Goal: Task Accomplishment & Management: Manage account settings

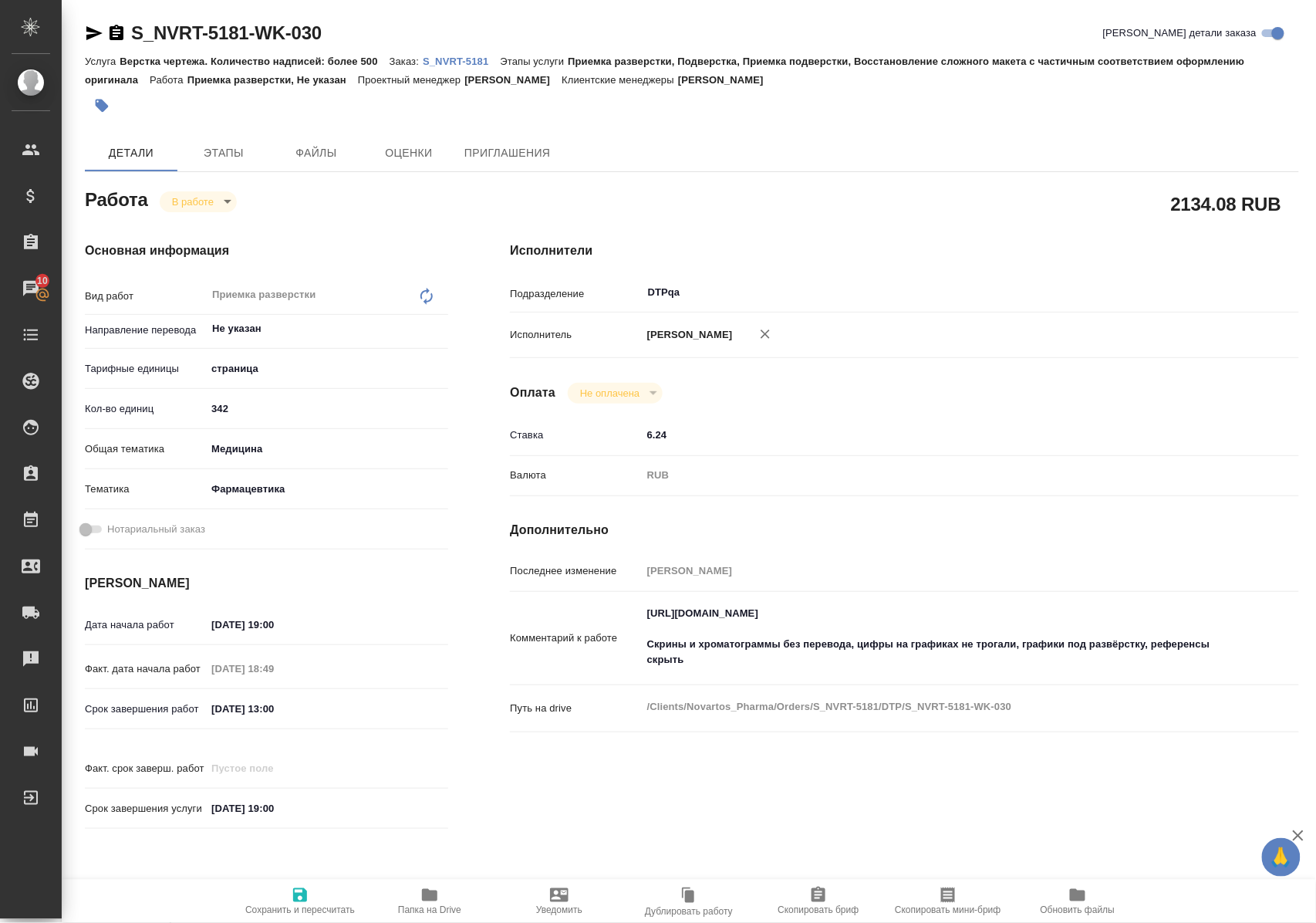
click at [1058, 260] on div "Исполнители Подразделение DTPqa ​ Исполнитель Полушина Алёна Николаевна Оплата …" at bounding box center [904, 540] width 851 height 659
click at [427, 893] on icon "button" at bounding box center [429, 894] width 16 height 12
click at [217, 204] on body "🙏 .cls-1 fill:#fff; AWATERA Polushina Alena Клиенты Спецификации Заказы 10 Чаты…" at bounding box center [658, 461] width 1316 height 923
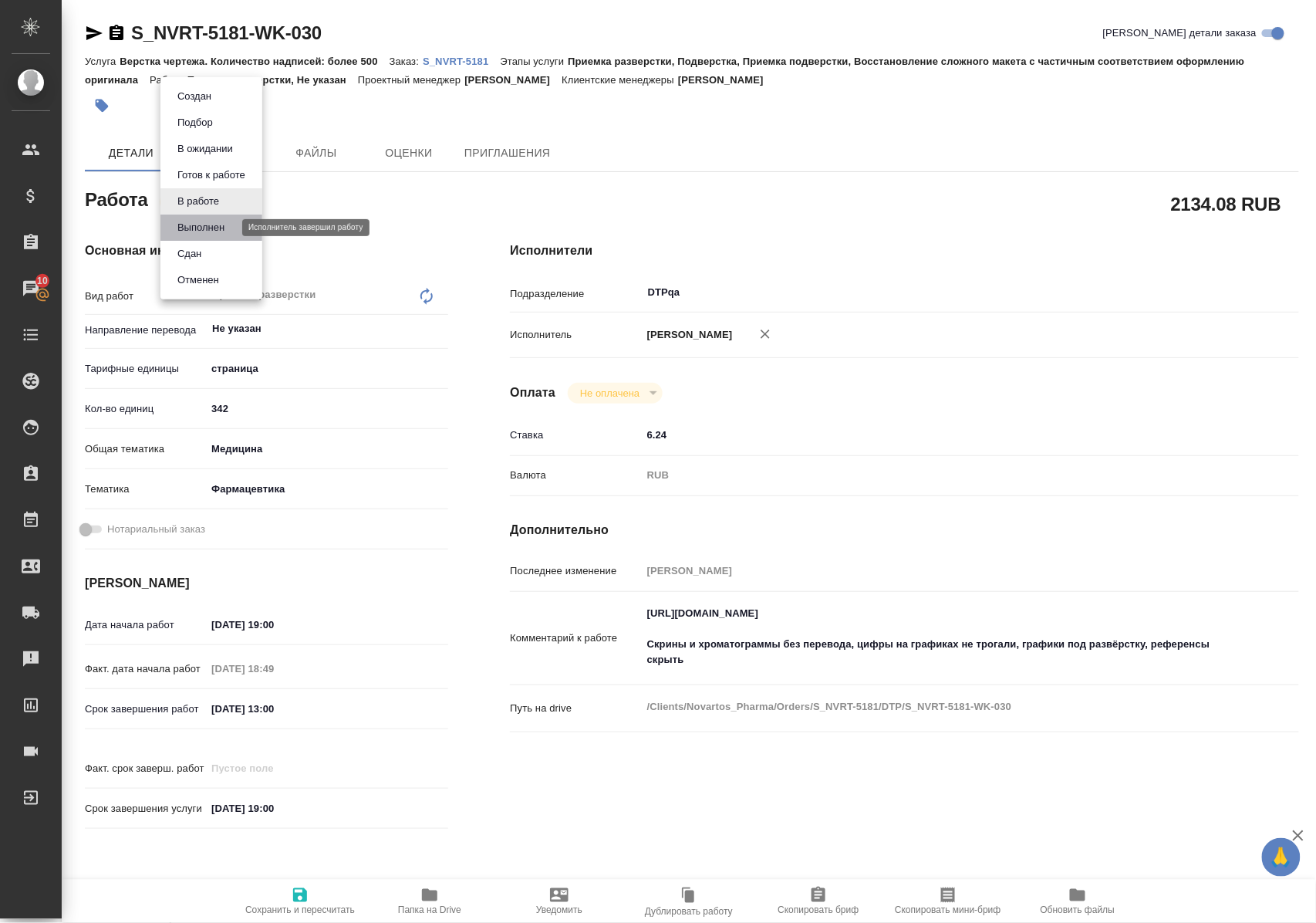
click at [221, 229] on button "Выполнен" at bounding box center [200, 227] width 56 height 17
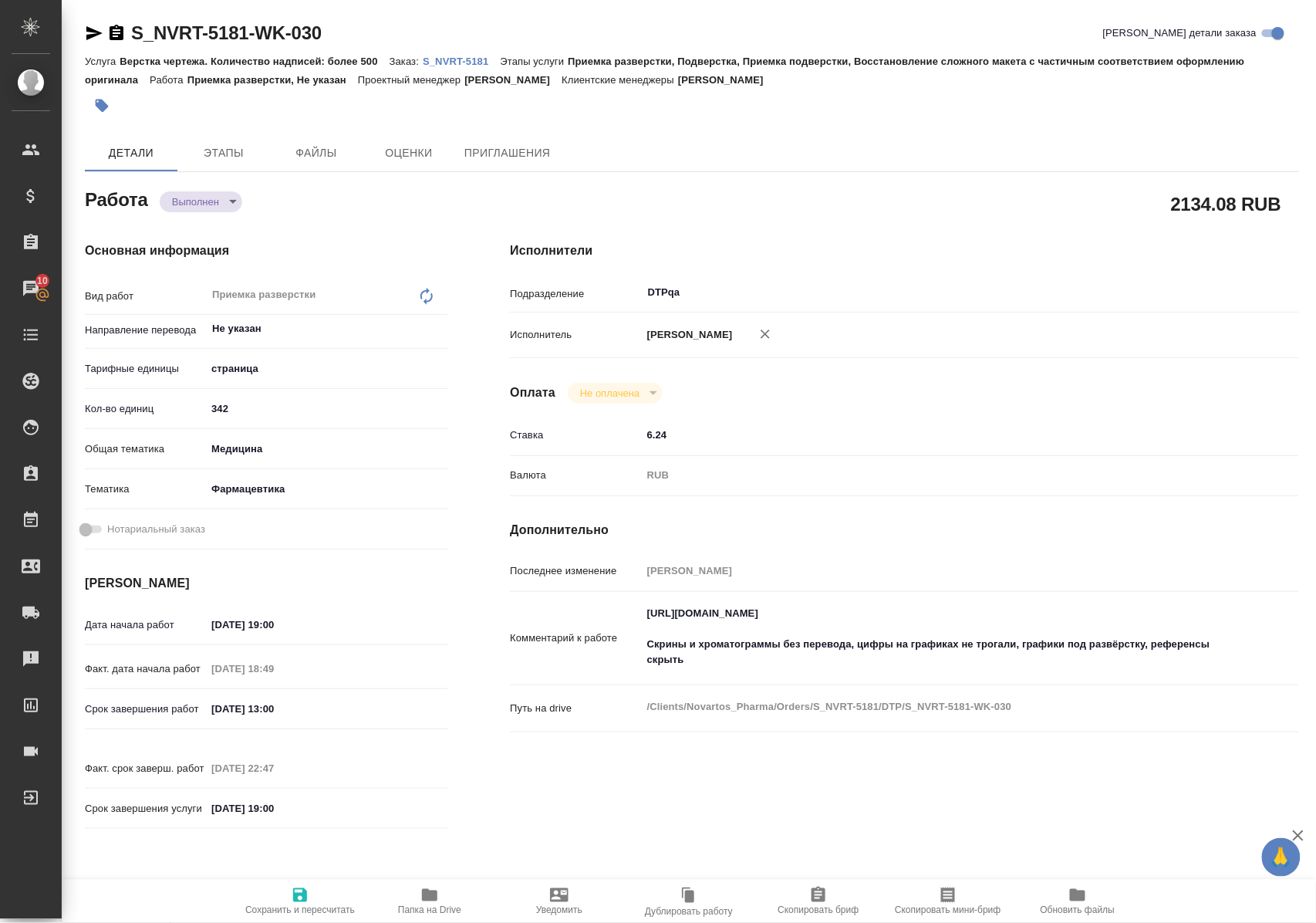
type textarea "x"
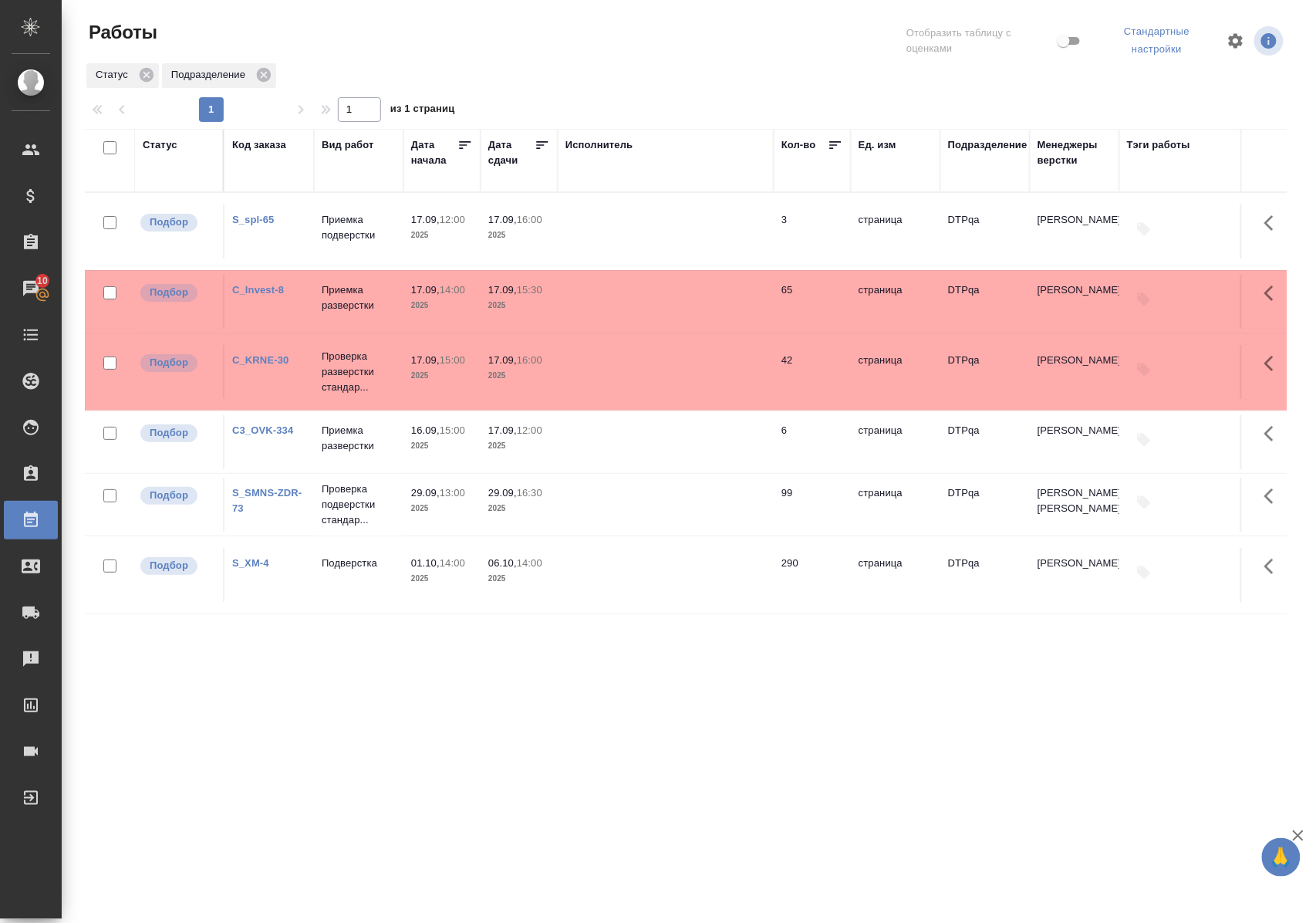
click at [248, 223] on link "S_spl-65" at bounding box center [253, 219] width 42 height 12
click at [272, 368] on div "C_KRNE-30" at bounding box center [269, 360] width 74 height 16
click at [272, 366] on link "C_KRNE-30" at bounding box center [260, 359] width 57 height 12
click at [262, 296] on link "C_Invest-8" at bounding box center [258, 289] width 52 height 12
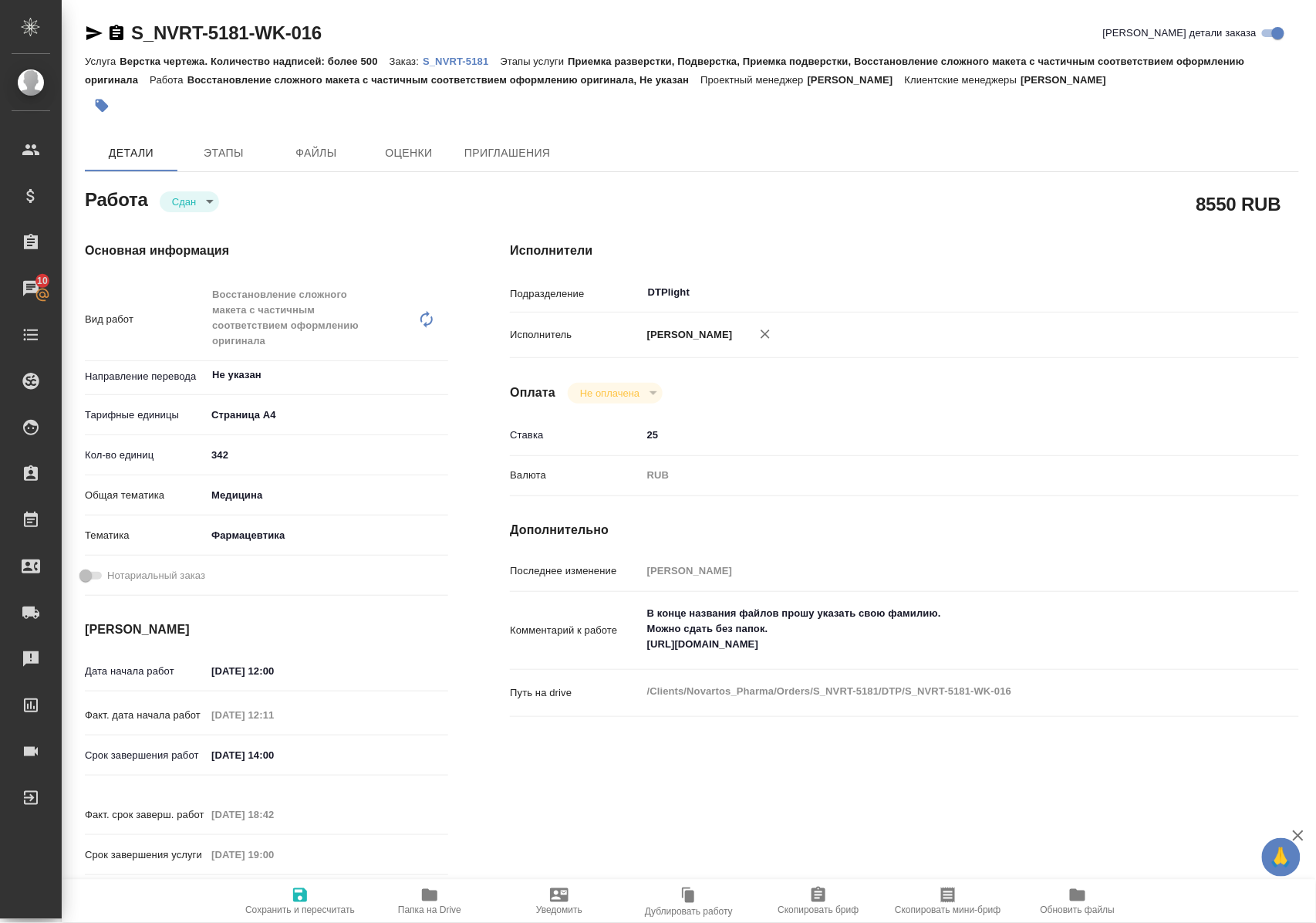
click at [424, 896] on icon "button" at bounding box center [429, 894] width 16 height 12
drag, startPoint x: 349, startPoint y: 38, endPoint x: 105, endPoint y: 38, distance: 244.0
click at [105, 38] on div "S_NVRT-5181-WK-016 Кратко детали заказа" at bounding box center [692, 33] width 1213 height 25
copy link "S_NVRT-5181-WK-016"
click at [464, 56] on p "S_NVRT-5181" at bounding box center [462, 61] width 78 height 12
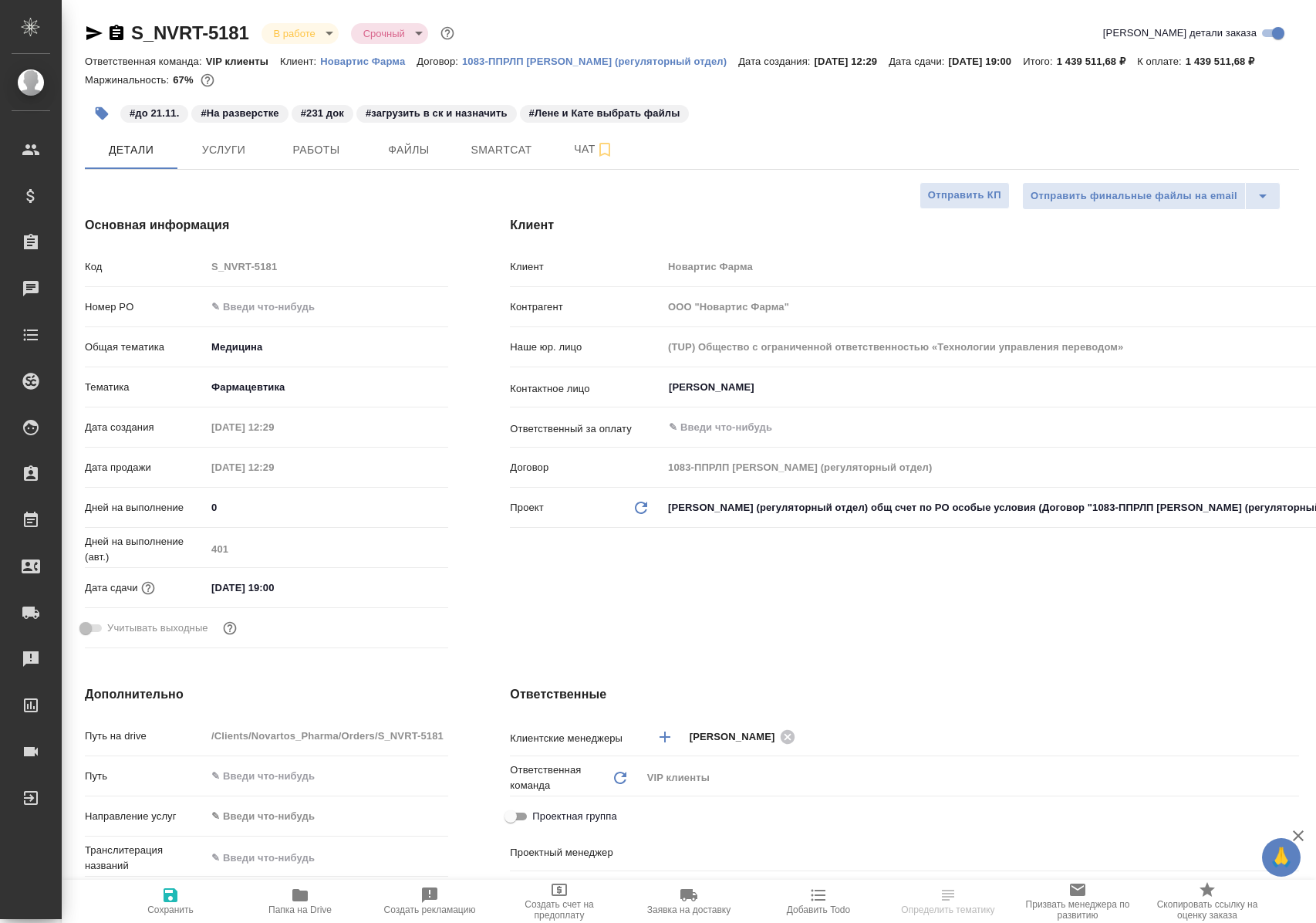
select select "RU"
type input "[PERSON_NAME]"
click at [329, 160] on span "Работы" at bounding box center [316, 150] width 74 height 19
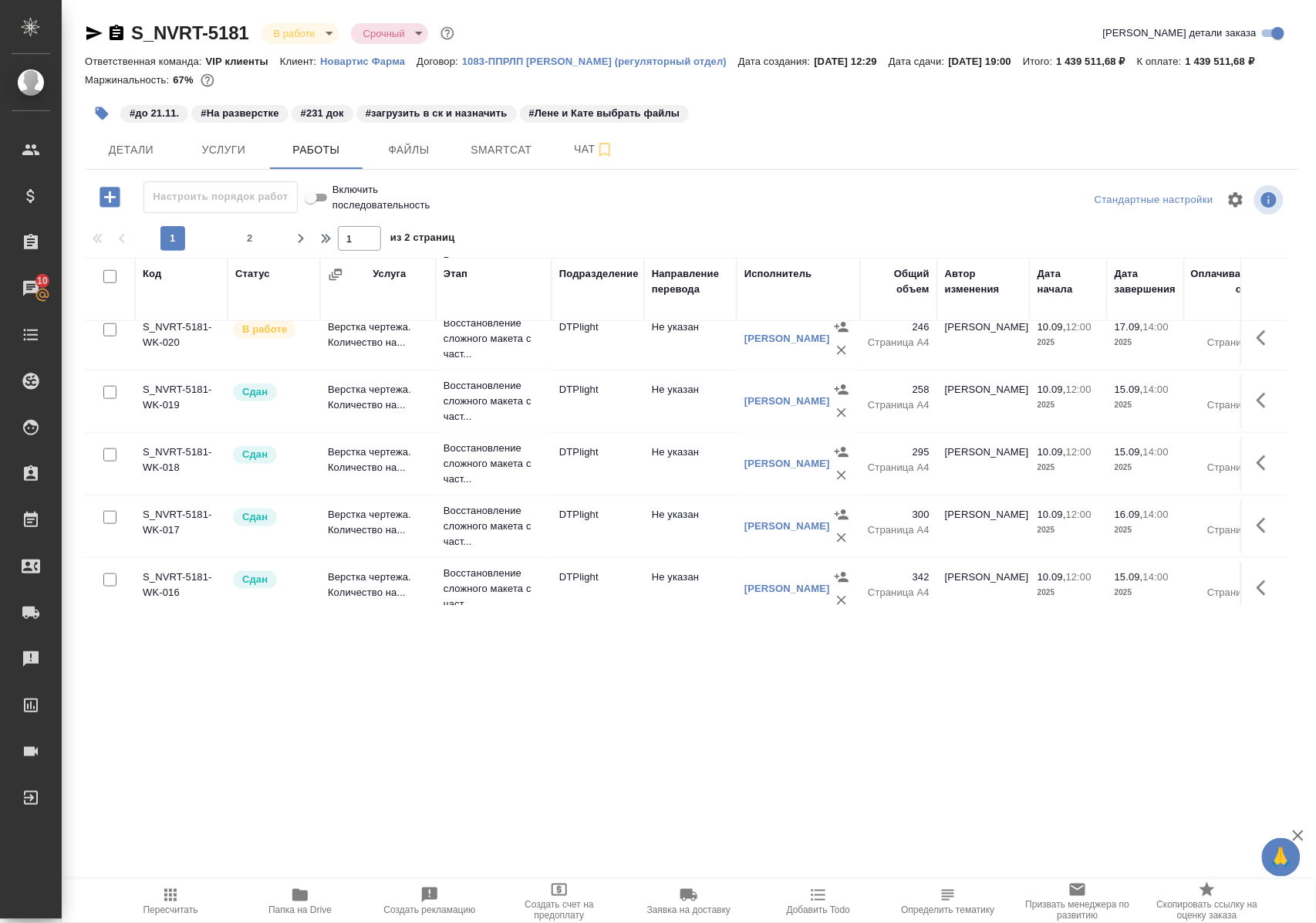
scroll to position [617, 0]
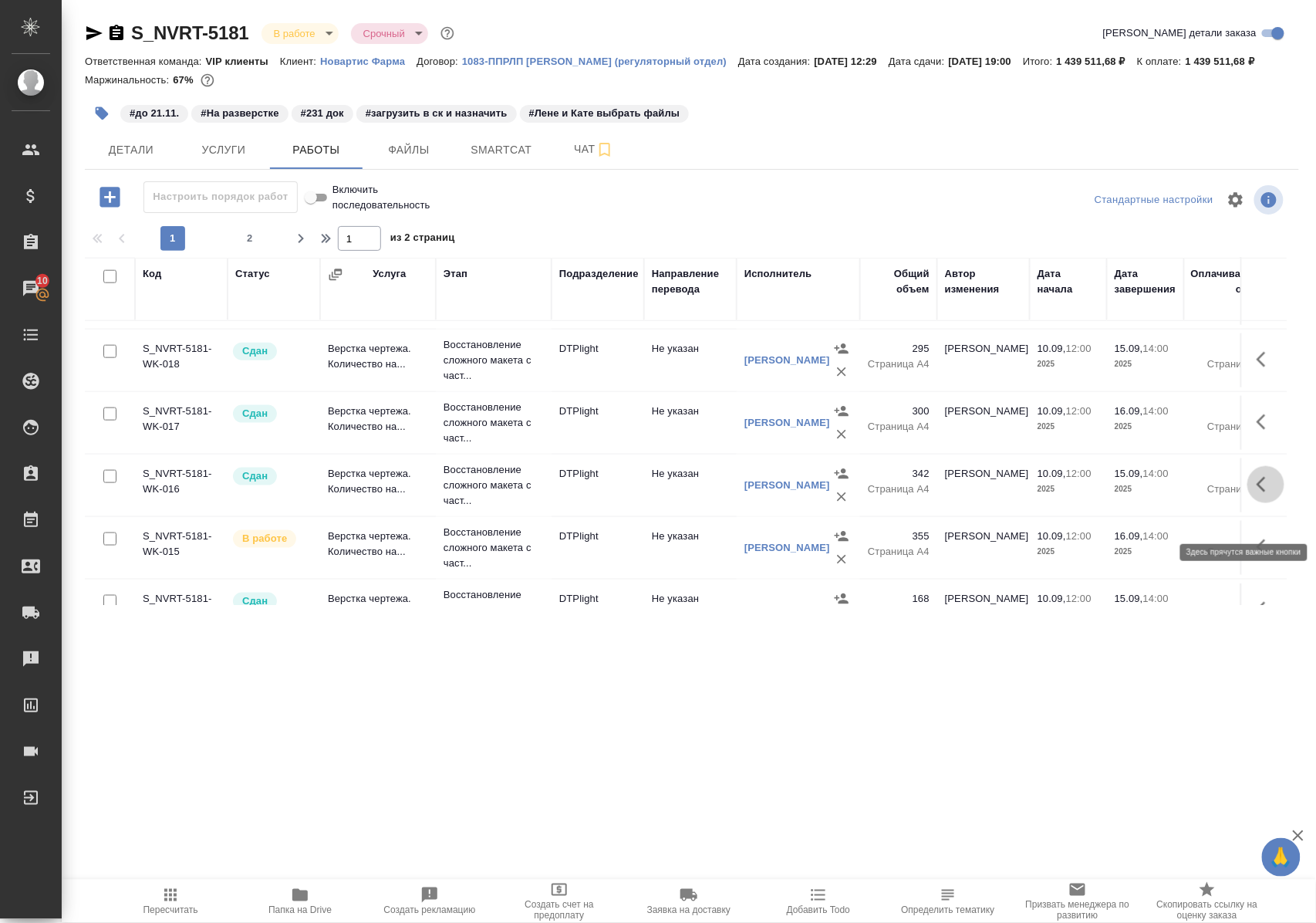
click at [1256, 492] on icon "button" at bounding box center [1261, 484] width 9 height 16
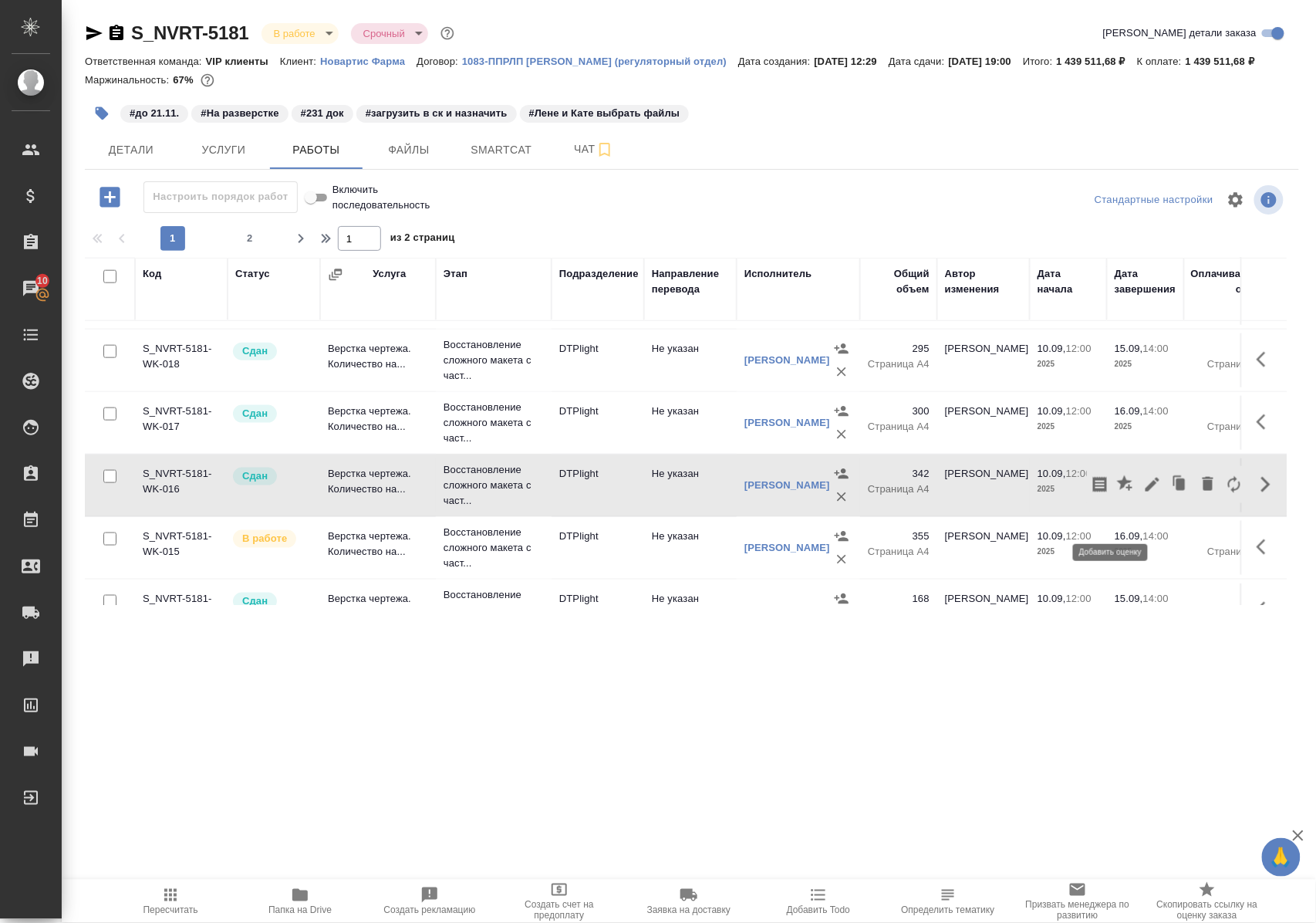
click at [1117, 491] on icon "button" at bounding box center [1124, 482] width 16 height 16
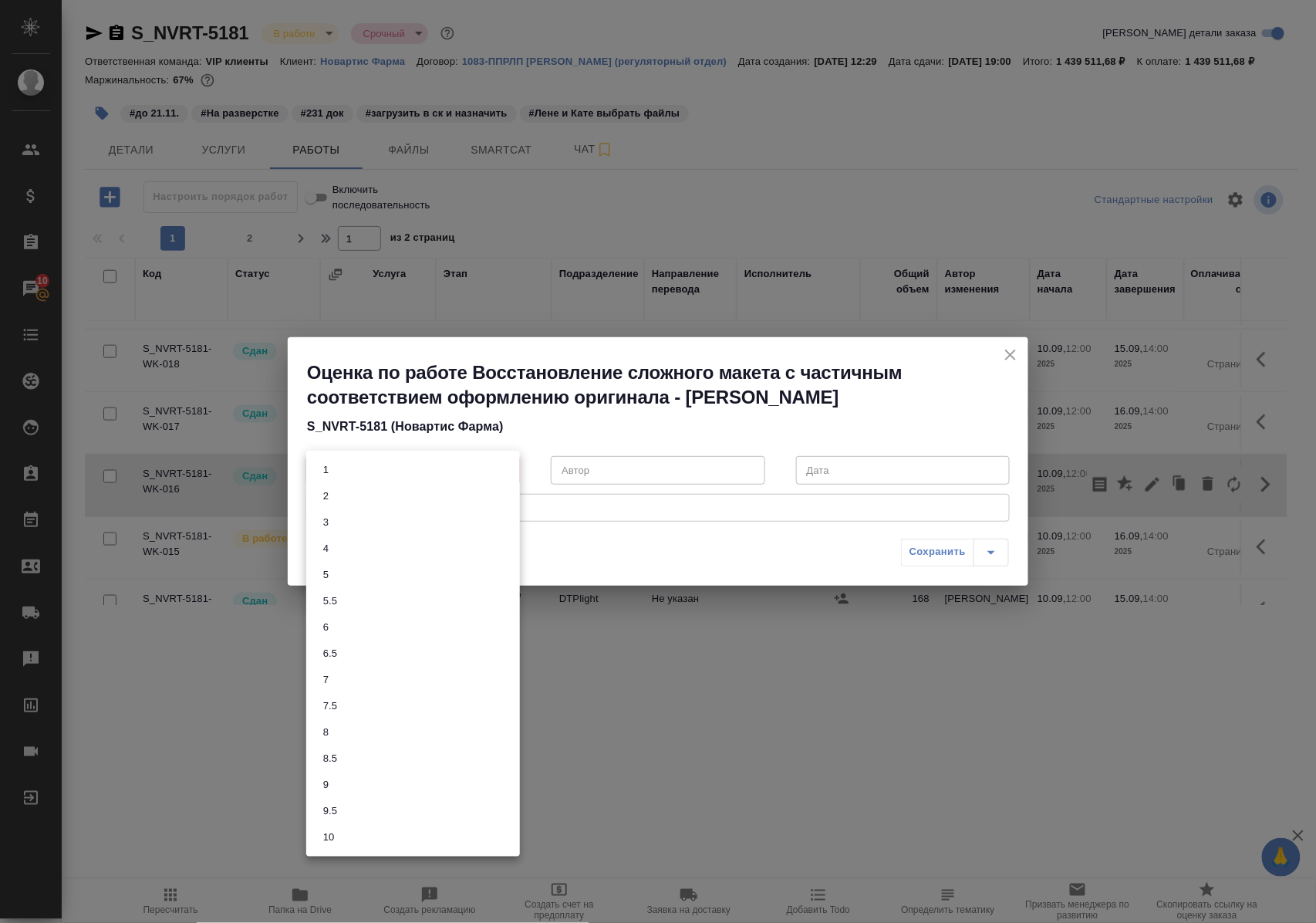
click at [502, 470] on body "🙏 .cls-1 fill:#fff; AWATERA Polushina Alena Клиенты Спецификации Заказы 10 Чаты…" at bounding box center [658, 461] width 1316 height 923
click at [337, 781] on li "9" at bounding box center [413, 784] width 213 height 26
type input "9"
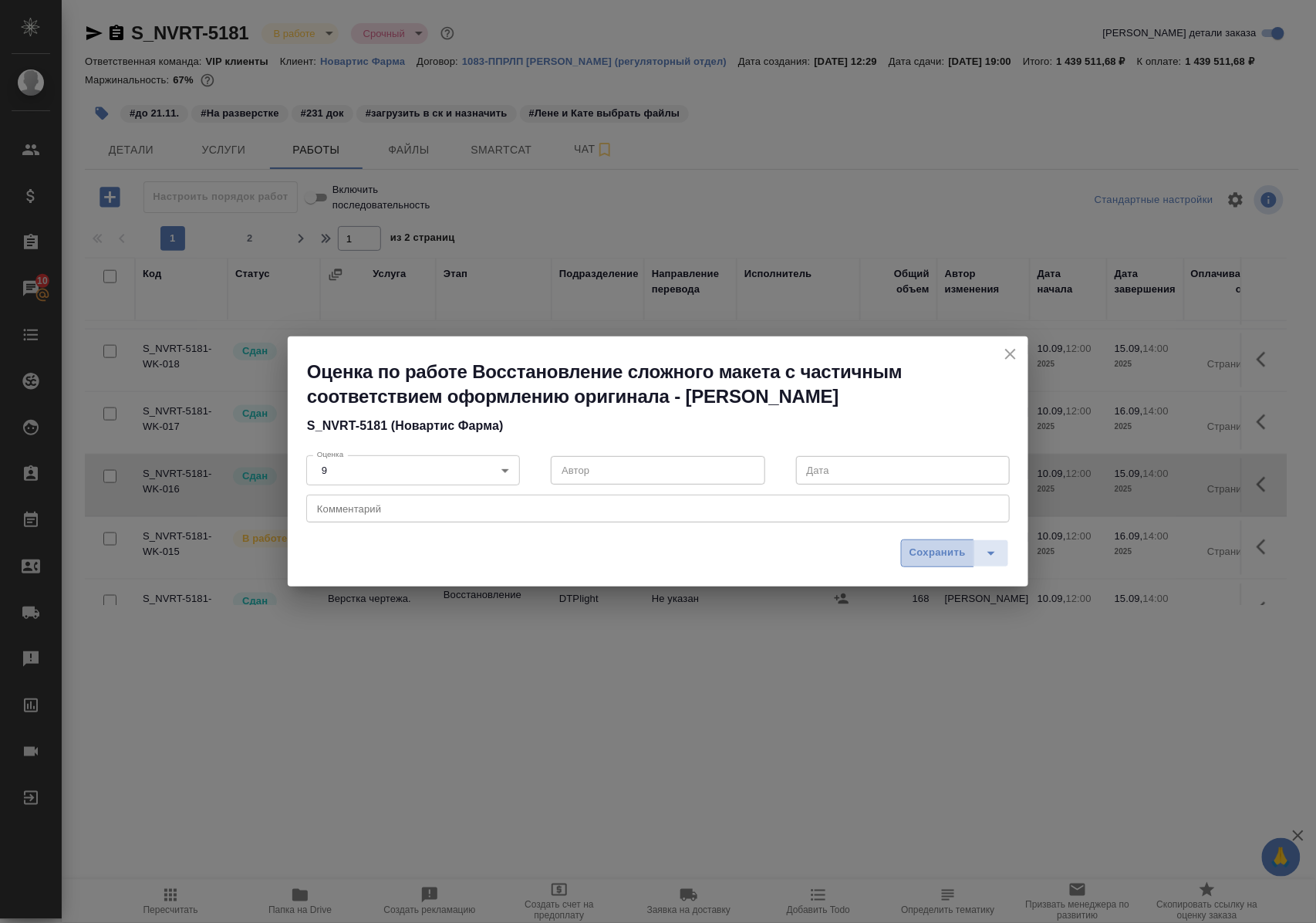
click at [927, 555] on span "Сохранить" at bounding box center [937, 553] width 56 height 18
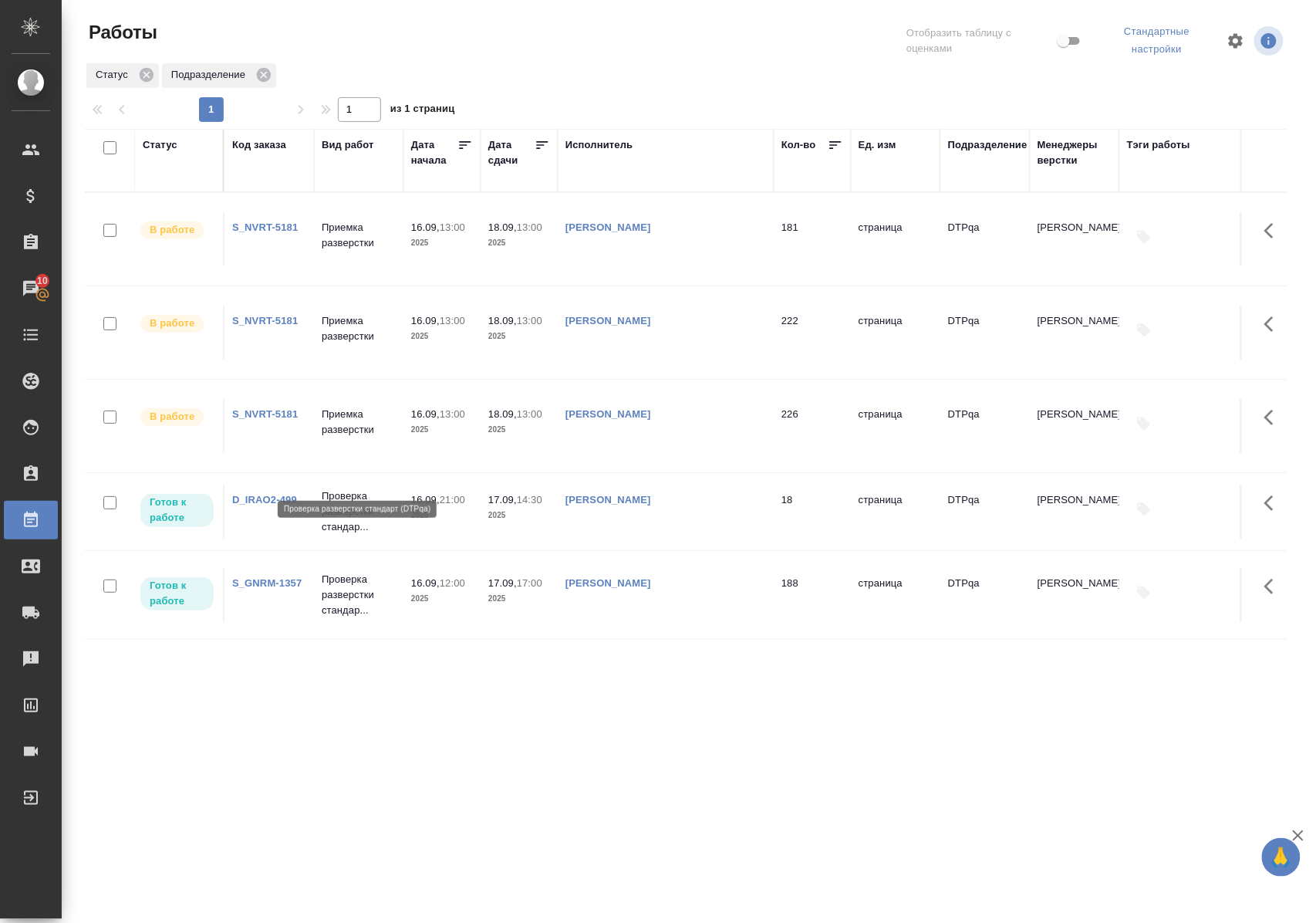
click at [356, 489] on p "Проверка разверстки стандар..." at bounding box center [358, 512] width 74 height 46
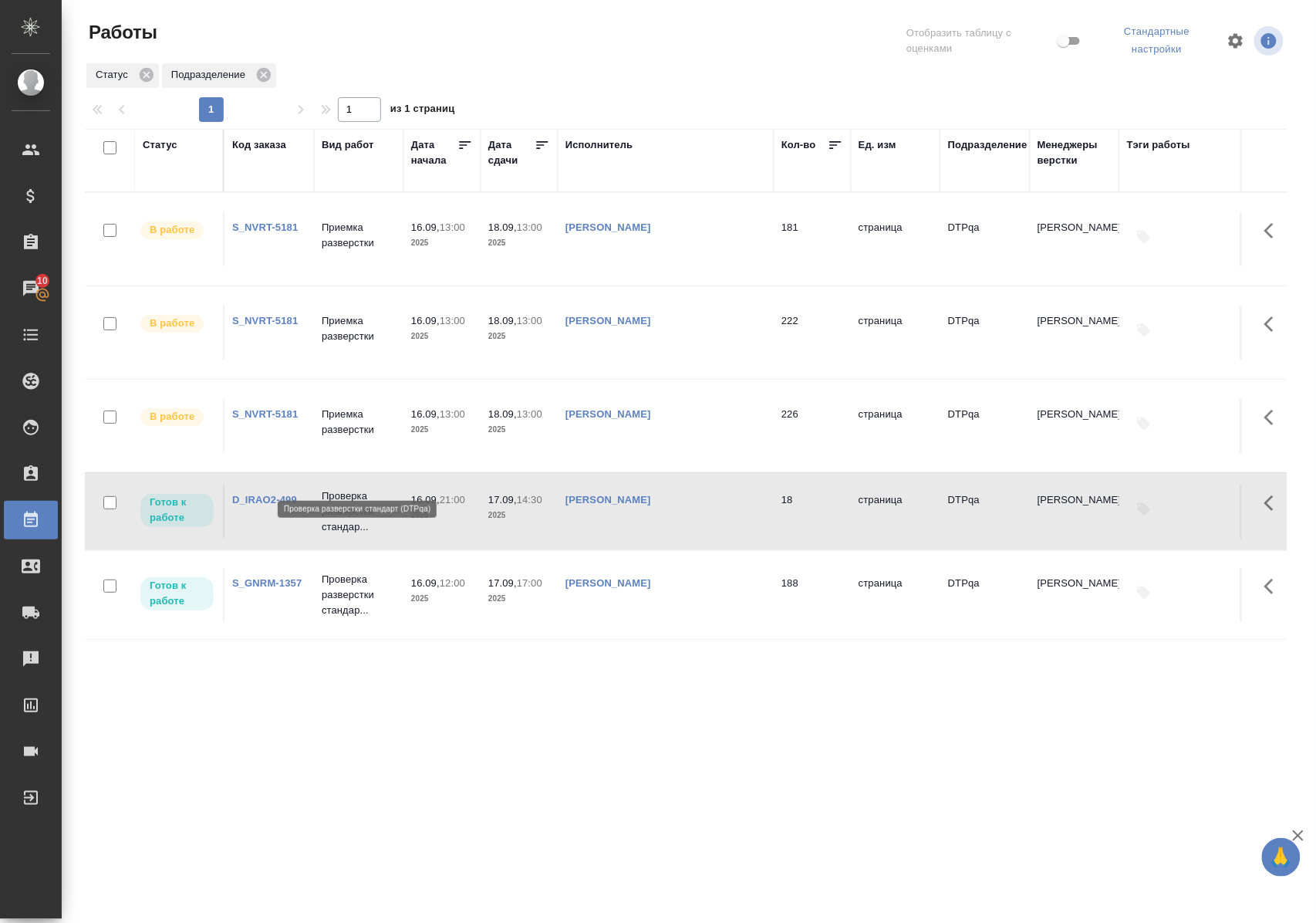
click at [356, 489] on p "Проверка разверстки стандар..." at bounding box center [358, 512] width 74 height 46
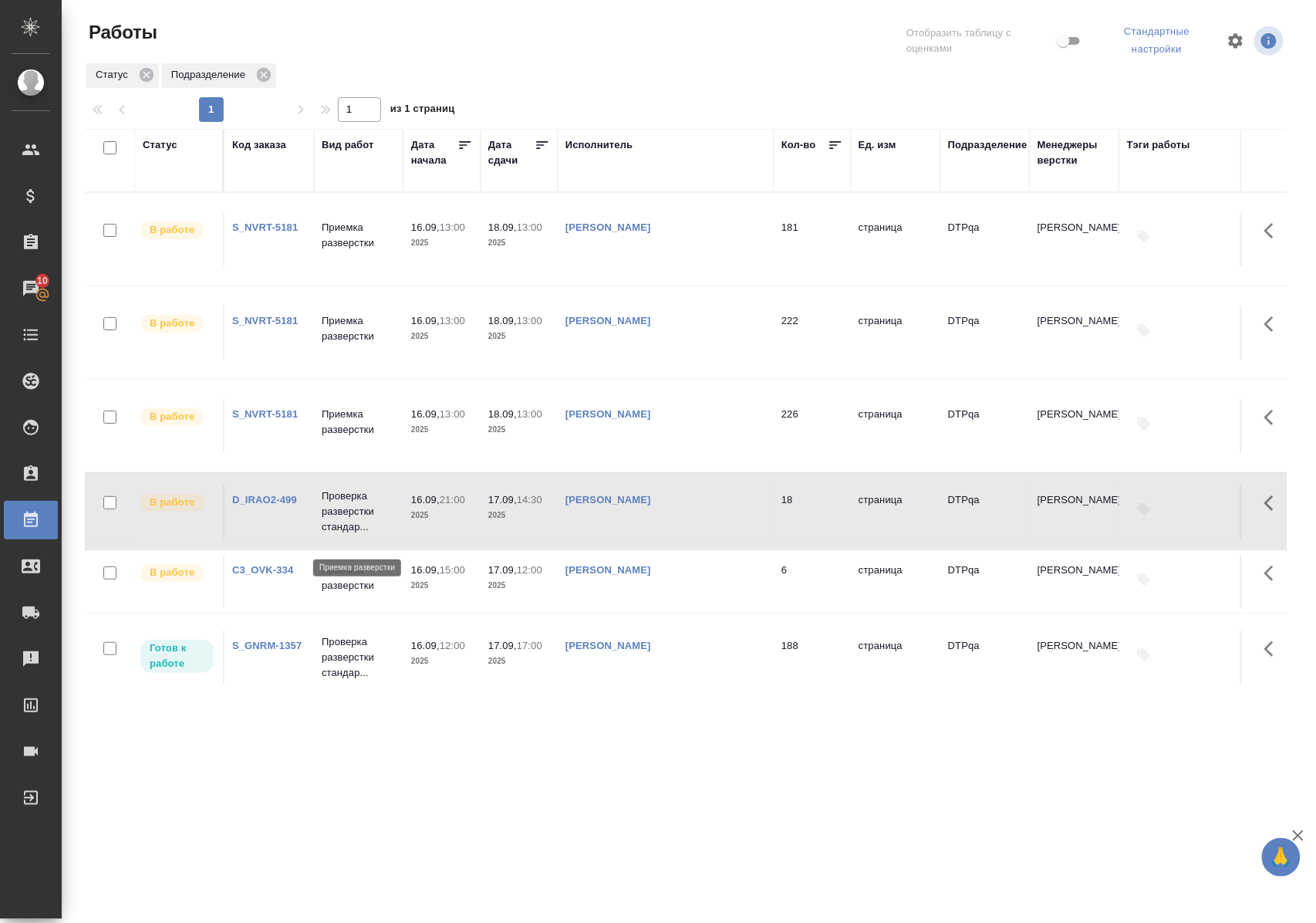
click at [353, 563] on p "Приемка разверстки" at bounding box center [358, 577] width 74 height 30
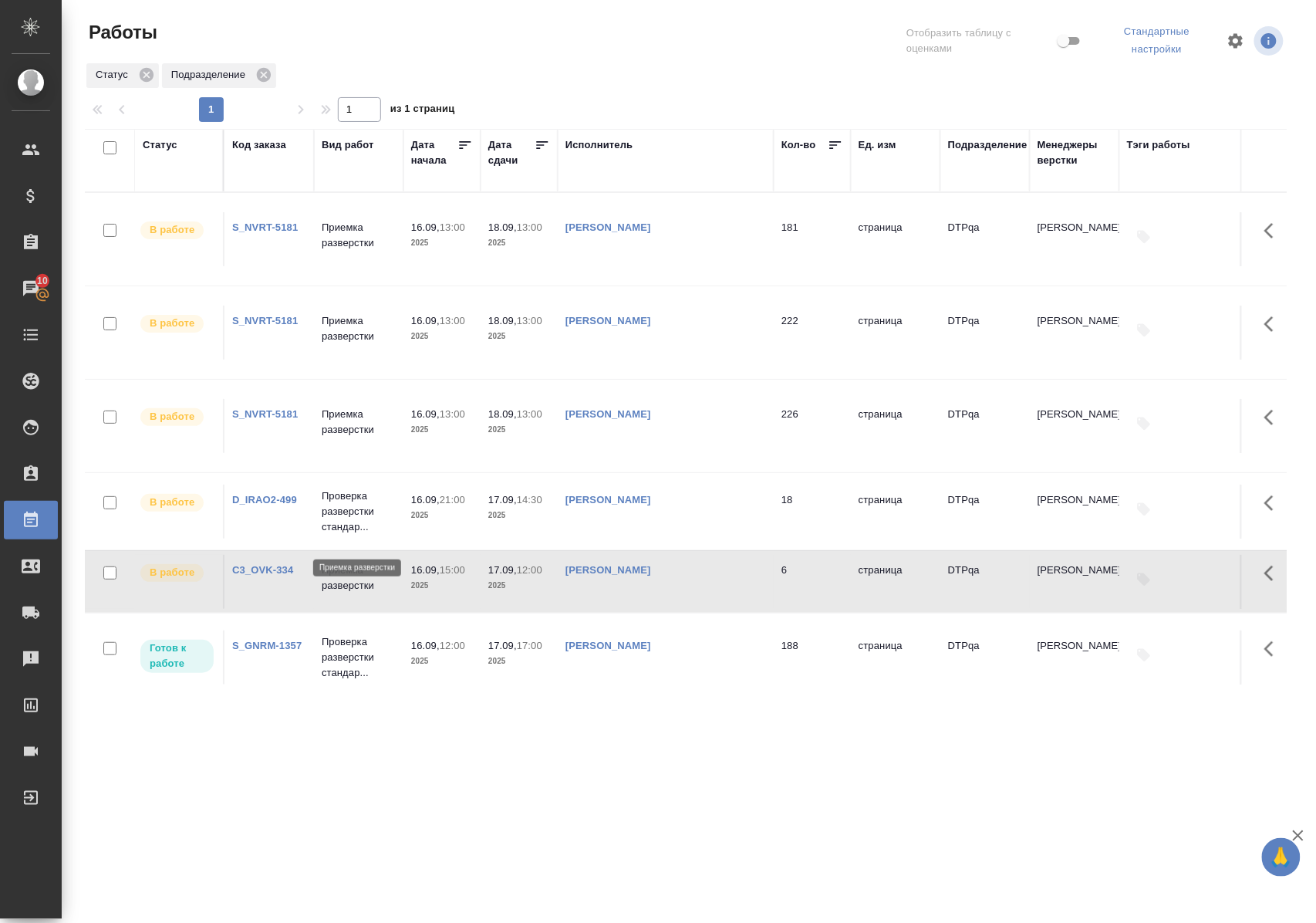
click at [353, 563] on p "Приемка разверстки" at bounding box center [358, 577] width 74 height 30
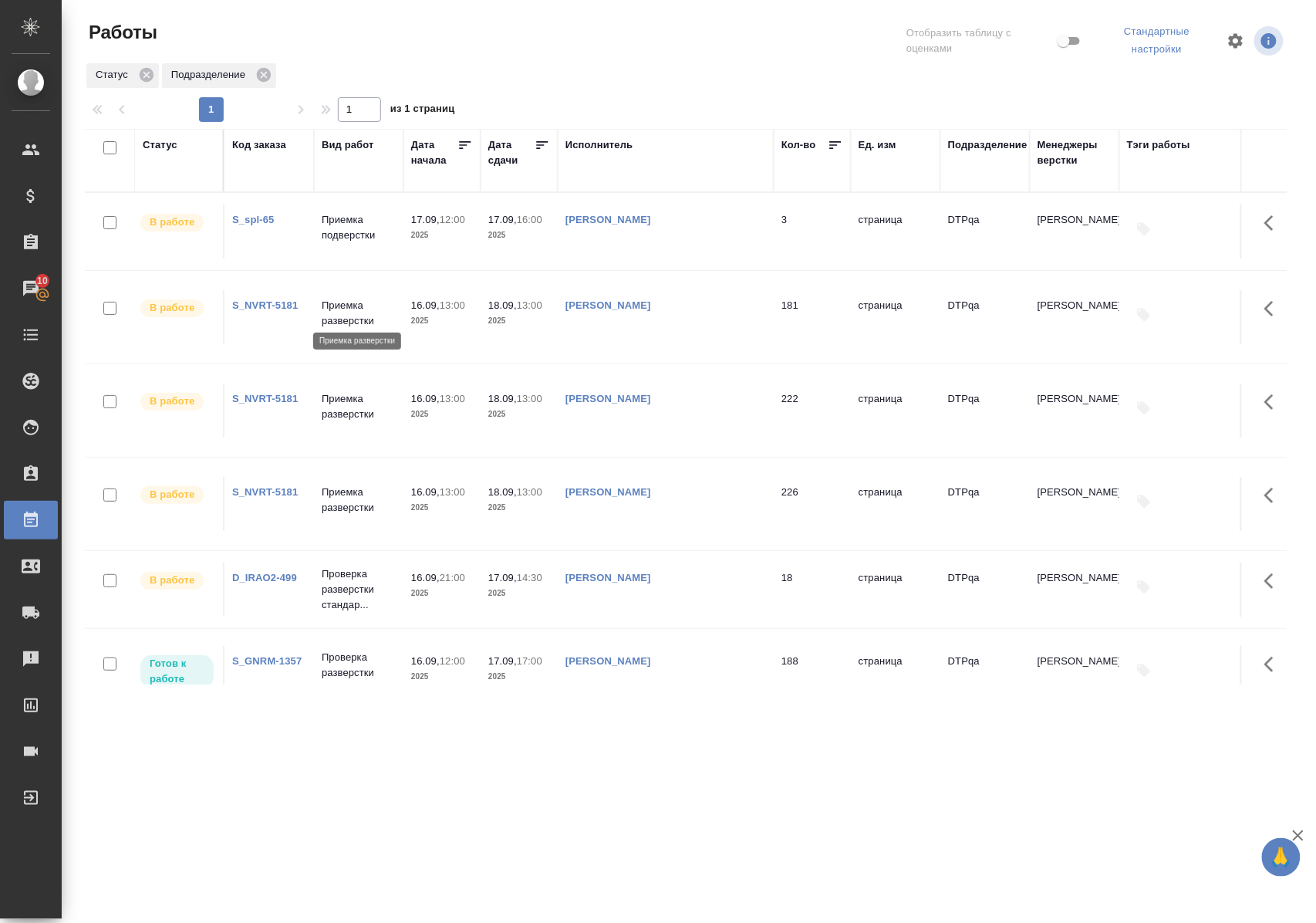
click at [356, 311] on p "Приемка разверстки" at bounding box center [358, 312] width 74 height 30
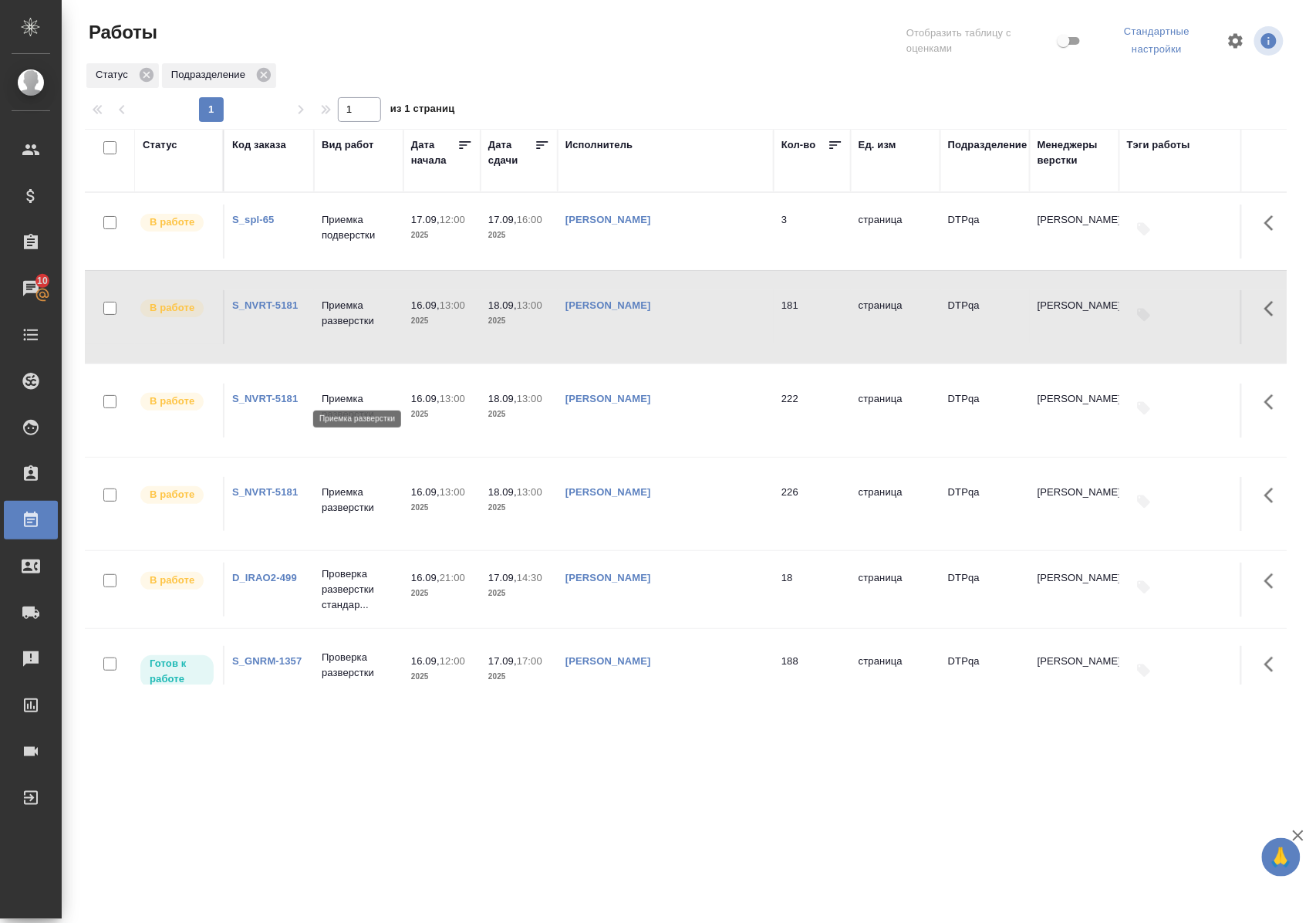
click at [353, 392] on p "Приемка разверстки" at bounding box center [358, 406] width 74 height 30
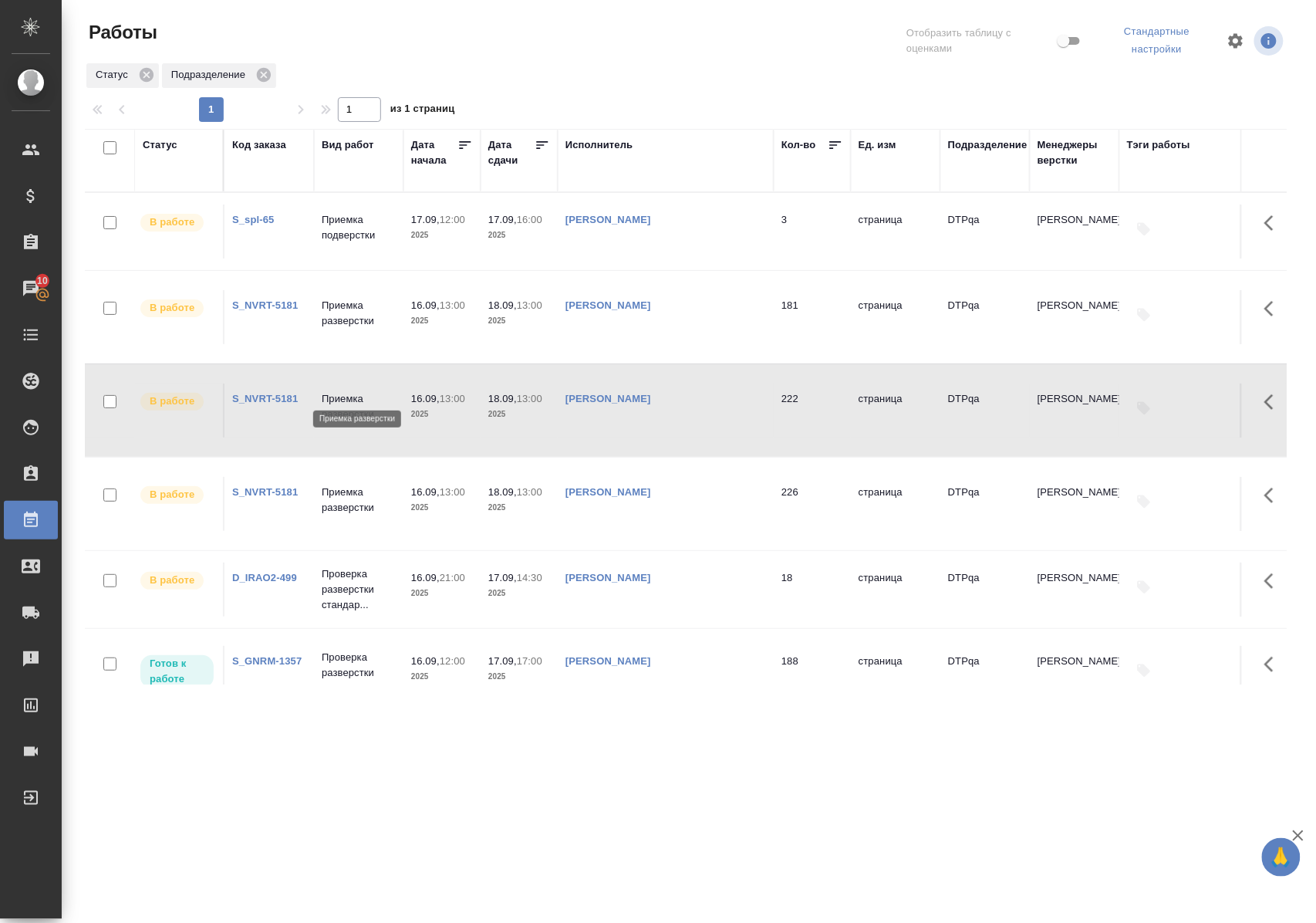
click at [353, 392] on p "Приемка разверстки" at bounding box center [358, 406] width 74 height 30
click at [341, 484] on p "Приемка разверстки" at bounding box center [358, 499] width 74 height 30
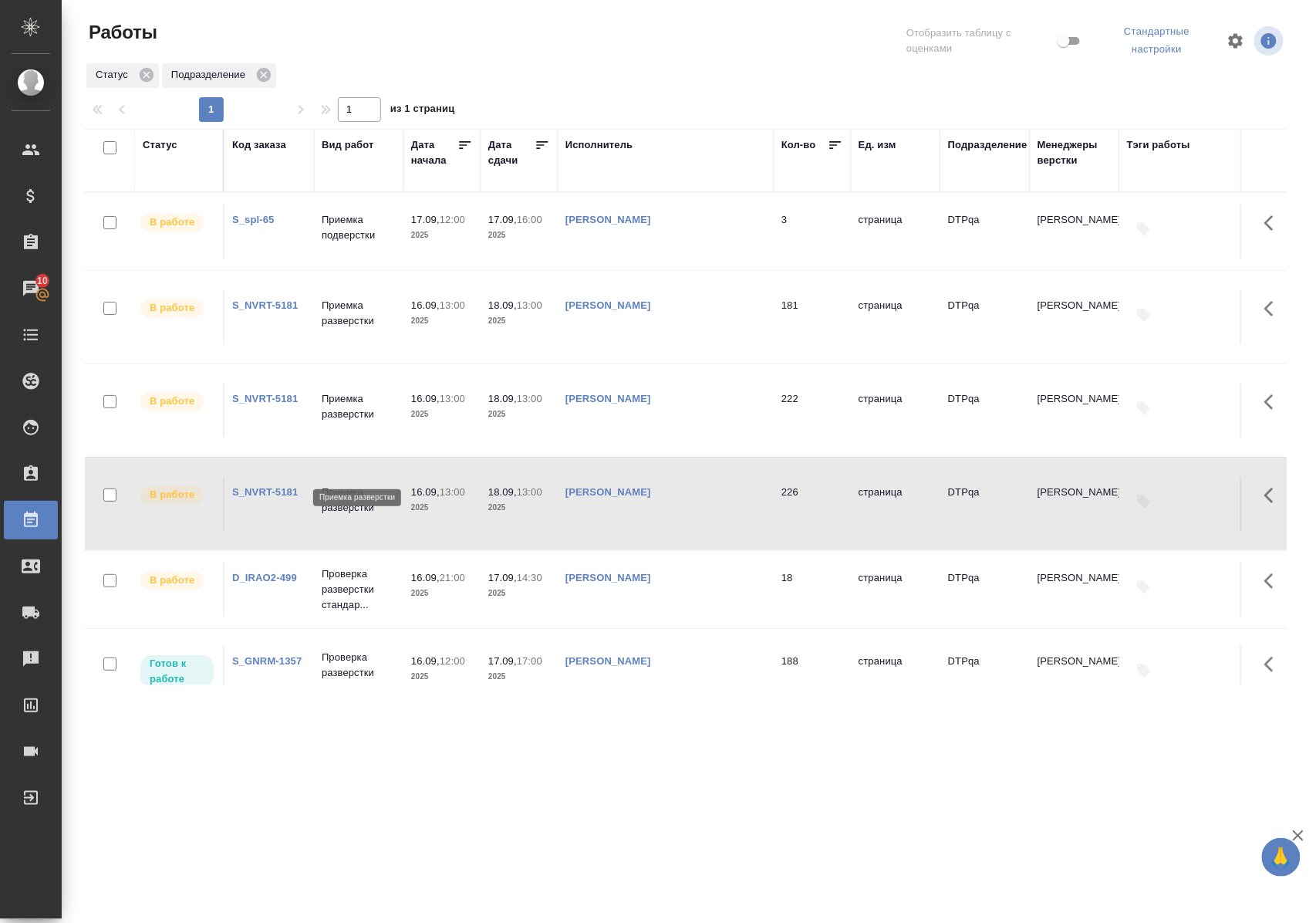
click at [341, 484] on p "Приемка разверстки" at bounding box center [358, 499] width 74 height 30
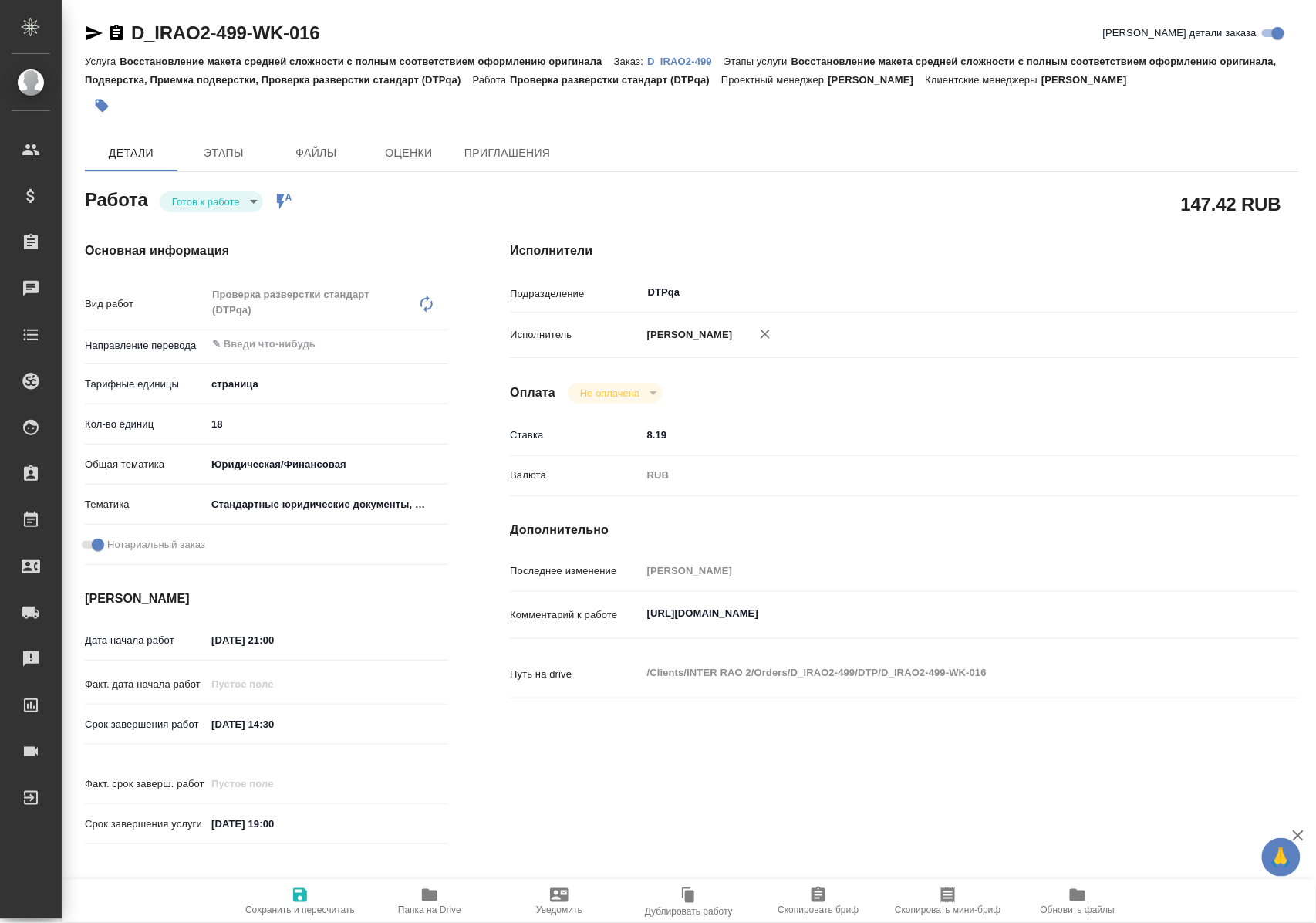
click at [250, 208] on body "🙏 .cls-1 fill:#fff; AWATERA [PERSON_NAME] Спецификации Заказы Чаты Todo Проекты…" at bounding box center [658, 461] width 1316 height 923
click at [237, 226] on li "В работе" at bounding box center [214, 227] width 108 height 26
type textarea "x"
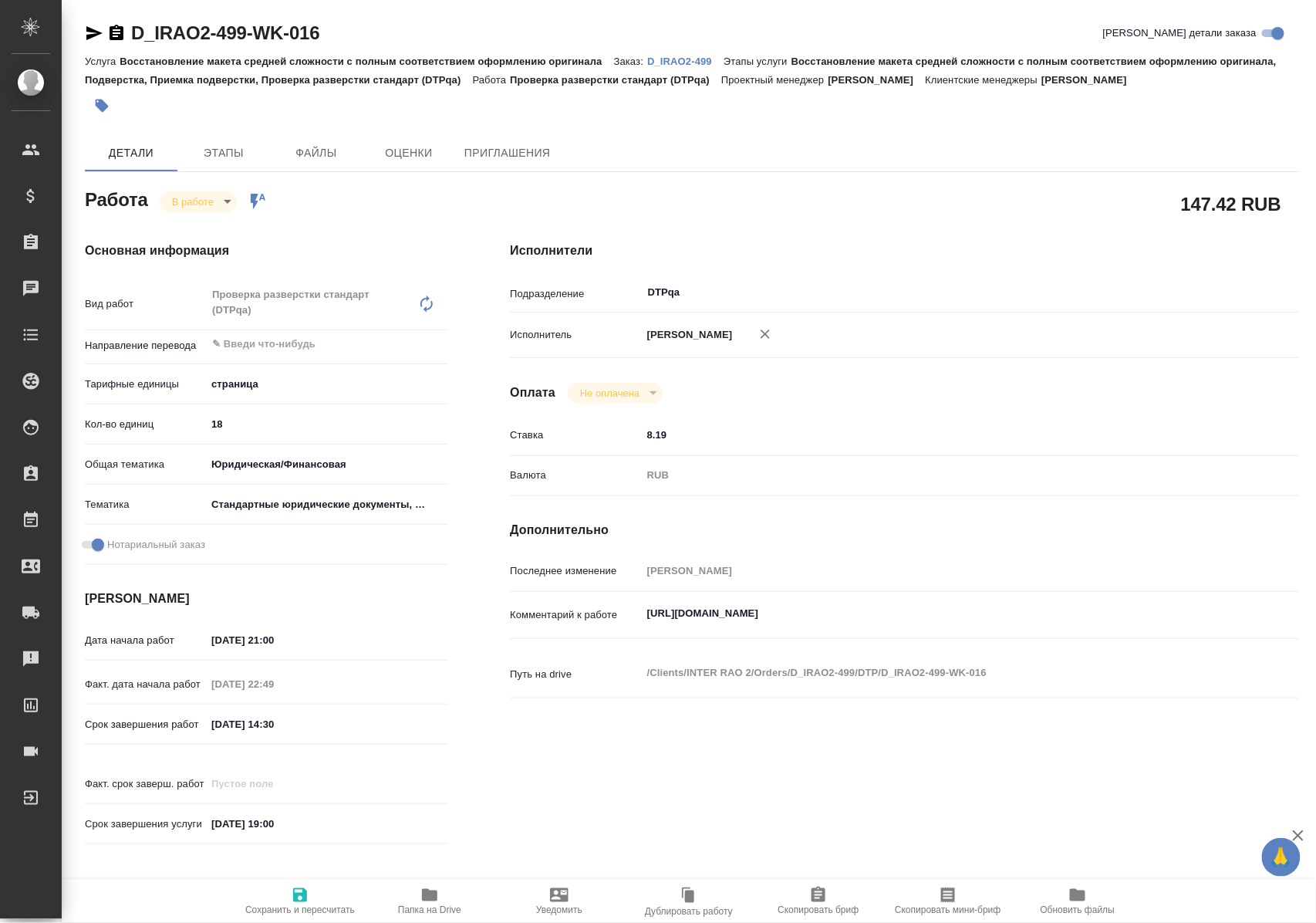
type textarea "x"
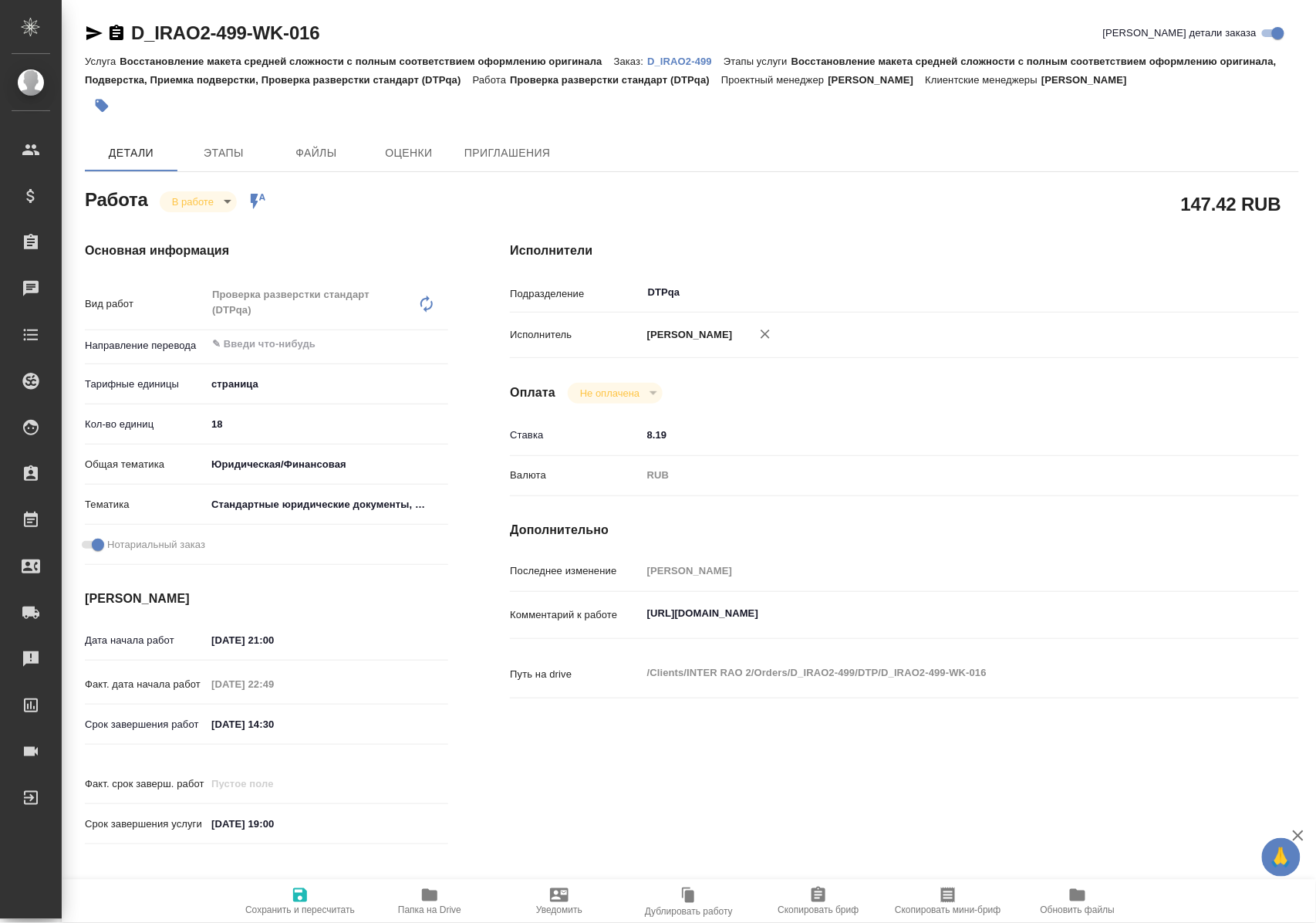
type textarea "x"
click at [301, 888] on icon "button" at bounding box center [299, 894] width 14 height 14
type textarea "x"
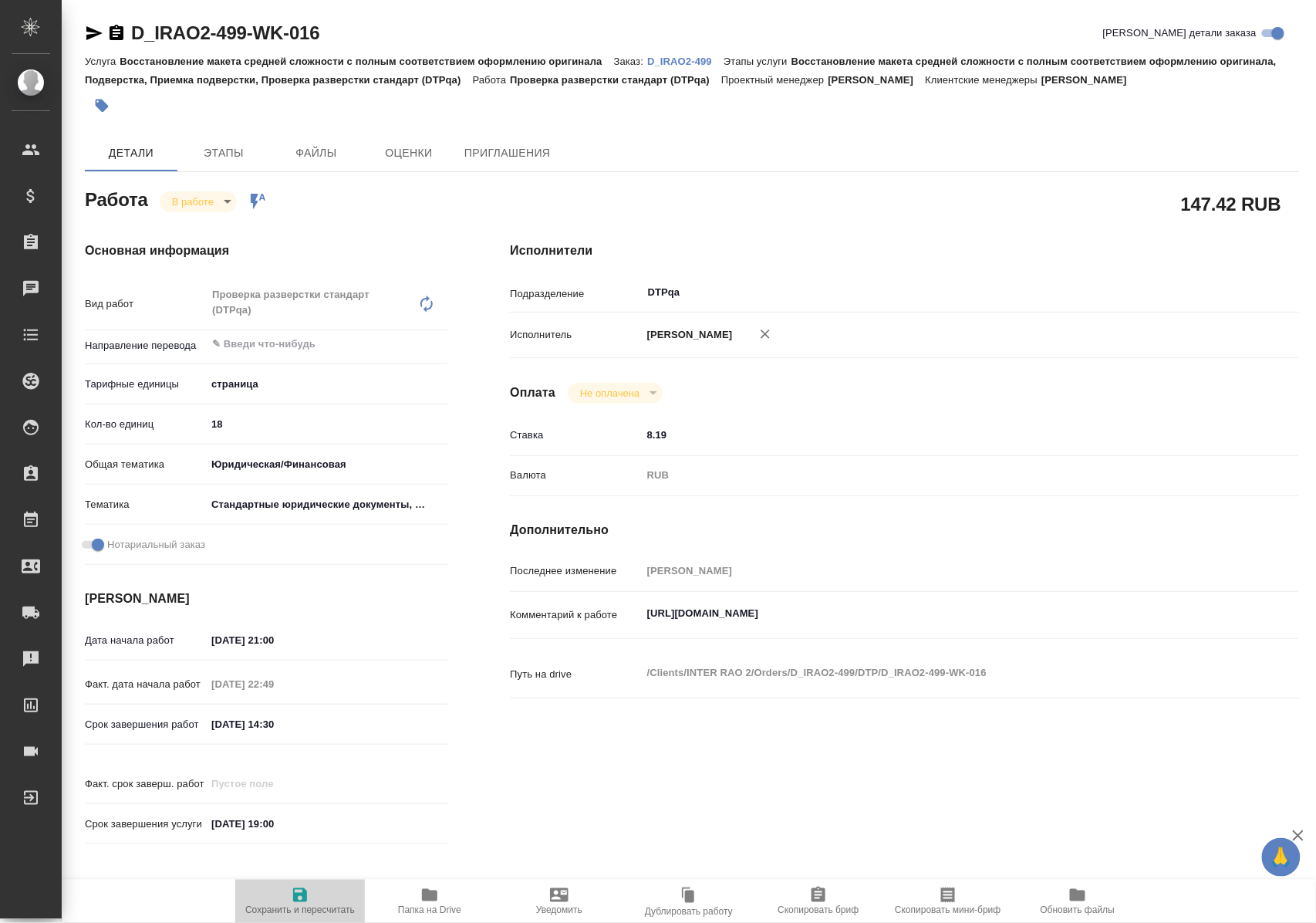
type textarea "x"
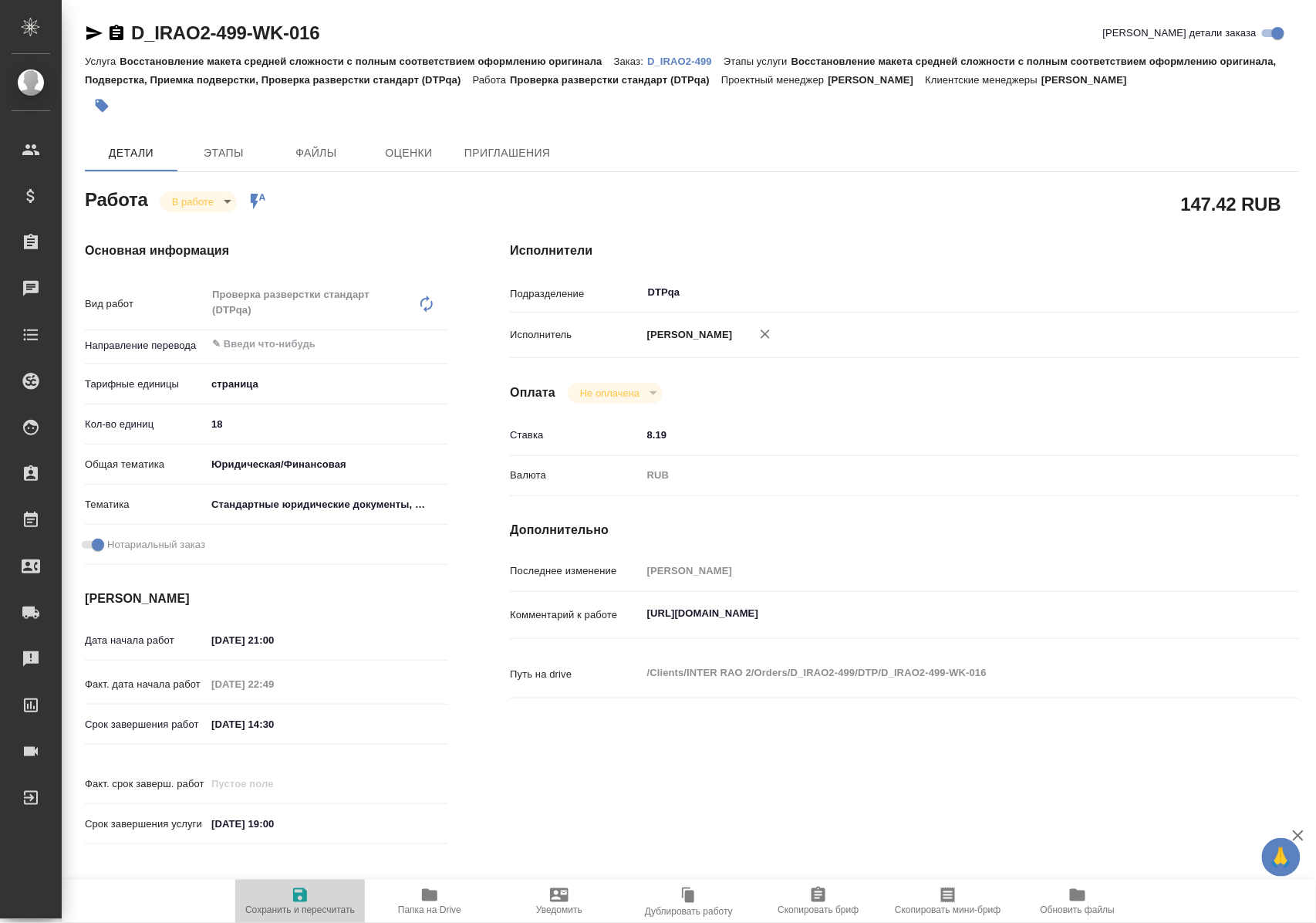
type textarea "x"
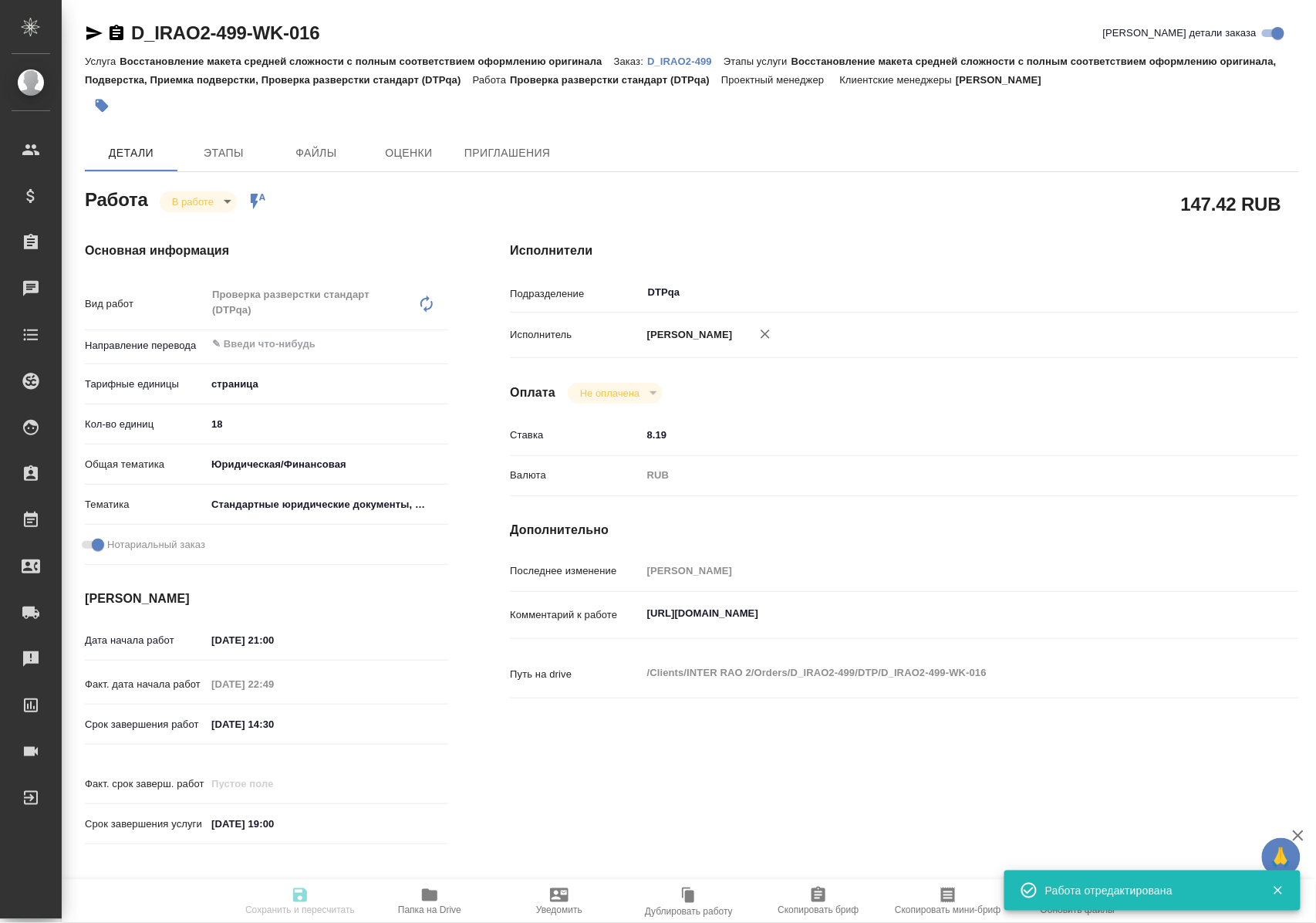
type input "inProgress"
type textarea "Проверка разверстки стандарт (DTPqa)"
type textarea "x"
type input "5a8b1489cc6b4906c91bfdb2"
type input "18"
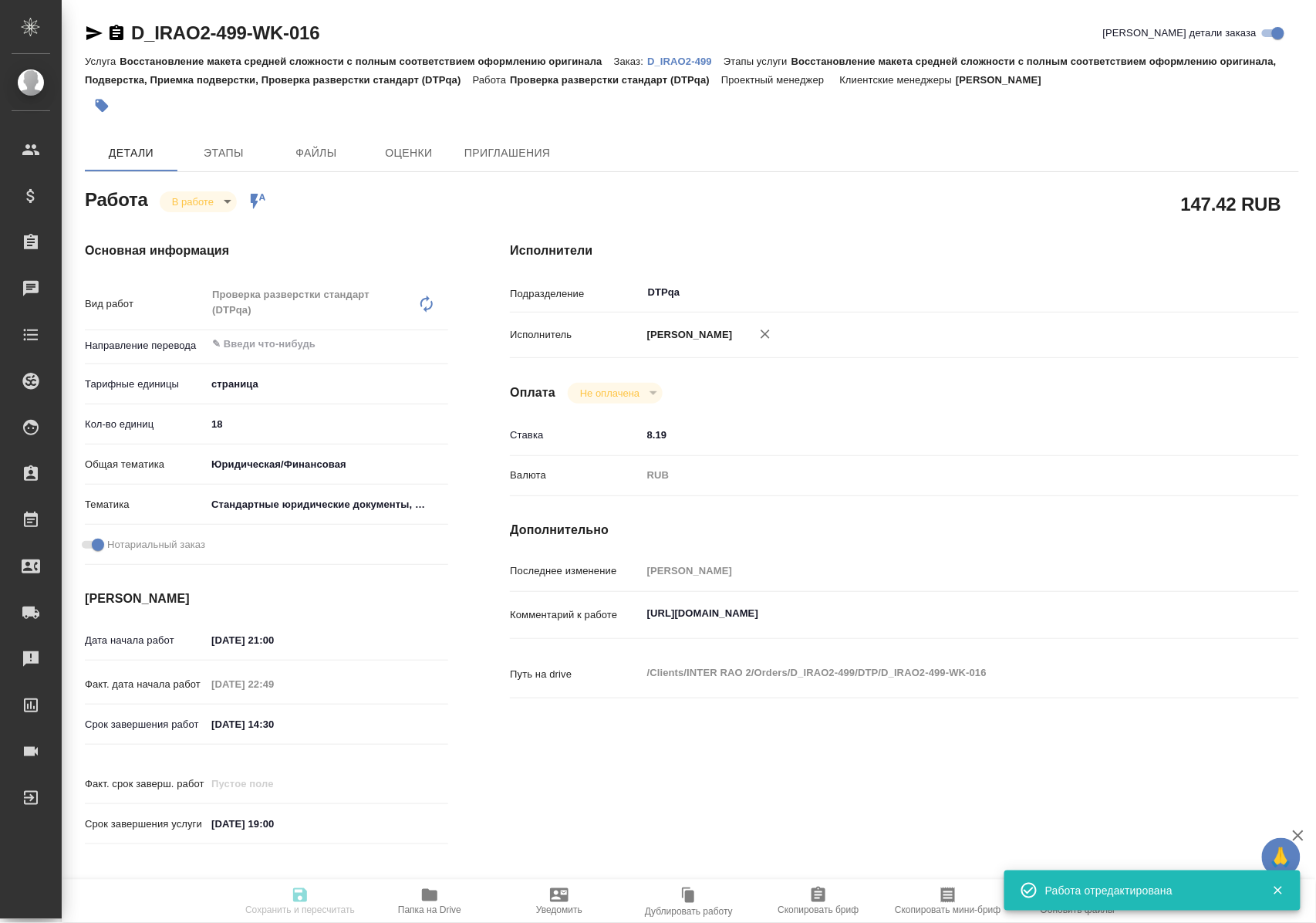
type input "yr-fn"
type input "5f647205b73bc97568ca66bf"
checkbox input "true"
type input "16.09.2025 21:00"
type input "16.09.2025 22:49"
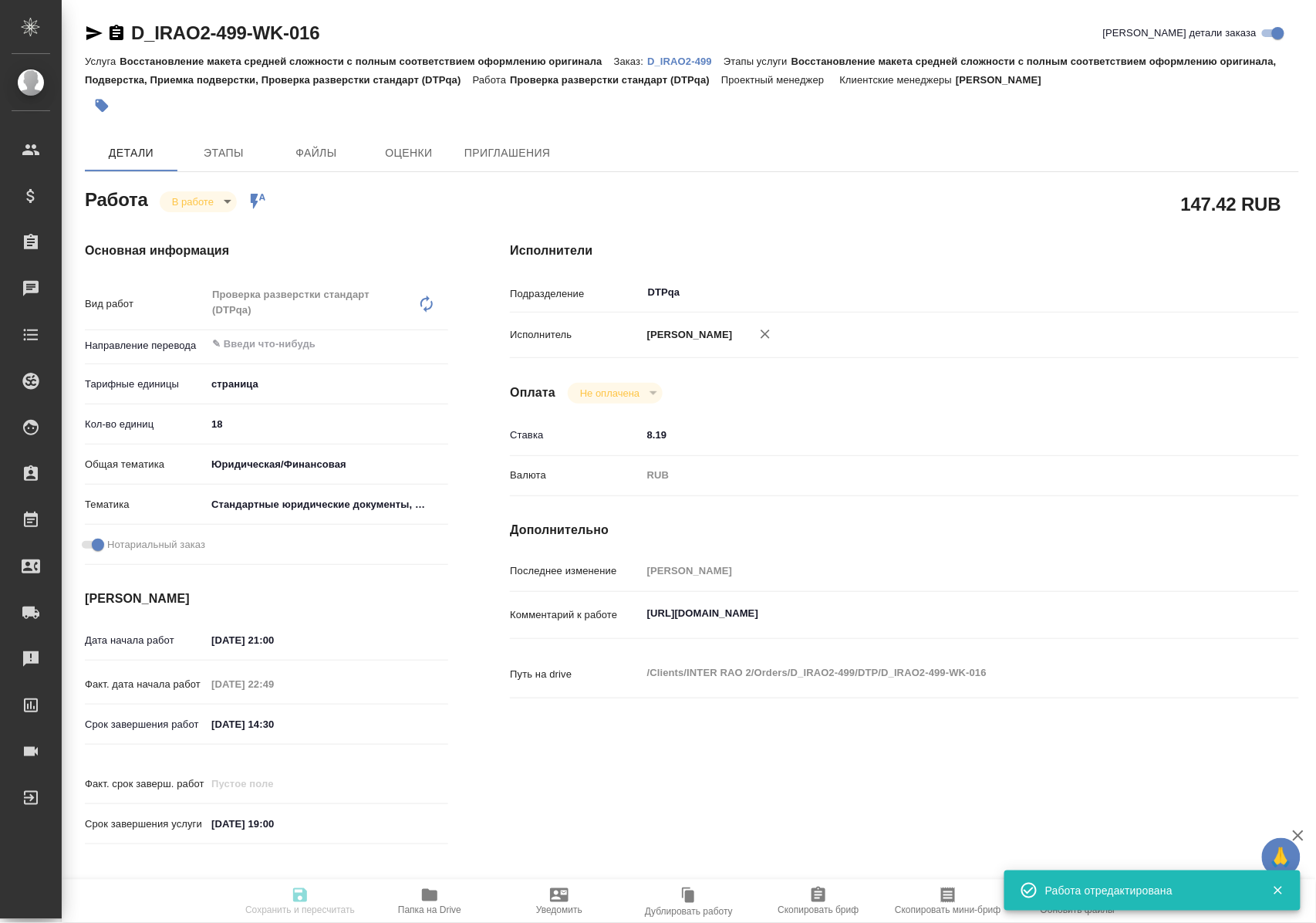
type input "17.09.2025 14:30"
type input "30.09.2025 19:00"
type input "DTPqa"
type input "notPayed"
type input "8.19"
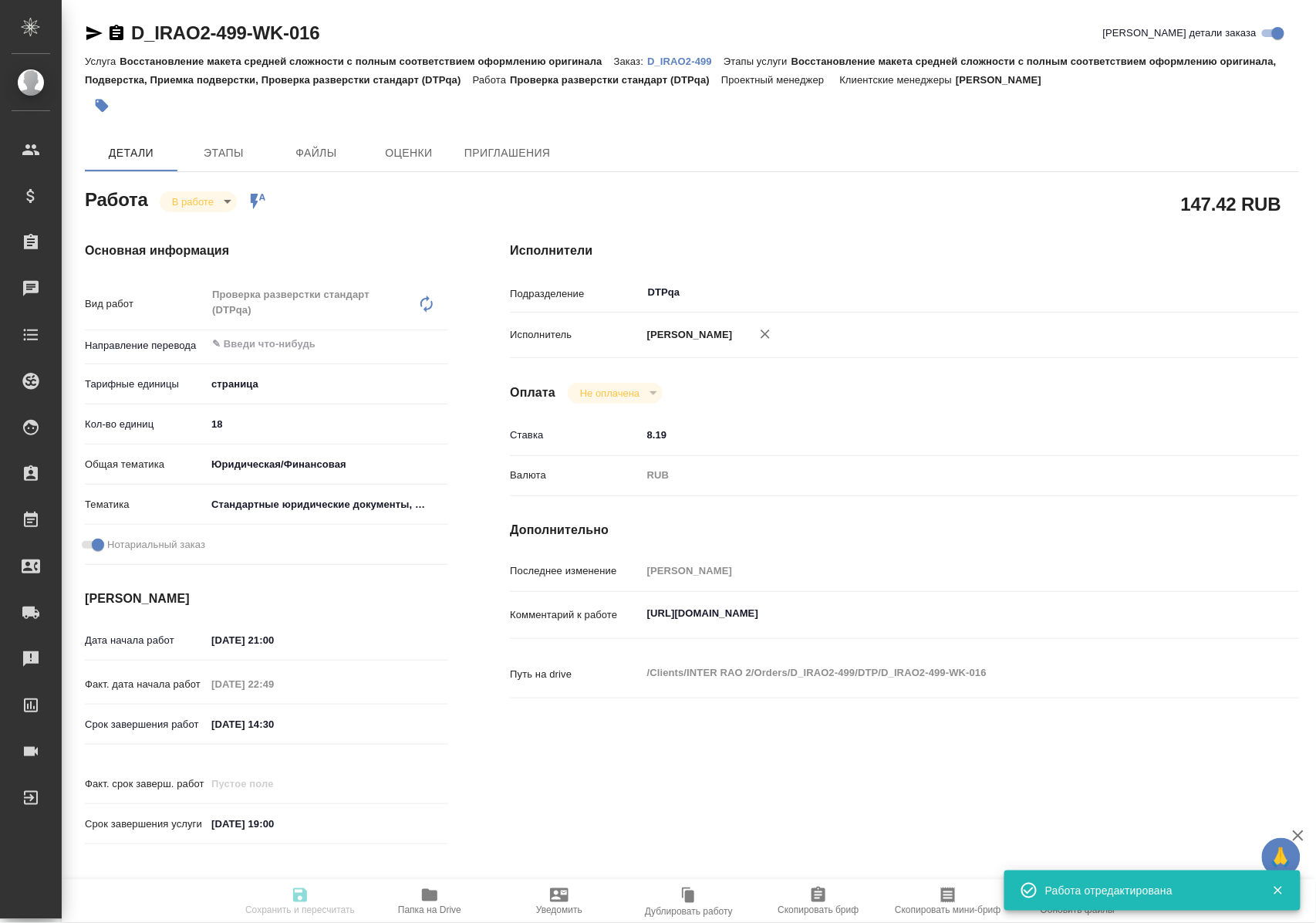
type input "RUB"
type input "[PERSON_NAME]"
type textarea "https://tera.awatera.com/Work/68c827975361bbd0a32c649a/details"
type textarea "x"
type textarea "/Clients/INTER RAO 2/Orders/D_IRAO2-499/DTP/D_IRAO2-499-WK-016"
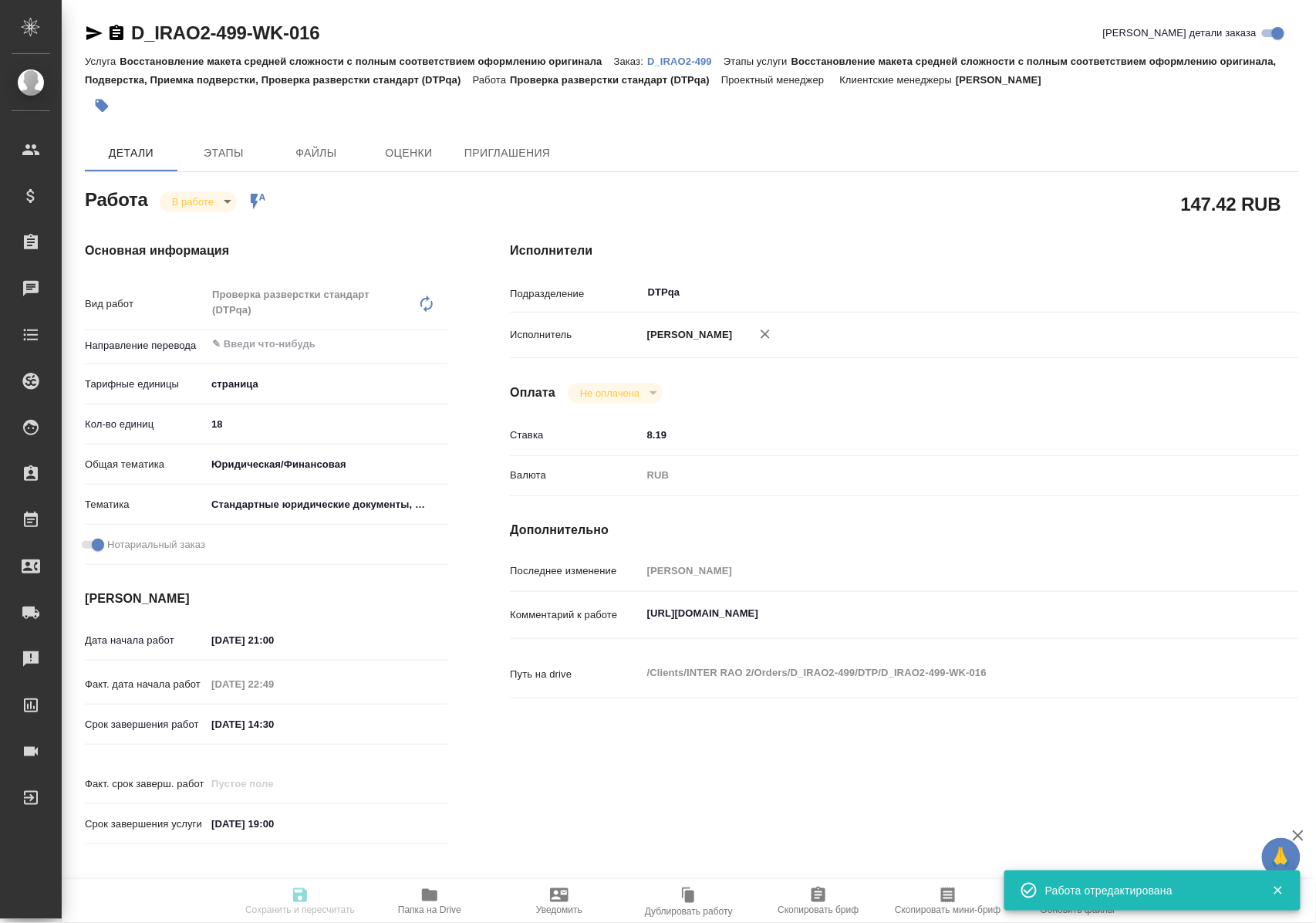
type textarea "x"
type input "D_IRAO2-499"
type input "Восстановление макета средней сложности с полным соответствием оформлению ориги…"
type input "[PERSON_NAME]"
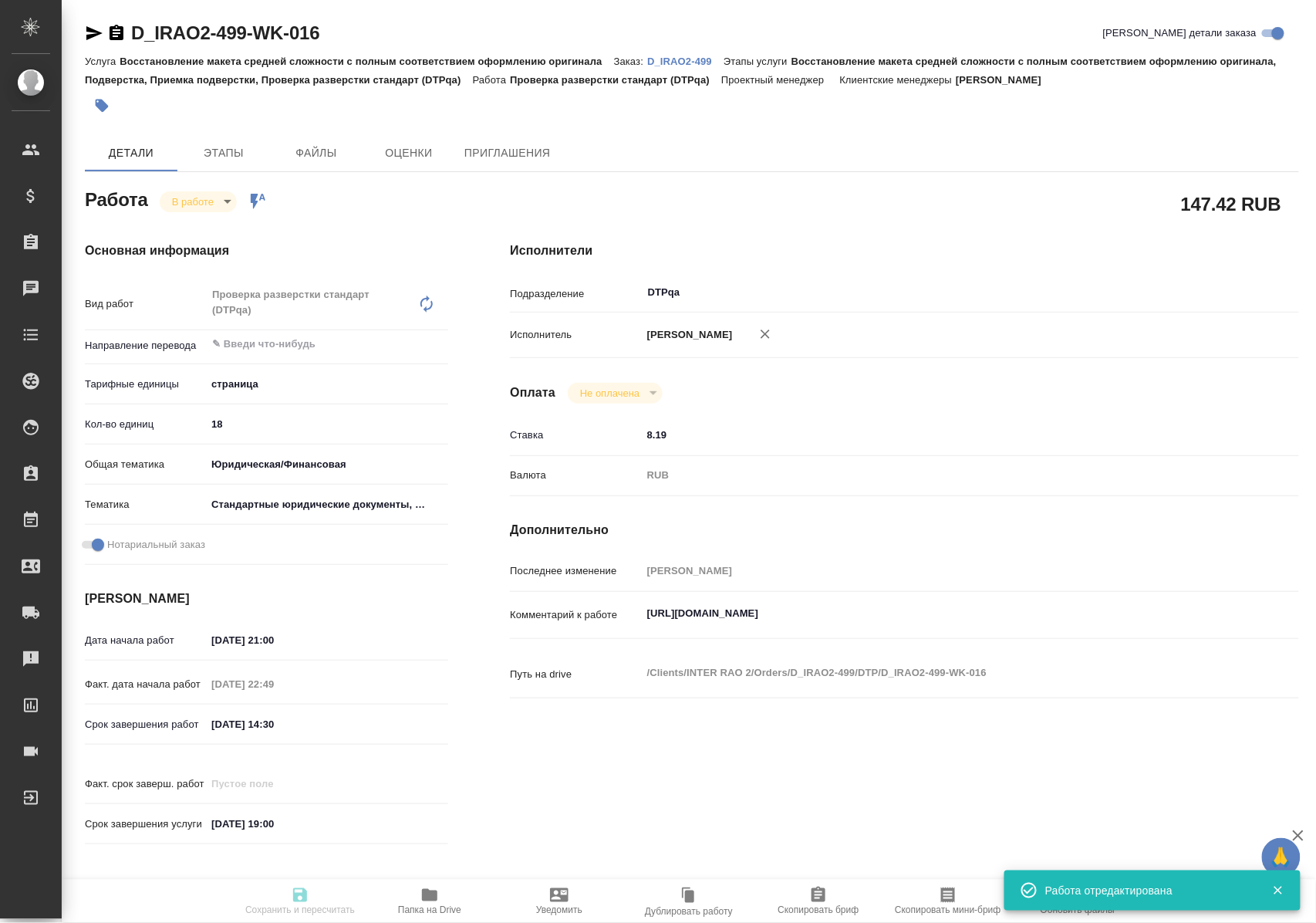
type input "[PERSON_NAME]"
type input "/Clients/INTER RAO 2/Orders/D_IRAO2-499"
type input "https://drive.awatera.com/s/zYo4bYeLg7dTCdM"
type textarea "x"
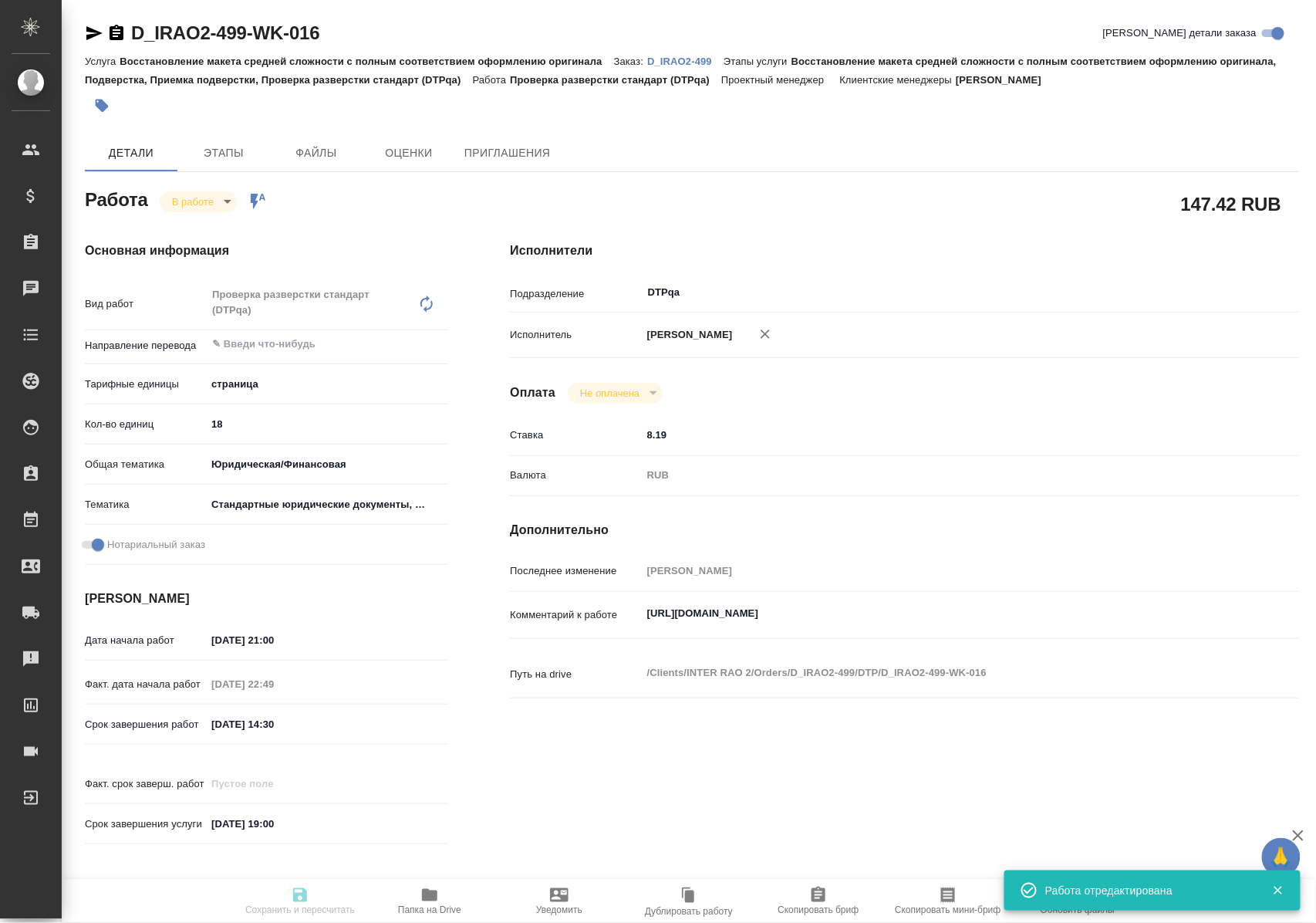
type textarea "x"
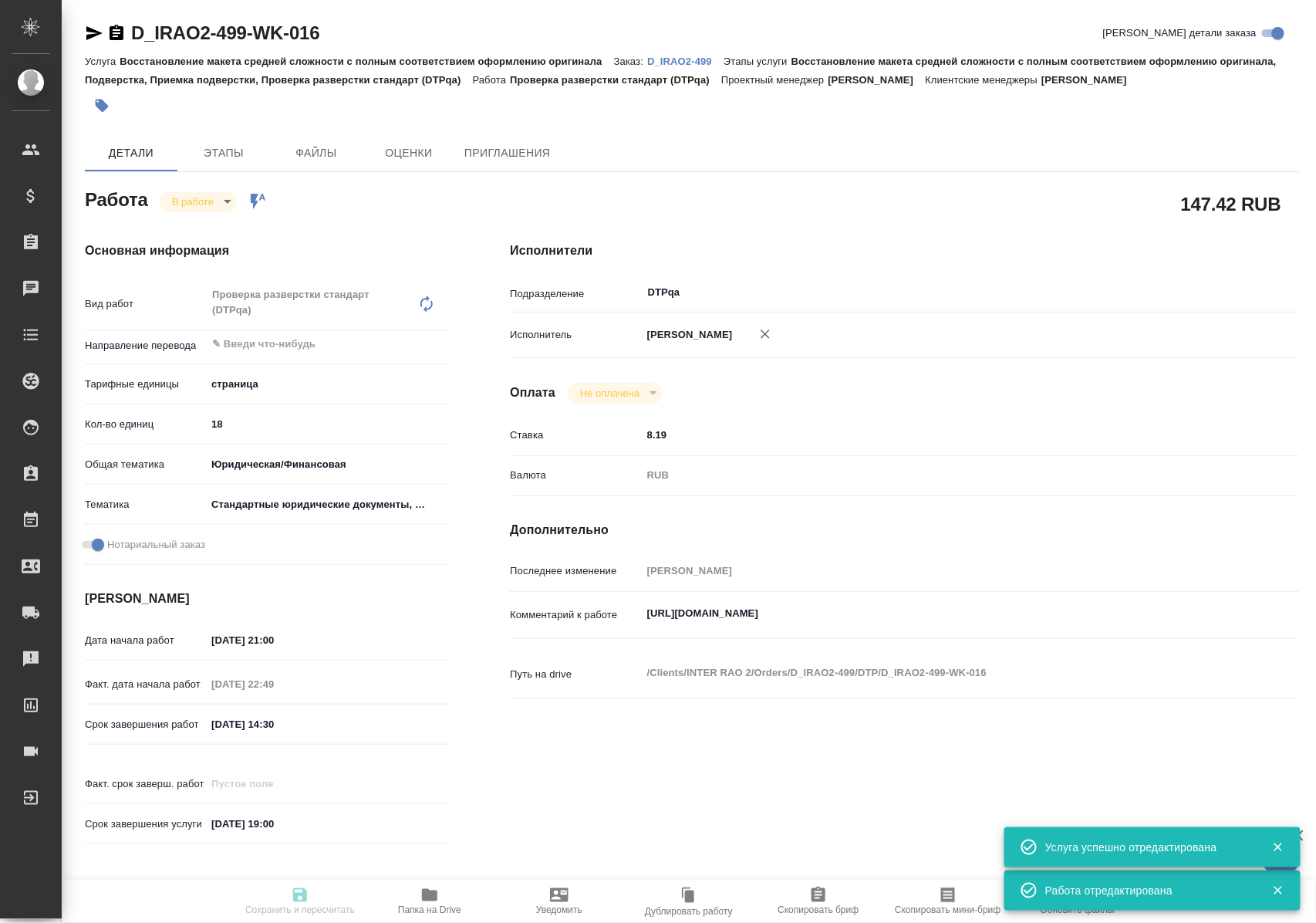
type textarea "x"
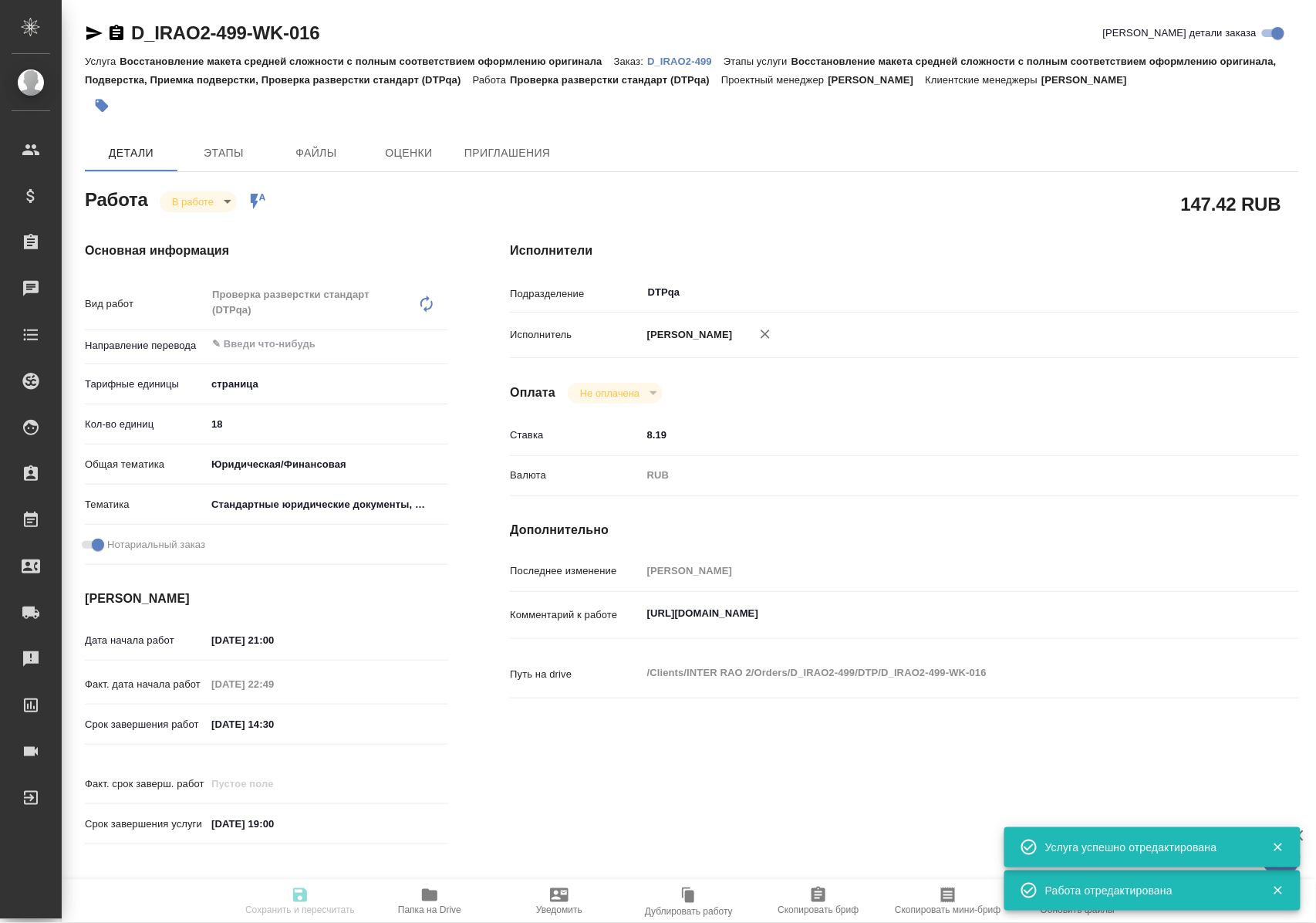
type input "inProgress"
type textarea "Проверка разверстки стандарт (DTPqa)"
type textarea "x"
type input "5a8b1489cc6b4906c91bfdb2"
type input "18"
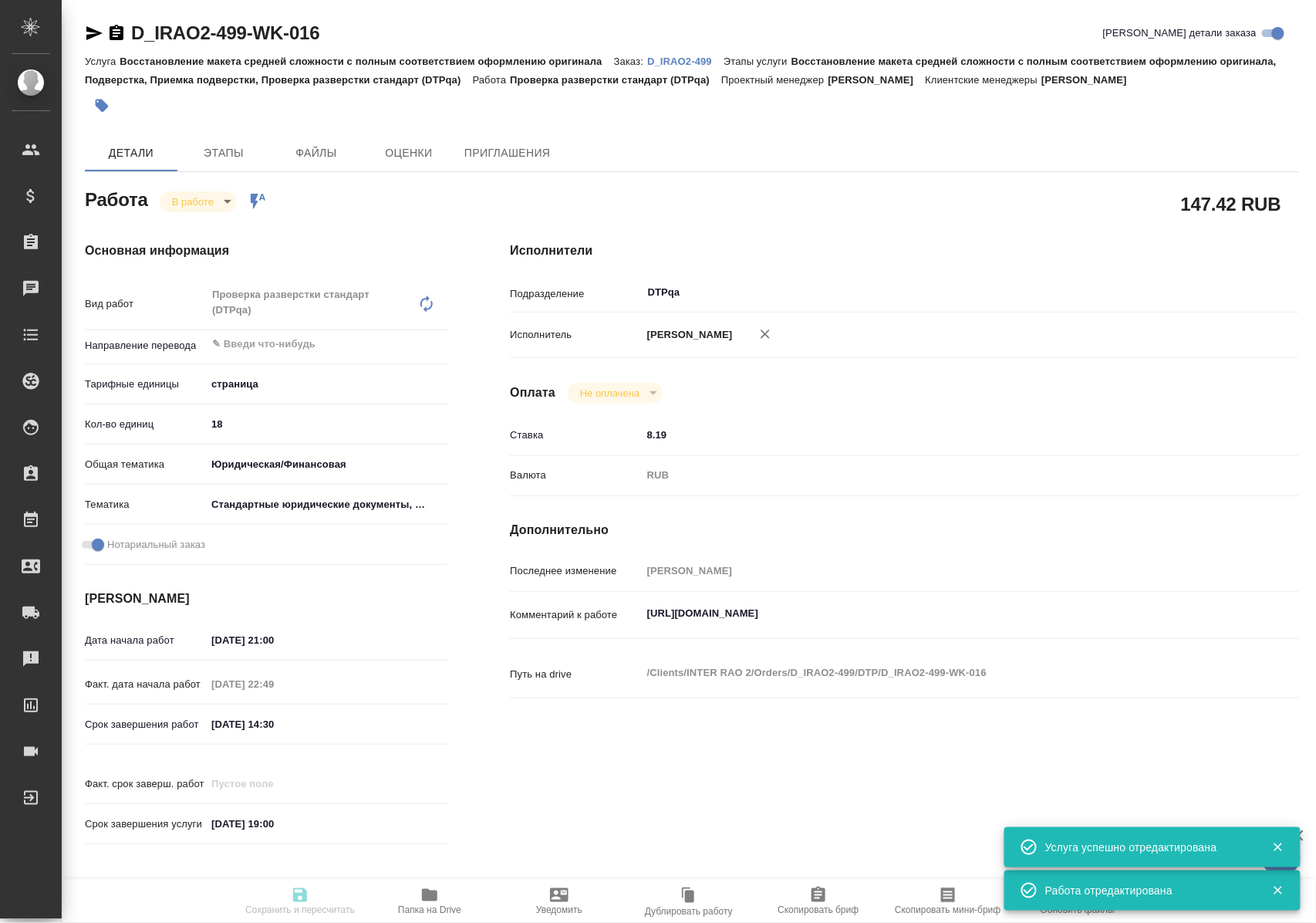
type input "yr-fn"
type input "5f647205b73bc97568ca66bf"
checkbox input "true"
type input "16.09.2025 21:00"
type input "16.09.2025 22:49"
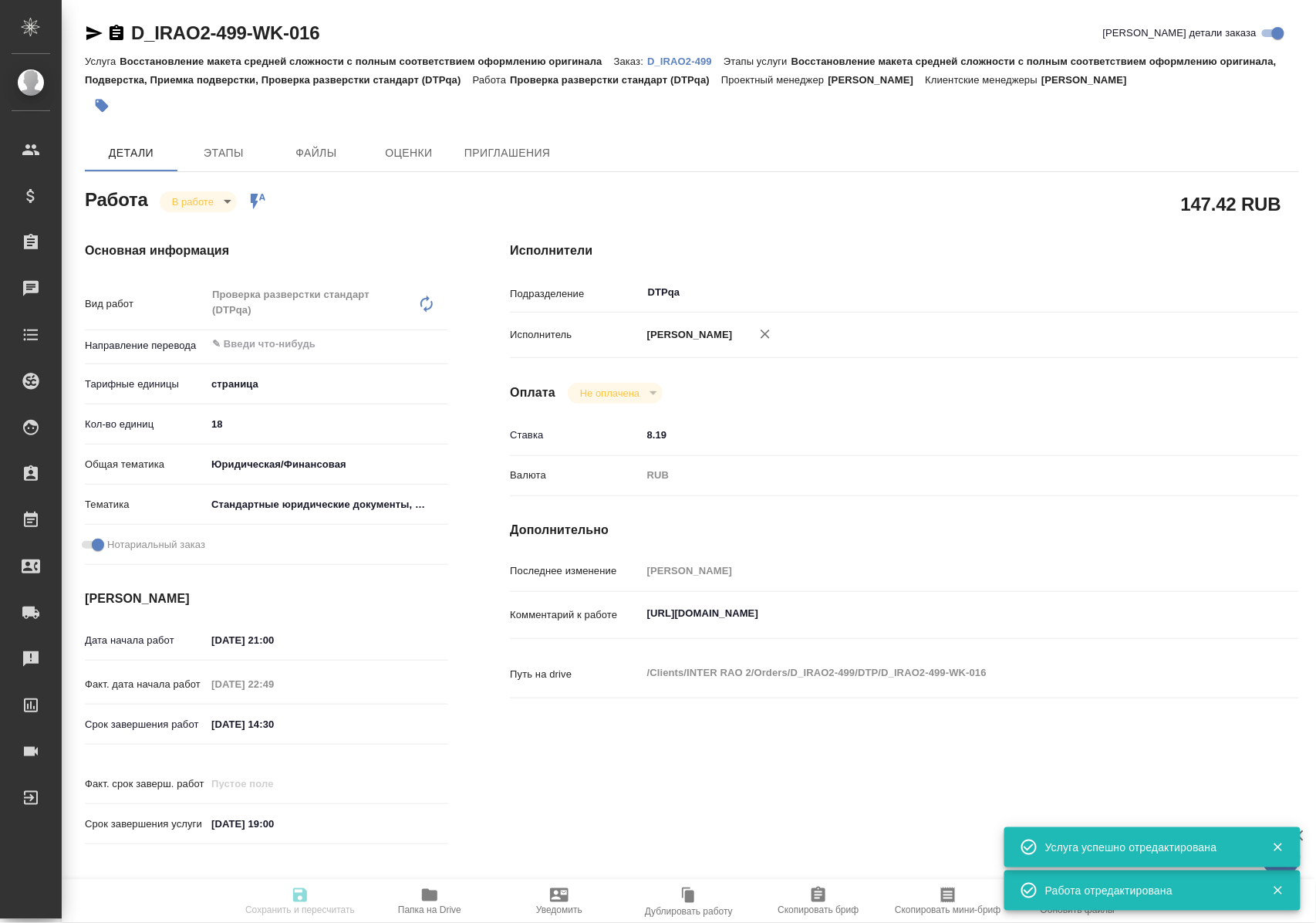
type input "17.09.2025 14:30"
type input "30.09.2025 19:00"
type input "DTPqa"
type input "notPayed"
type input "8.19"
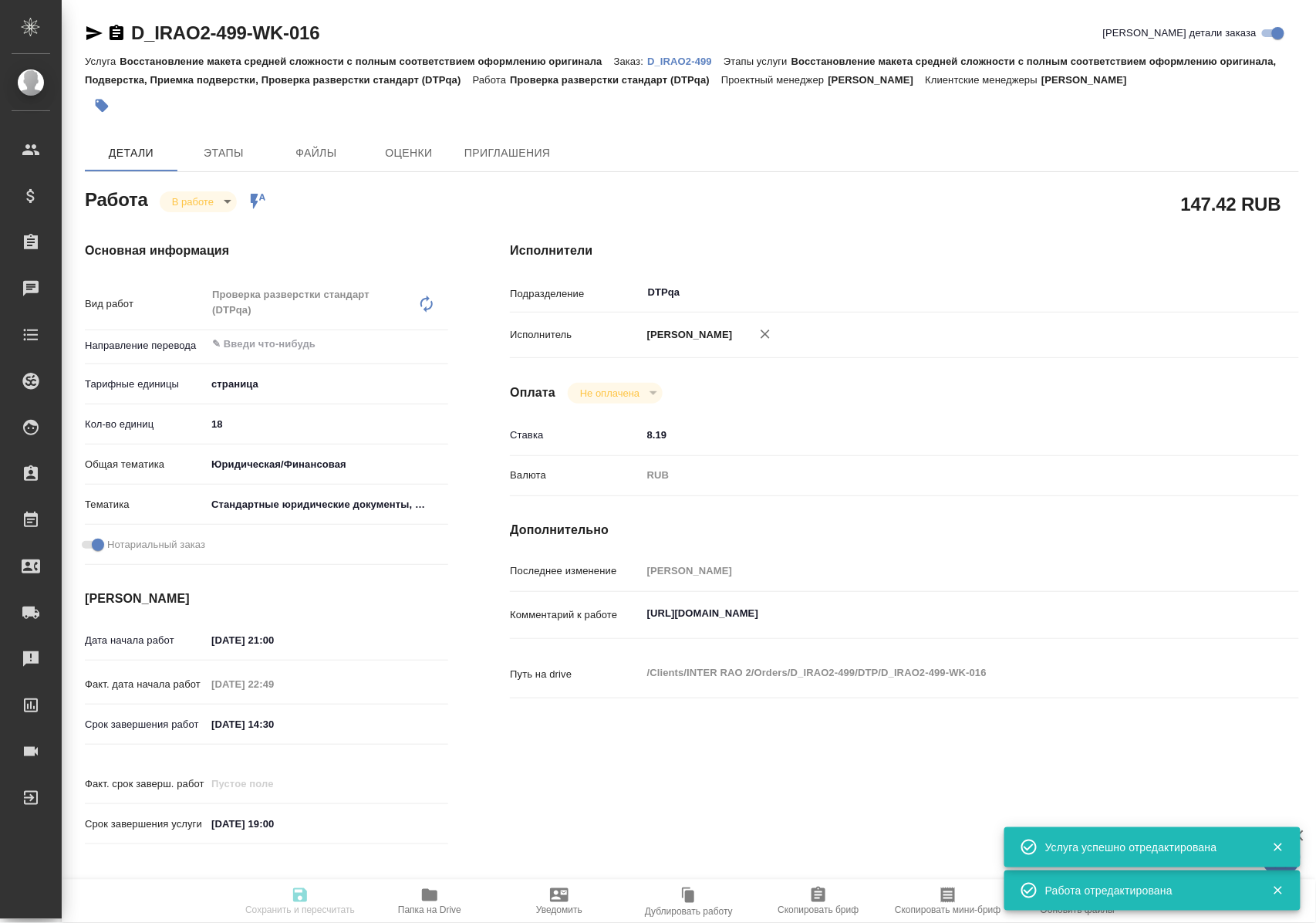
type input "RUB"
type input "Полушина Алена"
type textarea "https://tera.awatera.com/Work/68c827975361bbd0a32c649a/details"
type textarea "x"
type textarea "/Clients/INTER RAO 2/Orders/D_IRAO2-499/DTP/D_IRAO2-499-WK-016"
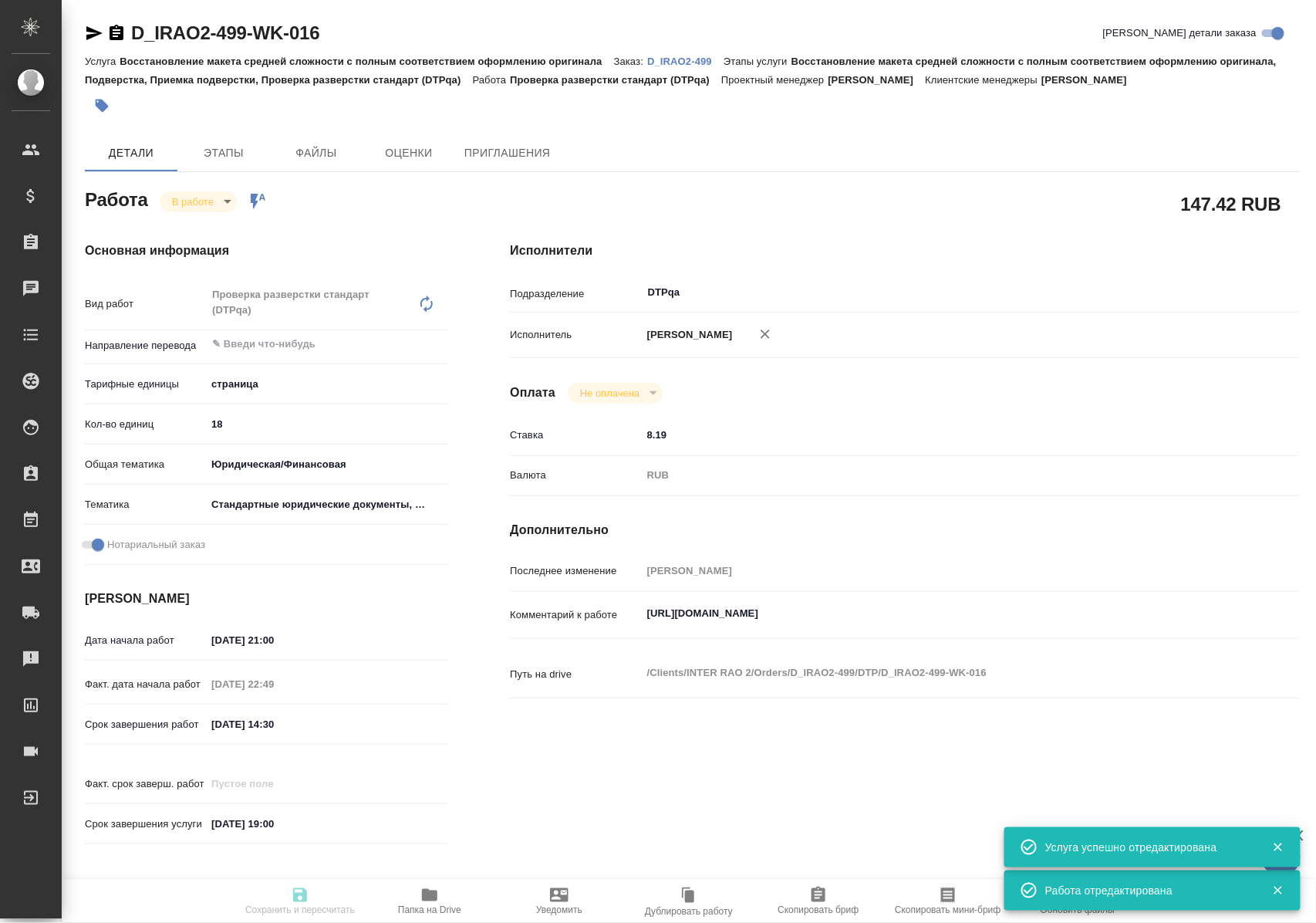
type textarea "x"
type input "D_IRAO2-499"
type input "Восстановление макета средней сложности с полным соответствием оформлению ориги…"
type input "Булахова Елена"
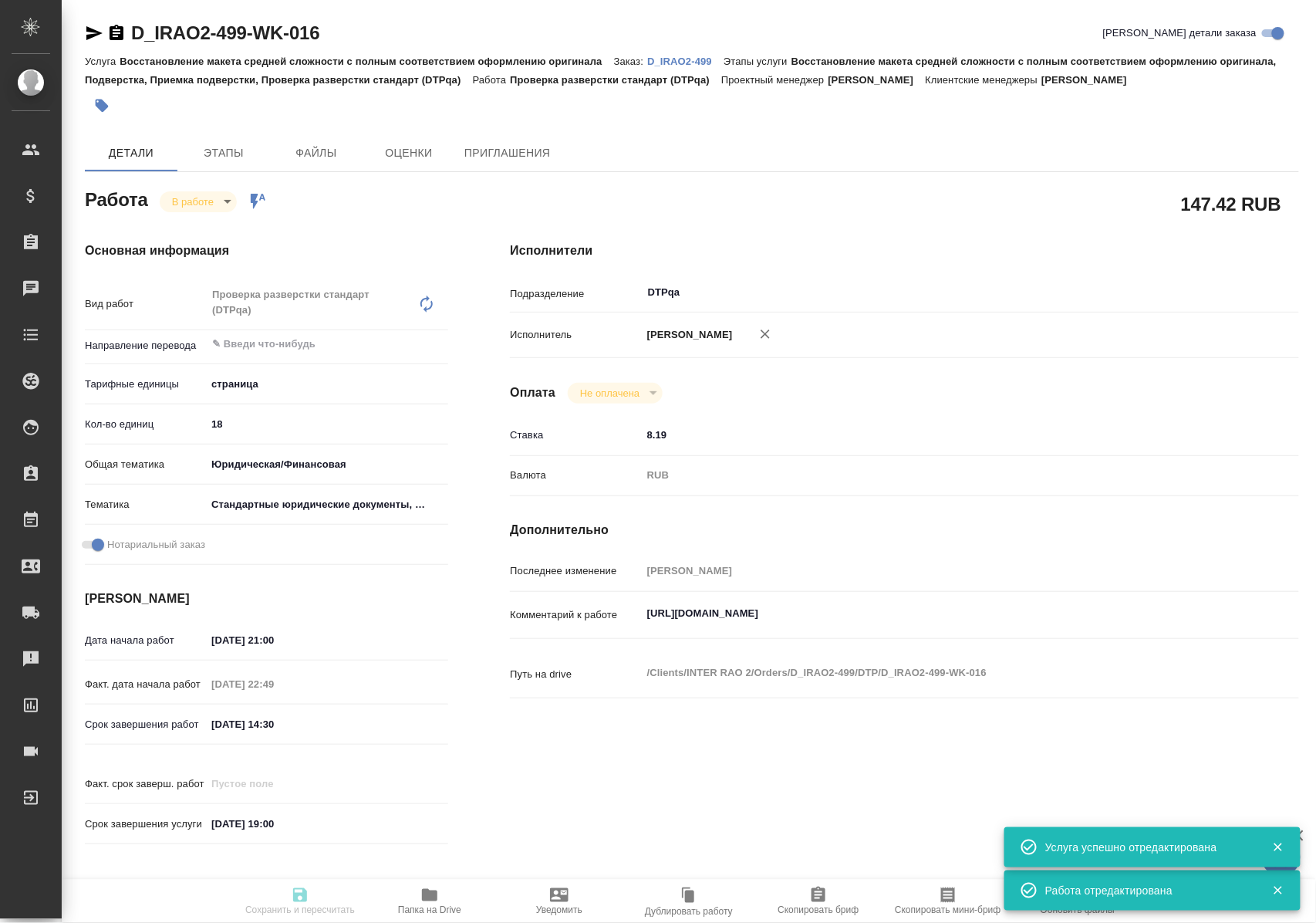
type input "Заборова Александра"
type input "/Clients/INTER RAO 2/Orders/D_IRAO2-499"
type input "https://drive.awatera.com/s/zYo4bYeLg7dTCdM"
type textarea "x"
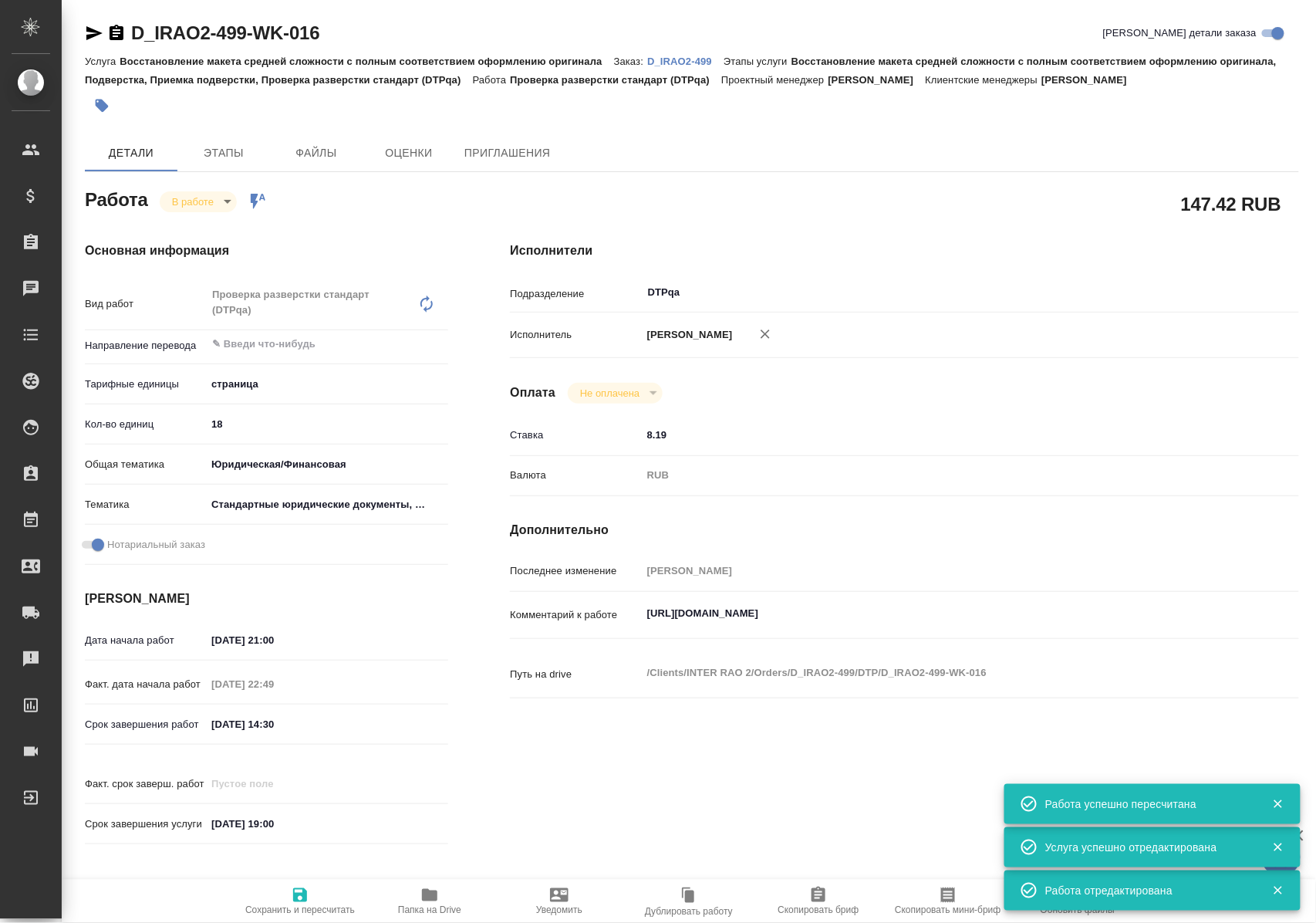
type textarea "x"
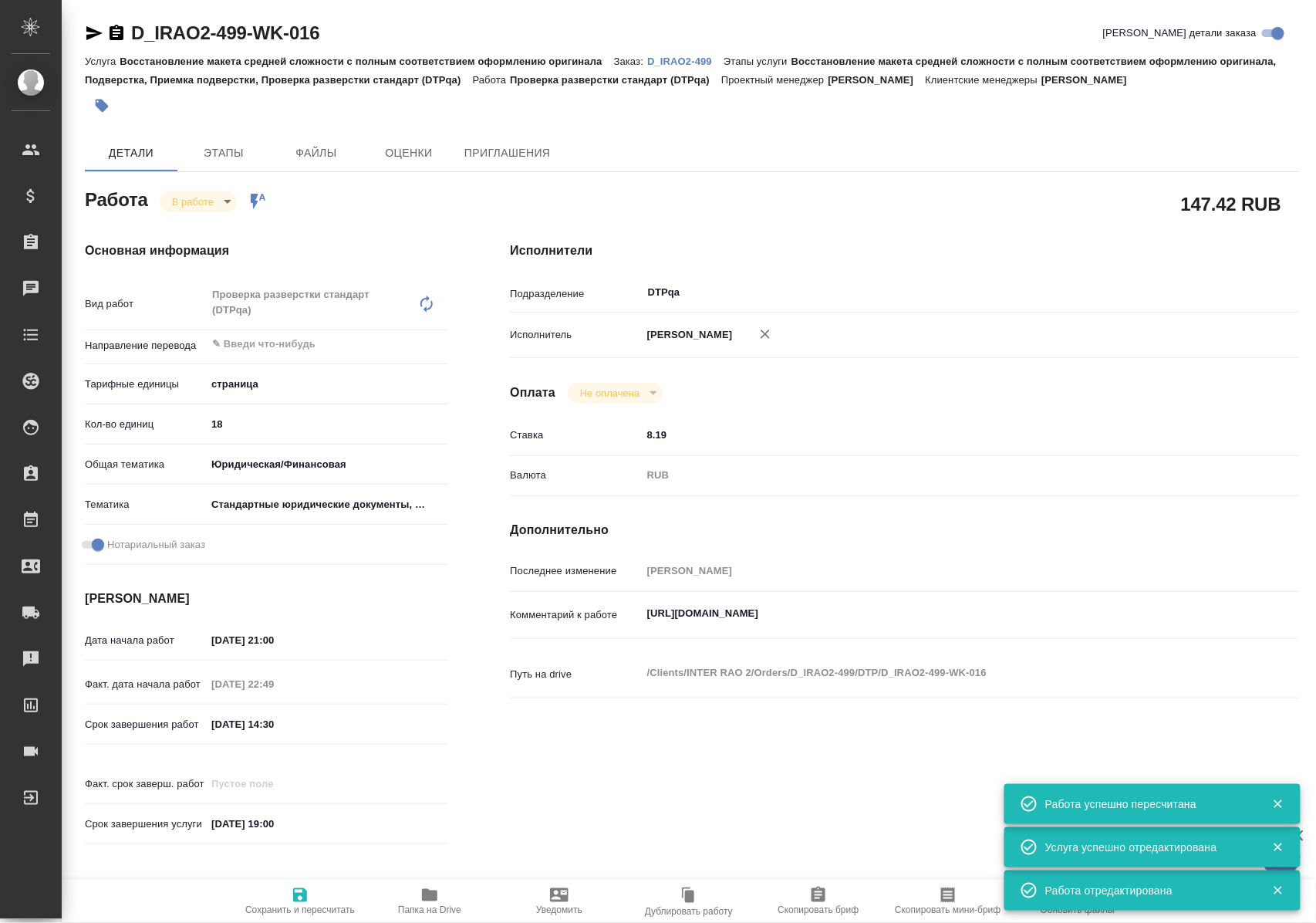
type textarea "x"
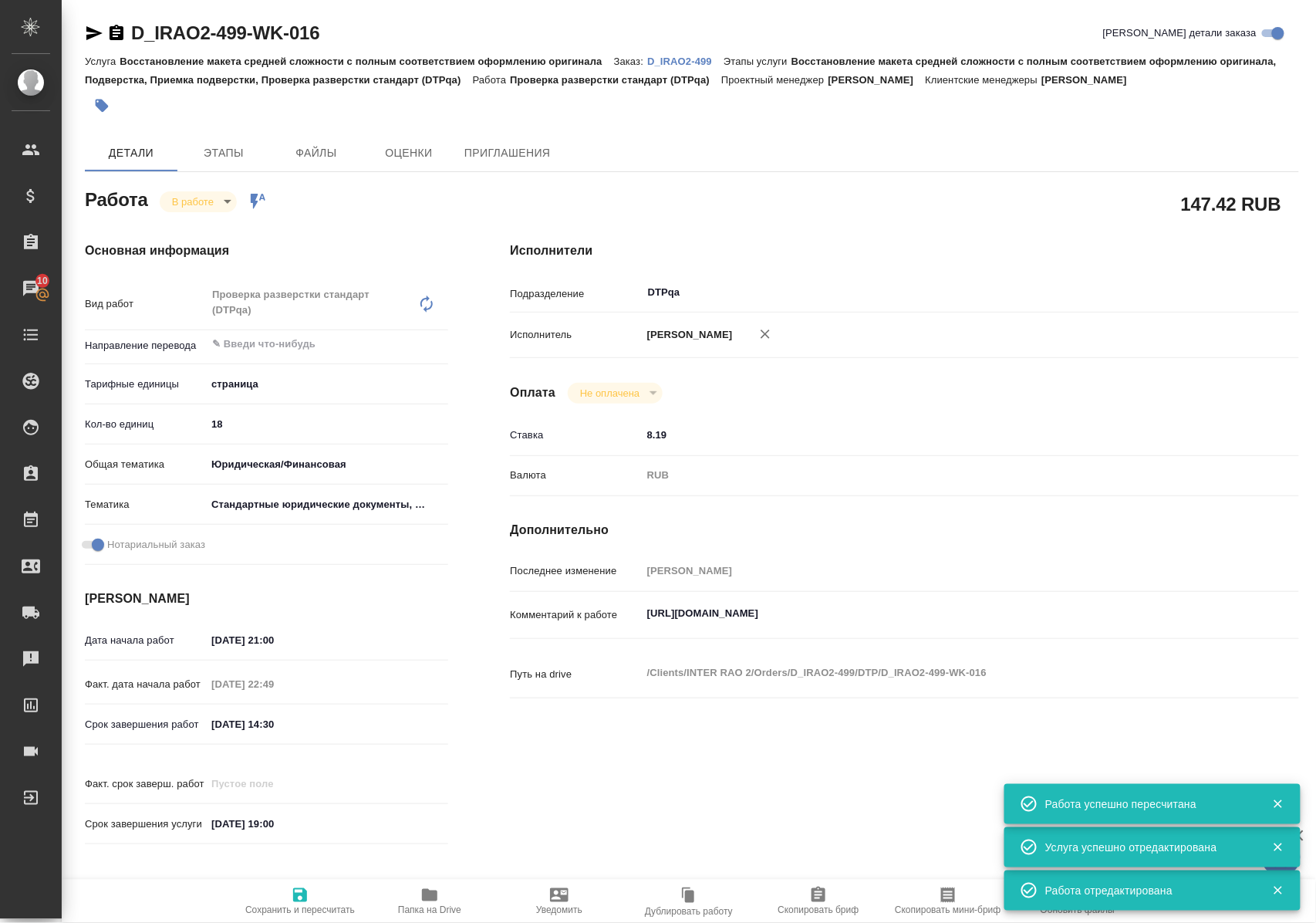
type textarea "x"
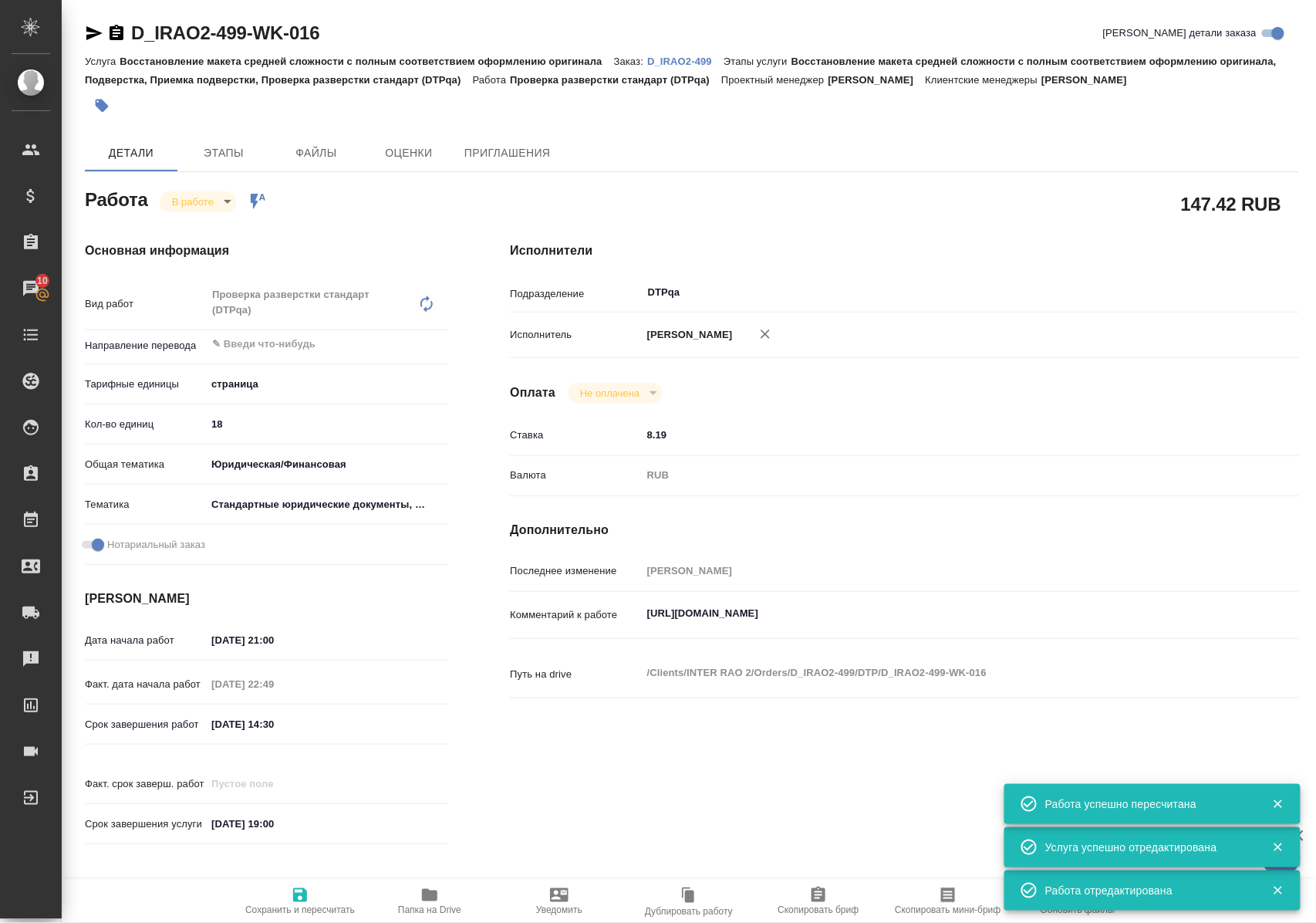
type textarea "x"
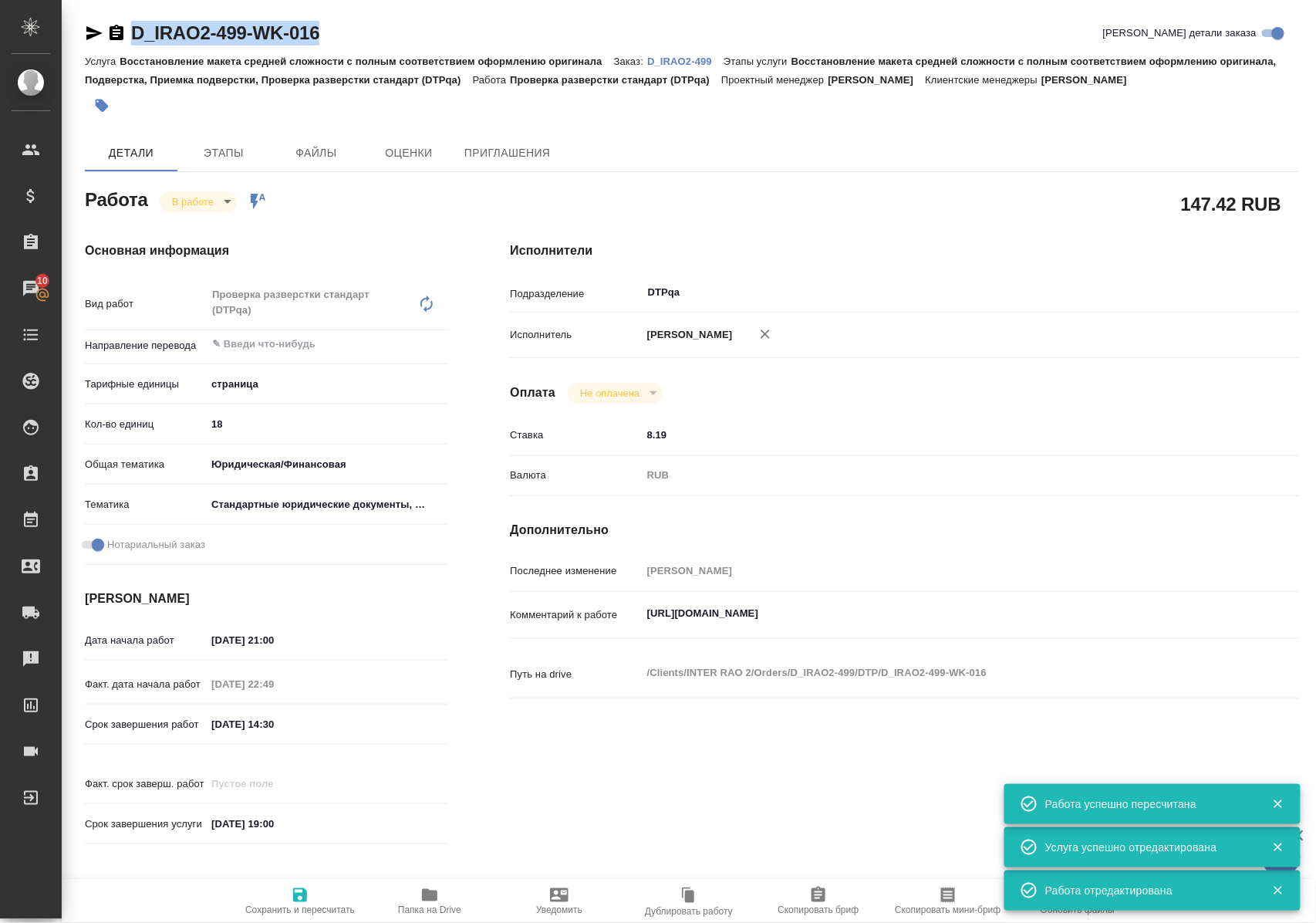
drag, startPoint x: 343, startPoint y: 34, endPoint x: 133, endPoint y: 42, distance: 210.2
click at [133, 42] on div "D_IRAO2-499-WK-016 Кратко детали заказа" at bounding box center [692, 33] width 1213 height 25
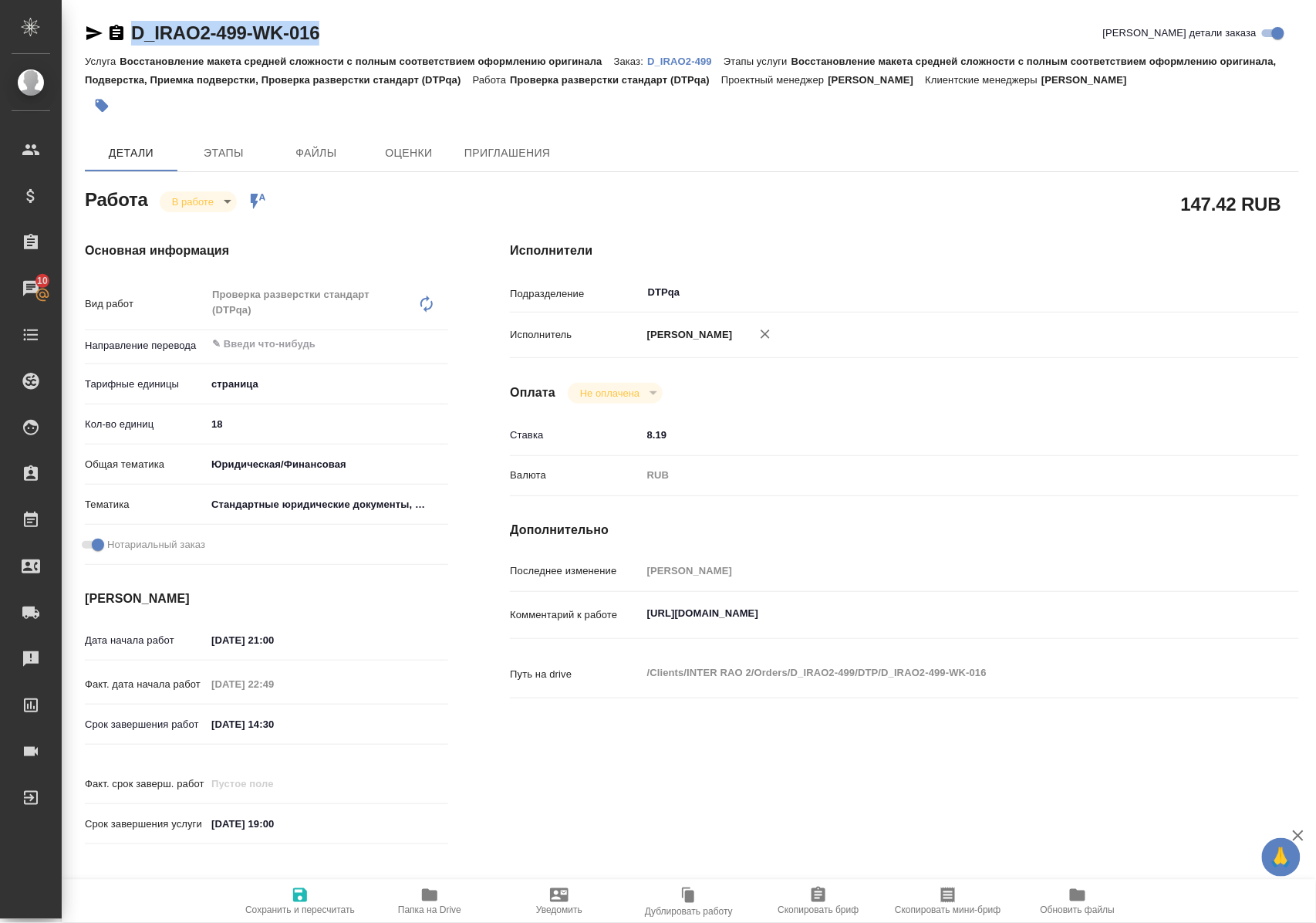
copy link "D_IRAO2-499-WK-016"
drag, startPoint x: 646, startPoint y: 625, endPoint x: 1035, endPoint y: 625, distance: 389.0
click at [1035, 625] on textarea "https://tera.awatera.com/Work/68c827975361bbd0a32c649a/details" at bounding box center [937, 614] width 590 height 26
type textarea "x"
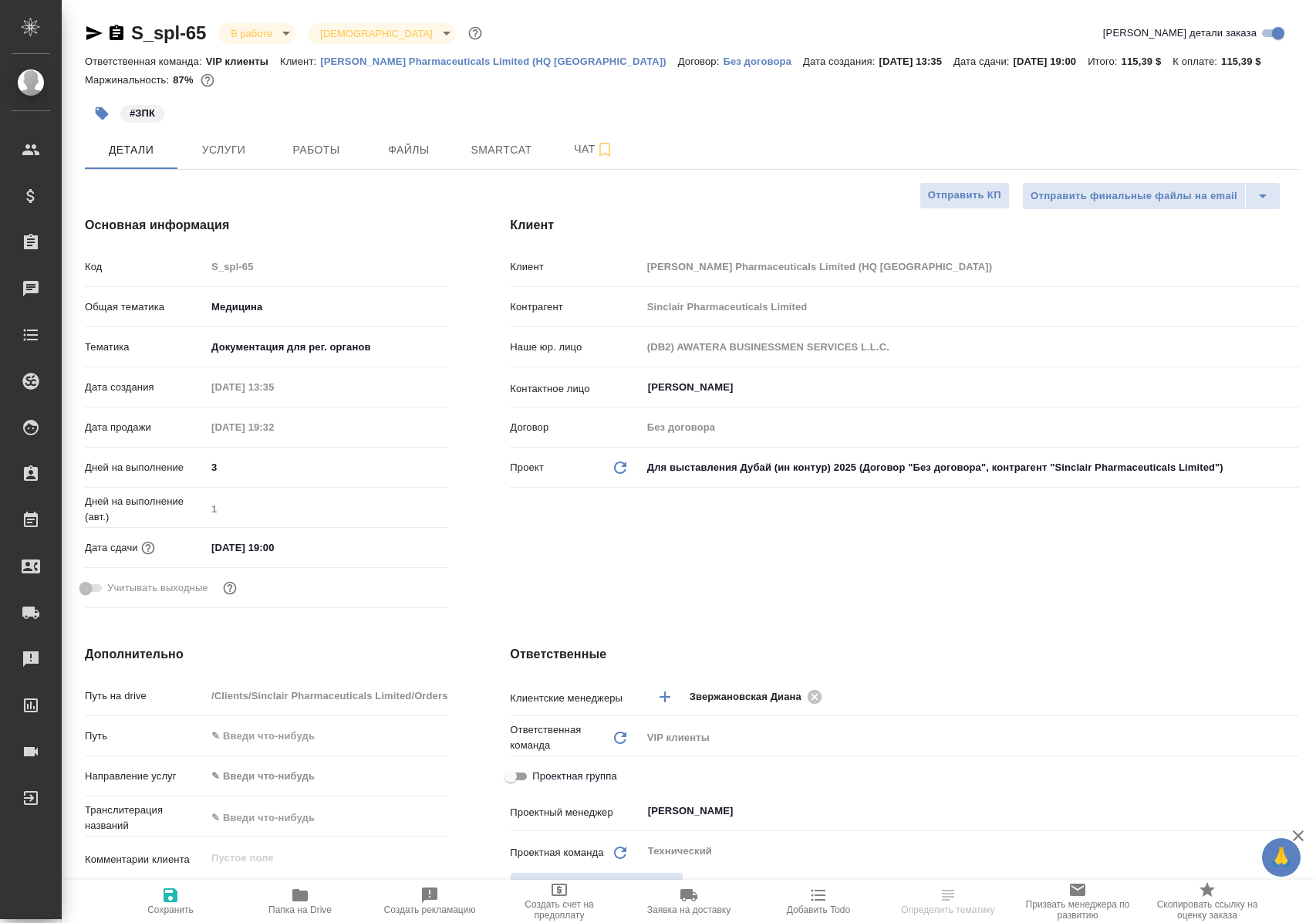
select select "RU"
click at [313, 143] on span "Работы" at bounding box center [316, 150] width 74 height 19
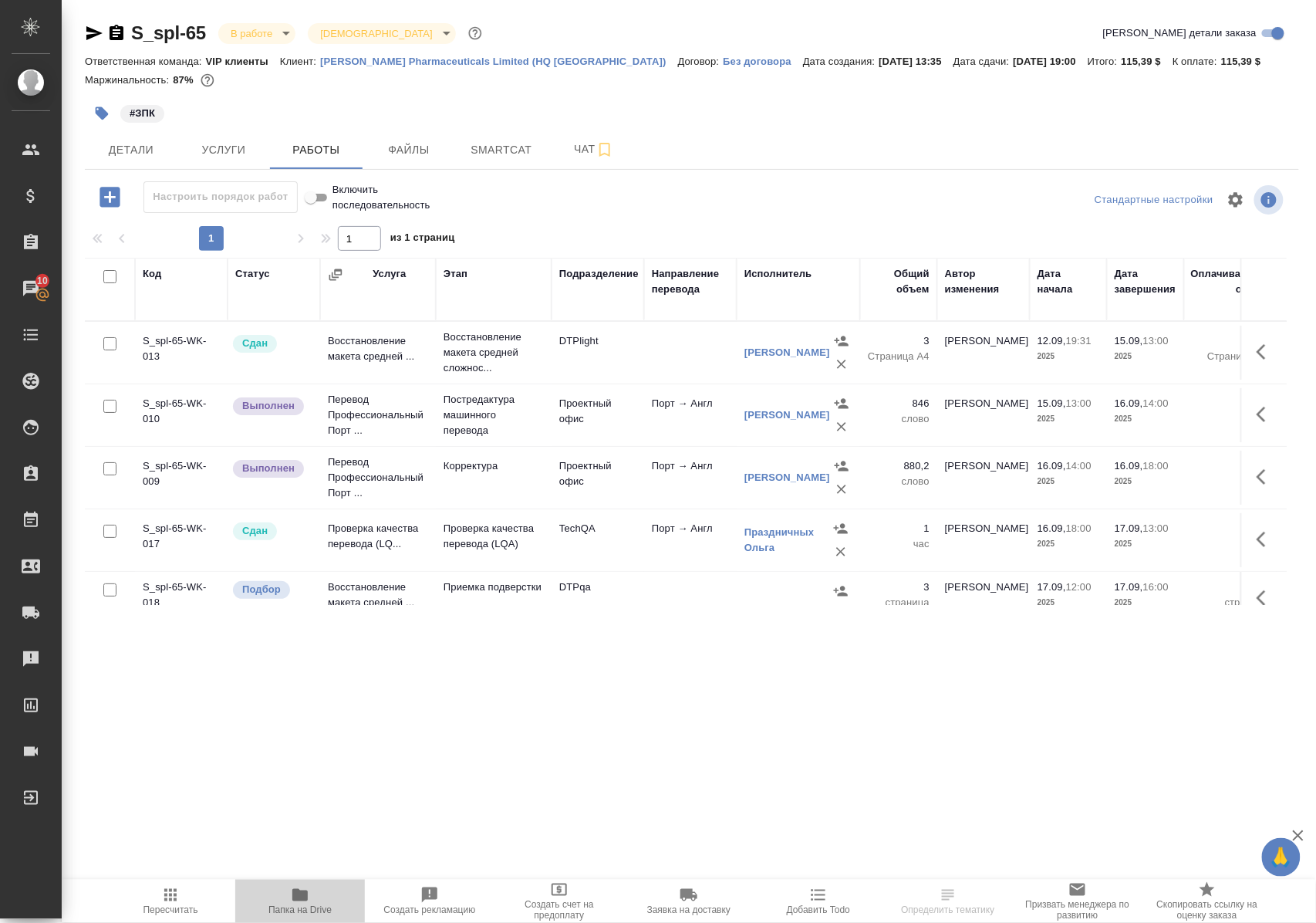
click at [299, 896] on icon "button" at bounding box center [300, 894] width 16 height 12
click at [491, 353] on p "Восстановление макета средней сложнос..." at bounding box center [493, 353] width 101 height 46
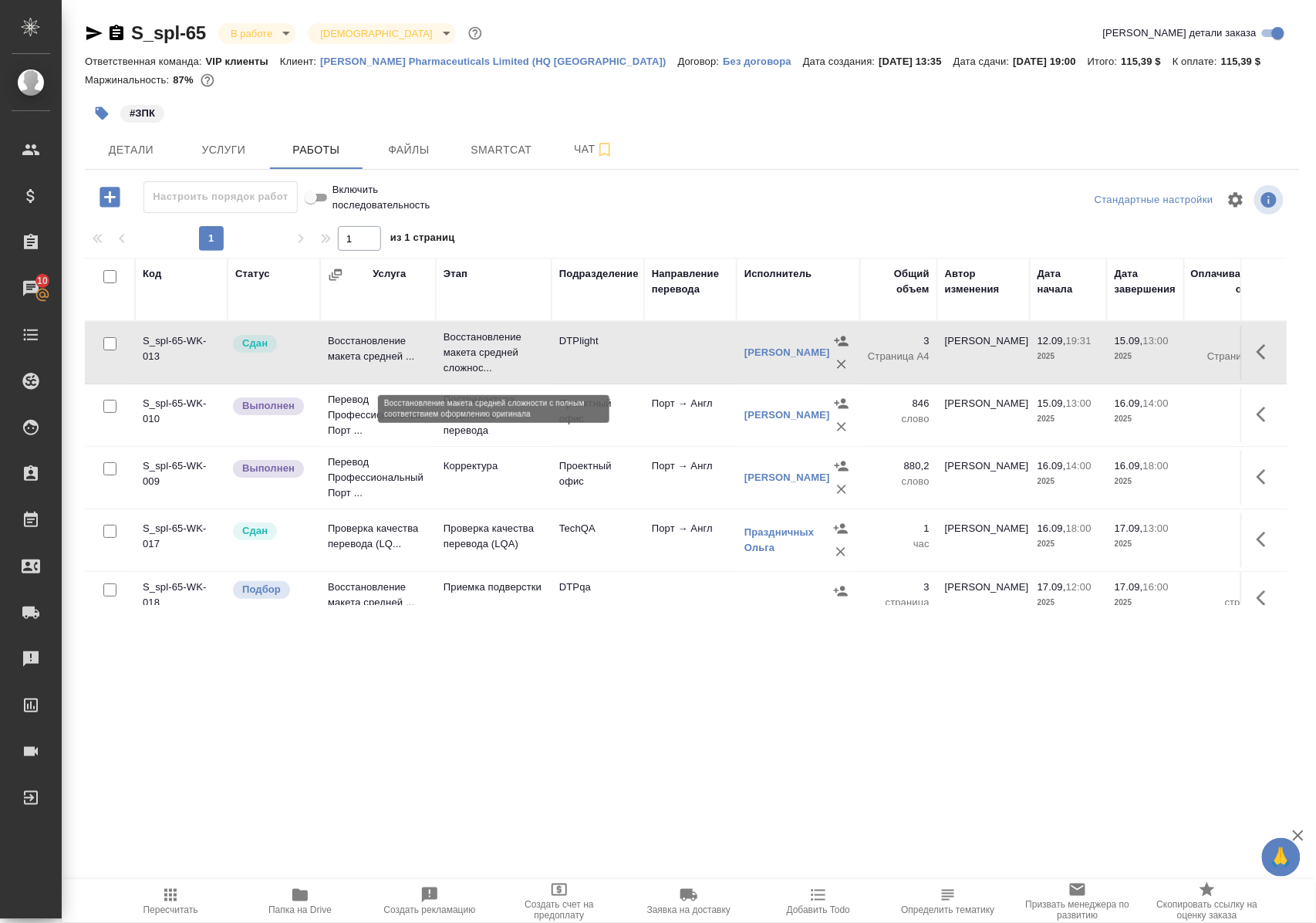
click at [490, 355] on p "Восстановление макета средней сложнос..." at bounding box center [493, 353] width 101 height 46
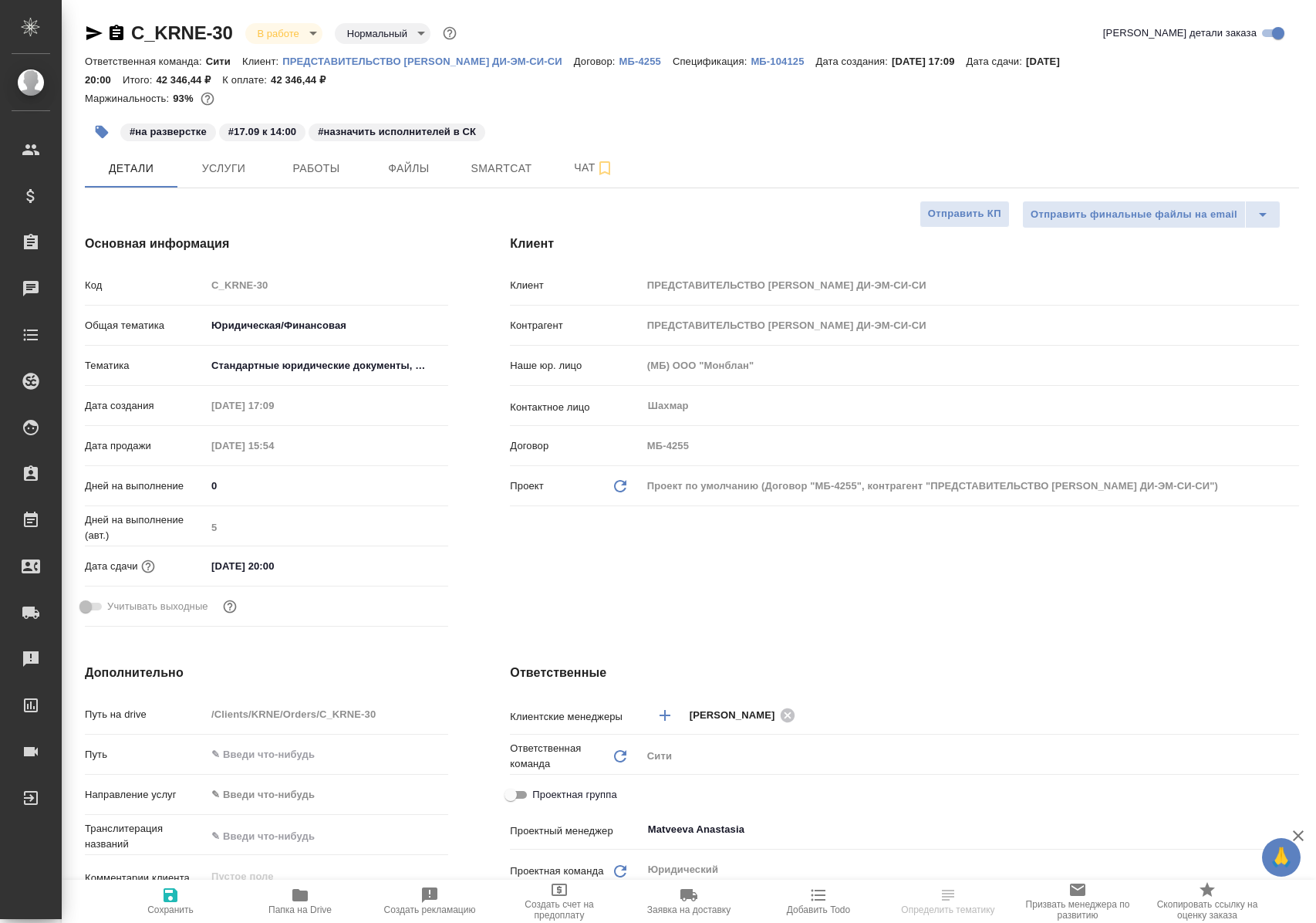
select select "RU"
click at [327, 175] on span "Работы" at bounding box center [316, 168] width 74 height 19
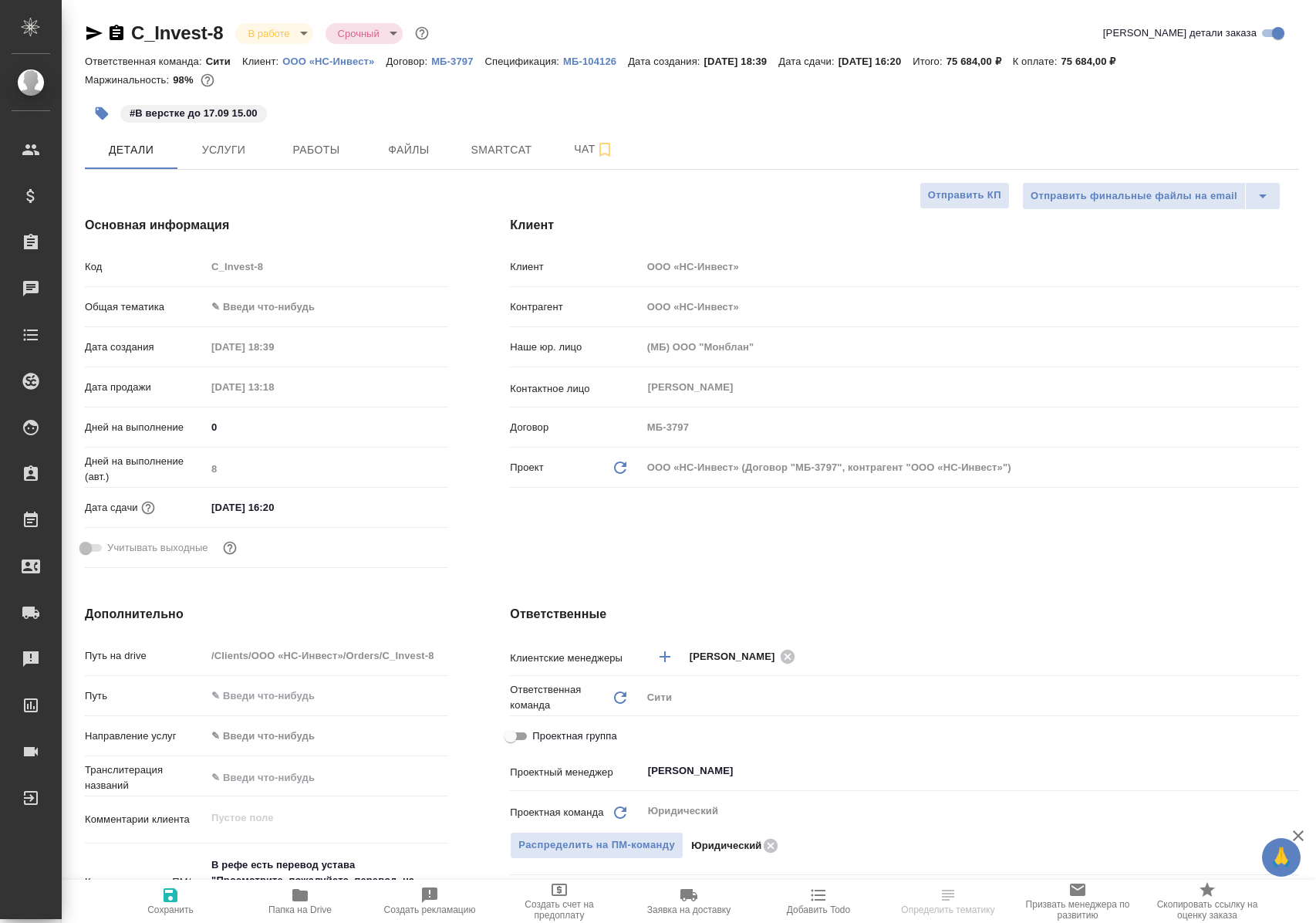
select select "RU"
click at [309, 138] on button "Работы" at bounding box center [316, 150] width 92 height 39
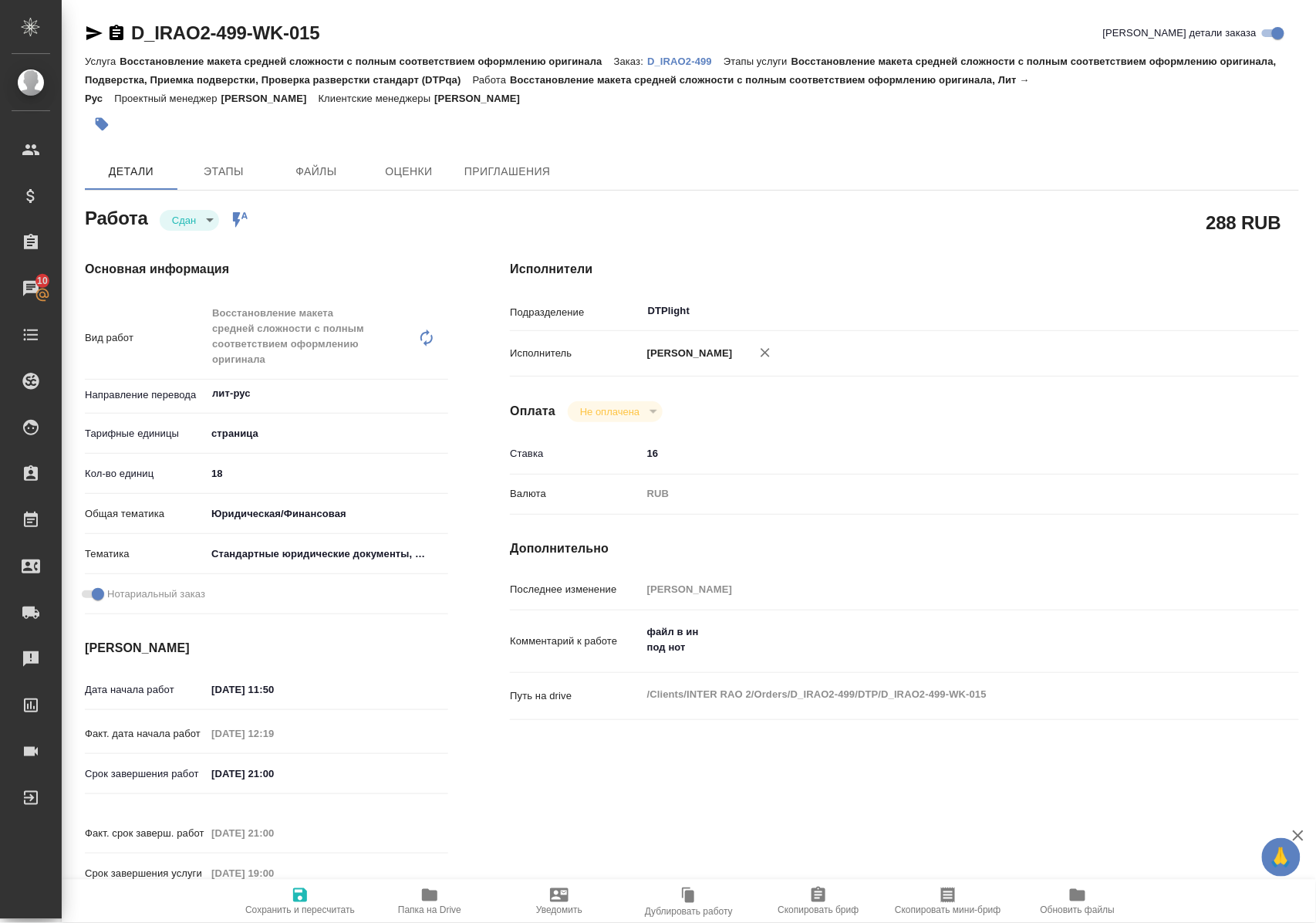
click at [418, 898] on span "Папка на Drive" at bounding box center [429, 901] width 111 height 30
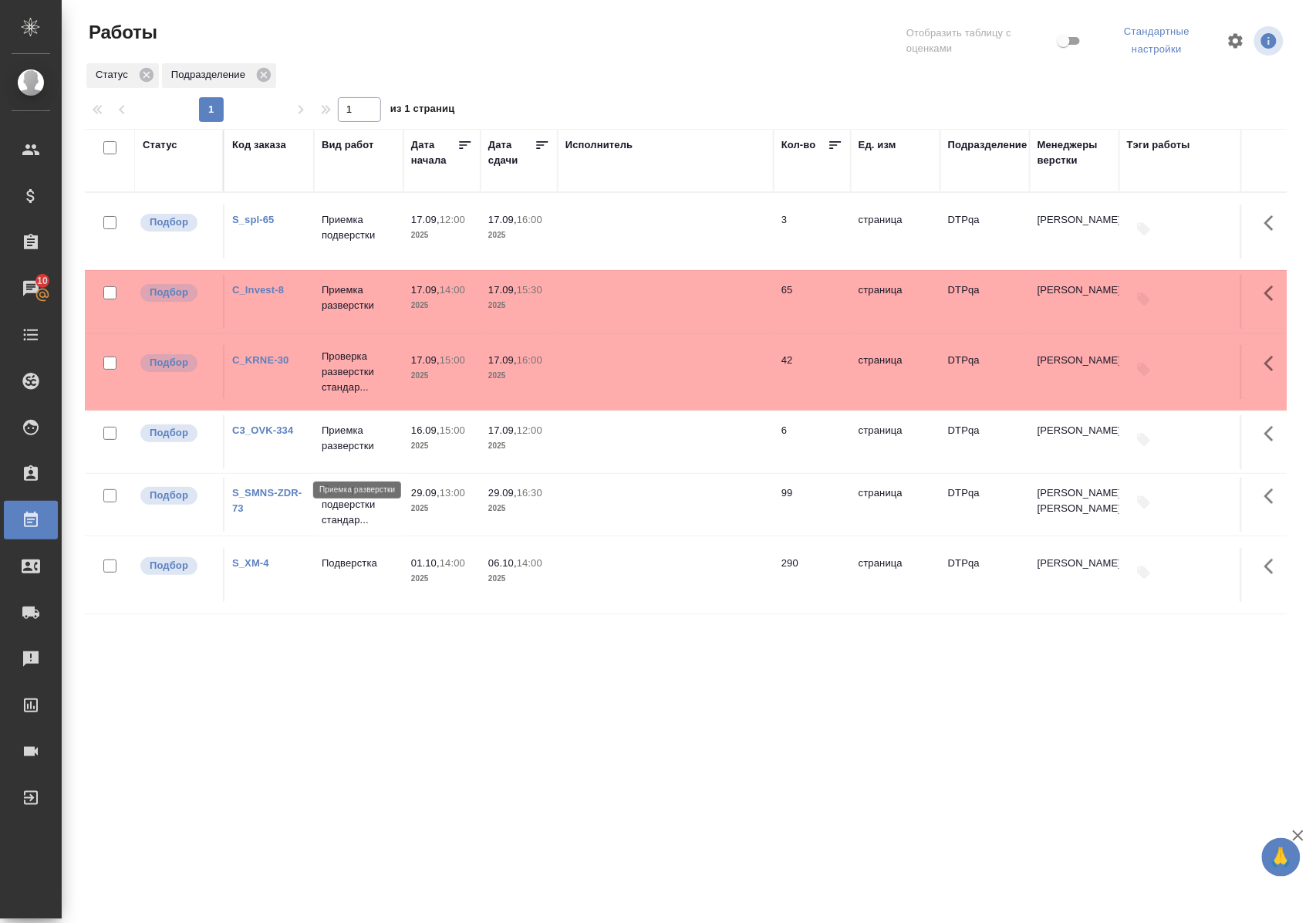
click at [358, 454] on p "Приемка разверстки" at bounding box center [358, 438] width 74 height 30
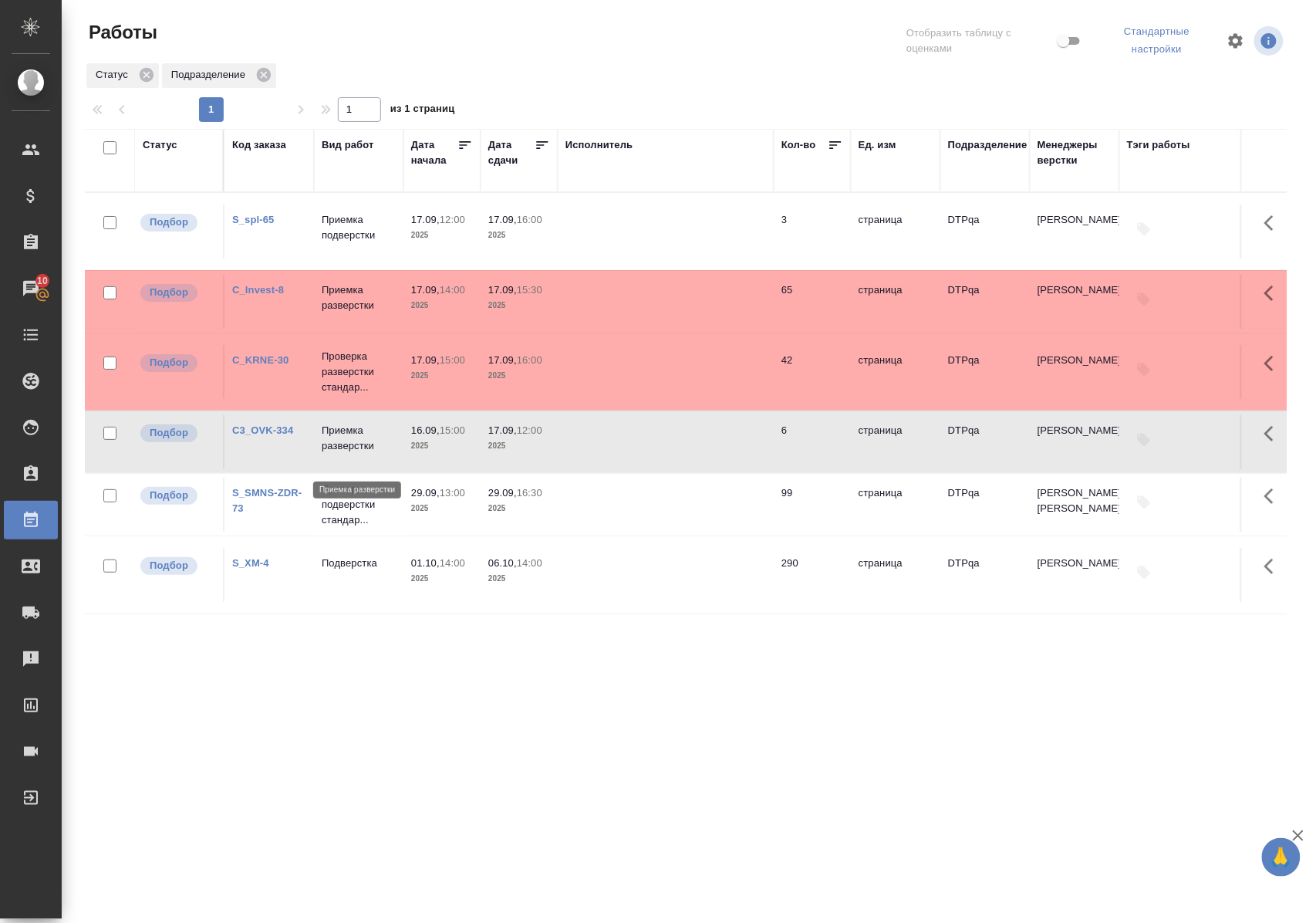
click at [358, 454] on p "Приемка разверстки" at bounding box center [358, 438] width 74 height 30
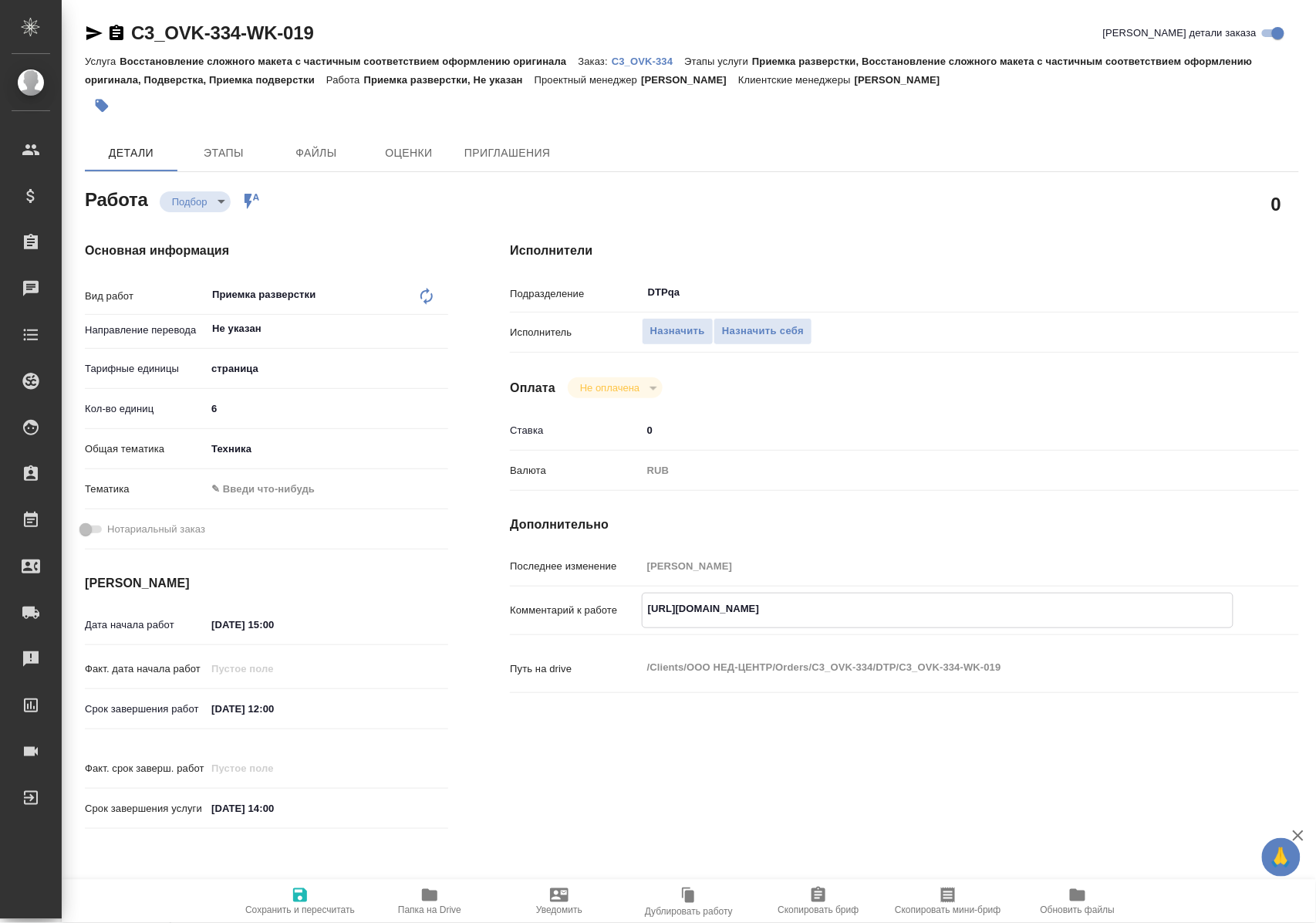
drag, startPoint x: 645, startPoint y: 609, endPoint x: 1003, endPoint y: 608, distance: 358.0
click at [1003, 608] on textarea "https://tera.awatera.com/Work/68c7eefd7849623a91a15265/" at bounding box center [937, 609] width 590 height 26
click at [203, 202] on body "🙏 .cls-1 fill:#fff; AWATERA Polushina Alena Клиенты Спецификации Заказы 10 Чаты…" at bounding box center [658, 461] width 1316 height 923
drag, startPoint x: 707, startPoint y: 204, endPoint x: 723, endPoint y: 208, distance: 16.5
click at [710, 204] on div at bounding box center [658, 461] width 1316 height 923
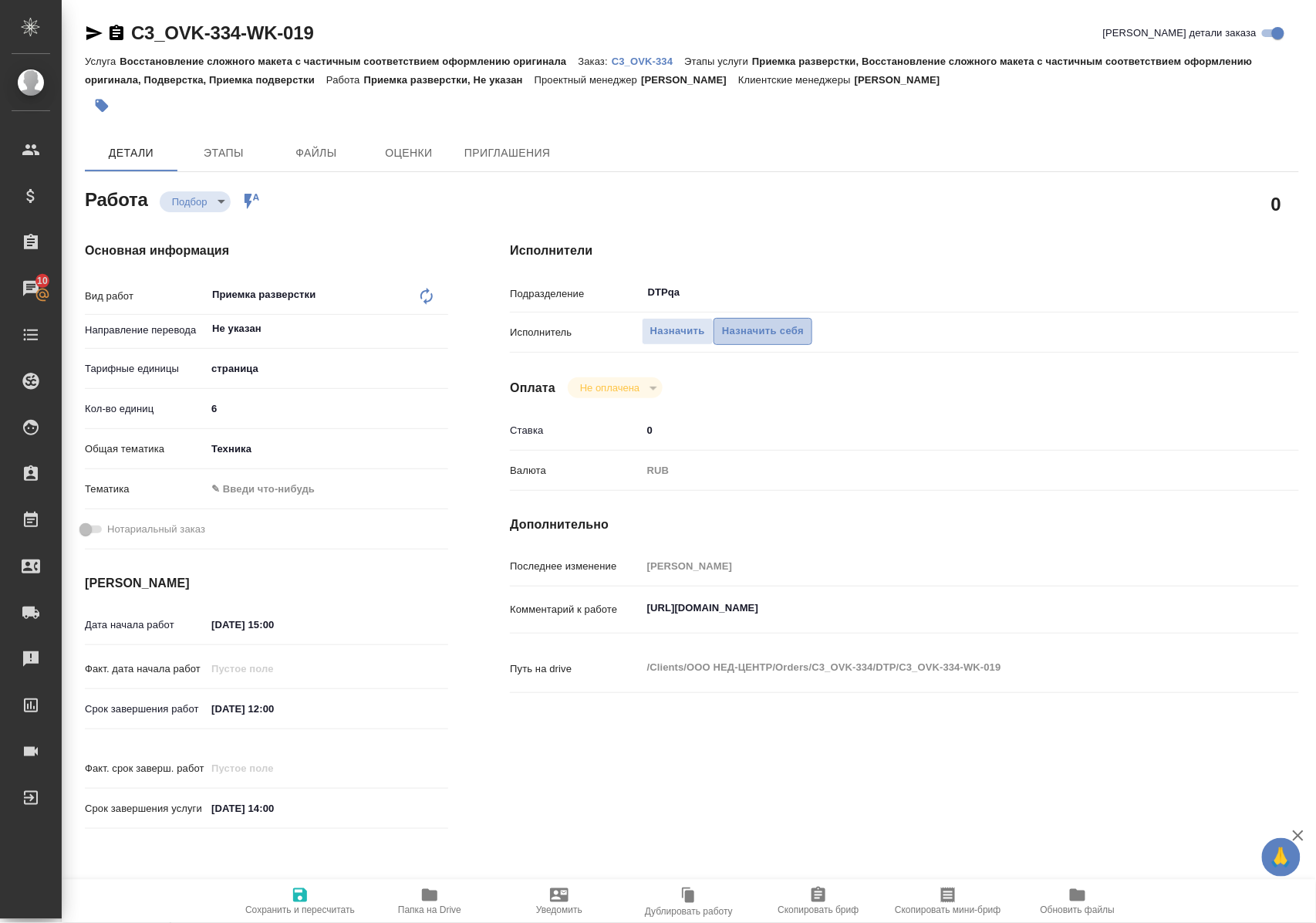
click at [783, 330] on span "Назначить себя" at bounding box center [763, 331] width 82 height 18
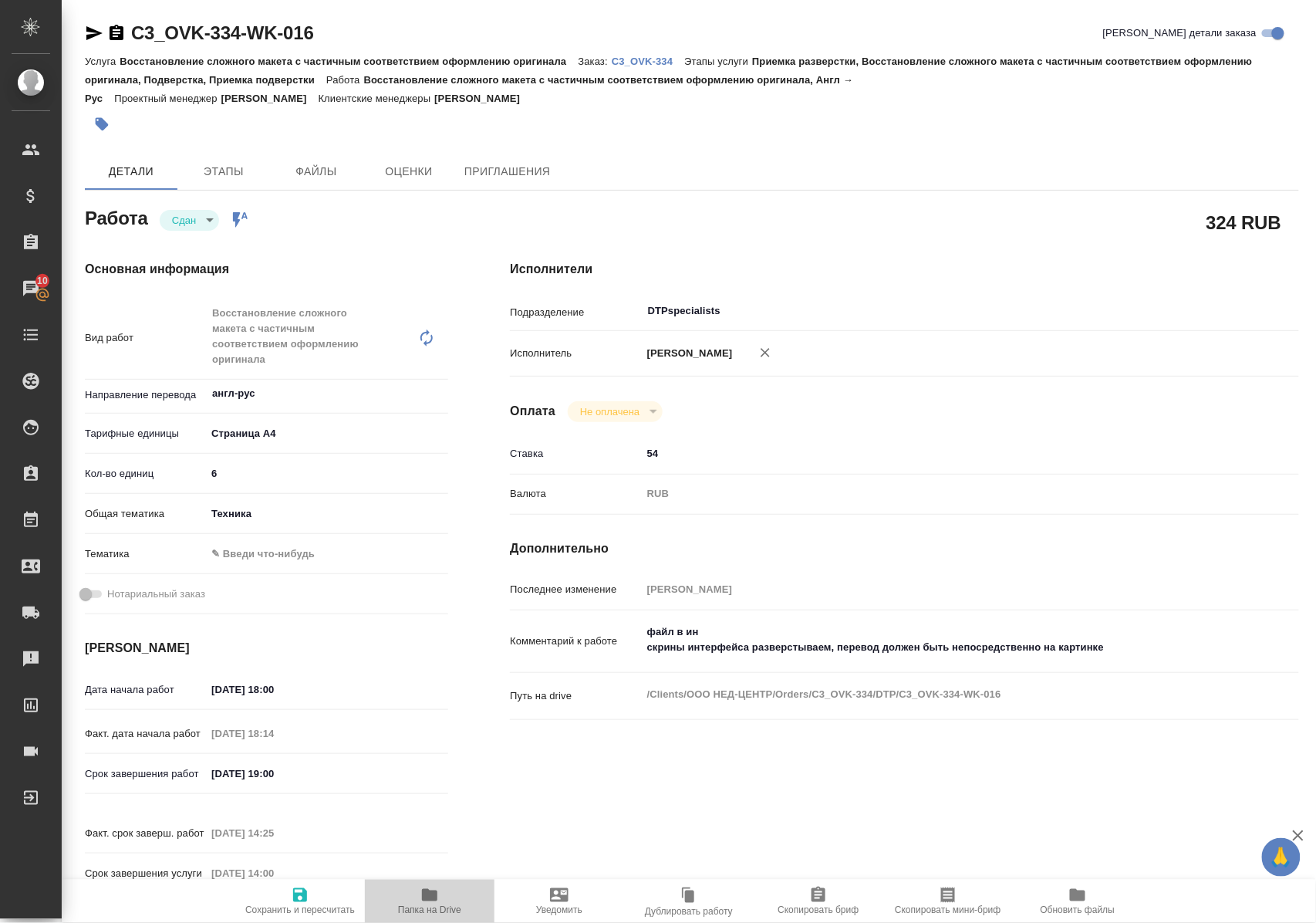
click at [436, 896] on icon "button" at bounding box center [429, 894] width 16 height 12
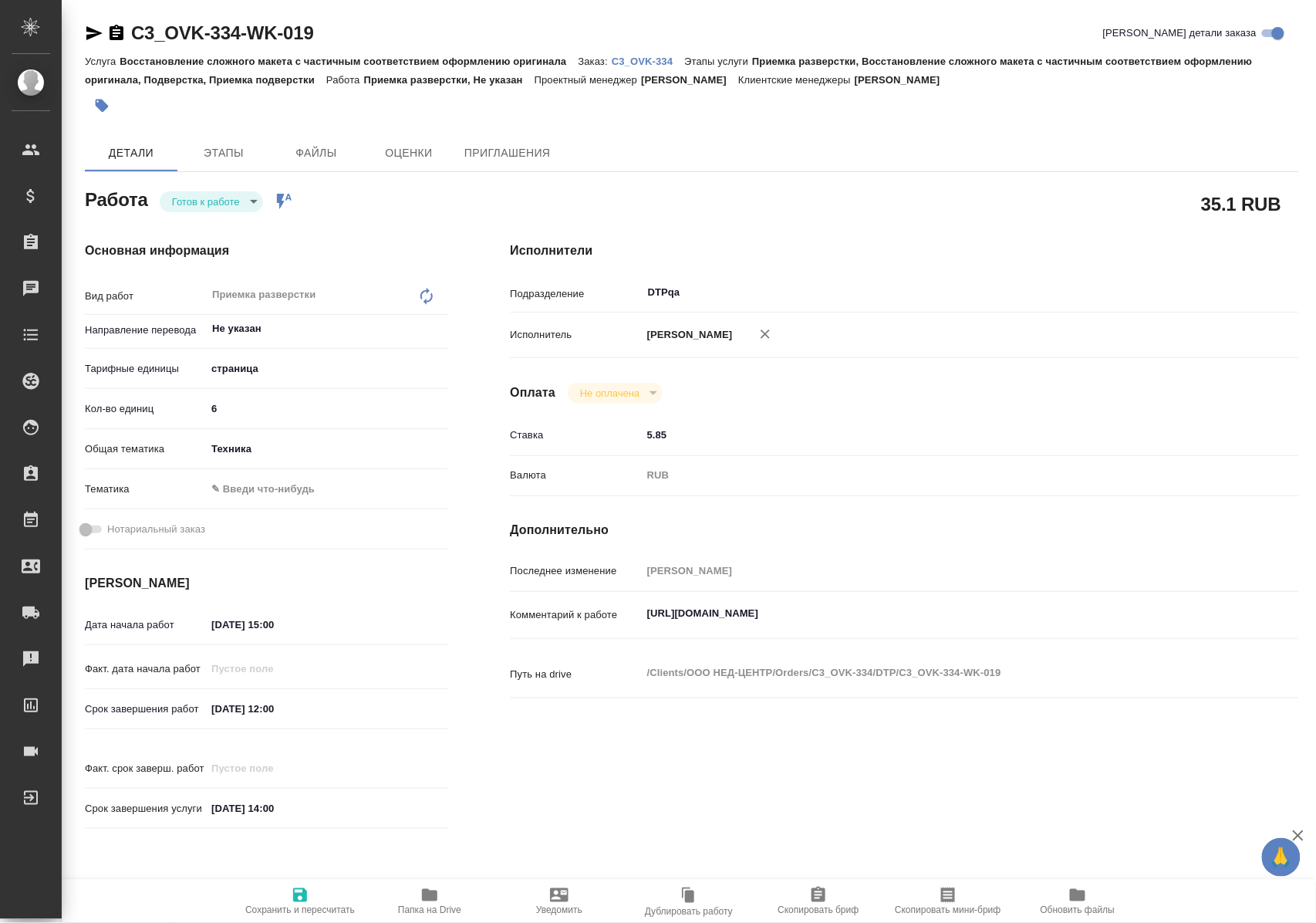
type textarea "x"
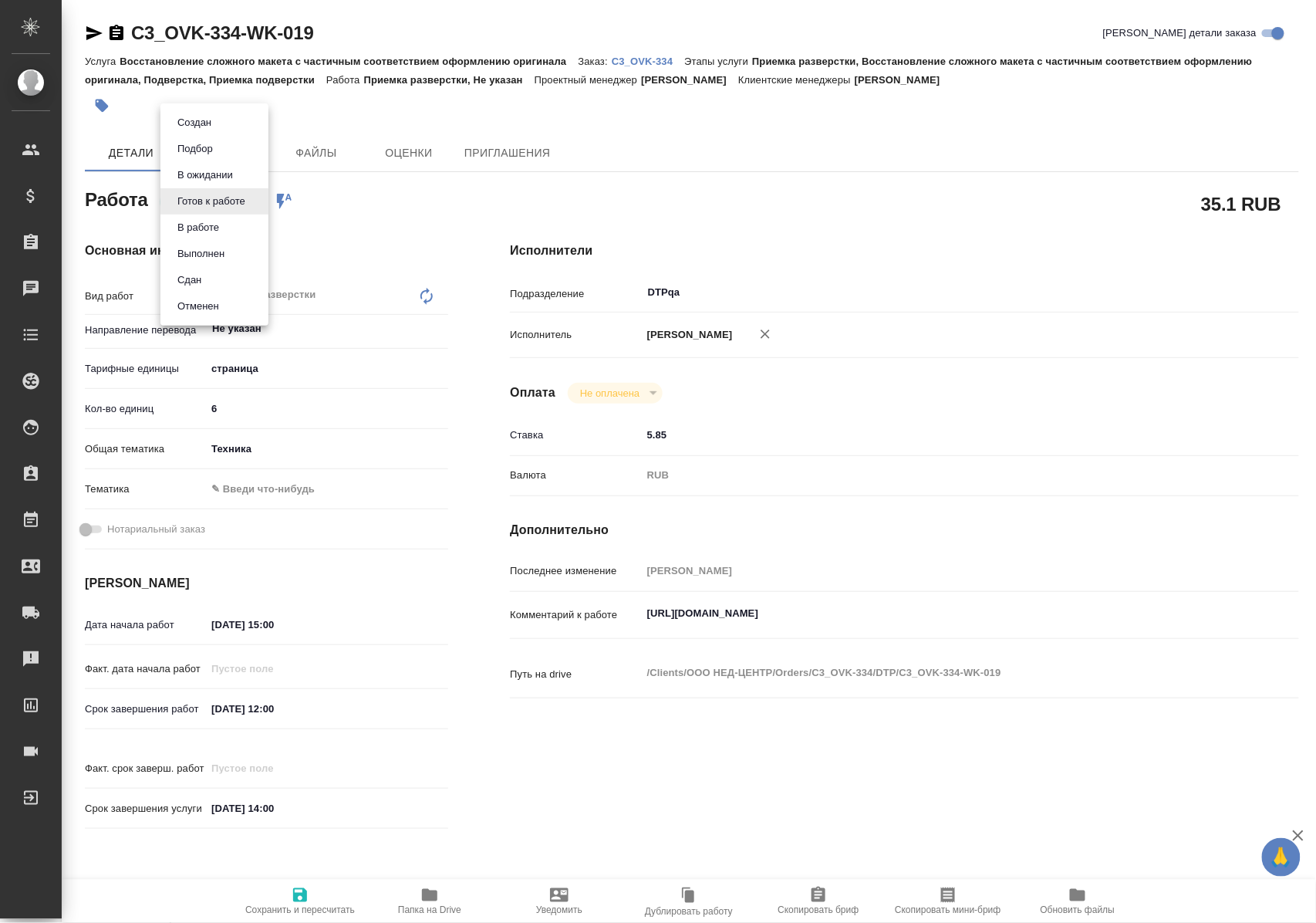
click at [241, 201] on body "🙏 .cls-1 fill:#fff; AWATERA Polushina Alena Клиенты Спецификации Заказы Чаты To…" at bounding box center [658, 461] width 1316 height 923
type textarea "x"
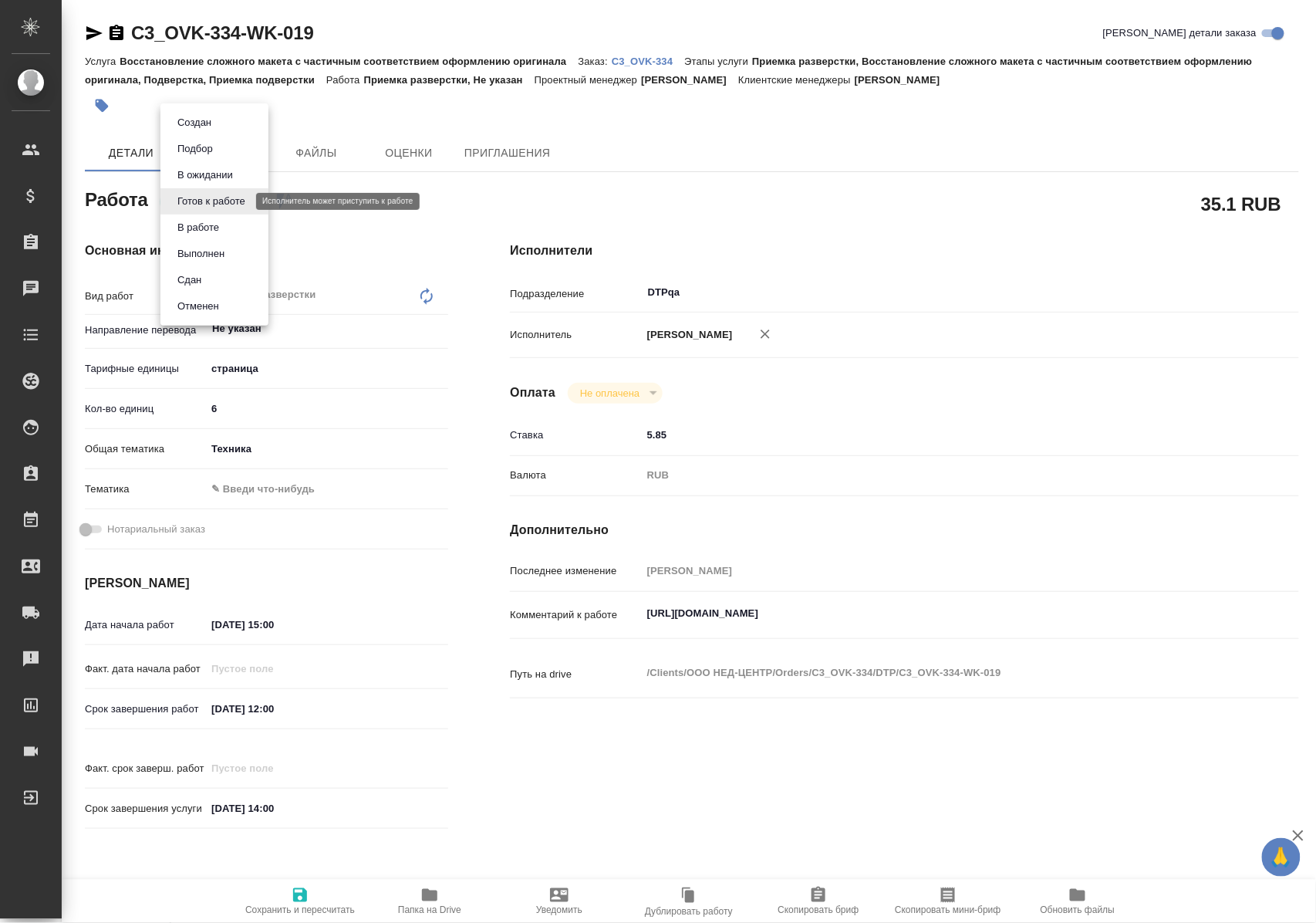
type textarea "x"
click at [236, 224] on li "В работе" at bounding box center [214, 227] width 108 height 26
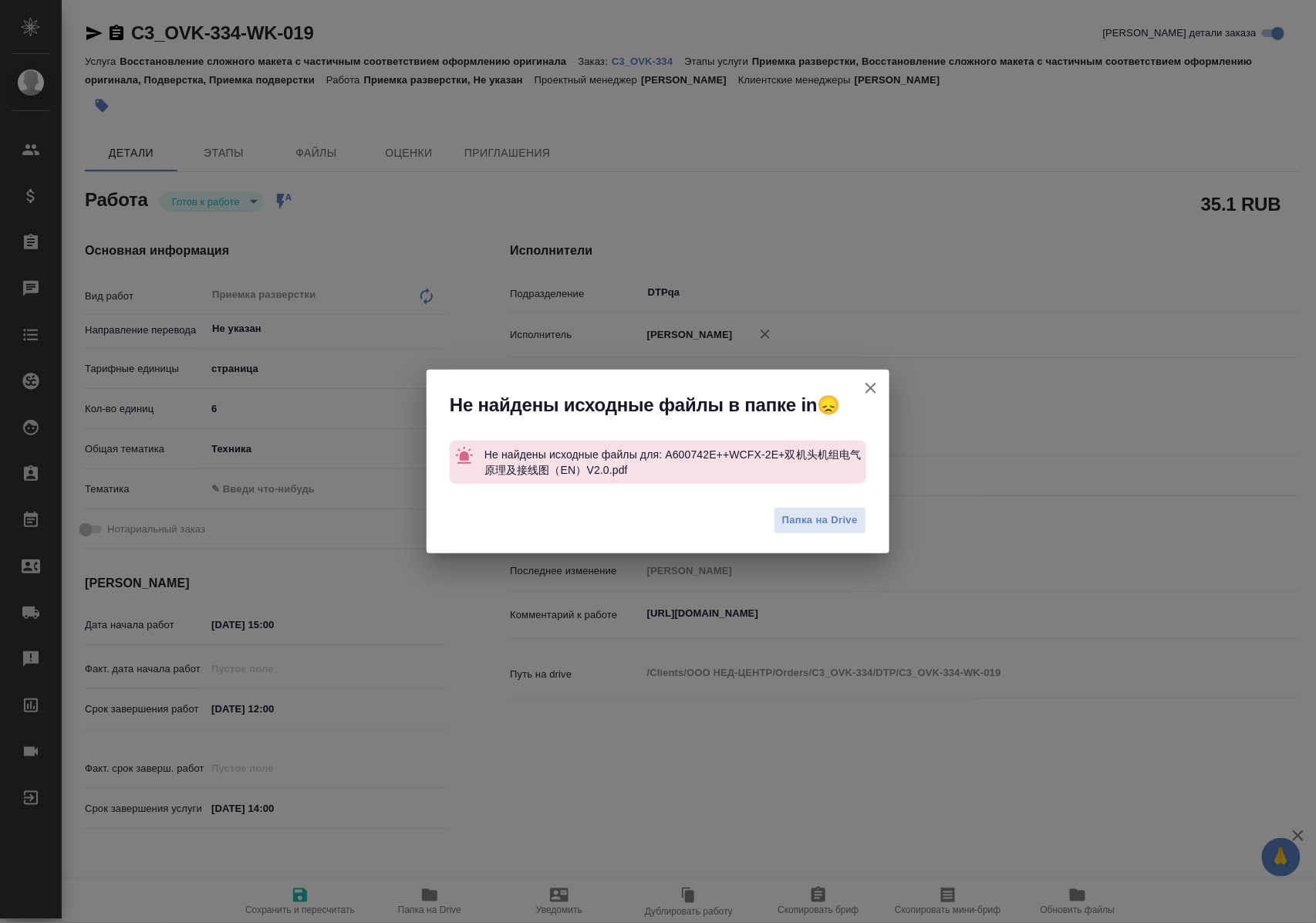
type textarea "x"
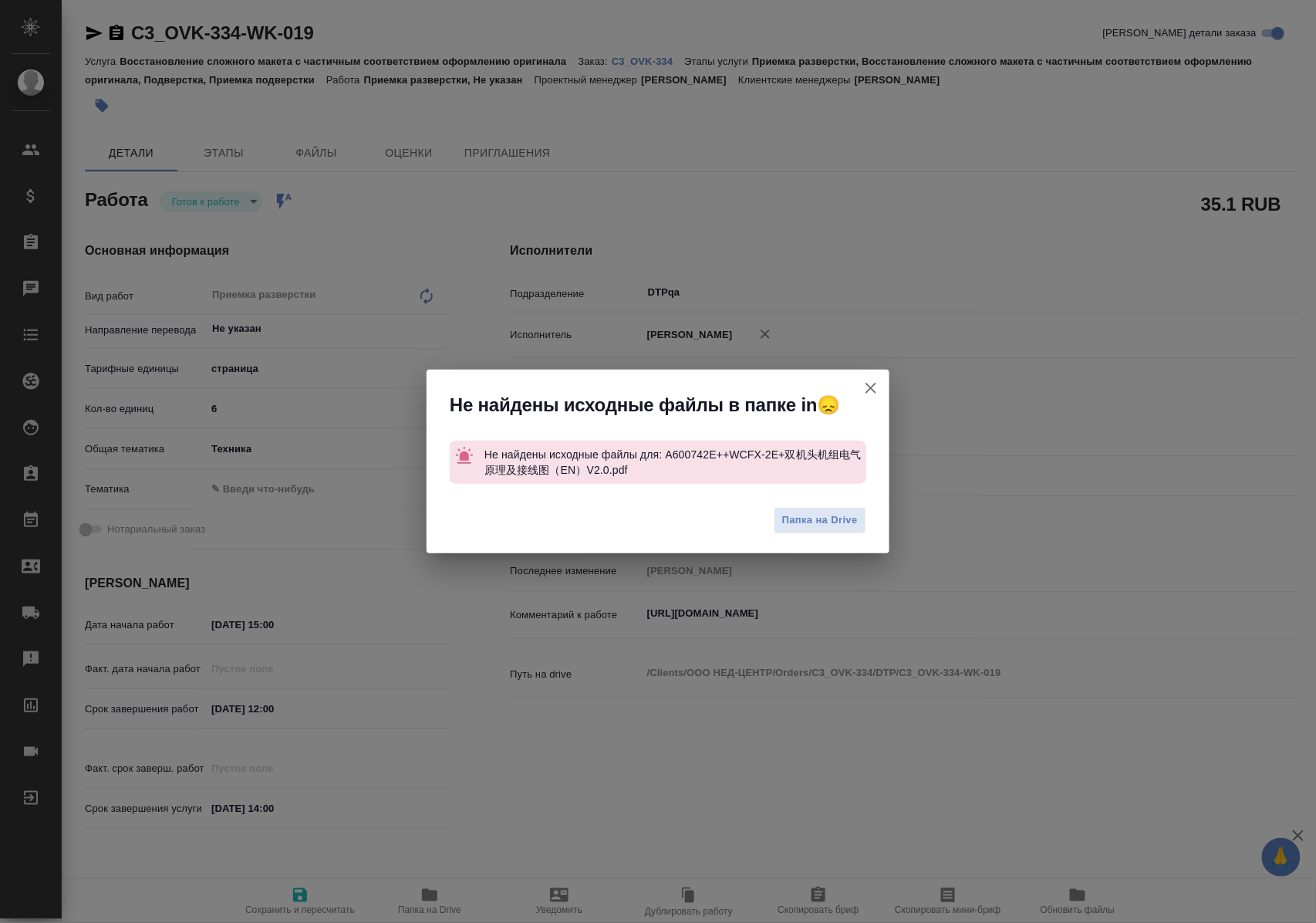
type textarea "x"
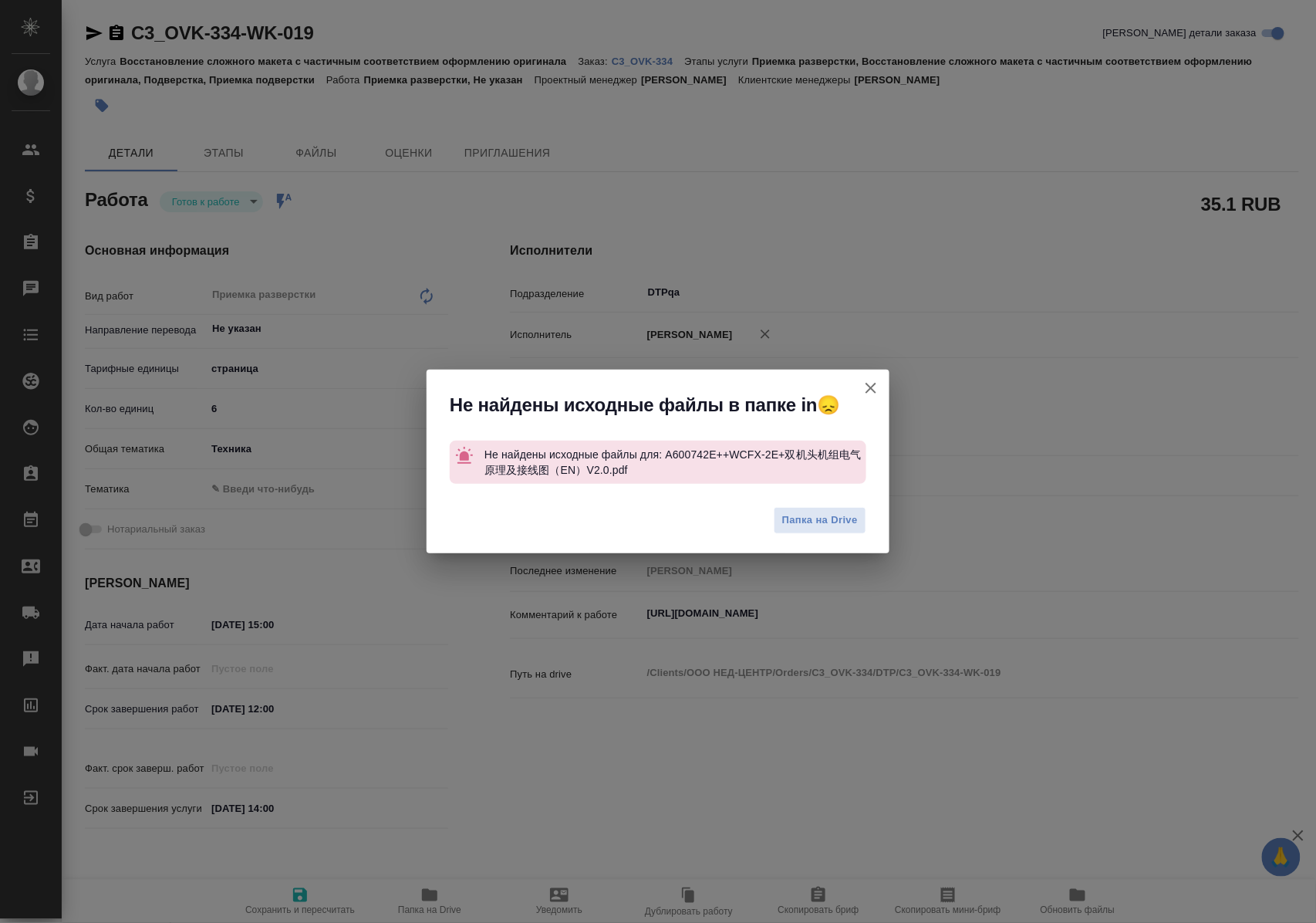
type textarea "x"
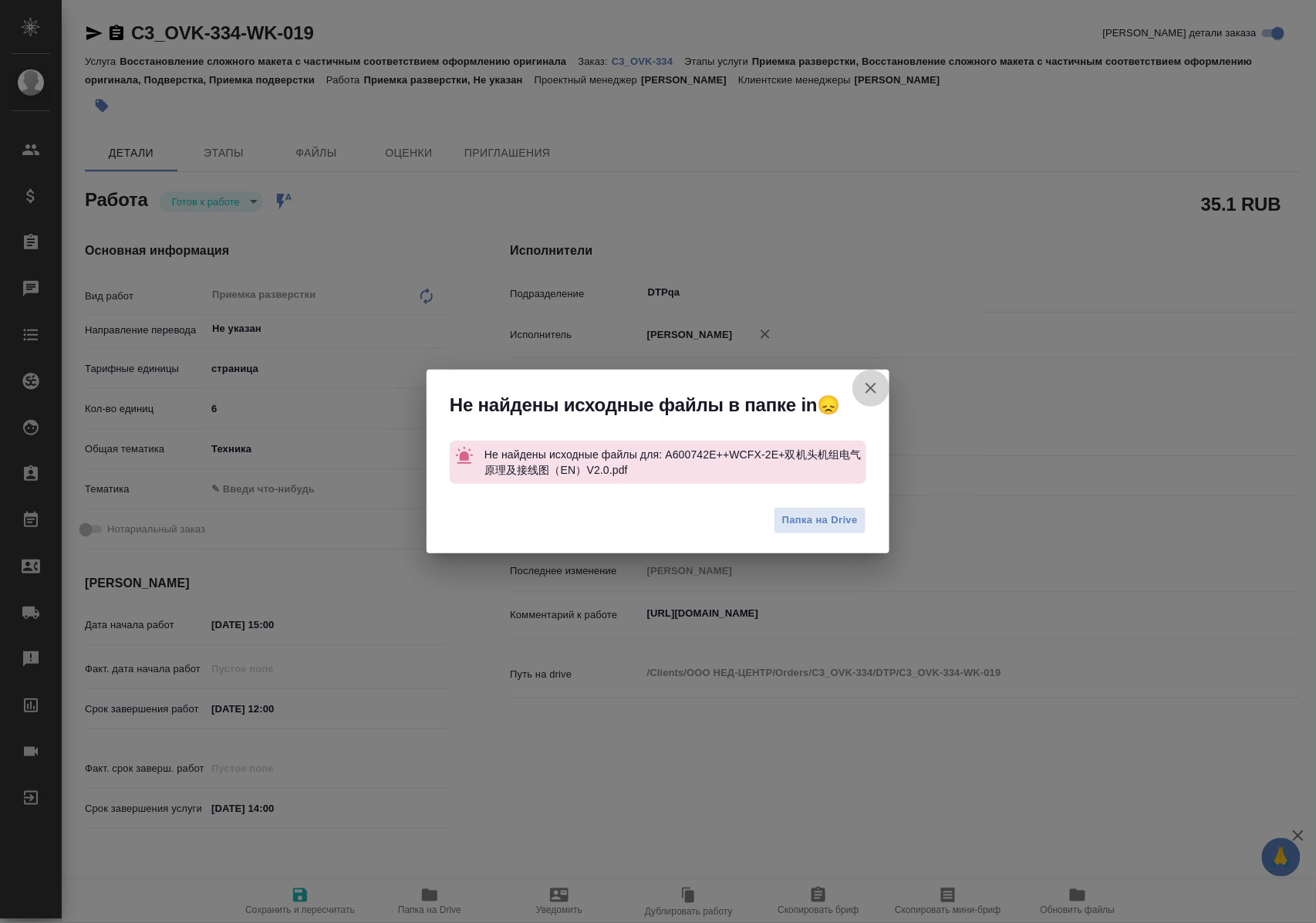
click at [871, 386] on icon "button" at bounding box center [871, 388] width 18 height 18
type textarea "x"
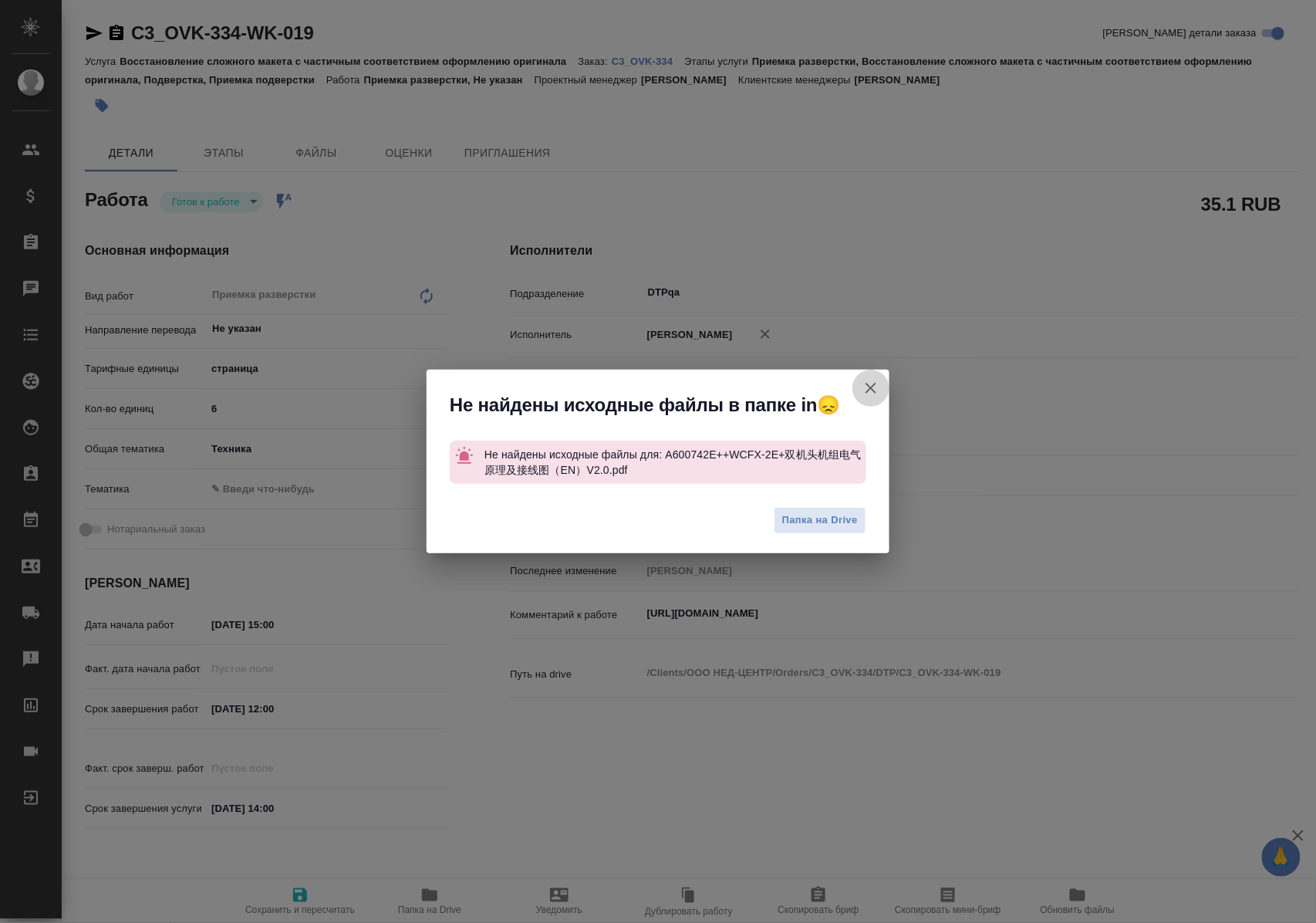
type textarea "x"
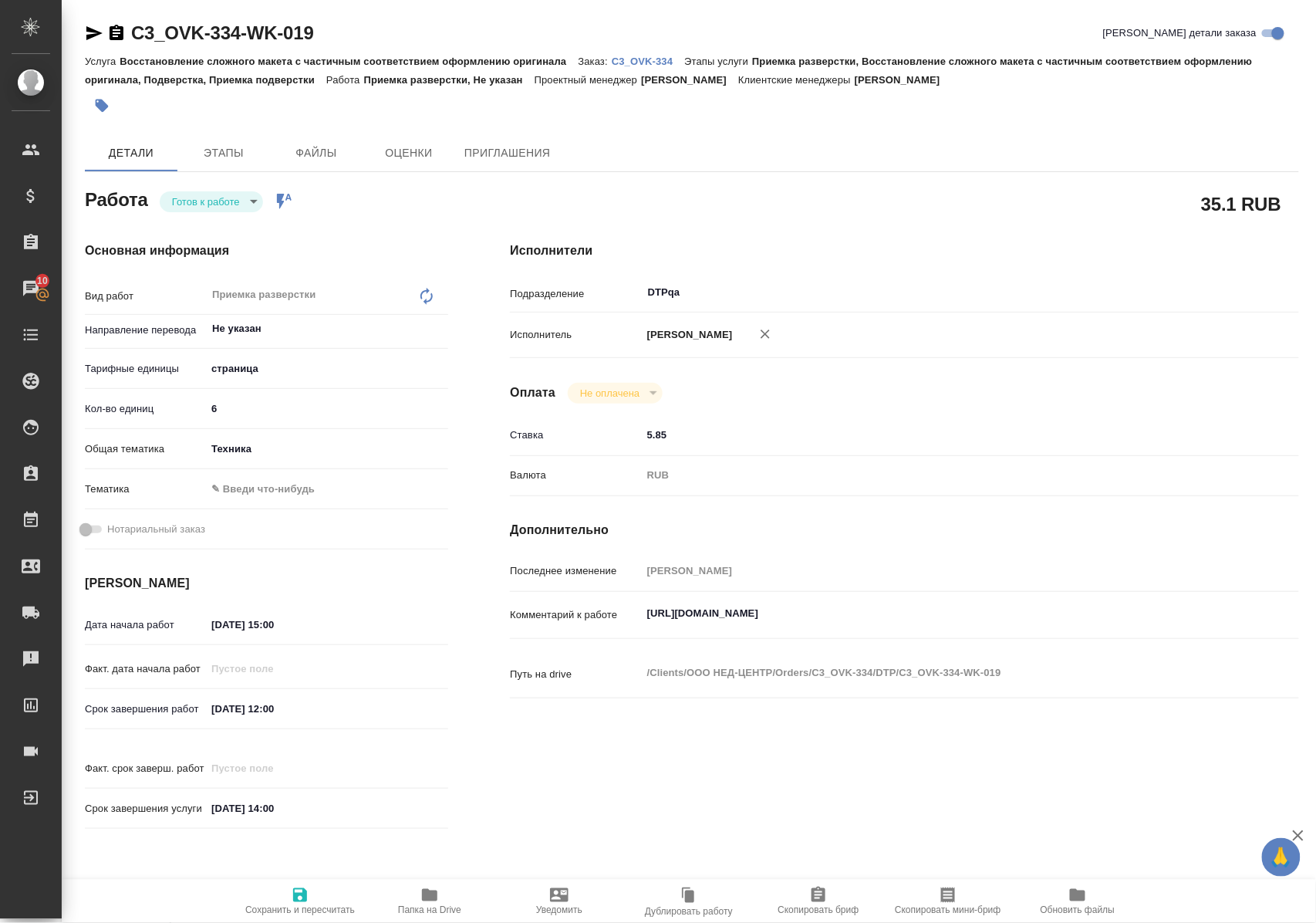
click at [638, 62] on p "C3_OVK-334" at bounding box center [647, 61] width 73 height 12
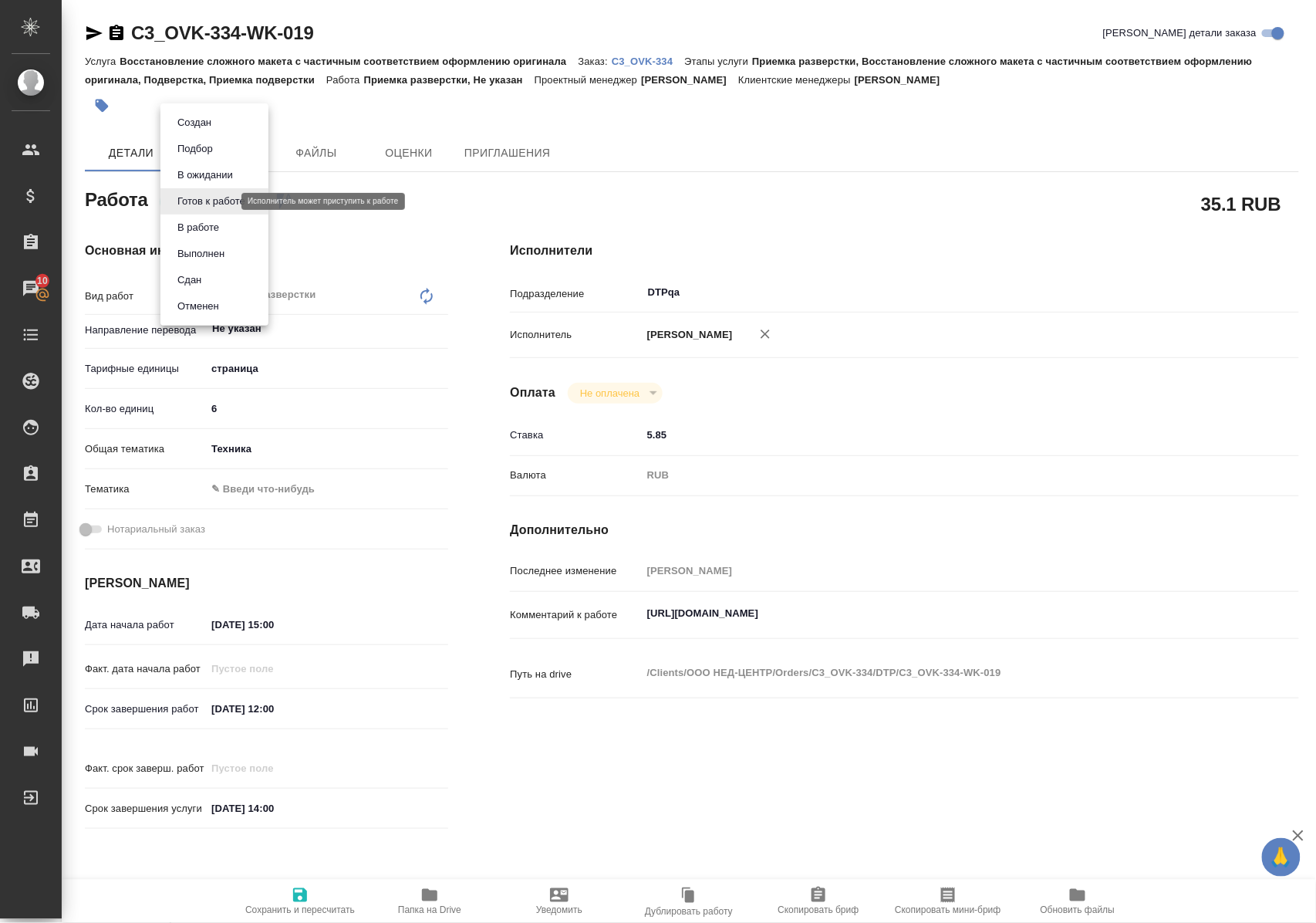
click at [226, 200] on body "🙏 .cls-1 fill:#fff; AWATERA Polushina Alena Клиенты Спецификации Заказы 10 Чаты…" at bounding box center [658, 461] width 1316 height 923
click at [223, 229] on button "В работе" at bounding box center [198, 227] width 51 height 17
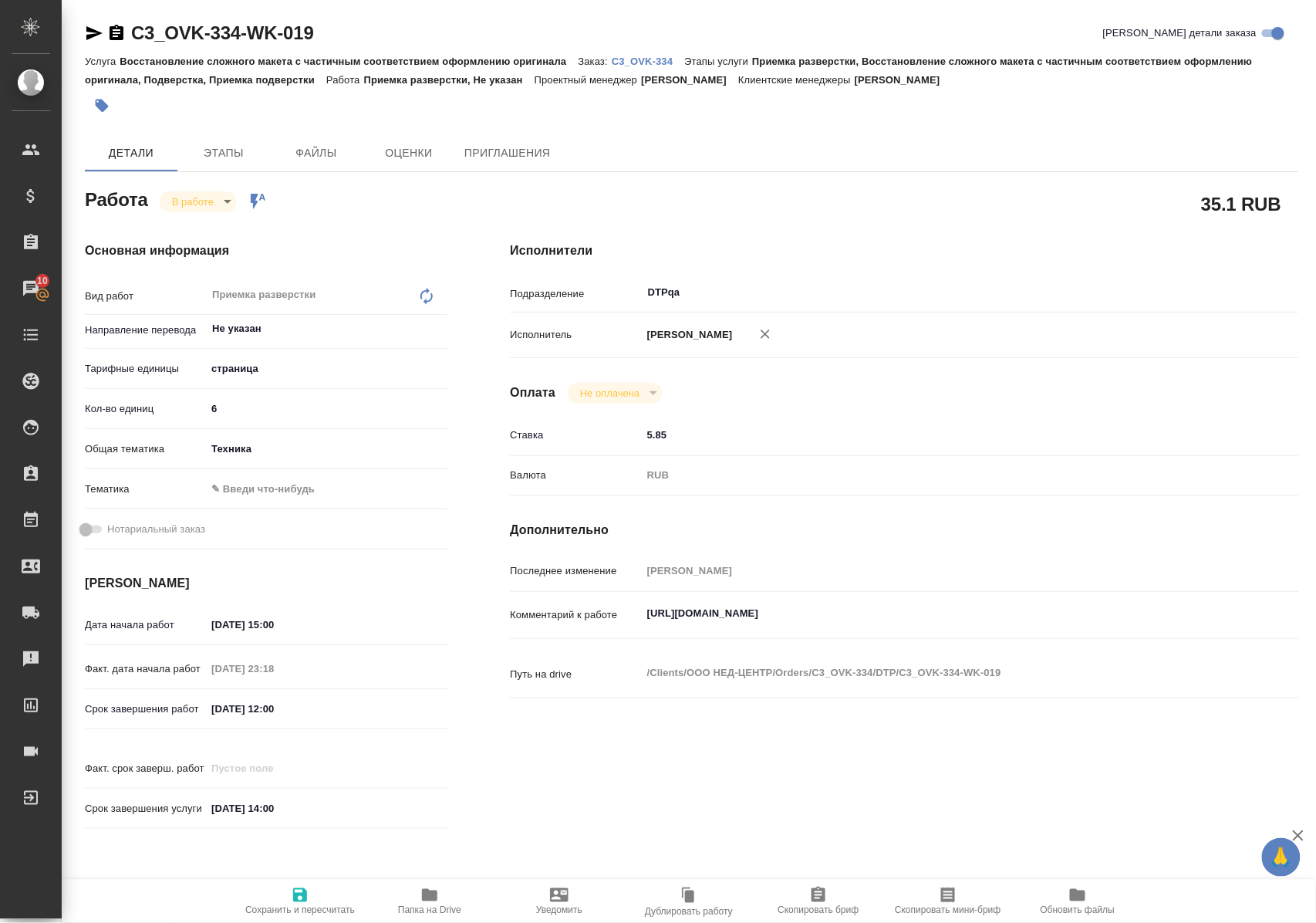
type textarea "x"
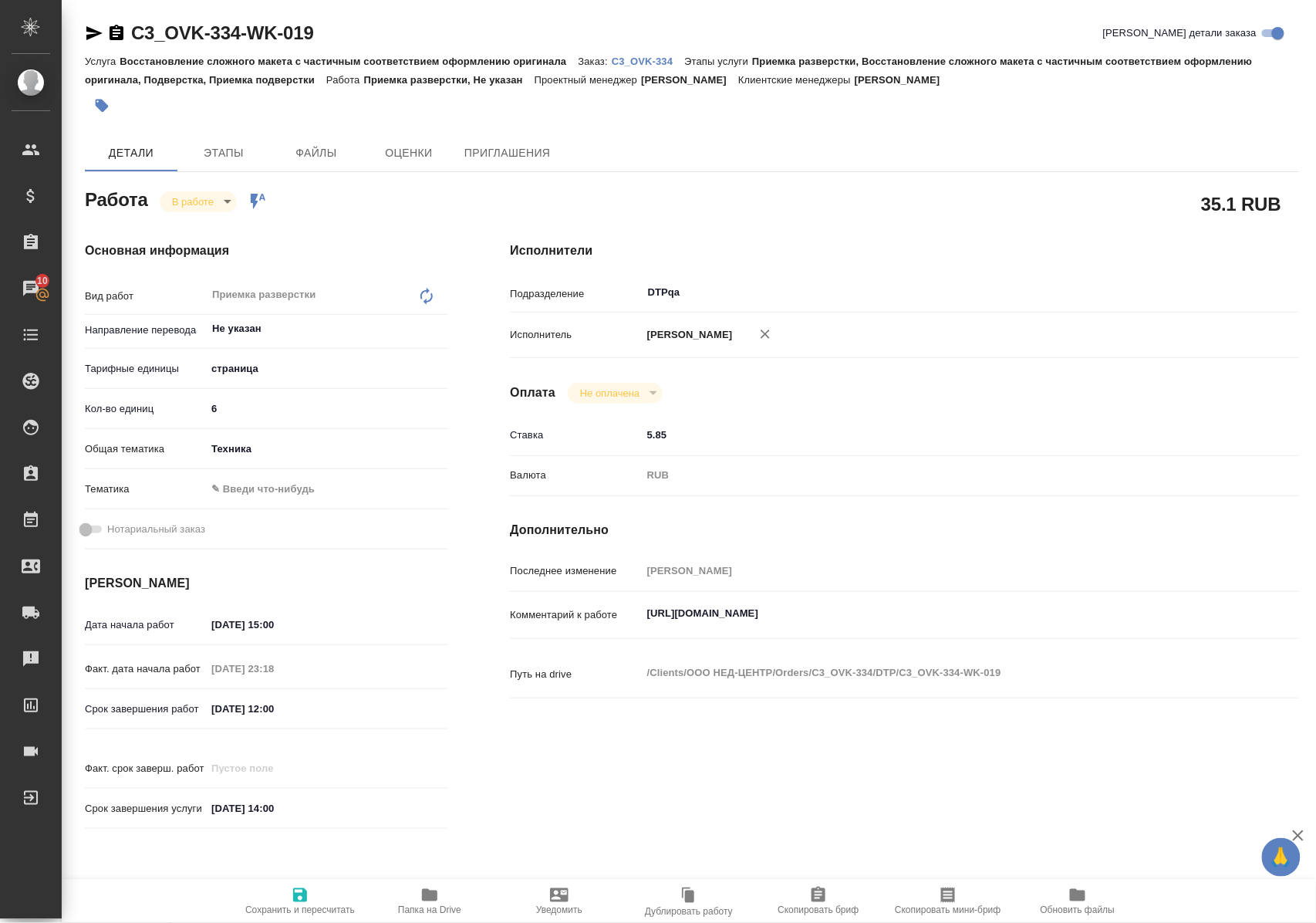
type textarea "x"
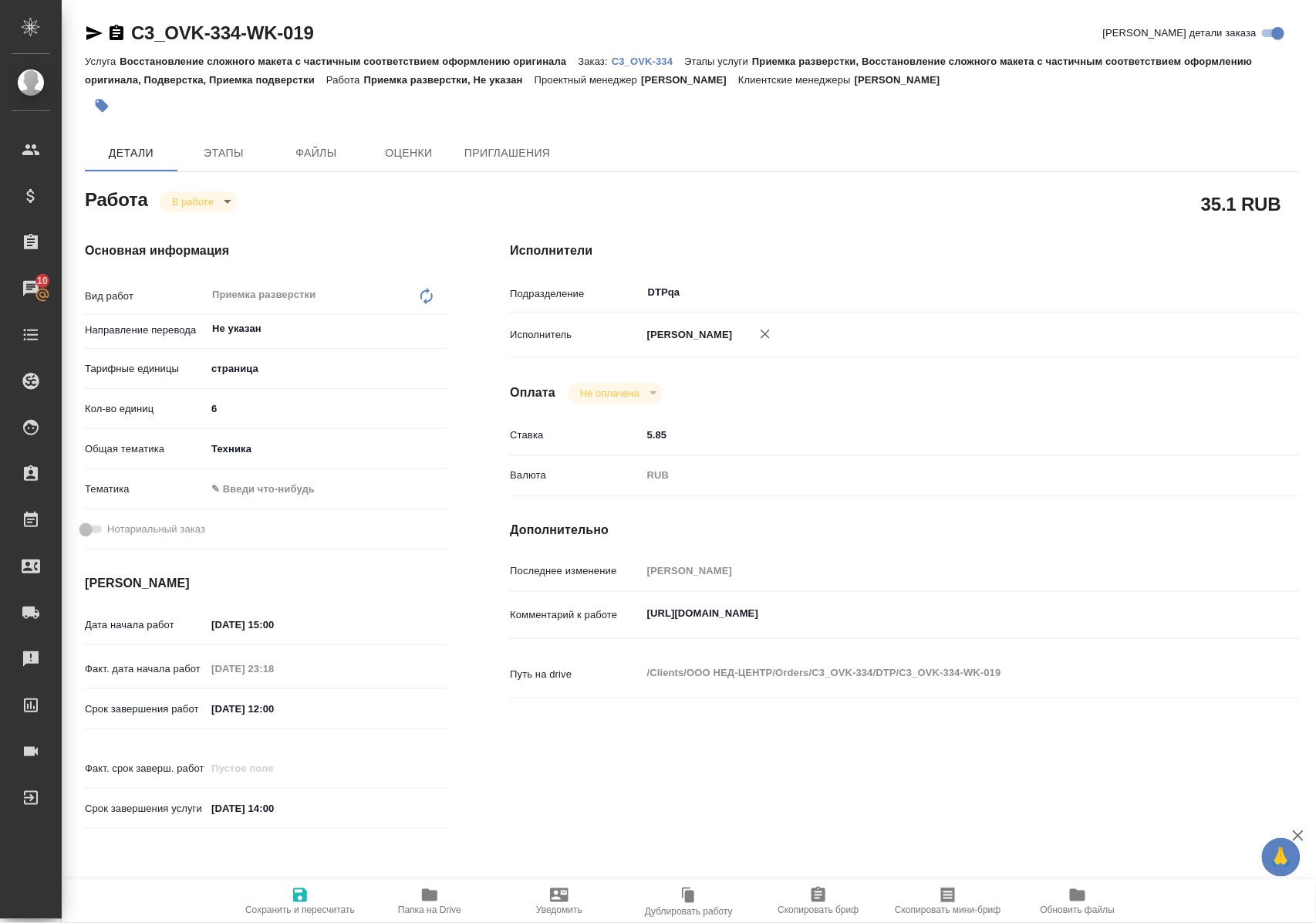
type textarea "x"
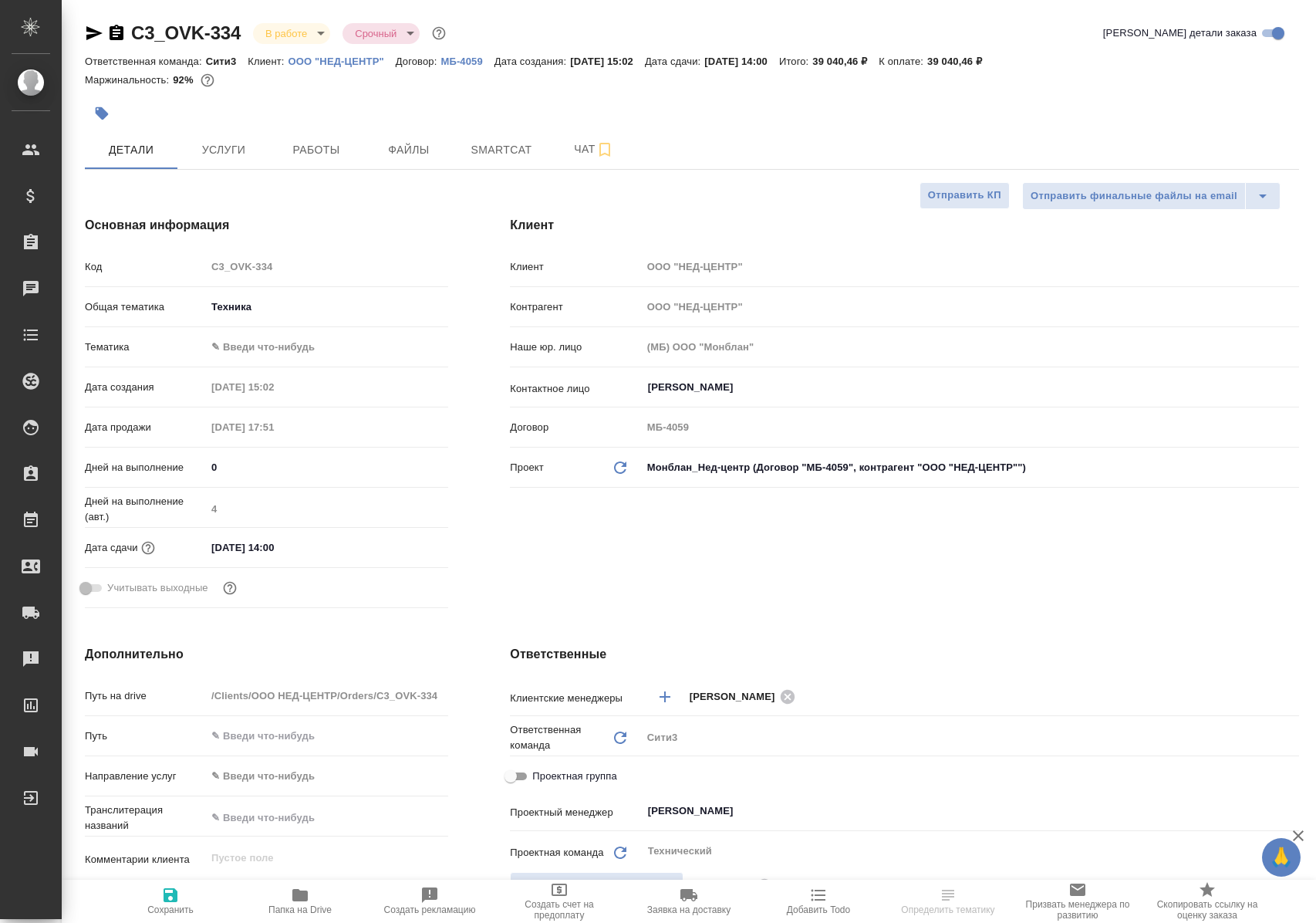
select select "RU"
click at [337, 145] on span "Работы" at bounding box center [316, 150] width 74 height 19
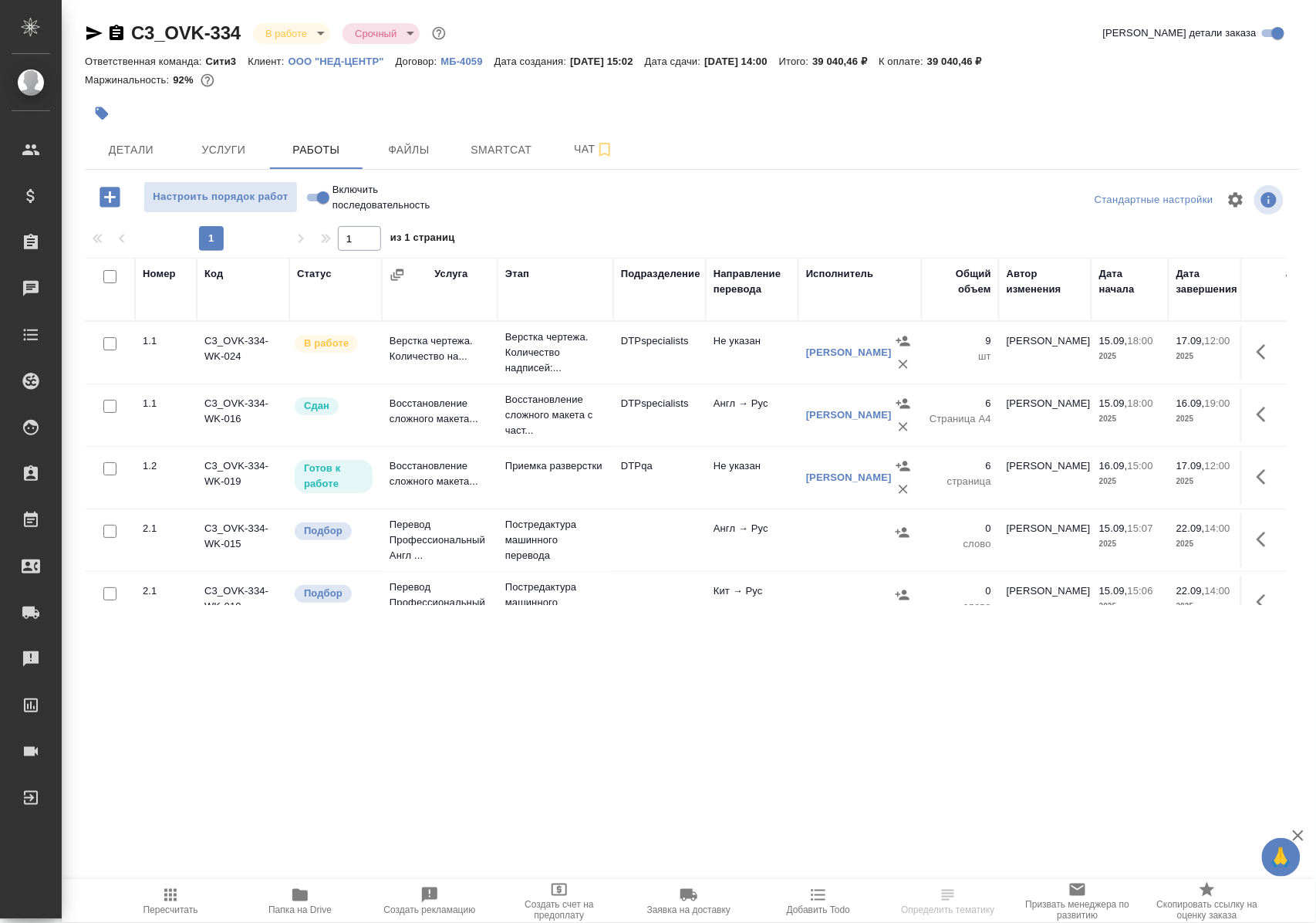
click at [312, 204] on input "Включить последовательность" at bounding box center [323, 198] width 55 height 18
checkbox input "true"
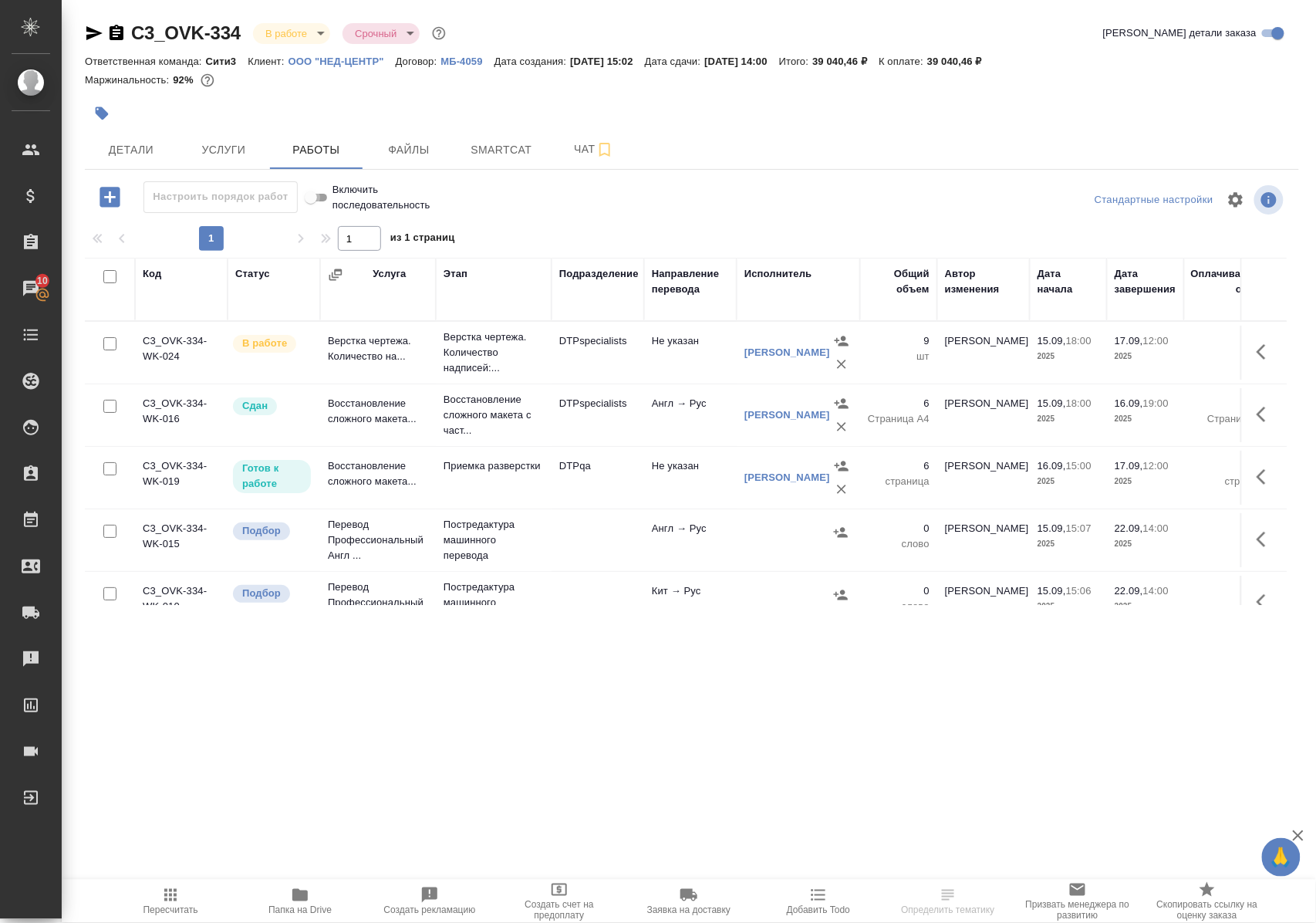
click at [322, 201] on input "Включить последовательность" at bounding box center [310, 198] width 55 height 18
checkbox input "false"
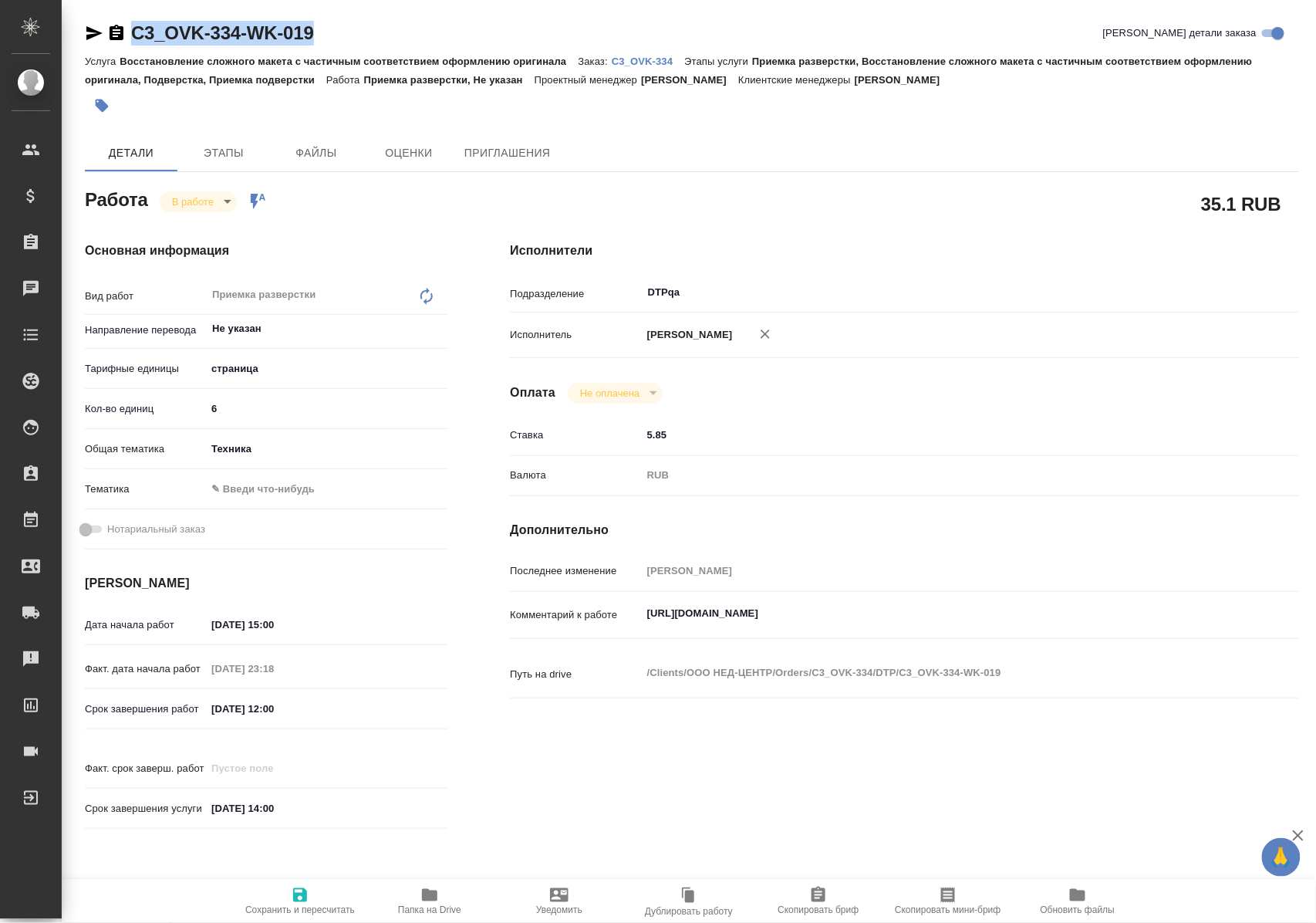
drag, startPoint x: 346, startPoint y: 32, endPoint x: 121, endPoint y: 43, distance: 225.3
click at [121, 43] on div "C3_OVK-334-WK-019 Кратко детали заказа" at bounding box center [692, 33] width 1213 height 25
copy link "C3_OVK-334-WK-019"
drag, startPoint x: 643, startPoint y: 626, endPoint x: 1027, endPoint y: 620, distance: 384.0
click at [1026, 620] on textarea "https://tera.awatera.com/Work/68c7eefd7849623a91a15265/" at bounding box center [937, 614] width 590 height 26
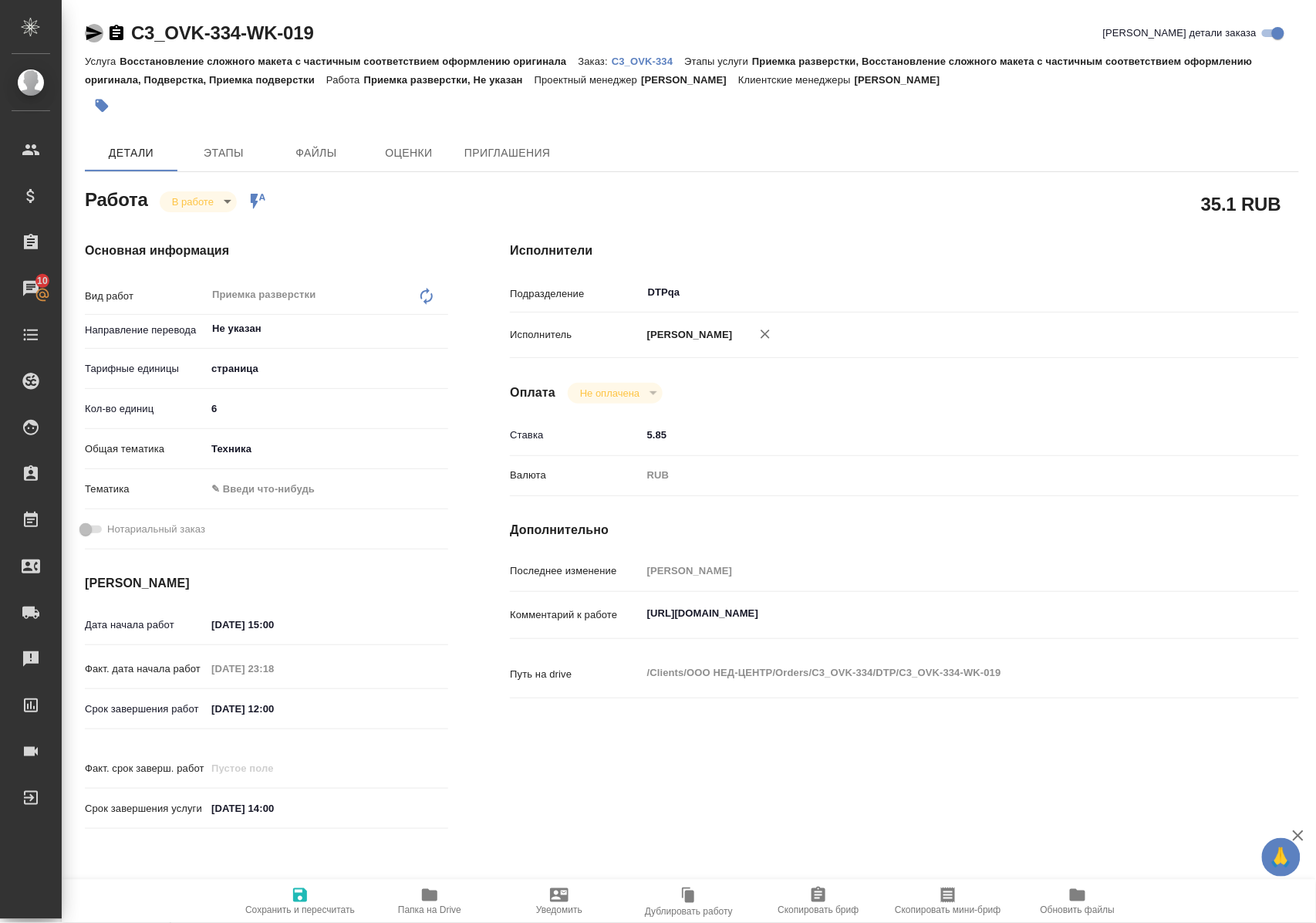
click at [96, 29] on icon "button" at bounding box center [94, 33] width 18 height 18
click at [429, 905] on span "Папка на Drive" at bounding box center [429, 910] width 63 height 11
drag, startPoint x: 973, startPoint y: 622, endPoint x: 995, endPoint y: 629, distance: 23.1
click at [982, 626] on textarea "https://tera.awatera.com/Work/68c7eefd7849623a91a15265/" at bounding box center [937, 613] width 592 height 26
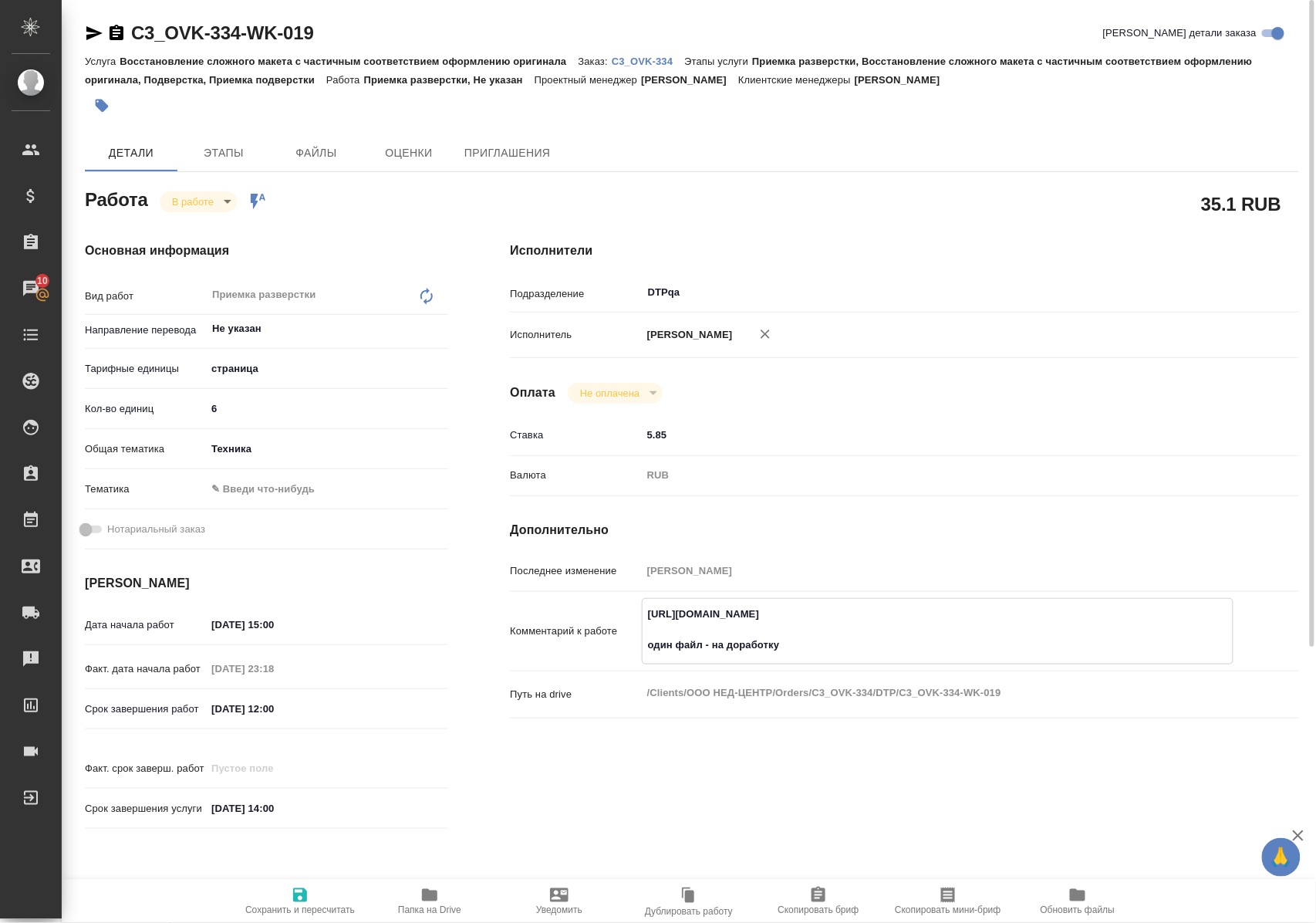
type textarea "https://tera.awatera.com/Work/68c7eefd7849623a91a15265/ один файл - на доработку"
click at [300, 888] on icon "button" at bounding box center [299, 894] width 14 height 14
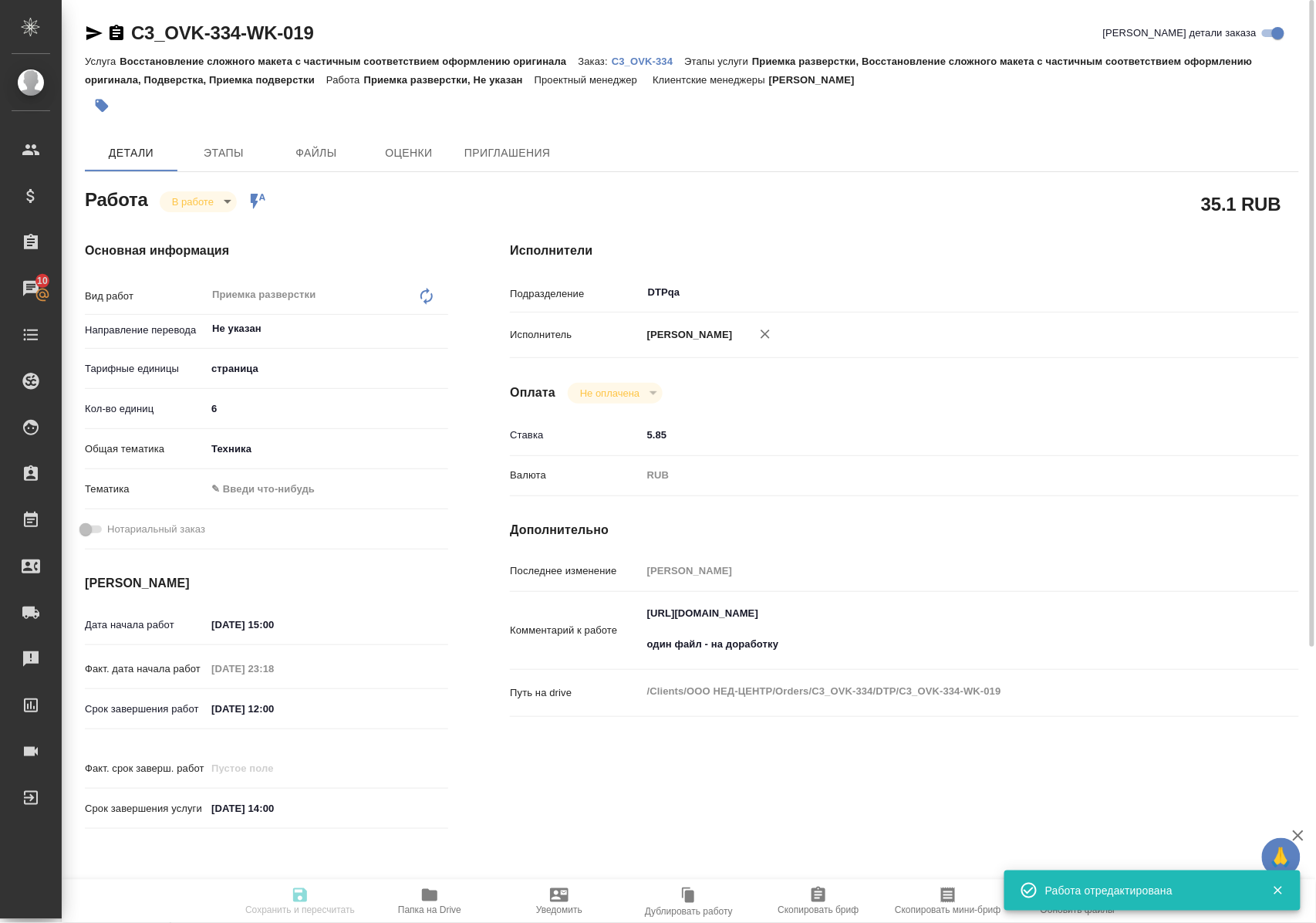
type input "inProgress"
type input "Не указан"
type input "5a8b1489cc6b4906c91bfdb2"
type input "6"
type input "tech"
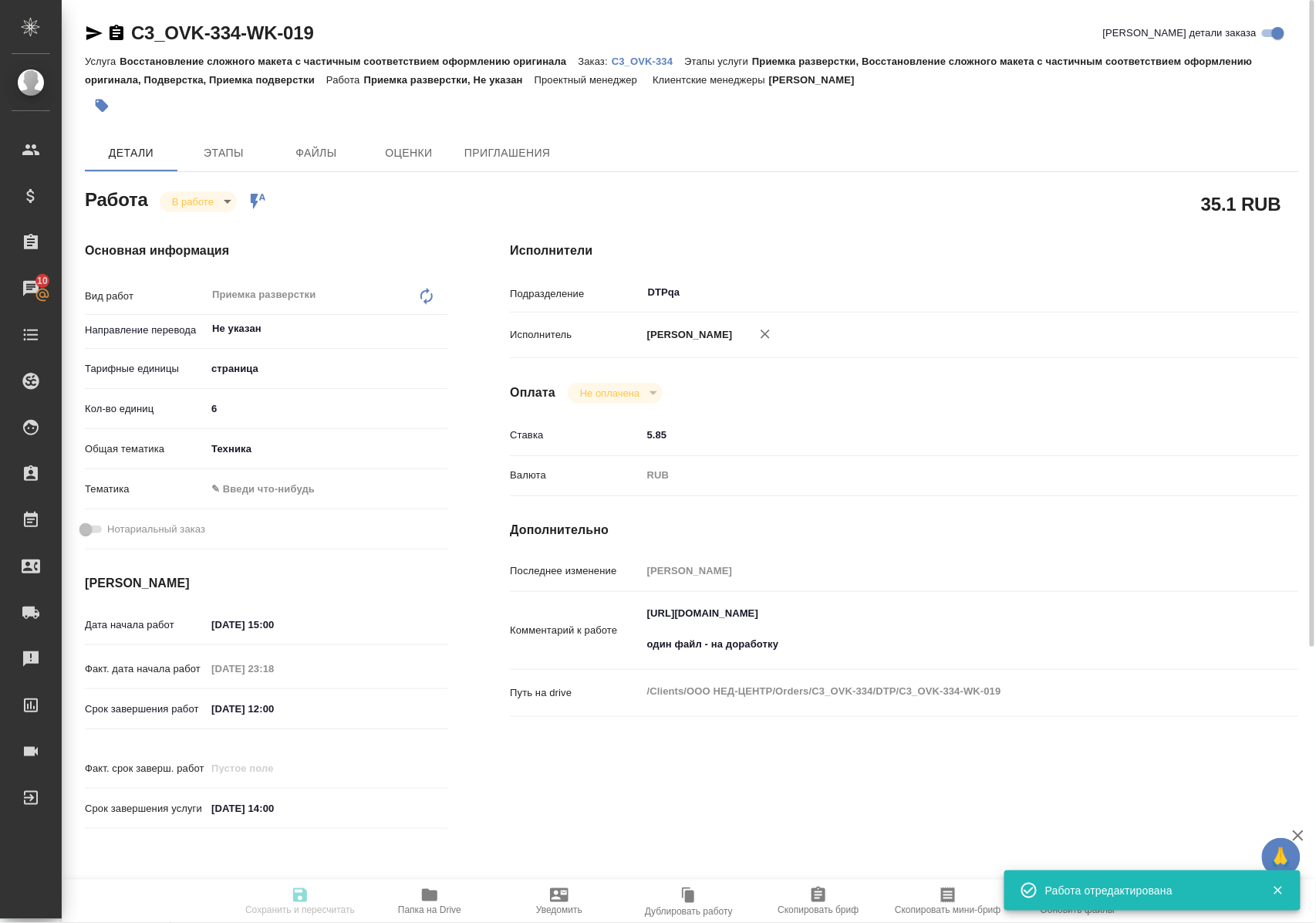
type input "16.09.2025 15:00"
type input "16.09.2025 23:18"
type input "17.09.2025 12:00"
type input "22.09.2025 14:00"
type input "DTPqa"
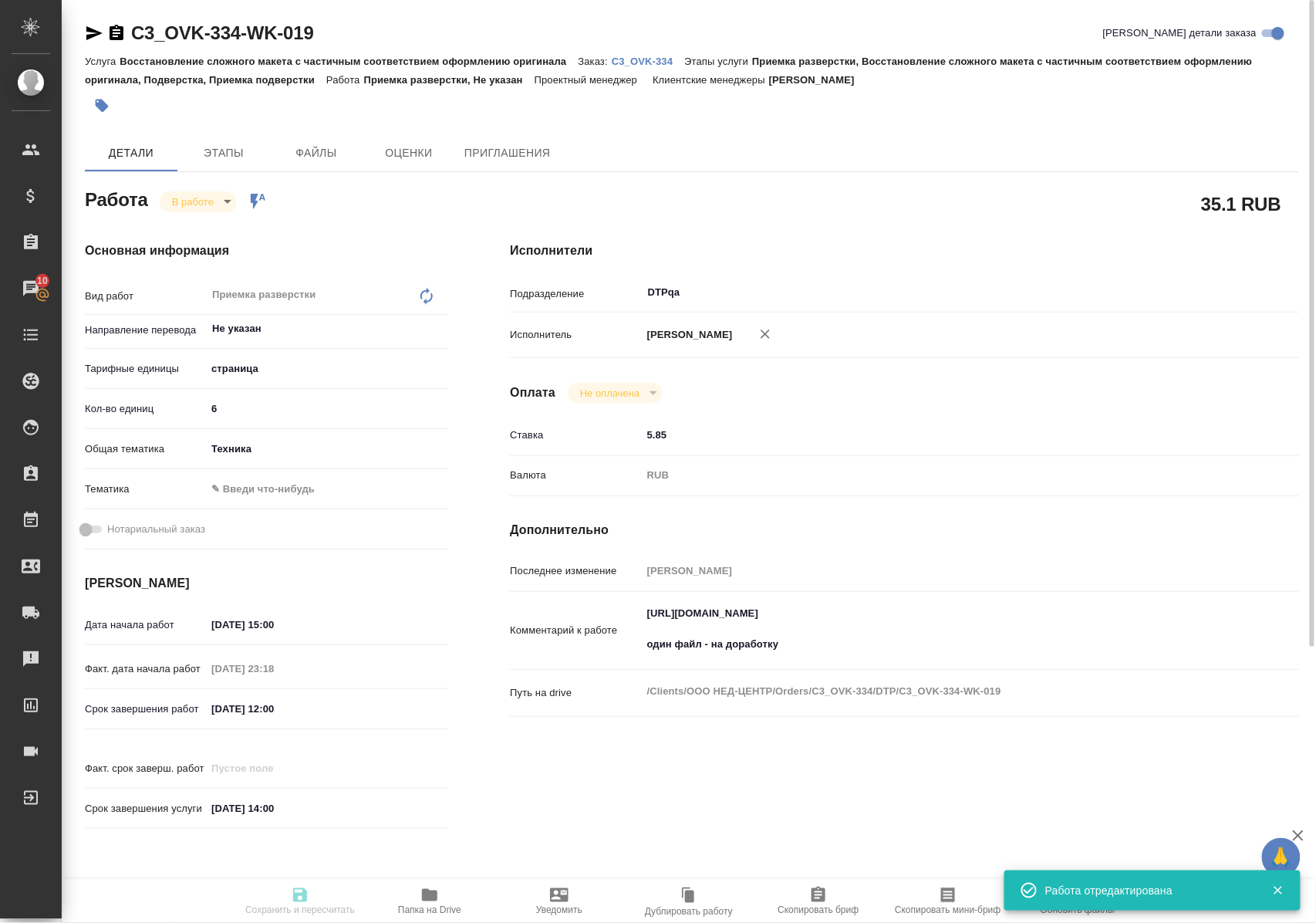
type input "notPayed"
type input "5.85"
type input "RUB"
type input "[PERSON_NAME]"
type input "C3_OVK-334"
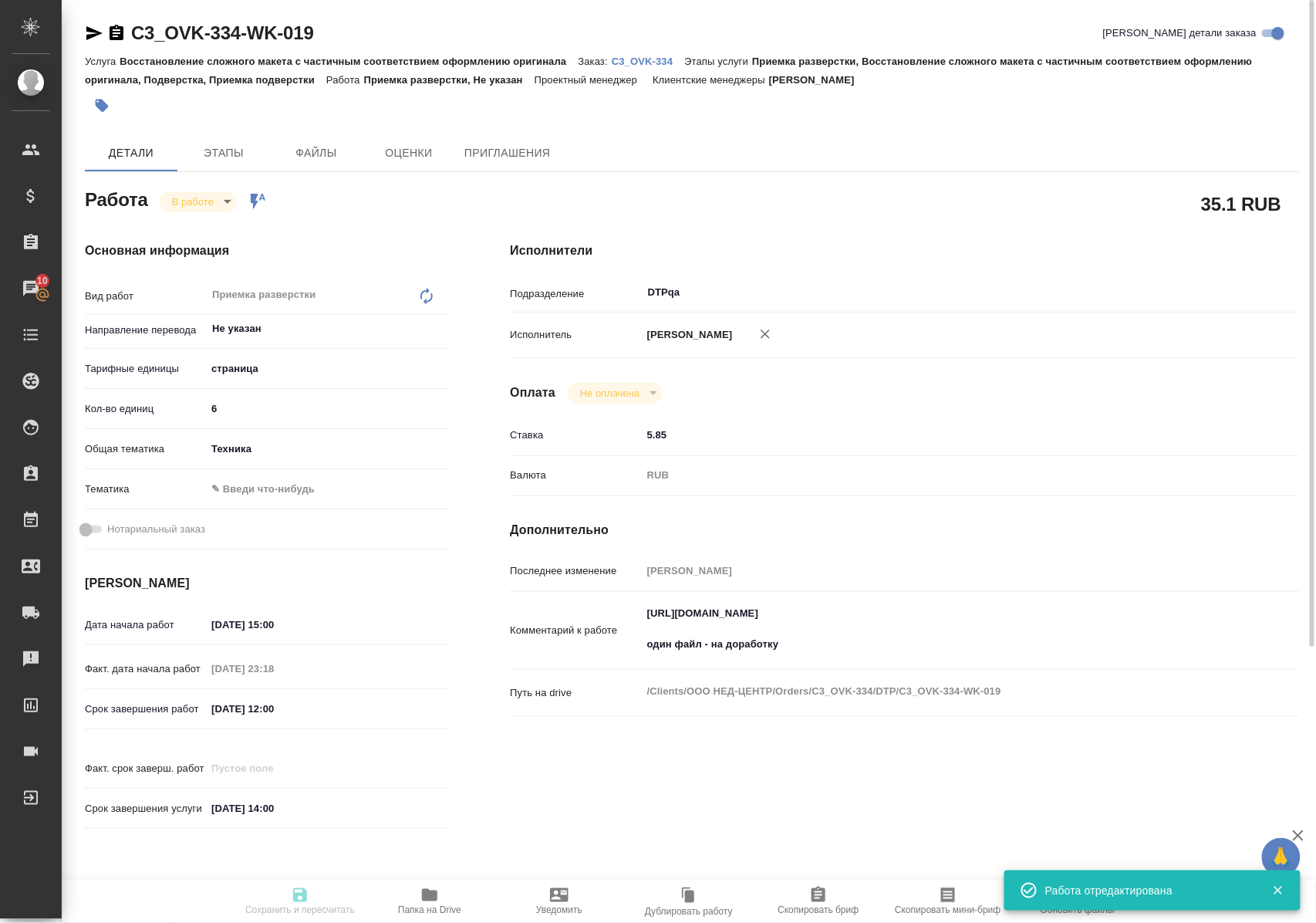
type input "Восстановление сложного макета с частичным соответствием оформлению оригинала"
type input "Приемка разверстки, Восстановление сложного макета с частичным соответствием оф…"
type input "Ильина Екатерина"
type input "Заборова Александра"
type input "/Clients/ООО НЕД-ЦЕНТР/Orders/C3_OVK-334"
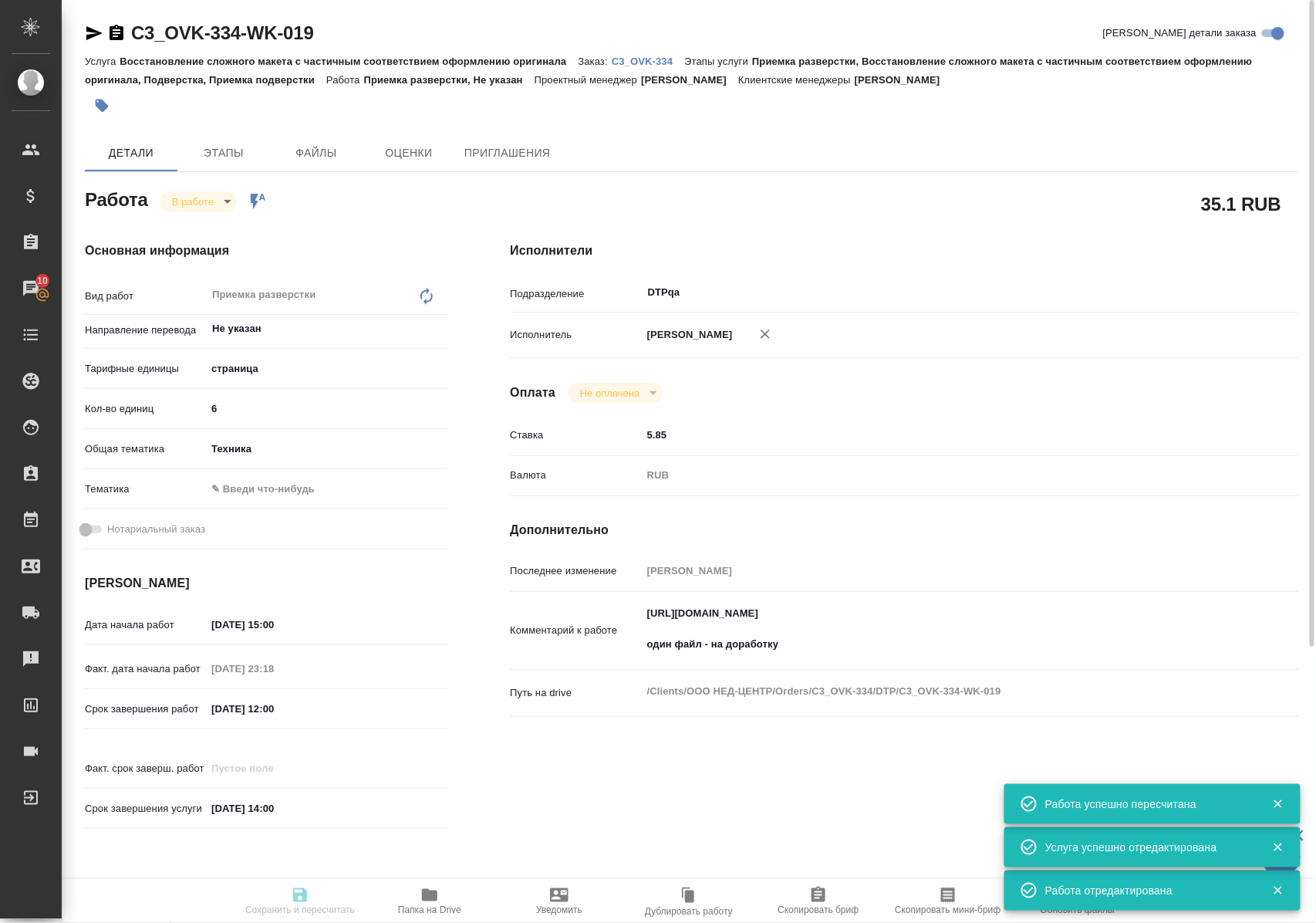
type input "inProgress"
type input "Не указан"
type input "5a8b1489cc6b4906c91bfdb2"
type input "6"
type input "tech"
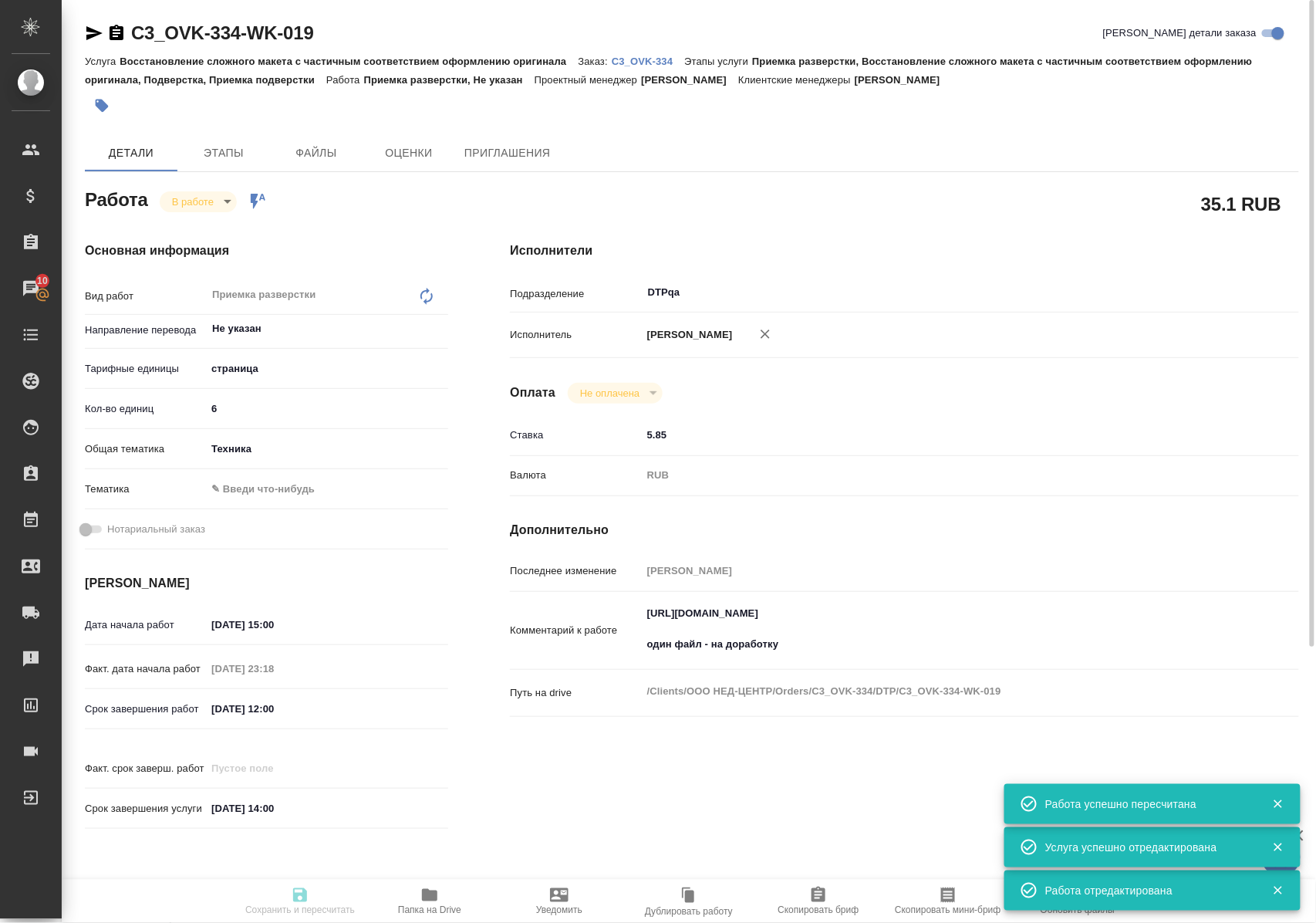
type input "16.09.2025 15:00"
type input "16.09.2025 23:18"
type input "17.09.2025 12:00"
type input "22.09.2025 14:00"
type input "DTPqa"
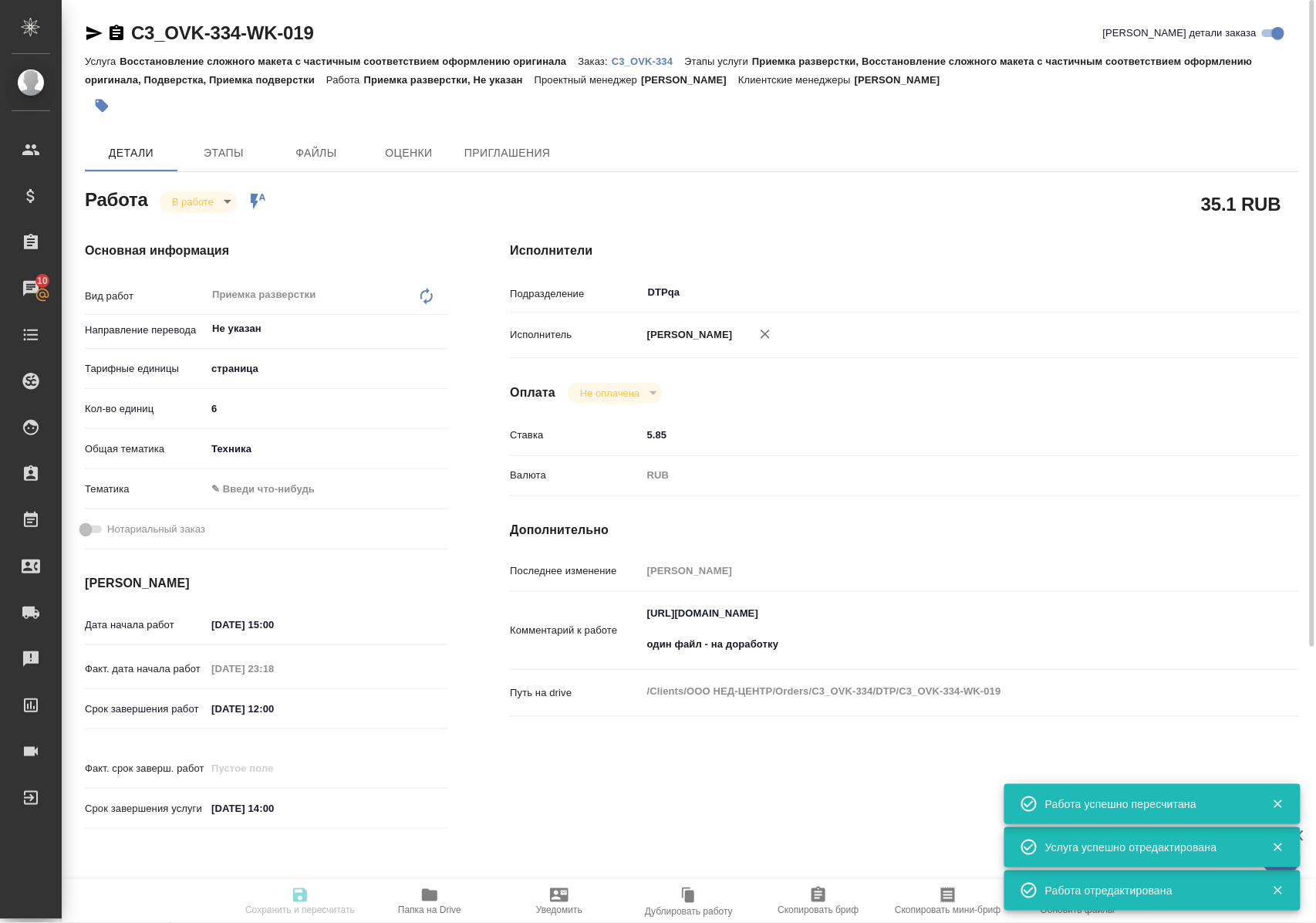
type input "notPayed"
type input "5.85"
type input "RUB"
type input "Полушина Алена"
type input "C3_OVK-334"
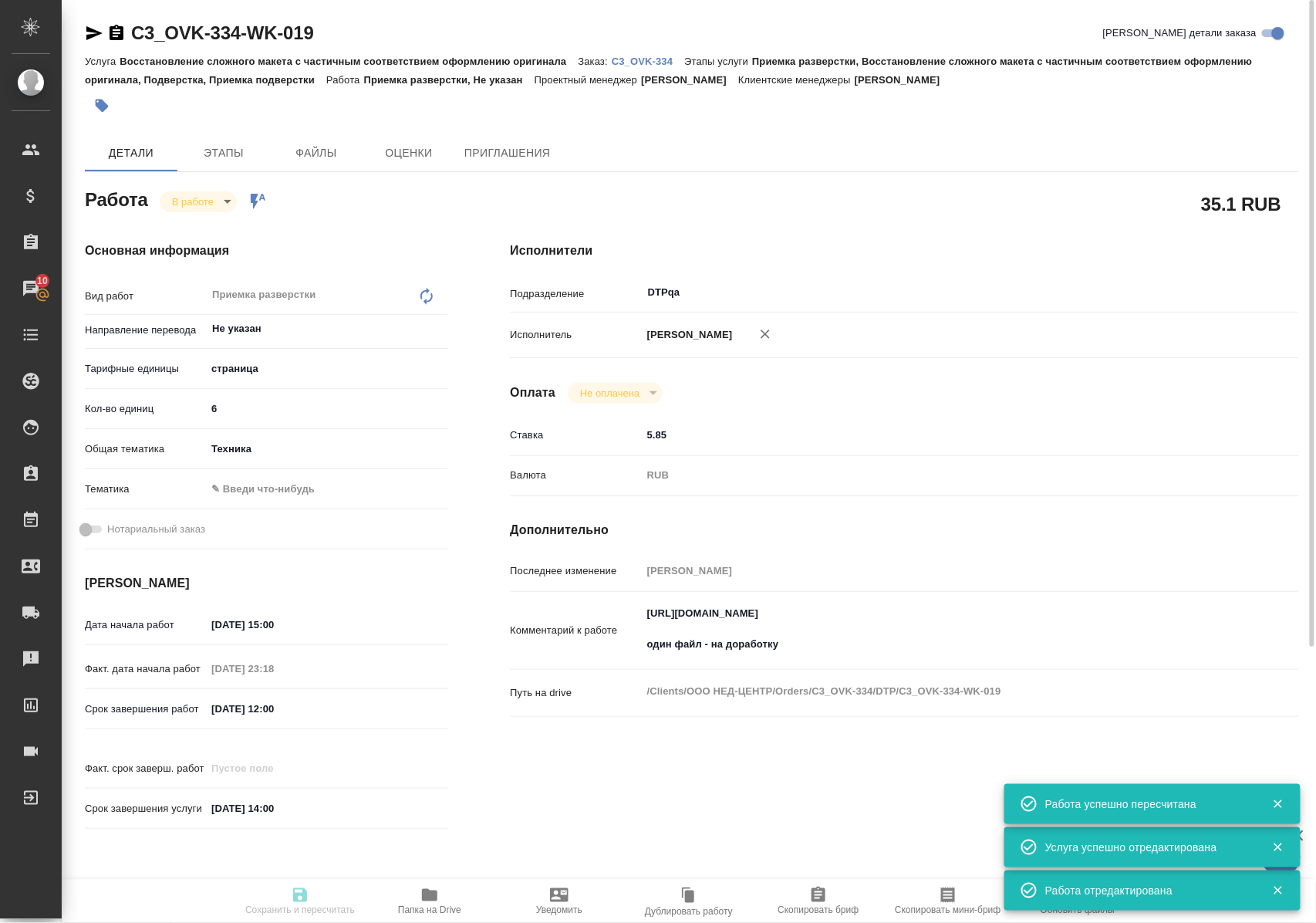
type input "Восстановление сложного макета с частичным соответствием оформлению оригинала"
type input "Приемка разверстки, Восстановление сложного макета с частичным соответствием оф…"
type input "Ильина Екатерина"
type input "Заборова Александра"
type input "/Clients/ООО НЕД-ЦЕНТР/Orders/C3_OVK-334"
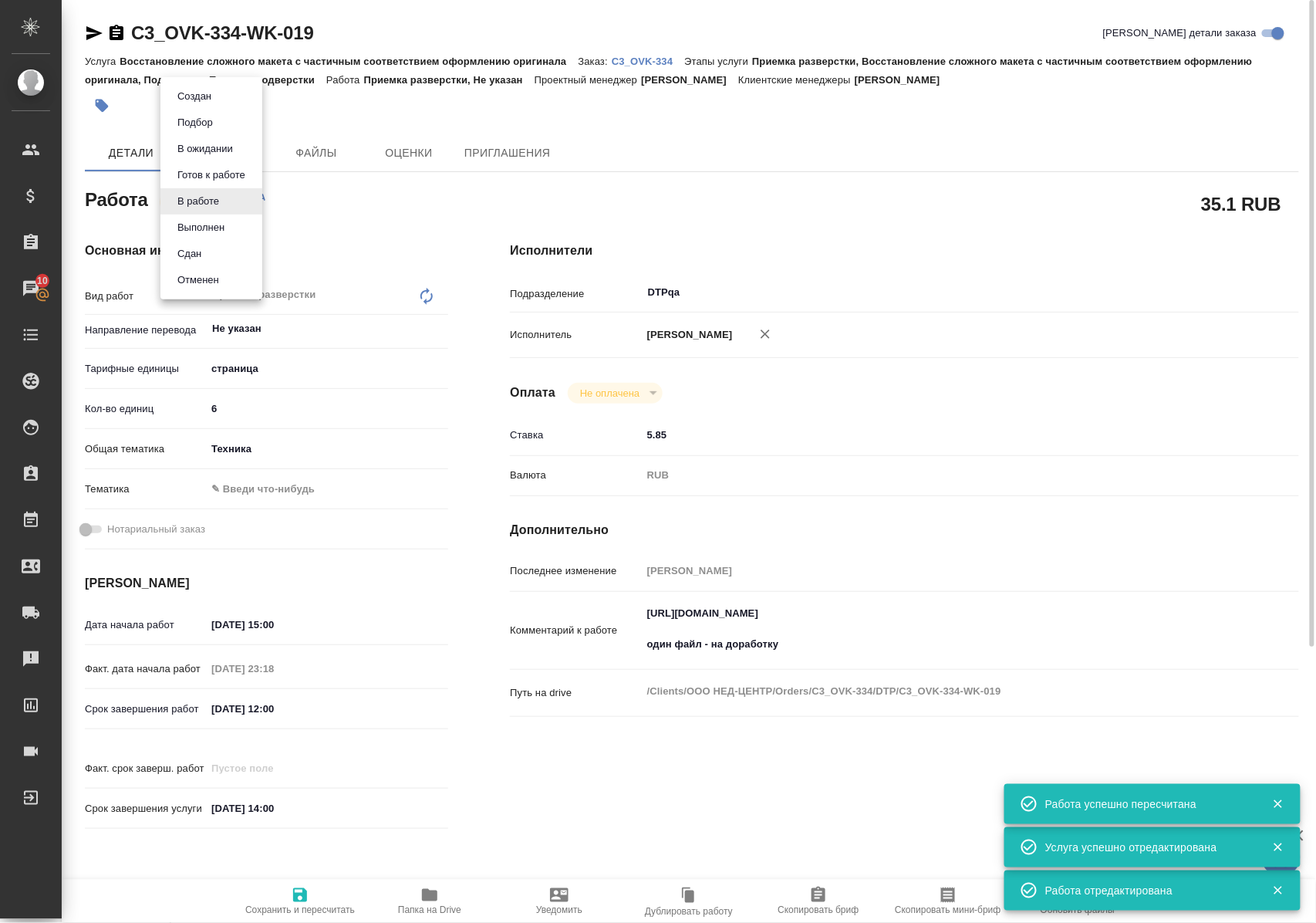
click at [232, 201] on body "🙏 .cls-1 fill:#fff; AWATERA Polushina Alena Клиенты Спецификации Заказы 10 Чаты…" at bounding box center [658, 461] width 1316 height 923
click at [225, 226] on button "Выполнен" at bounding box center [200, 227] width 56 height 17
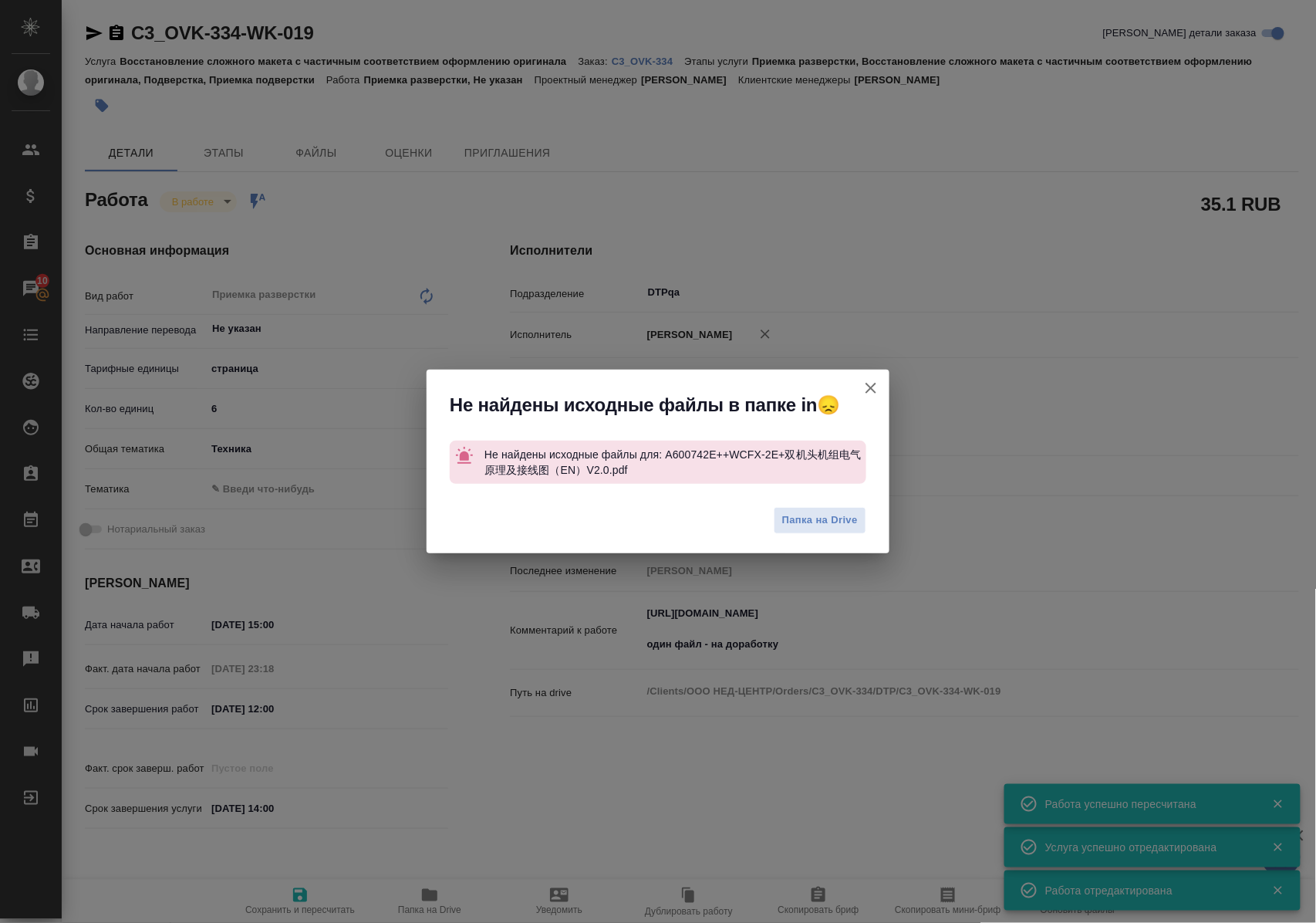
type textarea "x"
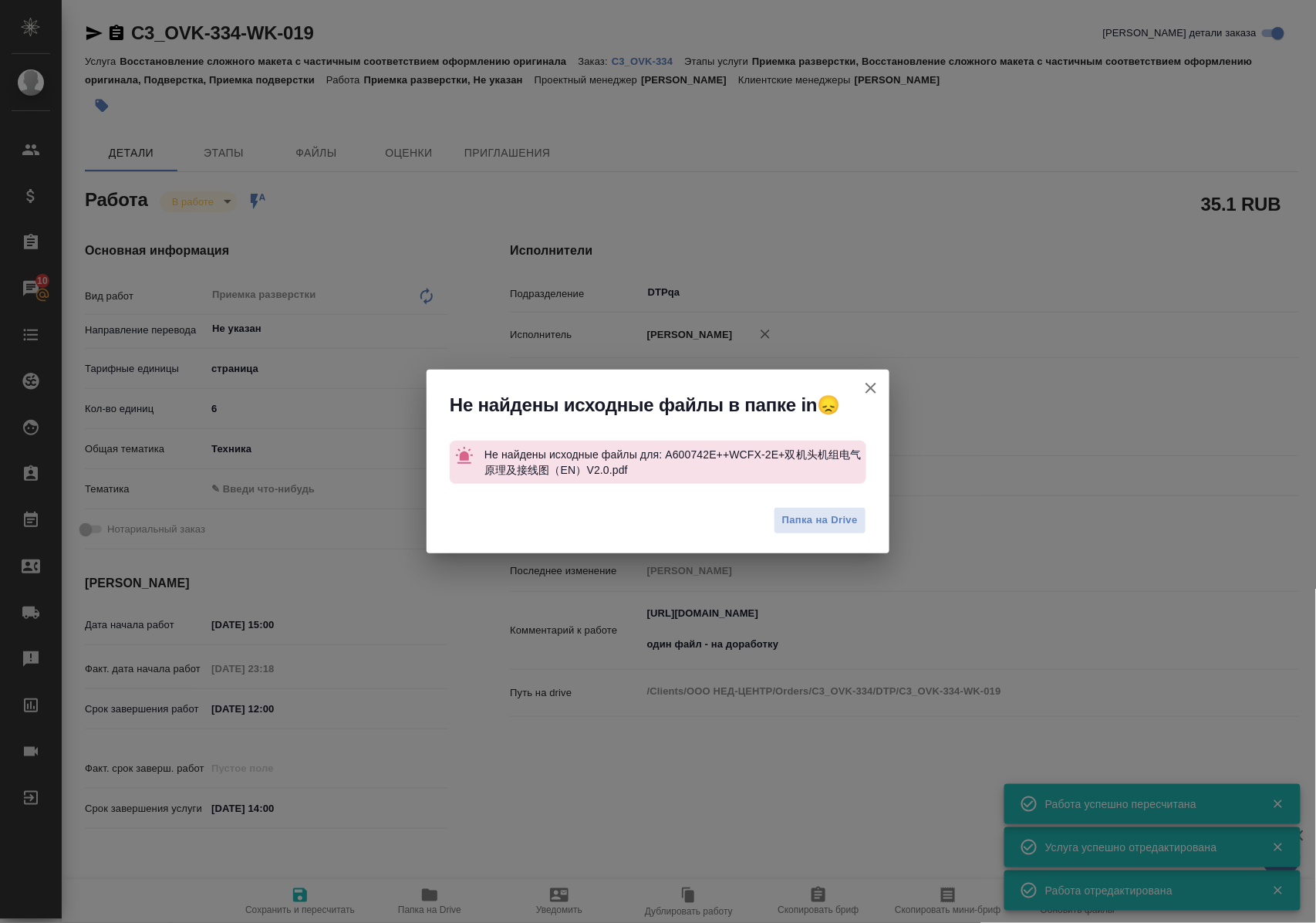
type textarea "x"
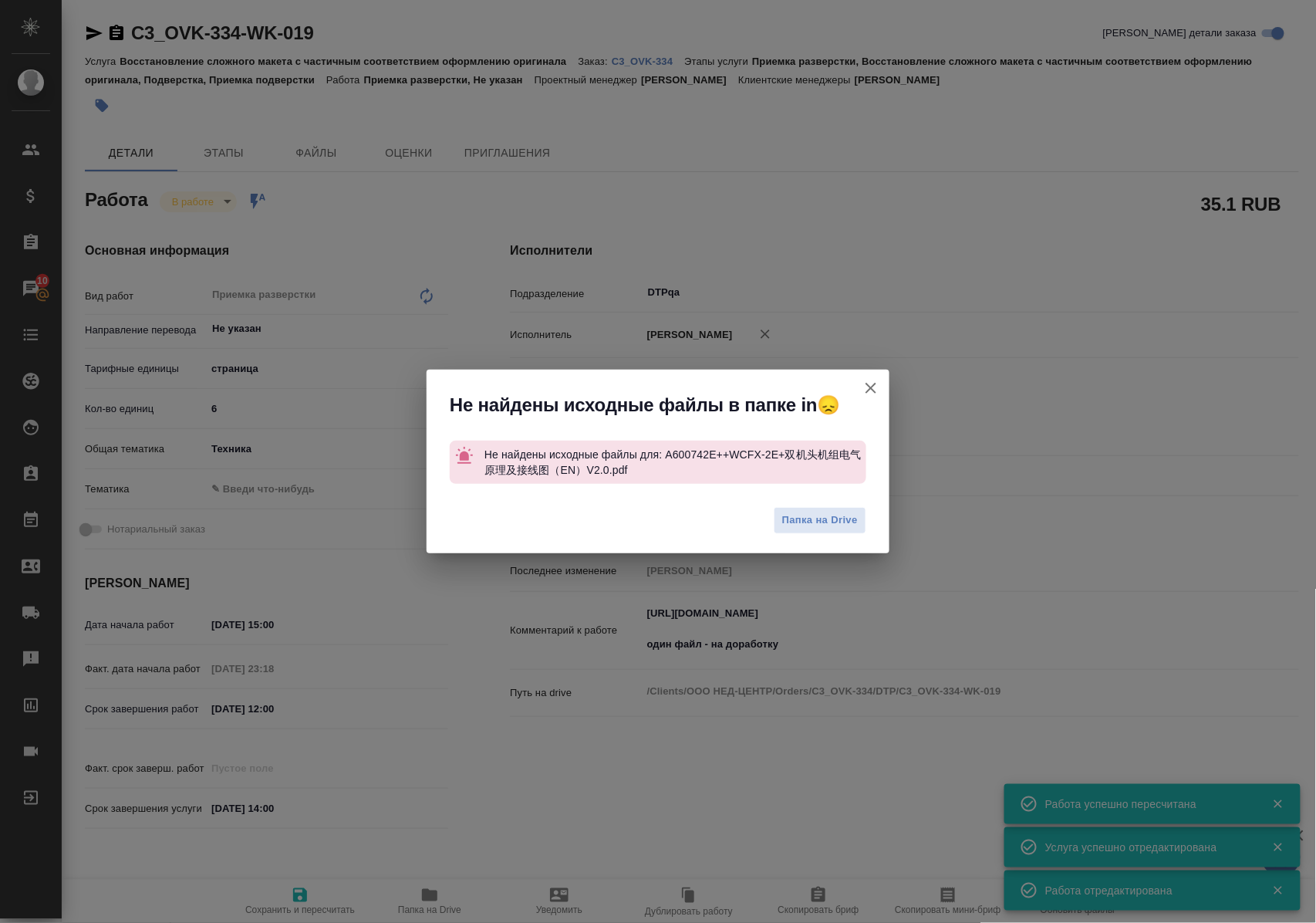
click at [875, 383] on icon "button" at bounding box center [871, 388] width 18 height 18
type textarea "x"
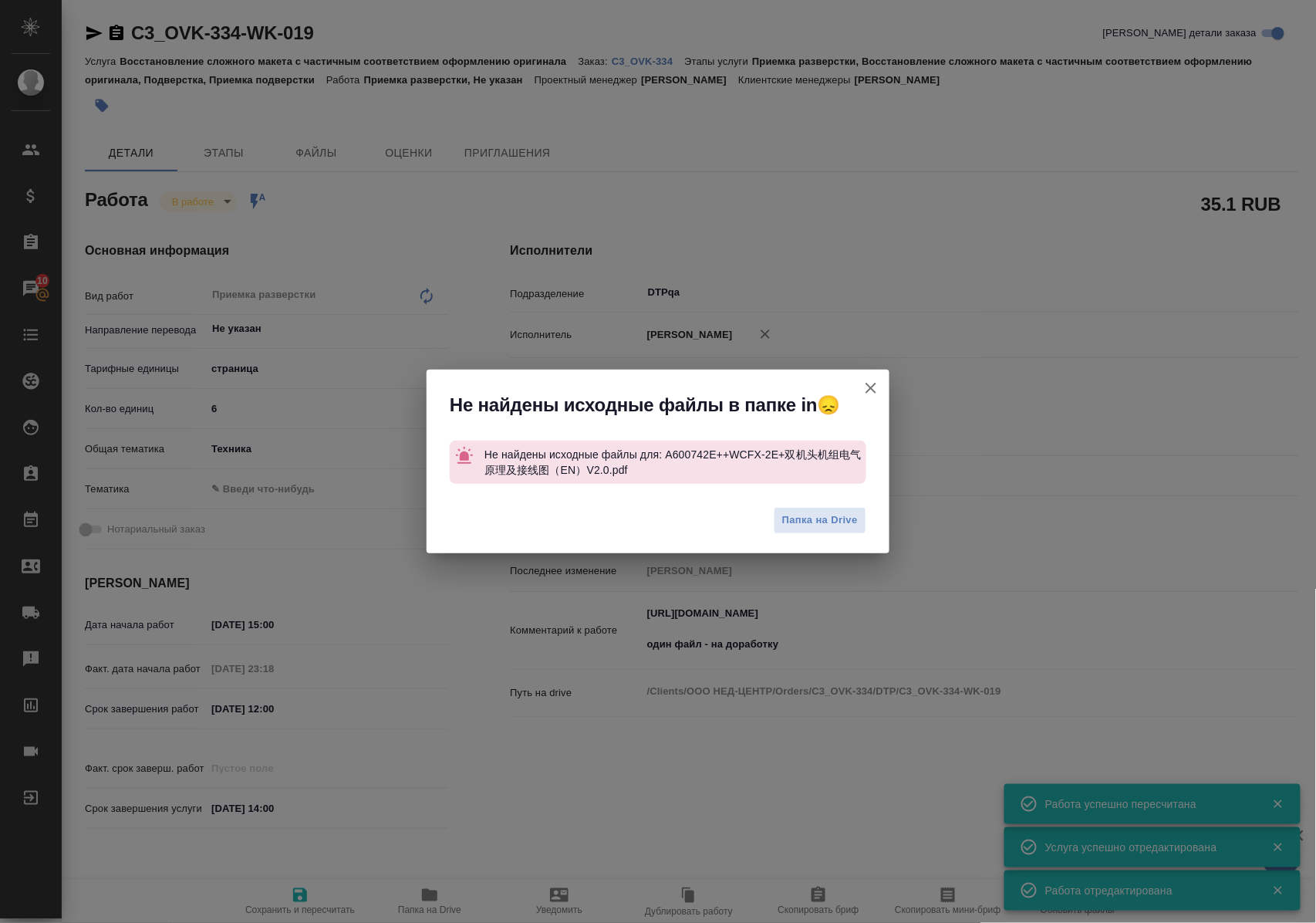
type textarea "x"
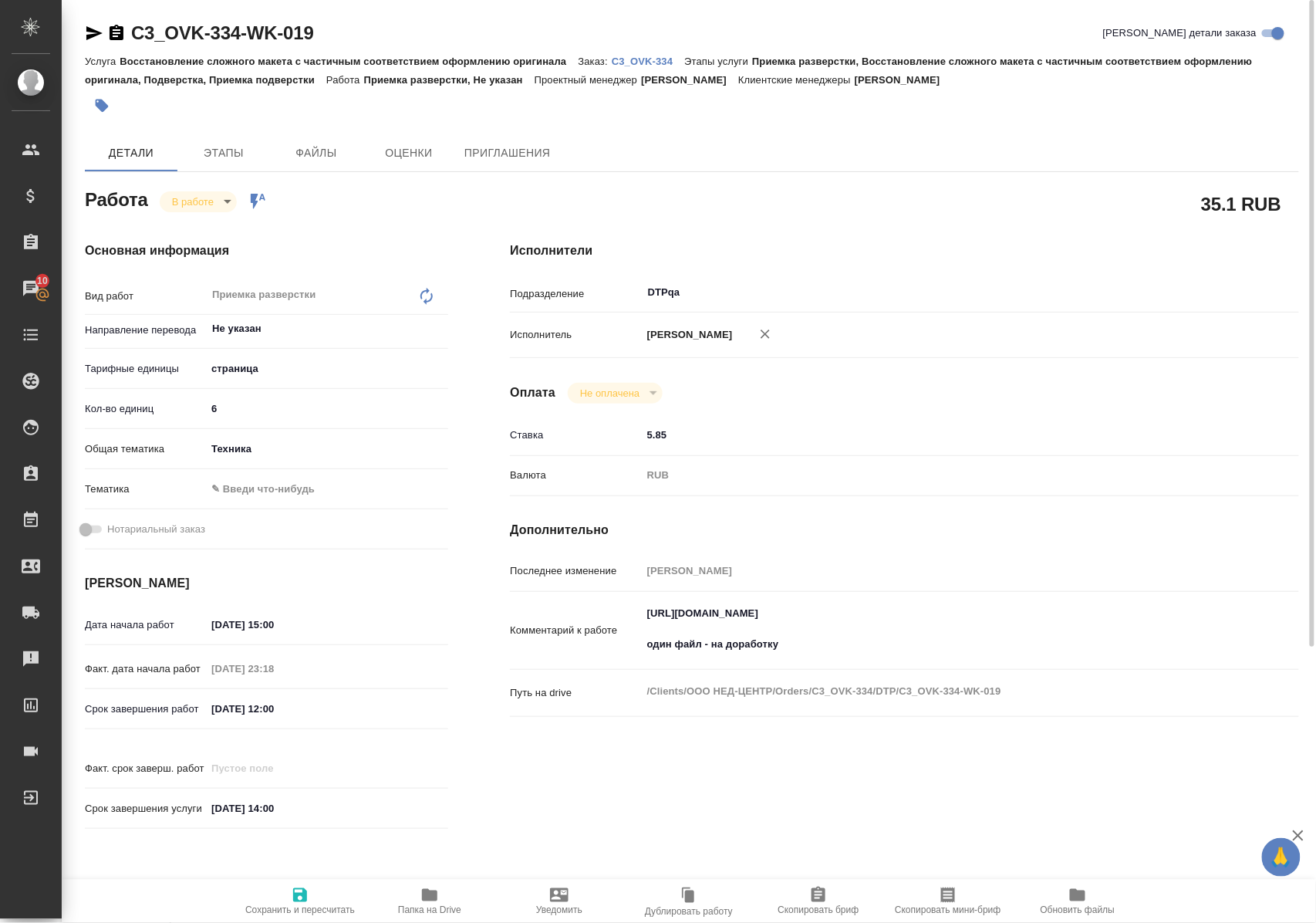
click at [638, 54] on link "C3_OVK-334" at bounding box center [647, 60] width 73 height 13
click at [213, 202] on body "🙏 .cls-1 fill:#fff; AWATERA Polushina Alena Клиенты Спецификации Заказы 10 Чаты…" at bounding box center [658, 461] width 1316 height 923
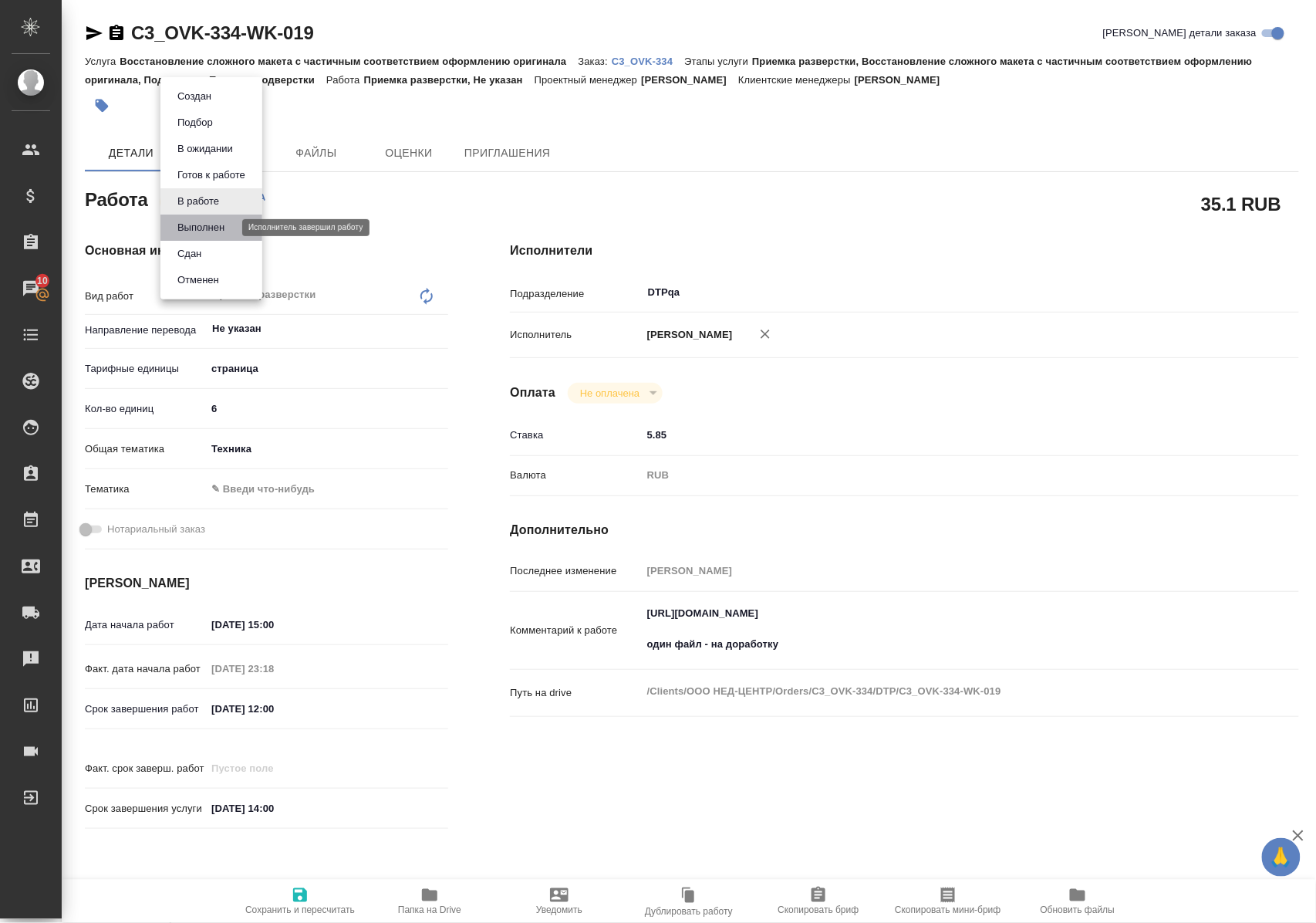
click at [210, 225] on button "Выполнен" at bounding box center [200, 227] width 56 height 17
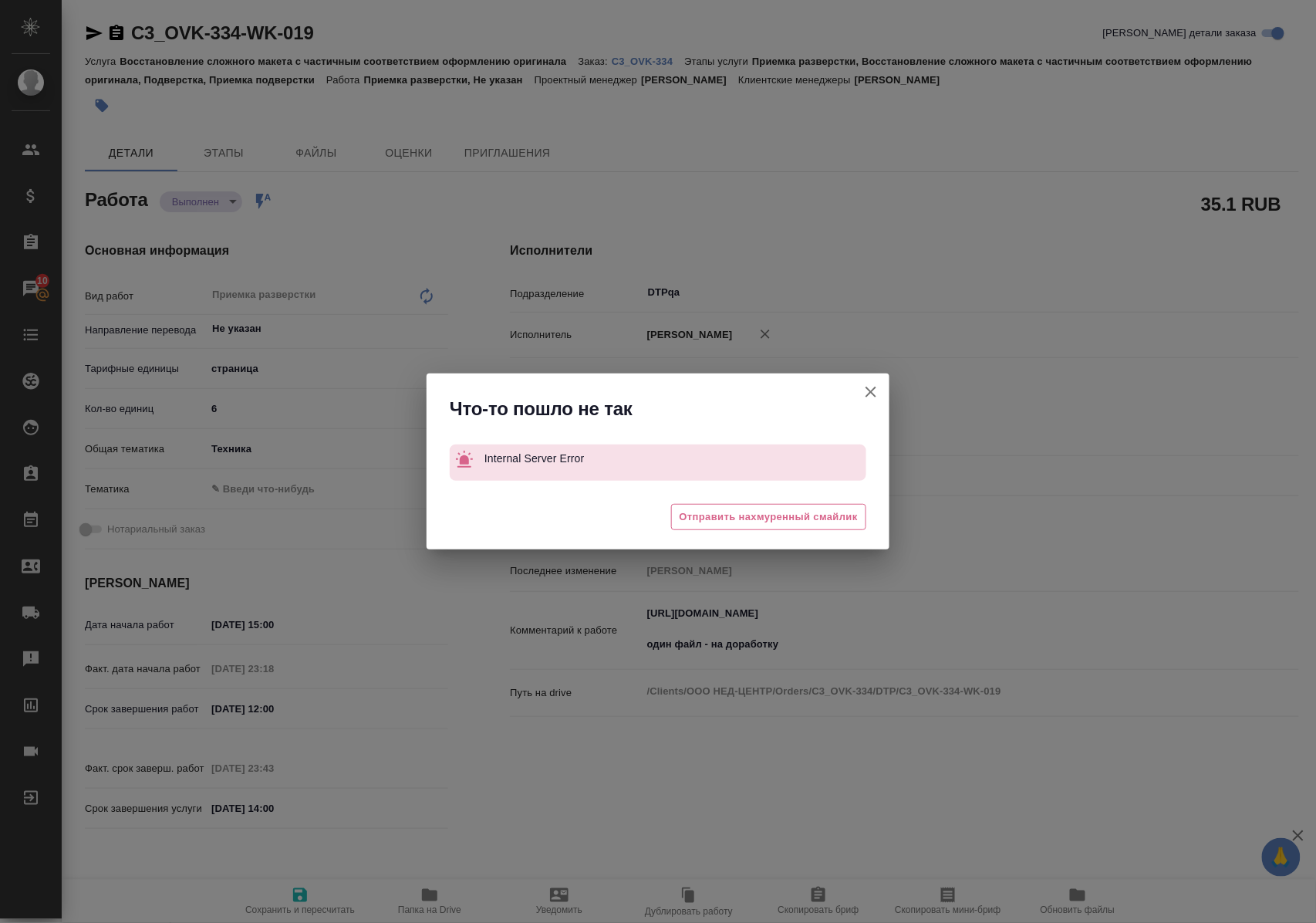
type textarea "x"
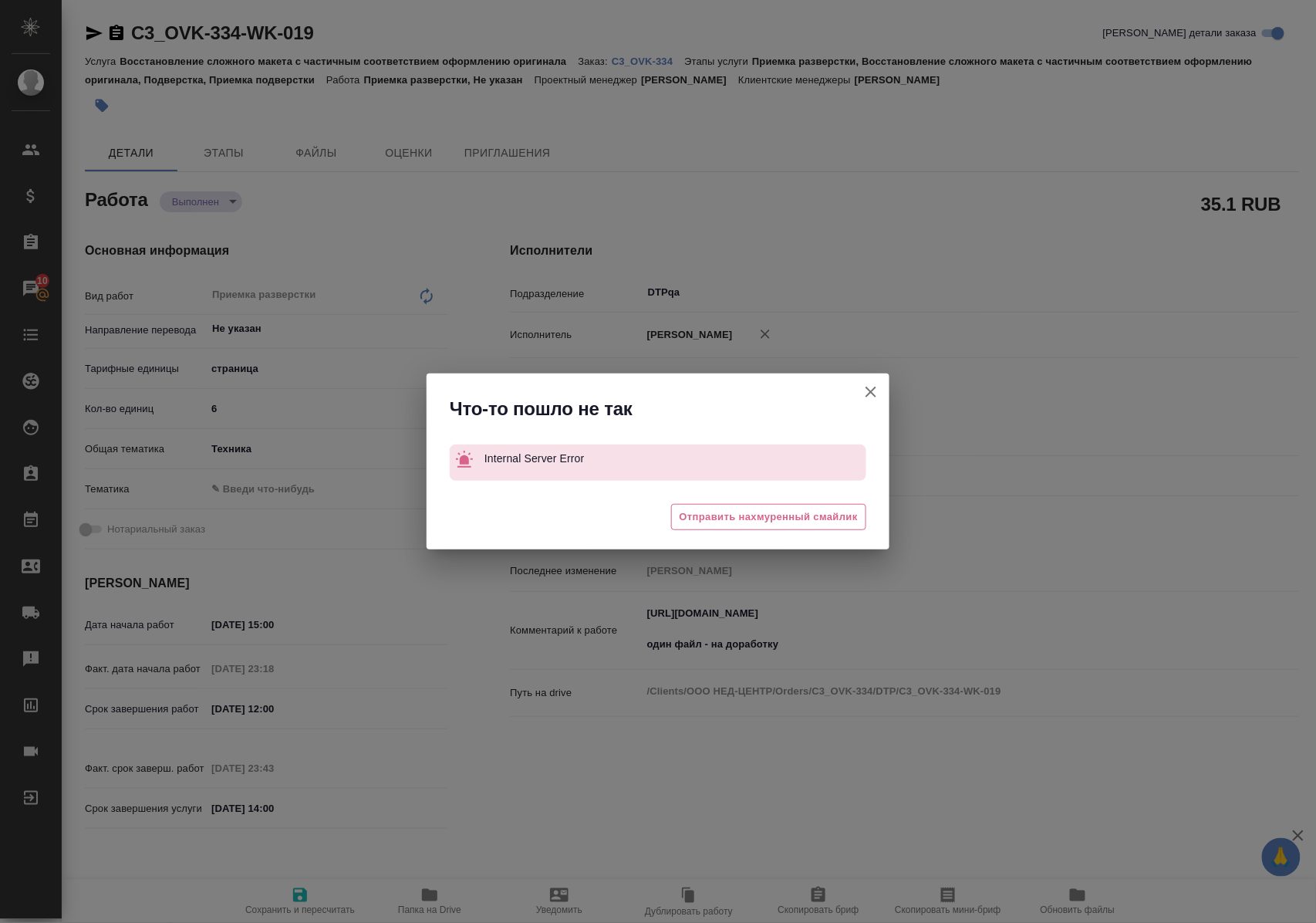
type textarea "x"
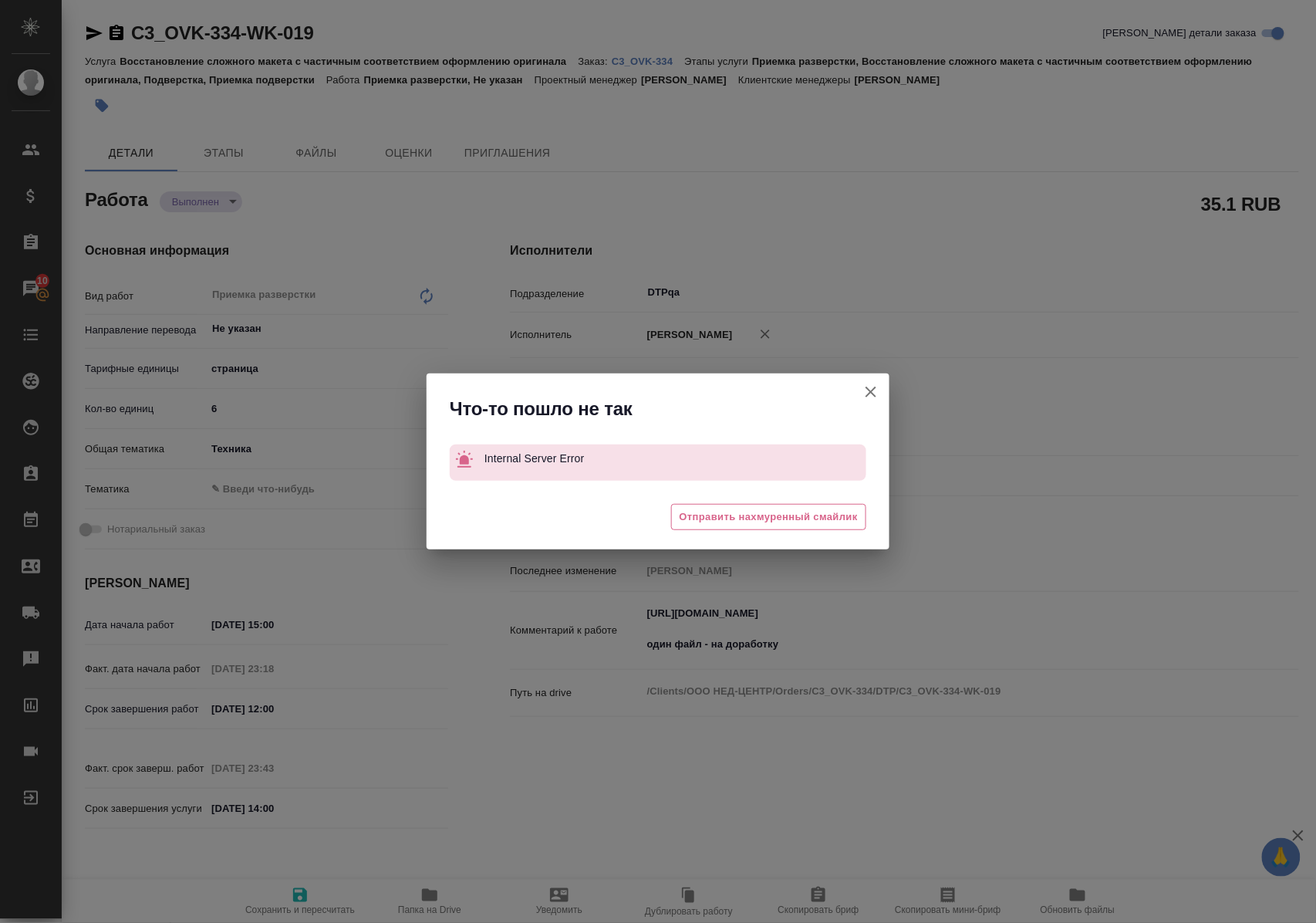
click at [873, 391] on icon "button" at bounding box center [871, 392] width 18 height 18
type textarea "x"
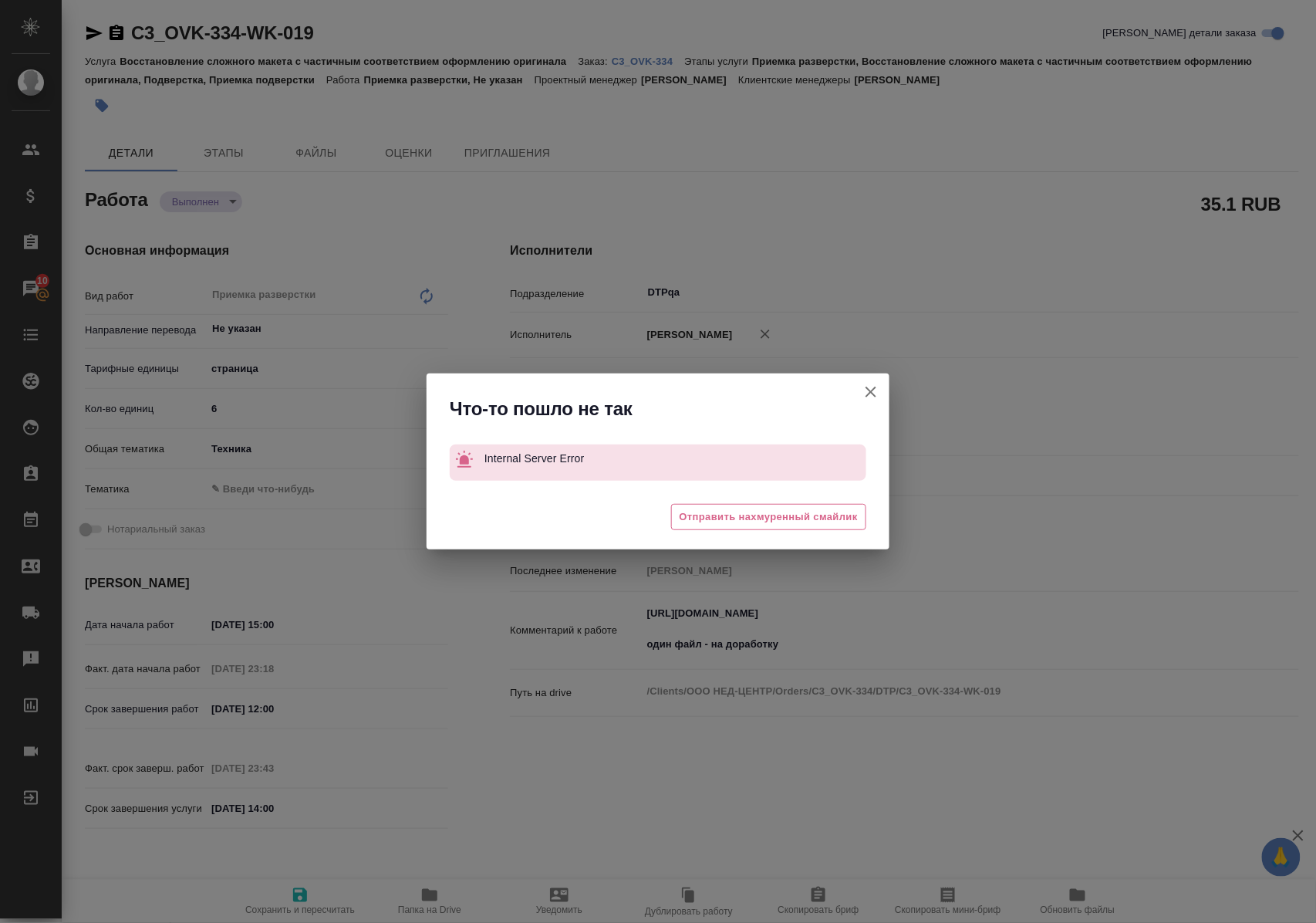
type textarea "x"
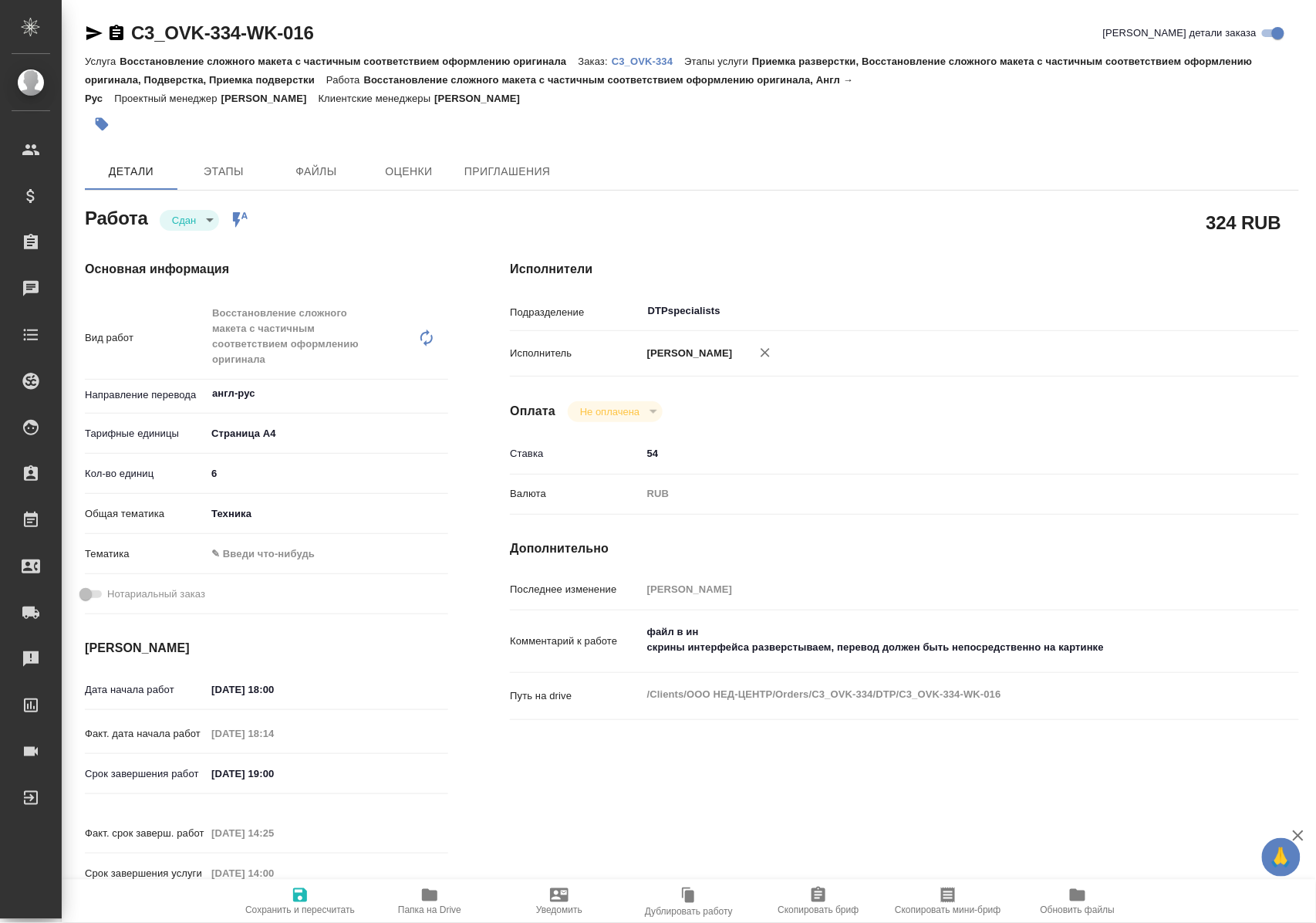
click at [428, 901] on icon "button" at bounding box center [429, 895] width 18 height 18
click at [93, 30] on icon "button" at bounding box center [95, 32] width 17 height 14
drag, startPoint x: 339, startPoint y: 35, endPoint x: 128, endPoint y: 40, distance: 211.1
click at [128, 40] on div "C3_OVK-334-WK-016 Кратко детали заказа" at bounding box center [692, 33] width 1213 height 25
copy link "C3_OVK-334-WK-016"
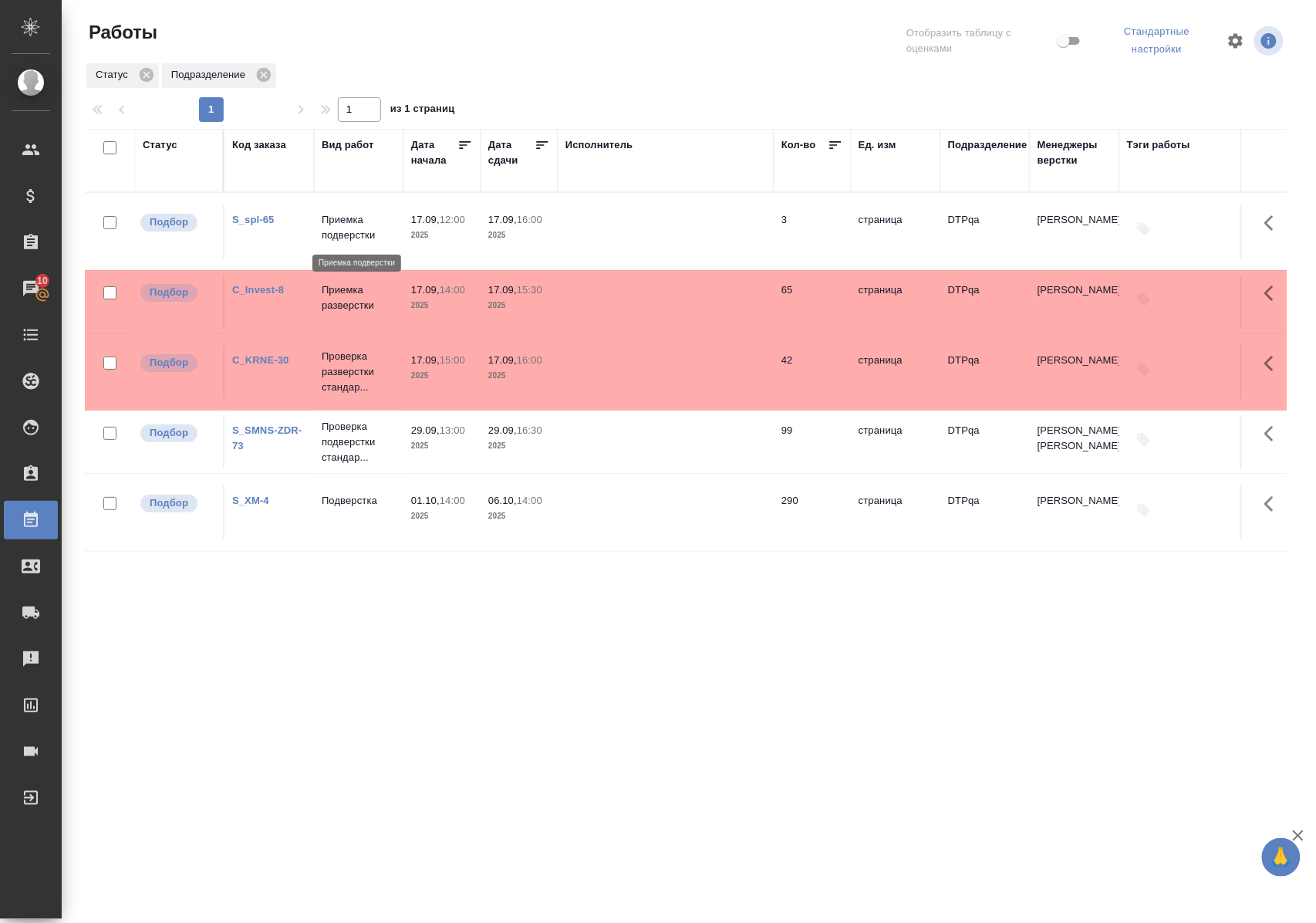
click at [362, 232] on p "Приемка подверстки" at bounding box center [358, 227] width 74 height 30
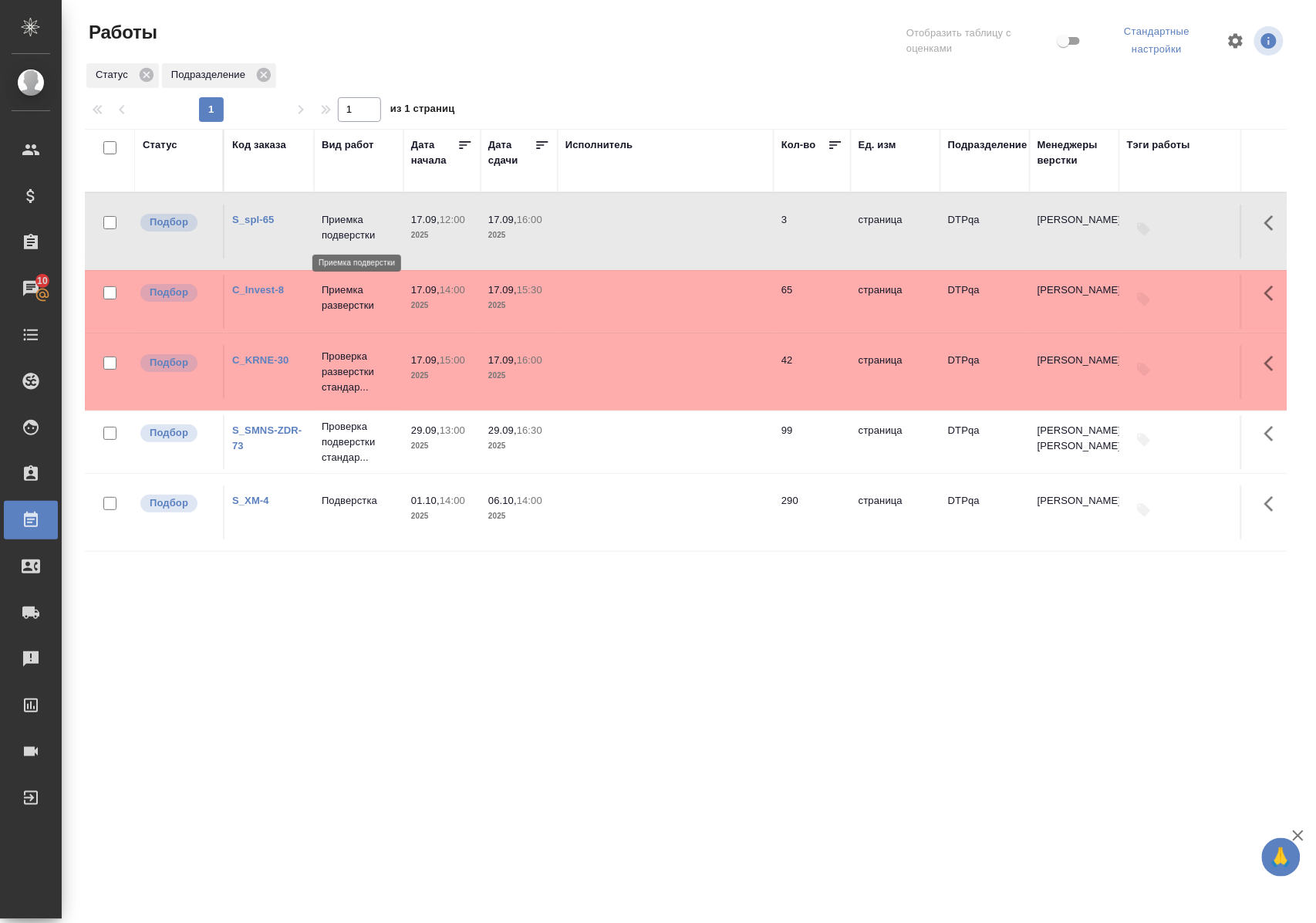
click at [363, 232] on p "Приемка подверстки" at bounding box center [358, 227] width 74 height 30
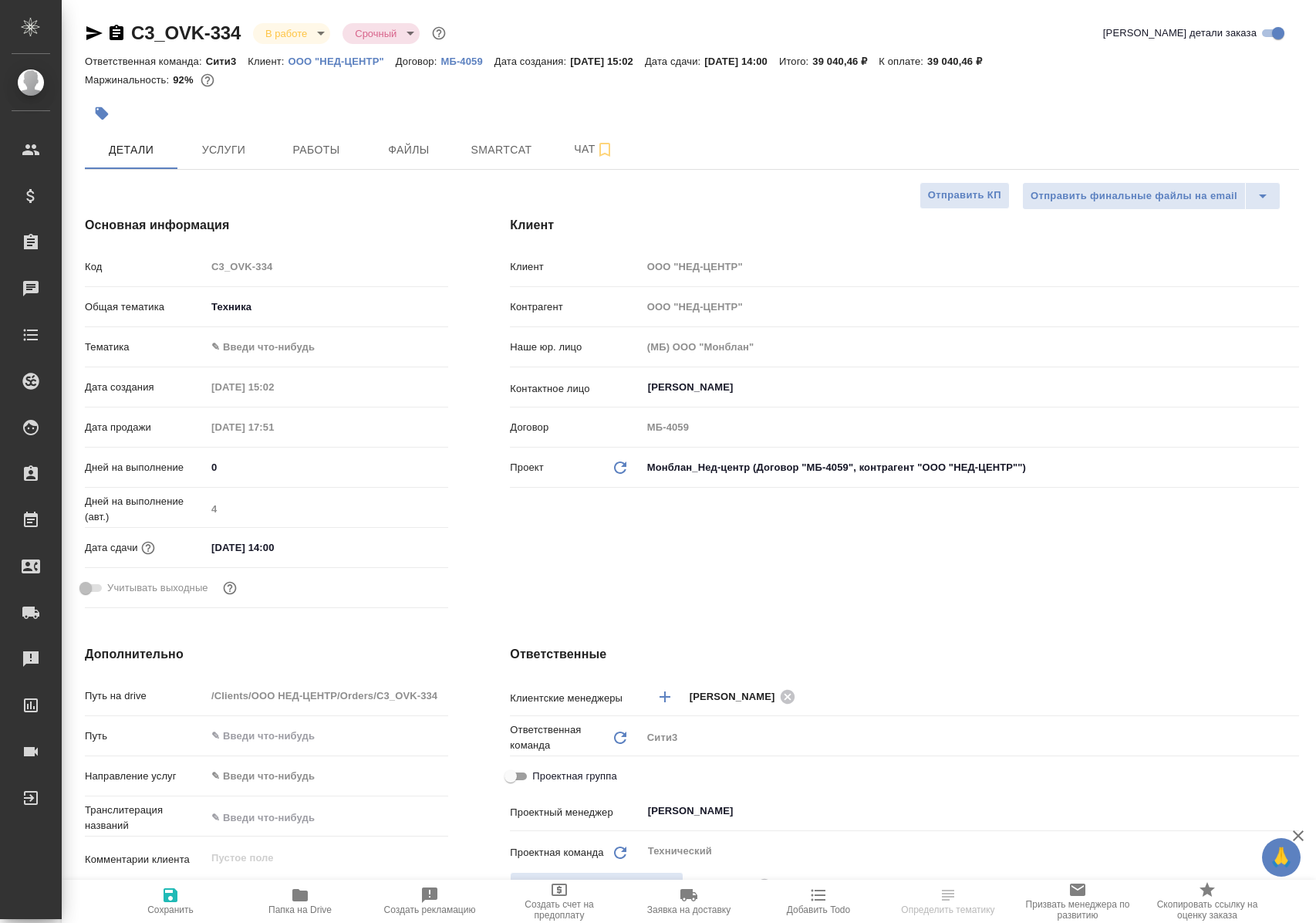
select select "RU"
click at [330, 143] on span "Работы" at bounding box center [316, 150] width 74 height 19
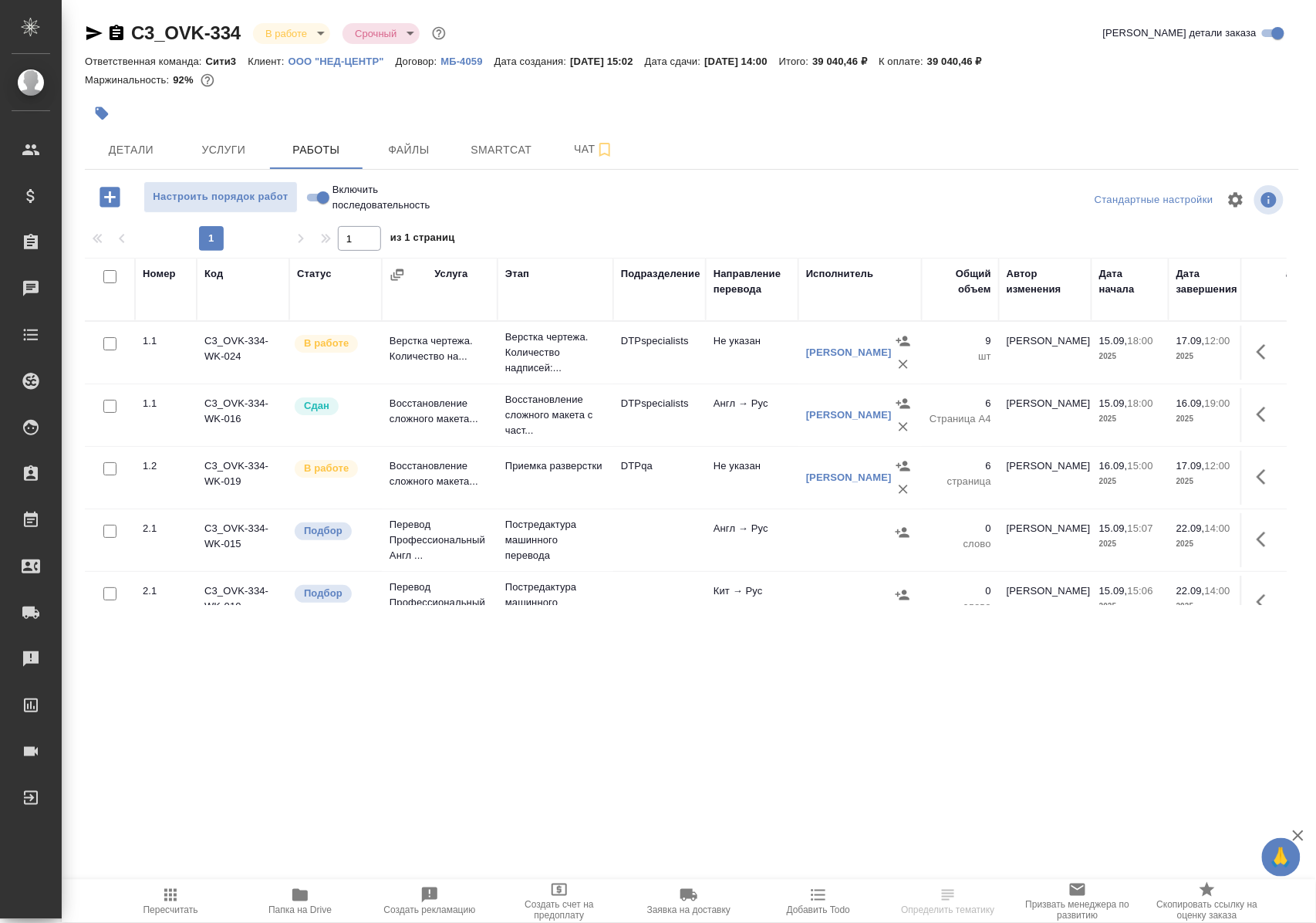
click at [310, 204] on input "Включить последовательность" at bounding box center [323, 198] width 55 height 18
checkbox input "true"
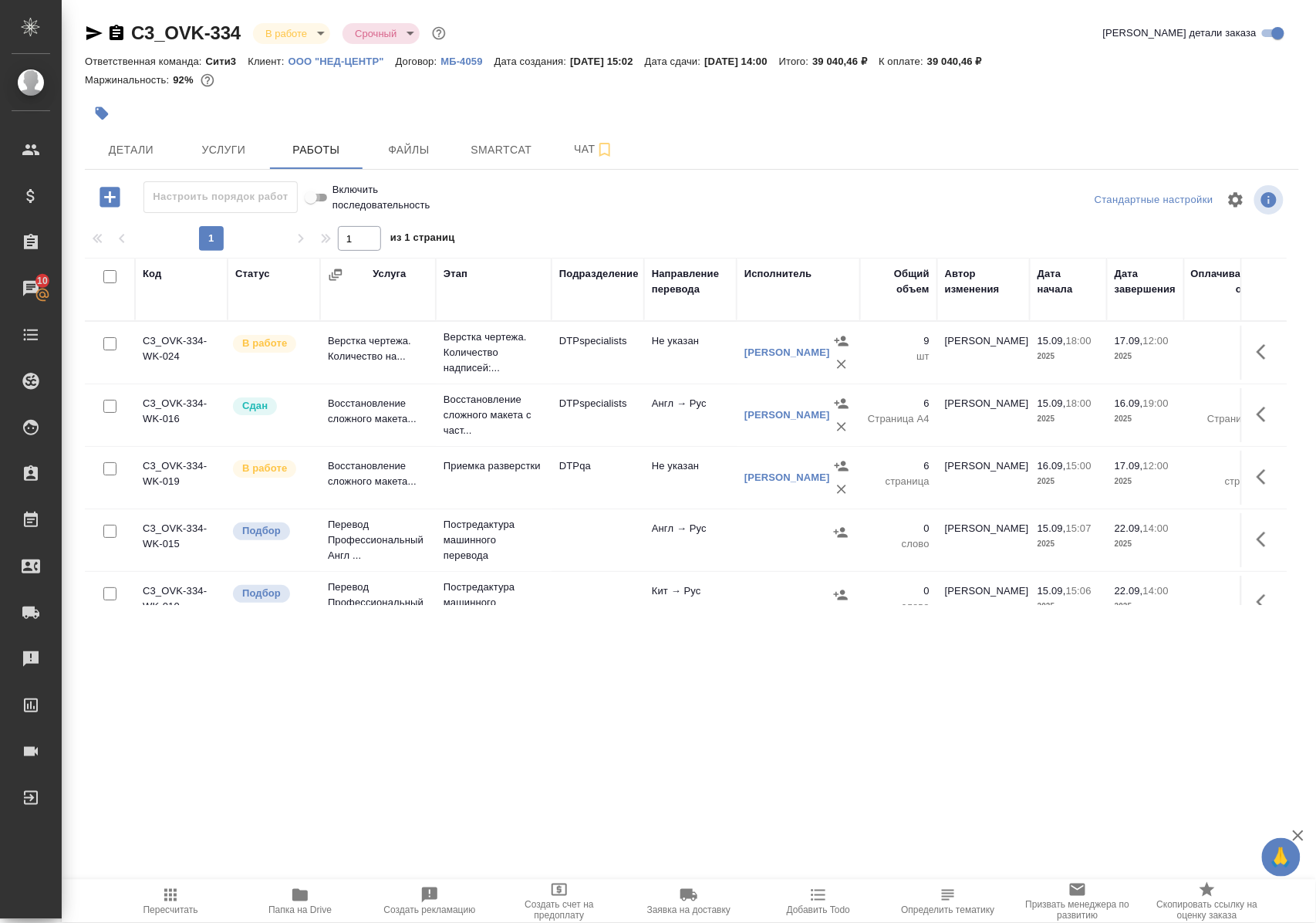
click at [322, 202] on input "Включить последовательность" at bounding box center [310, 198] width 55 height 18
checkbox input "false"
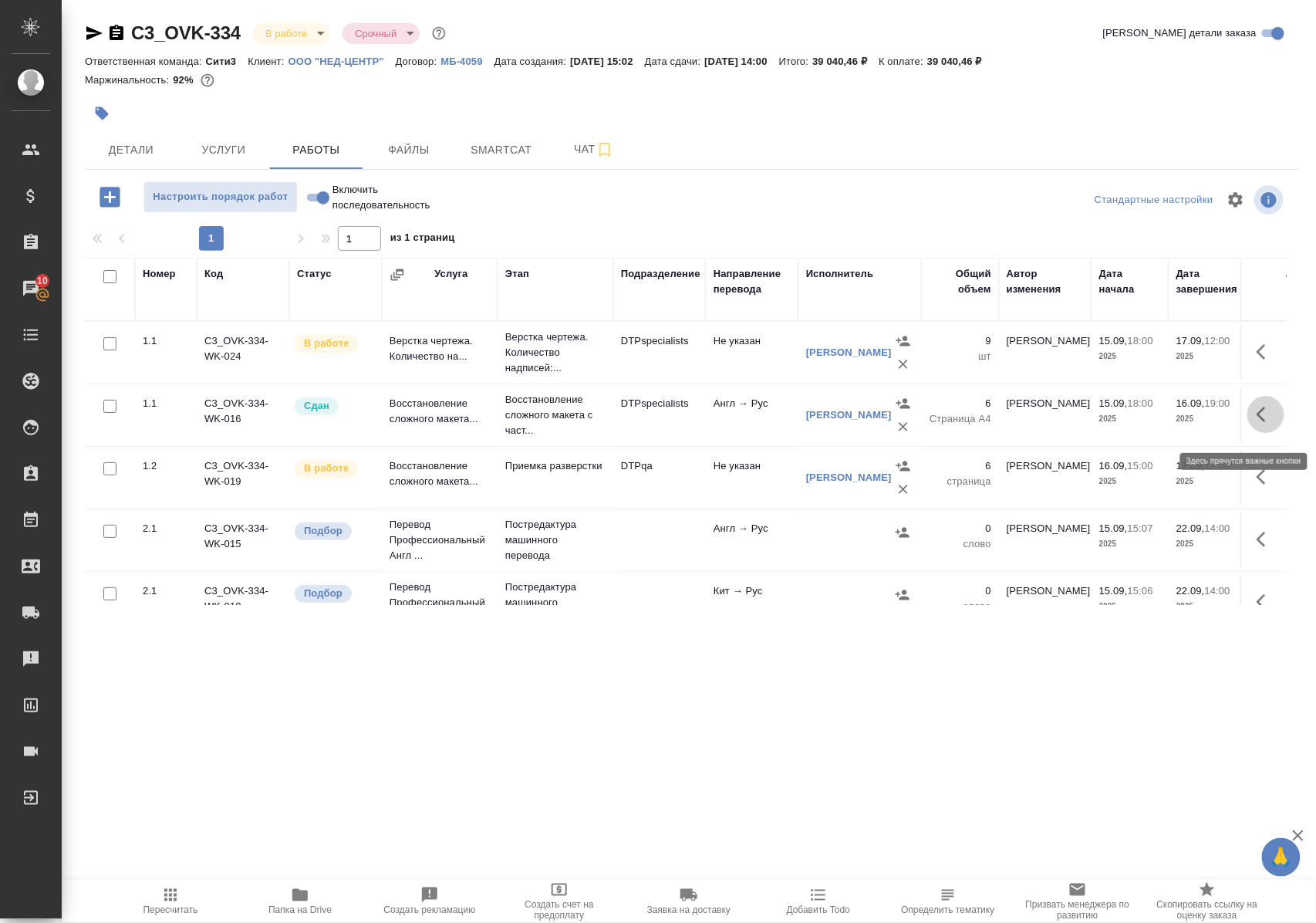
click at [1256, 423] on icon "button" at bounding box center [1265, 414] width 18 height 18
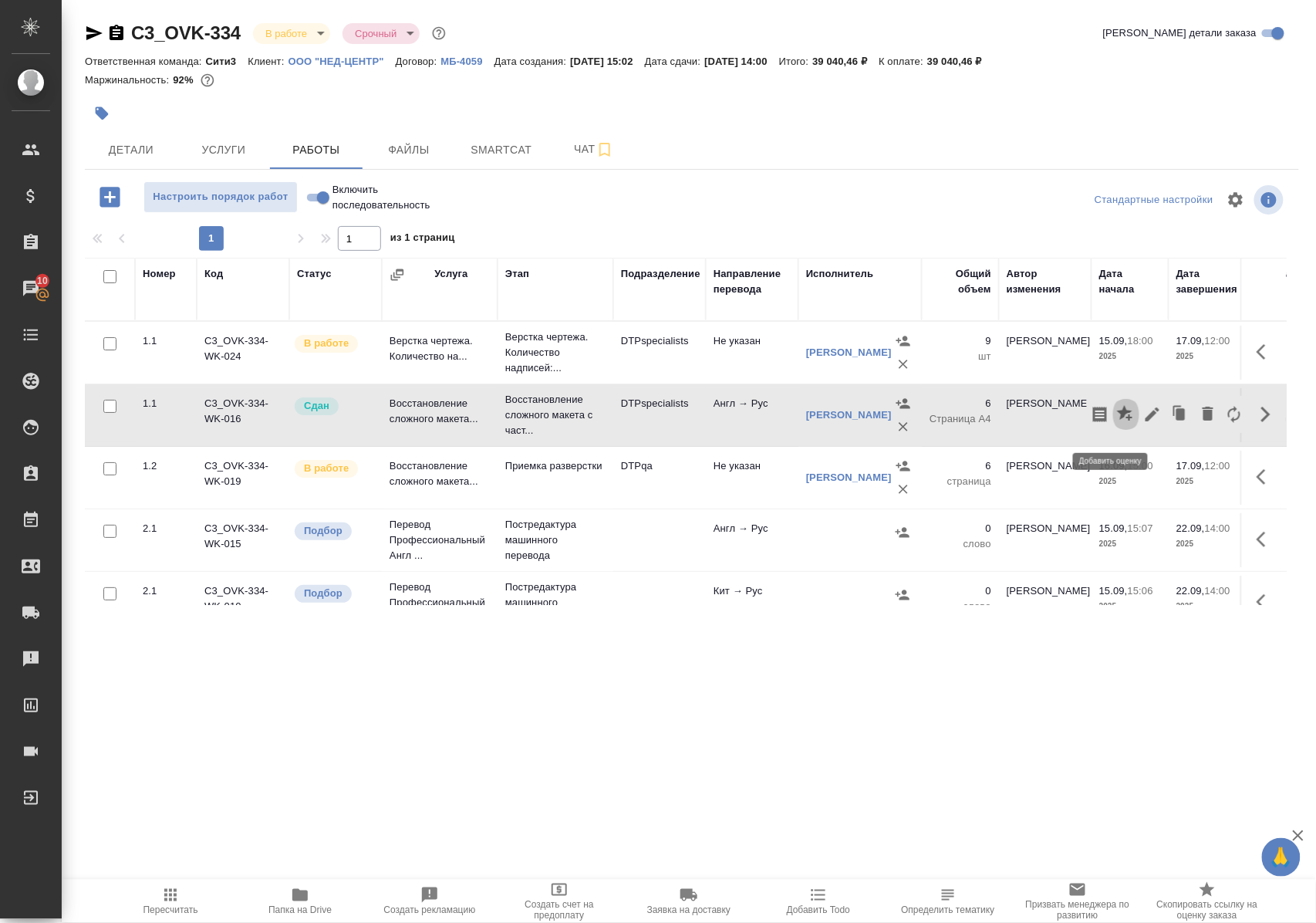
click at [1117, 420] on icon "button" at bounding box center [1124, 412] width 16 height 16
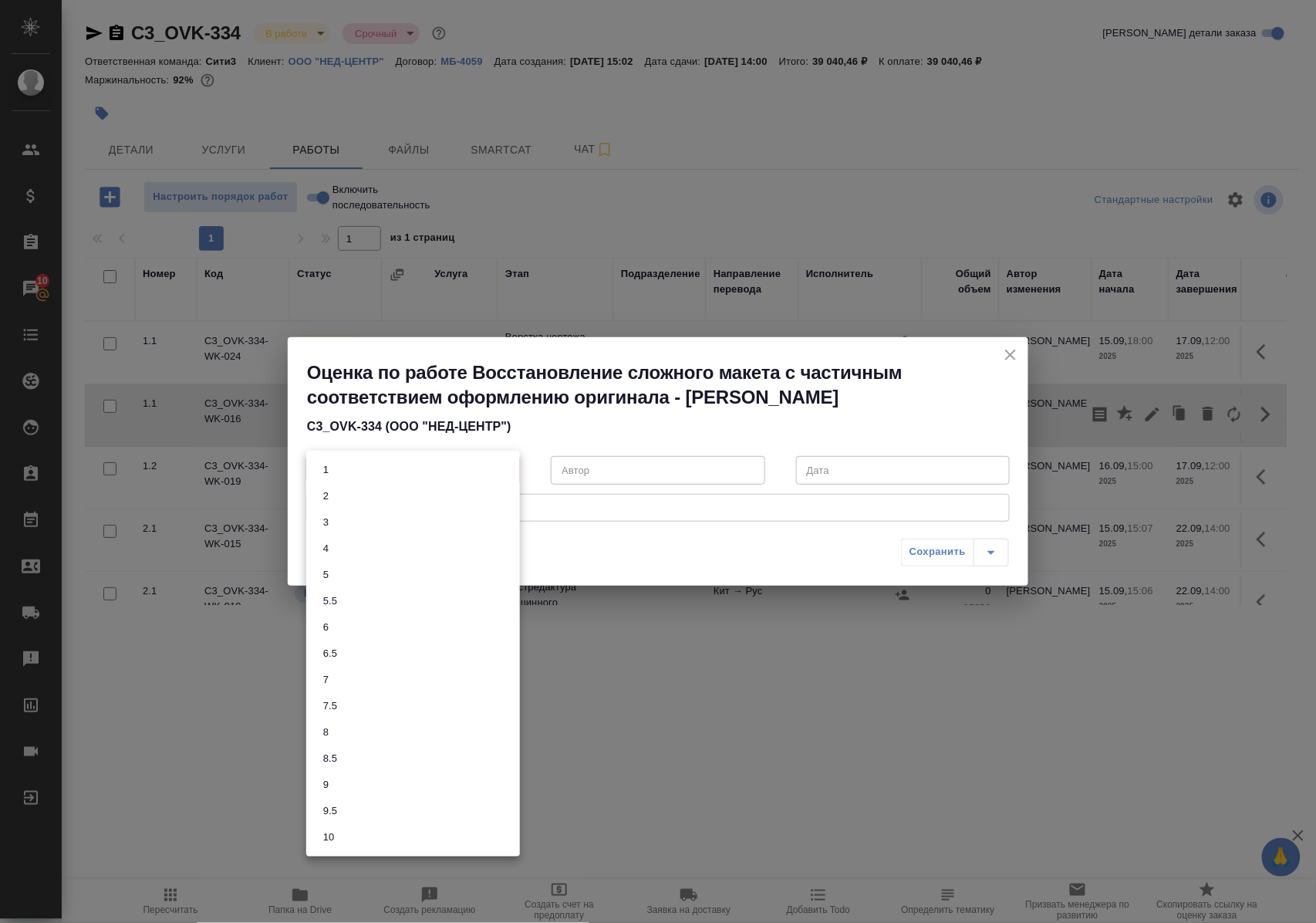
click at [506, 469] on body "🙏 .cls-1 fill:#fff; AWATERA Polushina Alena Клиенты Спецификации Заказы 10 Чаты…" at bounding box center [658, 461] width 1316 height 923
click at [332, 599] on button "5.5" at bounding box center [330, 601] width 23 height 17
type input "5.5"
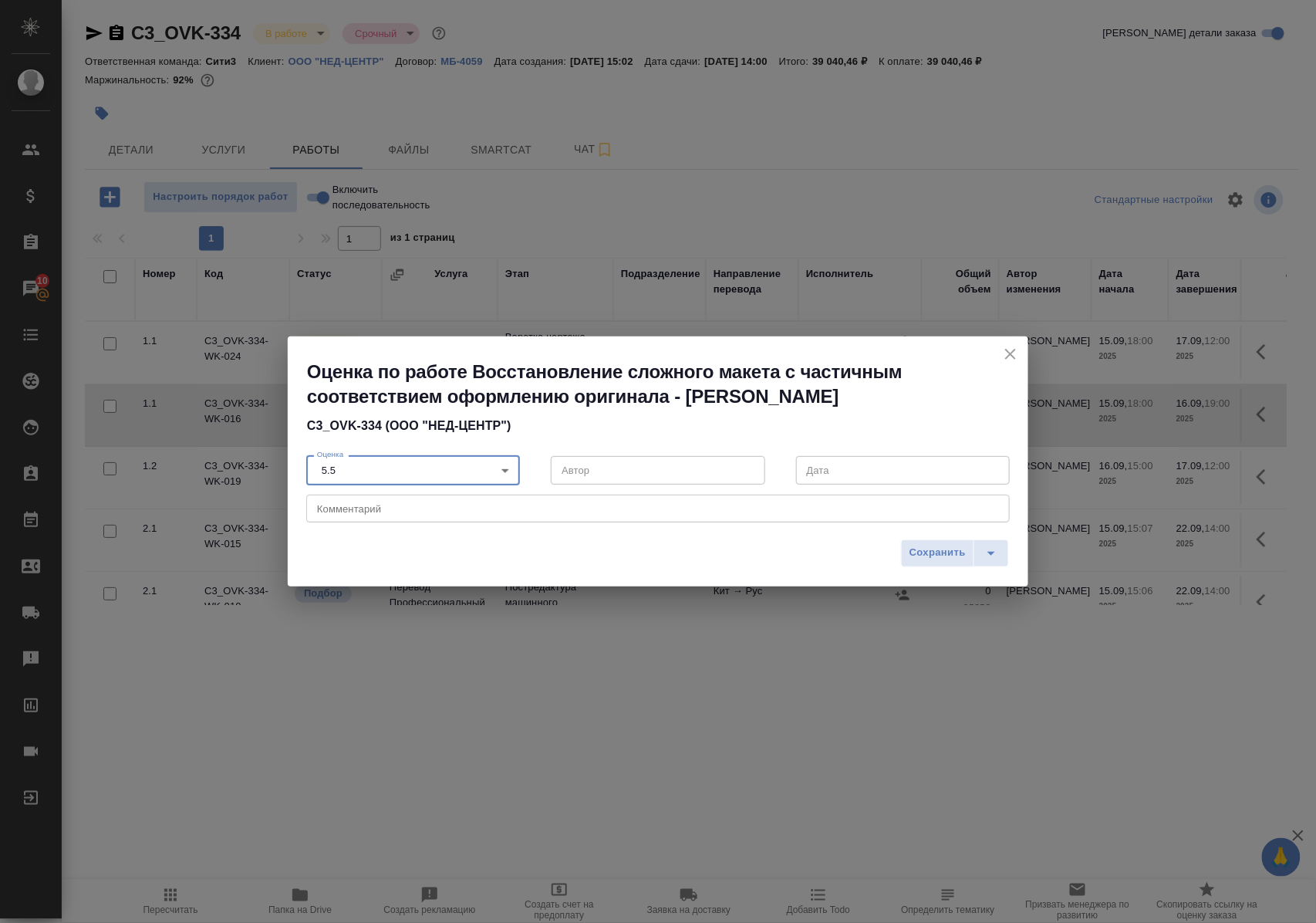
click at [353, 504] on textarea at bounding box center [658, 508] width 682 height 12
type textarea "нужна доразверстка рисунка"
click at [933, 553] on span "Сохранить" at bounding box center [937, 553] width 56 height 18
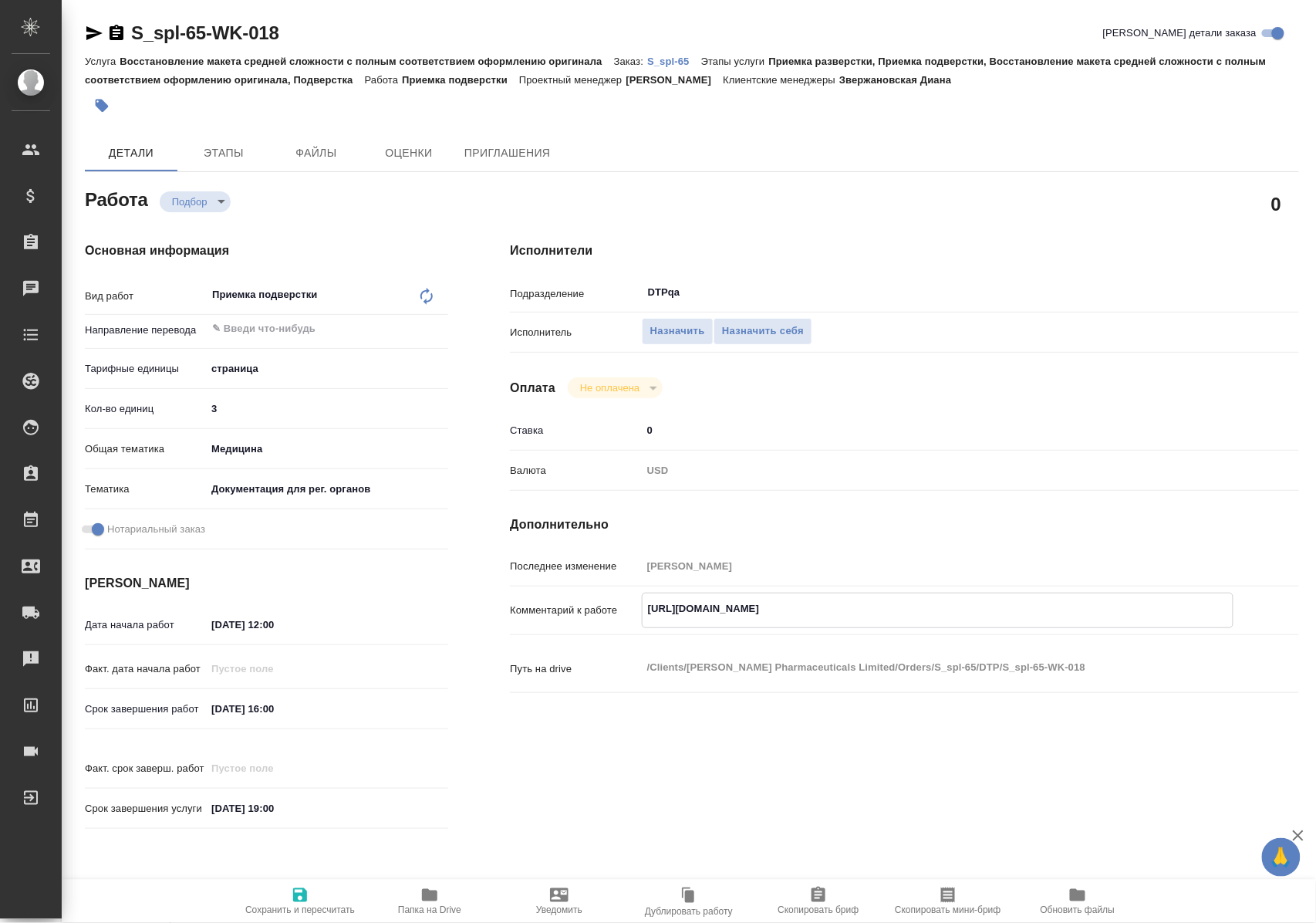
drag, startPoint x: 646, startPoint y: 608, endPoint x: 1020, endPoint y: 621, distance: 374.2
click at [1020, 621] on textarea "https://tera.awatera.com/Work/68a6e5677e92628b2e580b6e/" at bounding box center [937, 609] width 590 height 26
click at [784, 325] on span "Назначить себя" at bounding box center [763, 331] width 82 height 18
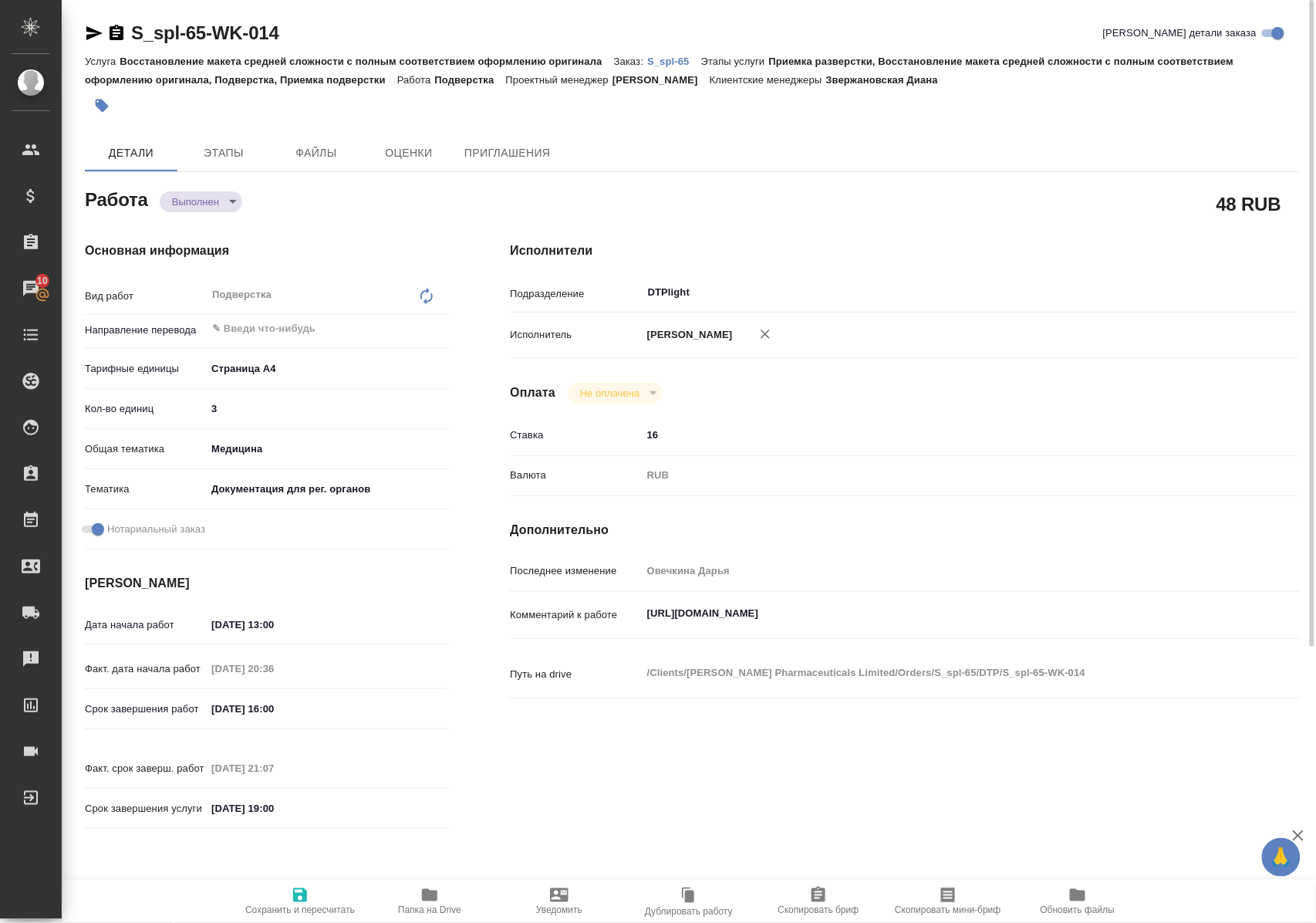
click at [668, 60] on p "S_spl-65" at bounding box center [674, 61] width 54 height 12
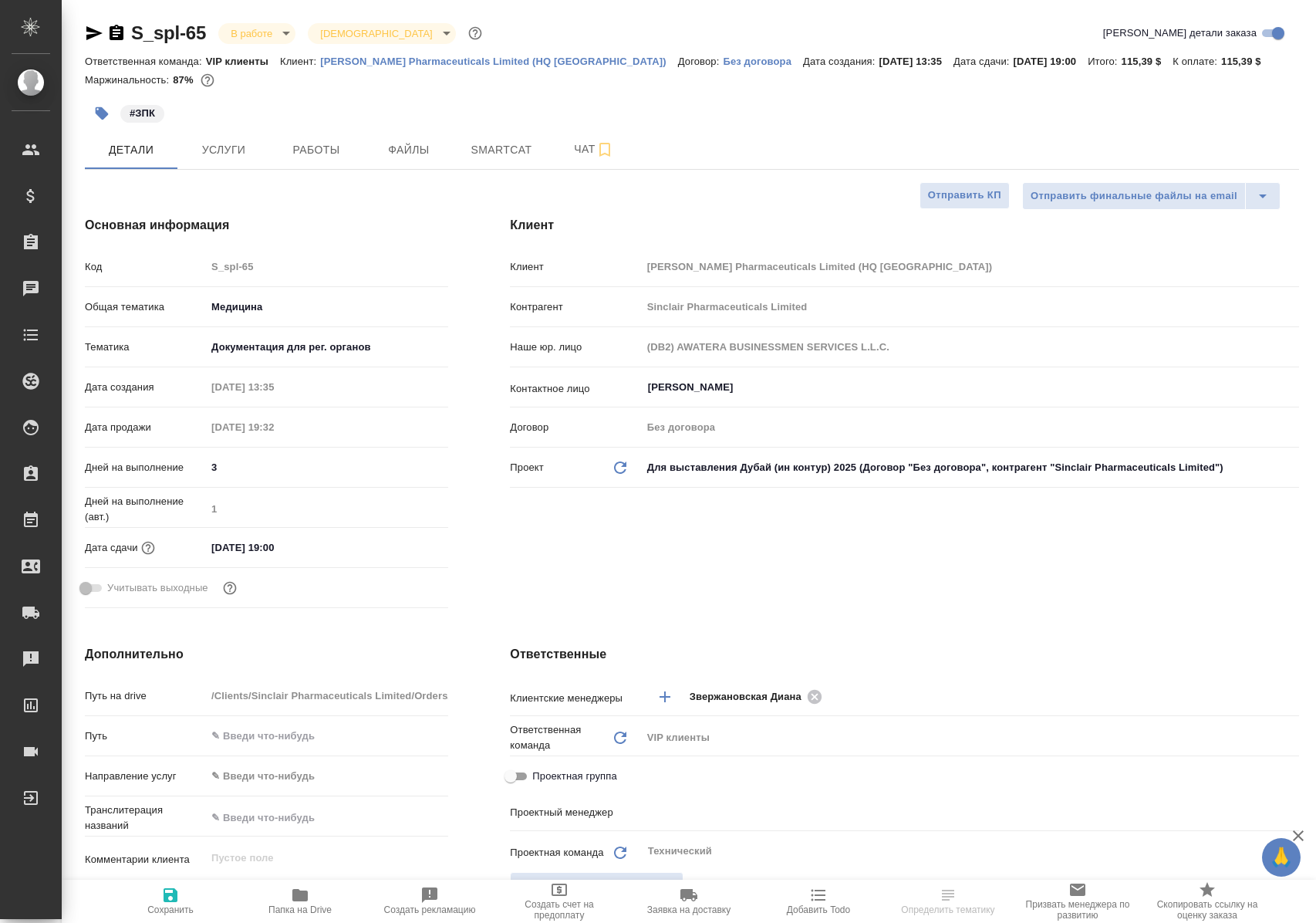
select select "RU"
type input "[PERSON_NAME]"
type input "Переверзева Анна a.pereverzeva"
click at [334, 142] on span "Работы" at bounding box center [316, 150] width 74 height 19
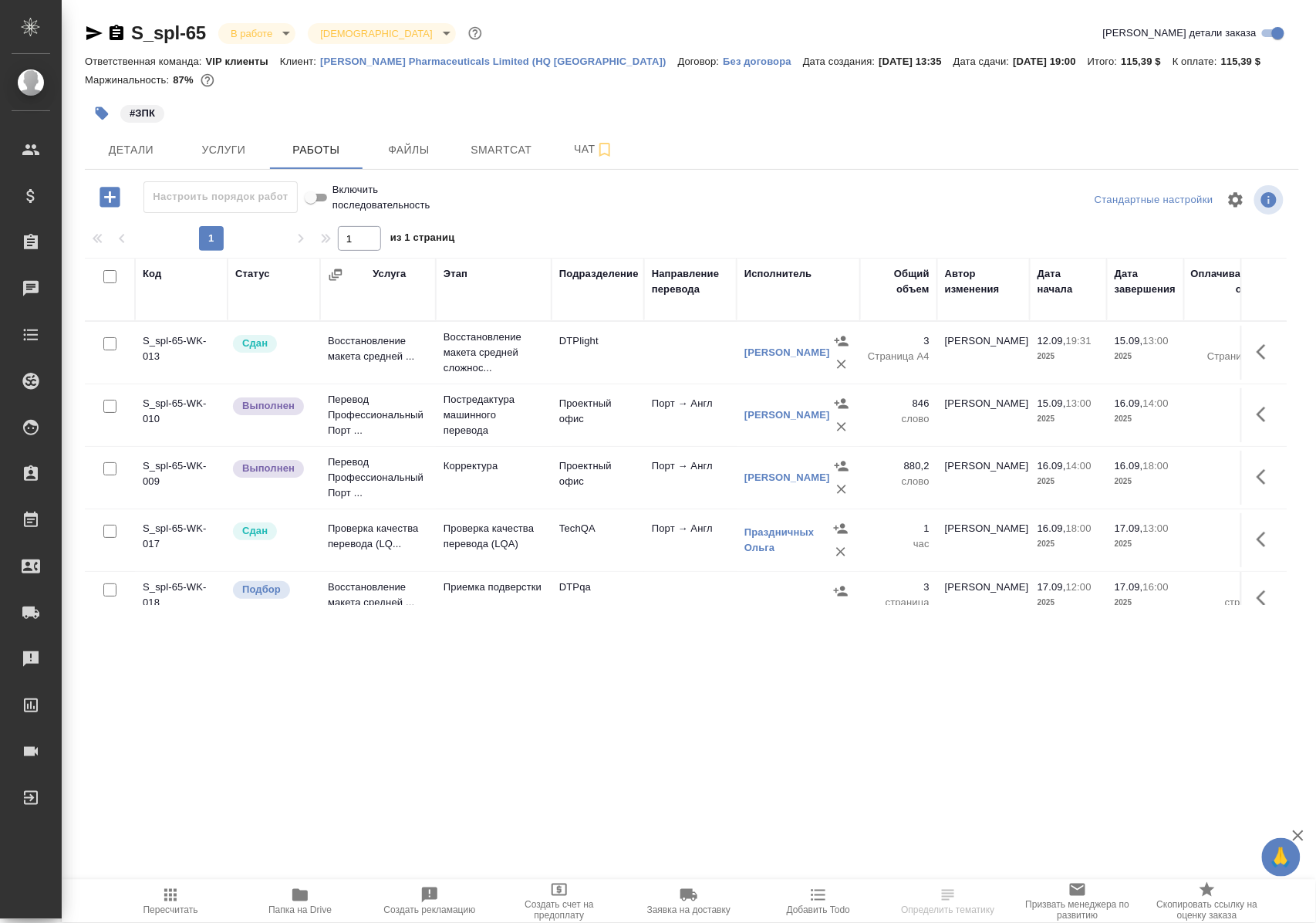
click at [470, 356] on p "Восстановление макета средней сложнос..." at bounding box center [493, 353] width 101 height 46
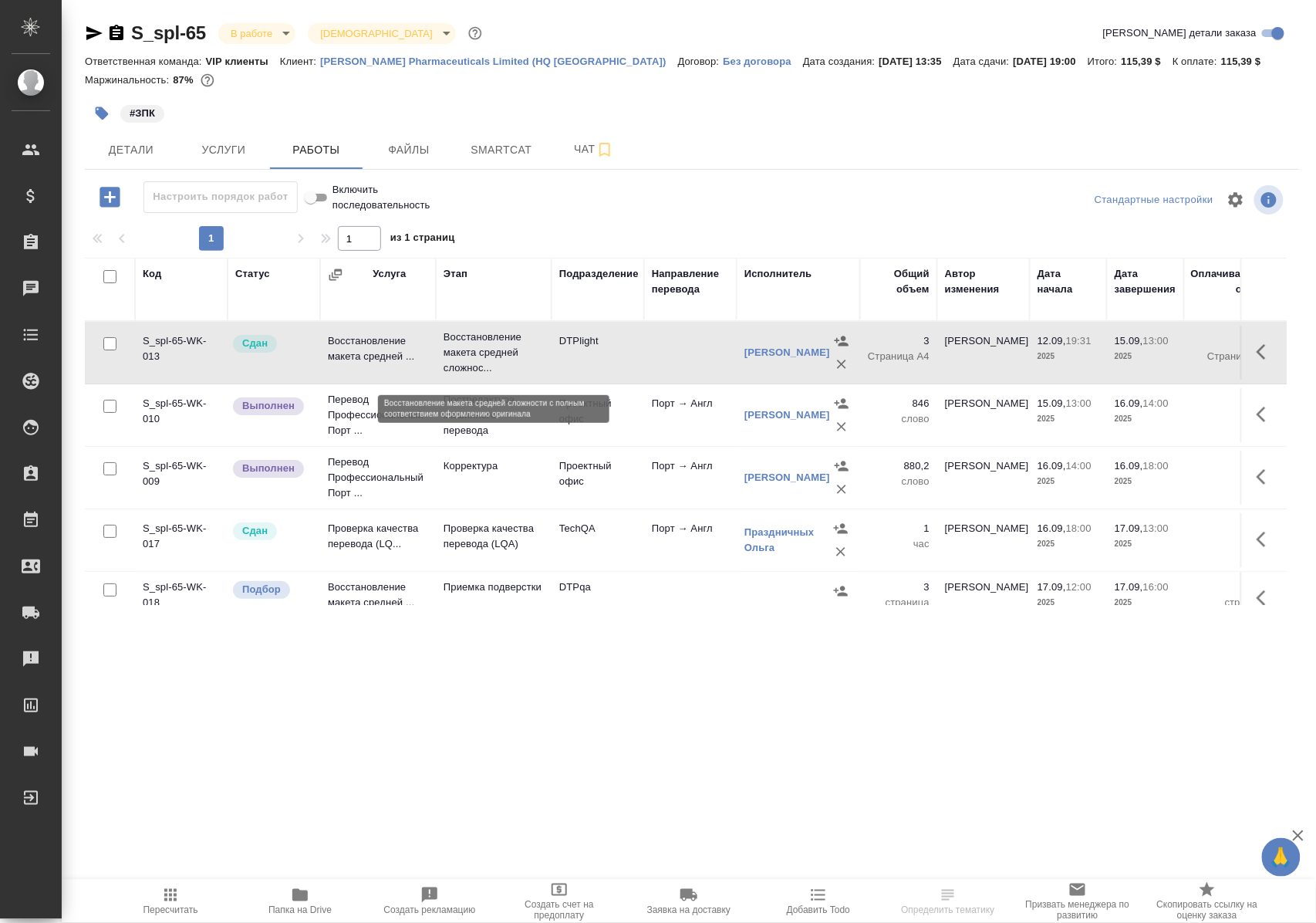
click at [470, 356] on p "Восстановление макета средней сложнос..." at bounding box center [493, 353] width 101 height 46
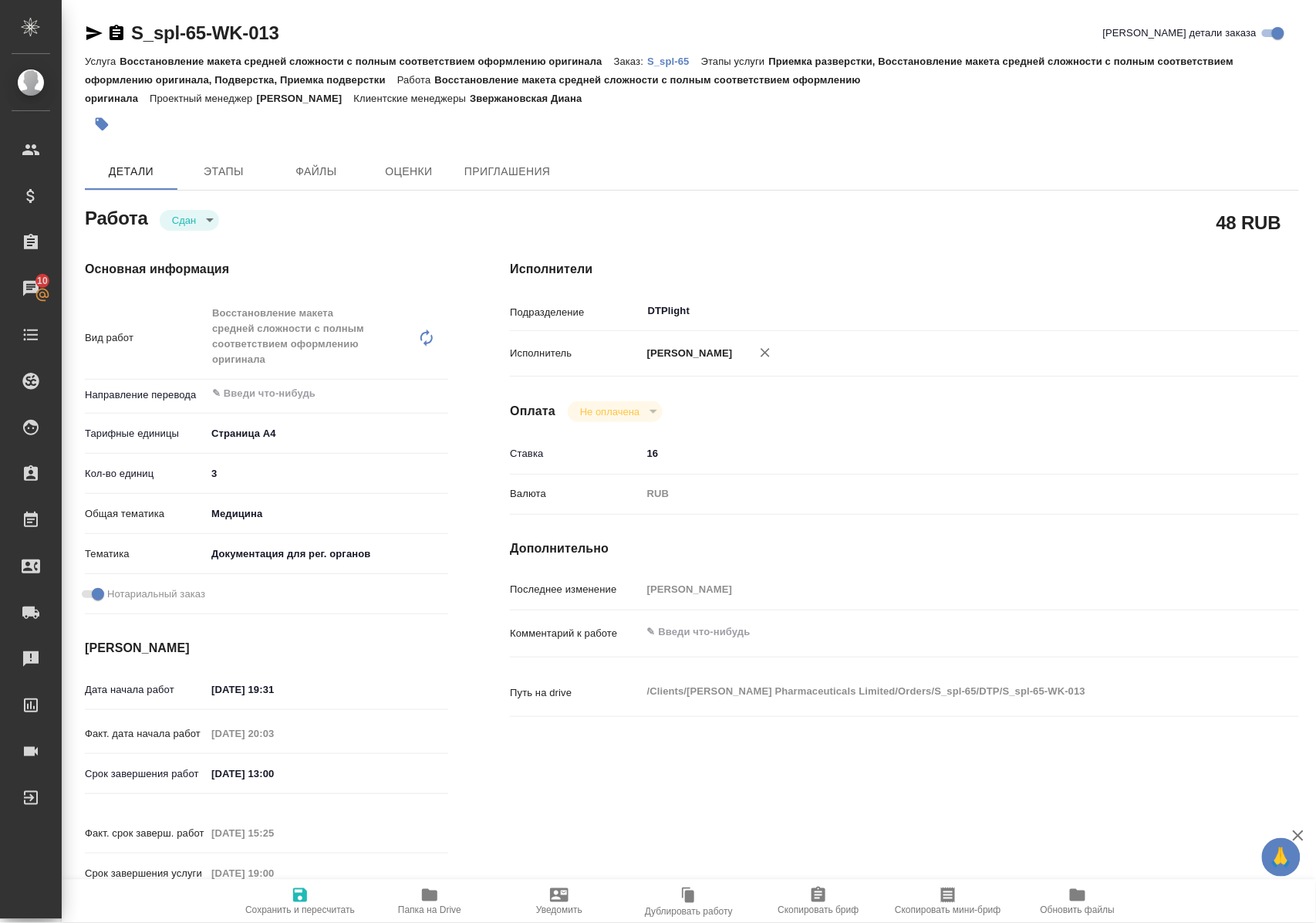
drag, startPoint x: 438, startPoint y: 896, endPoint x: 489, endPoint y: 745, distance: 159.4
click at [437, 896] on icon "button" at bounding box center [429, 895] width 18 height 18
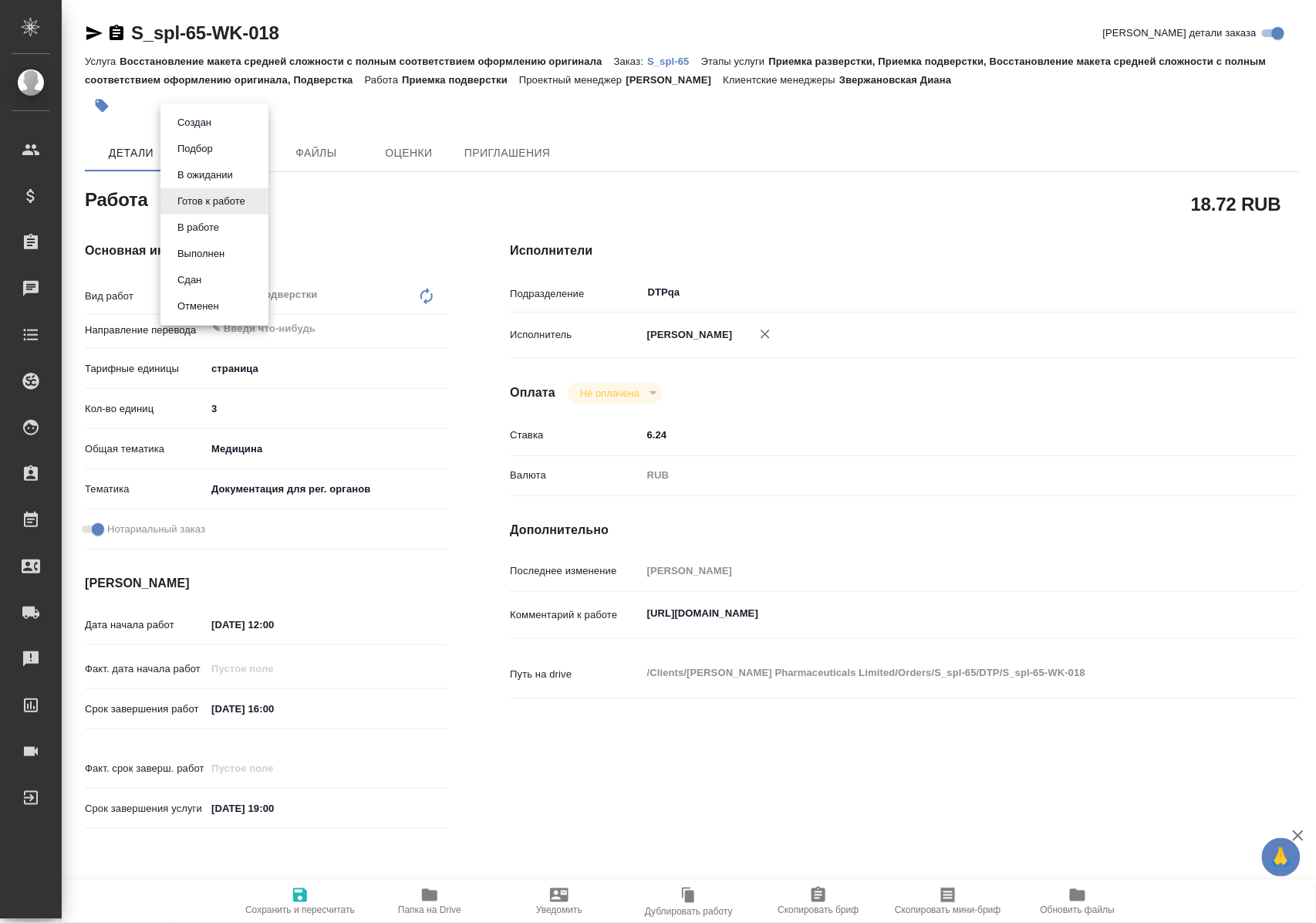
click at [223, 207] on body "🙏 .cls-1 fill:#fff; AWATERA Polushina Alena Клиенты Спецификации Заказы Чаты To…" at bounding box center [658, 461] width 1316 height 923
click at [221, 226] on button "В работе" at bounding box center [198, 227] width 51 height 17
type textarea "x"
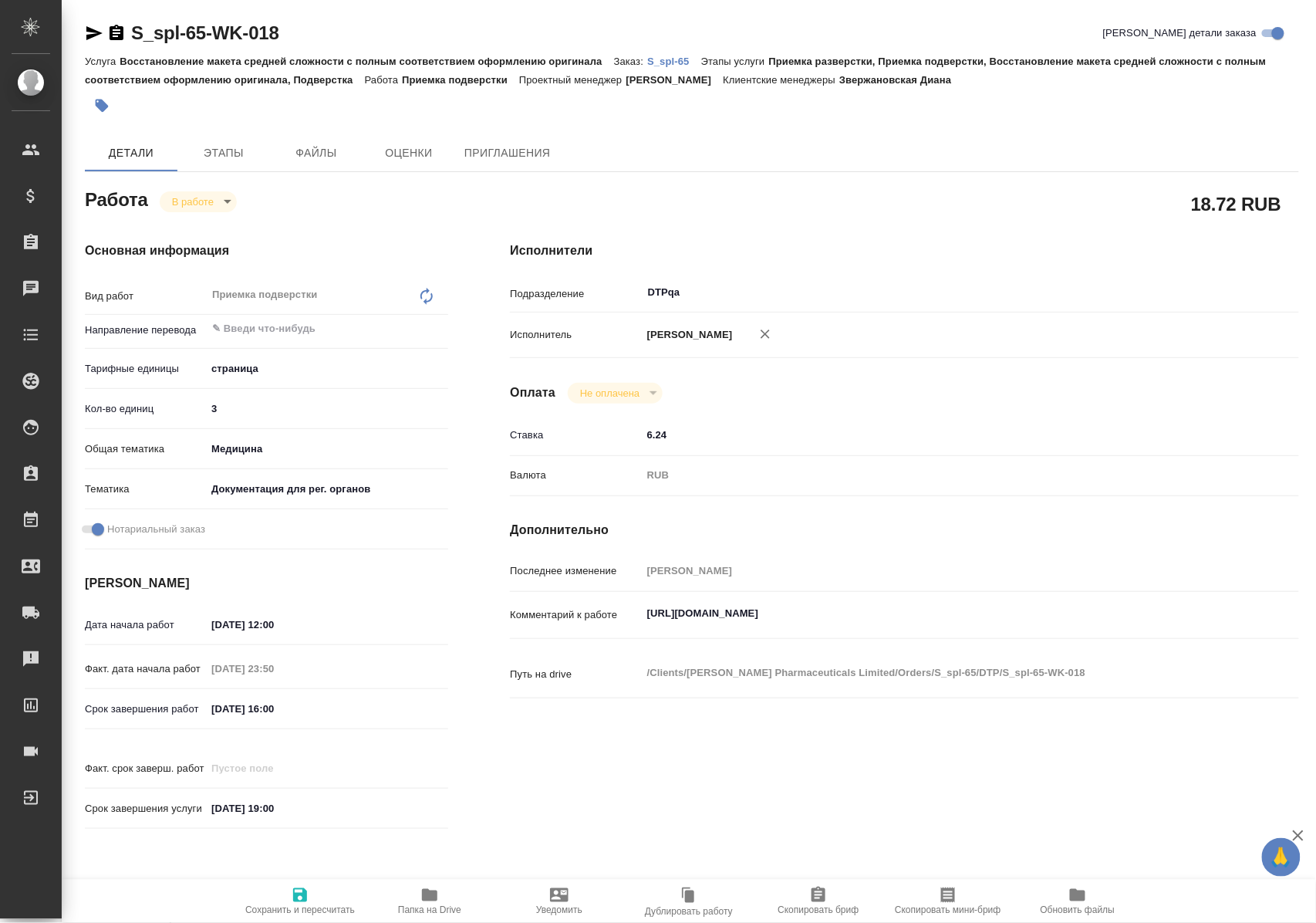
type textarea "x"
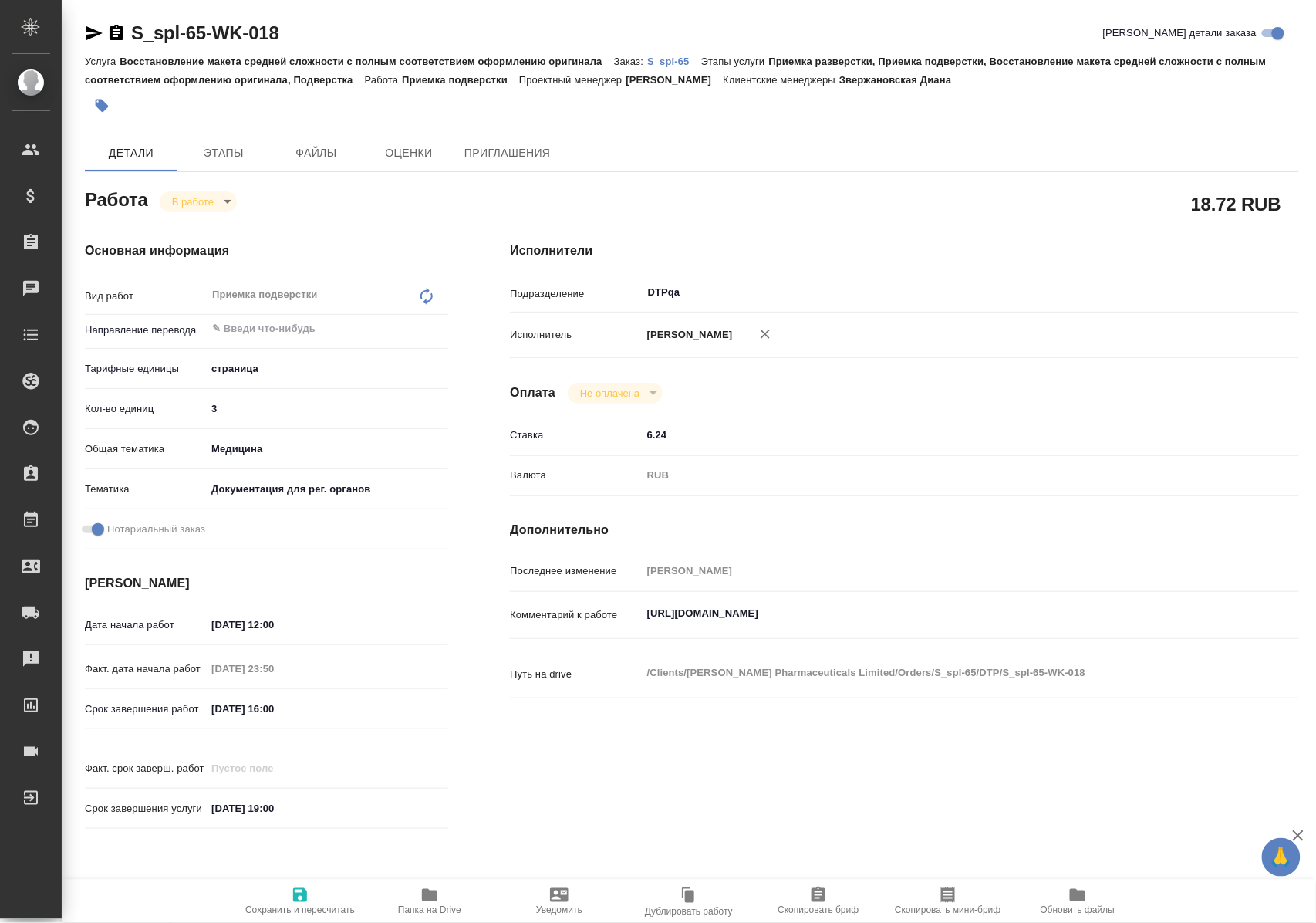
type textarea "x"
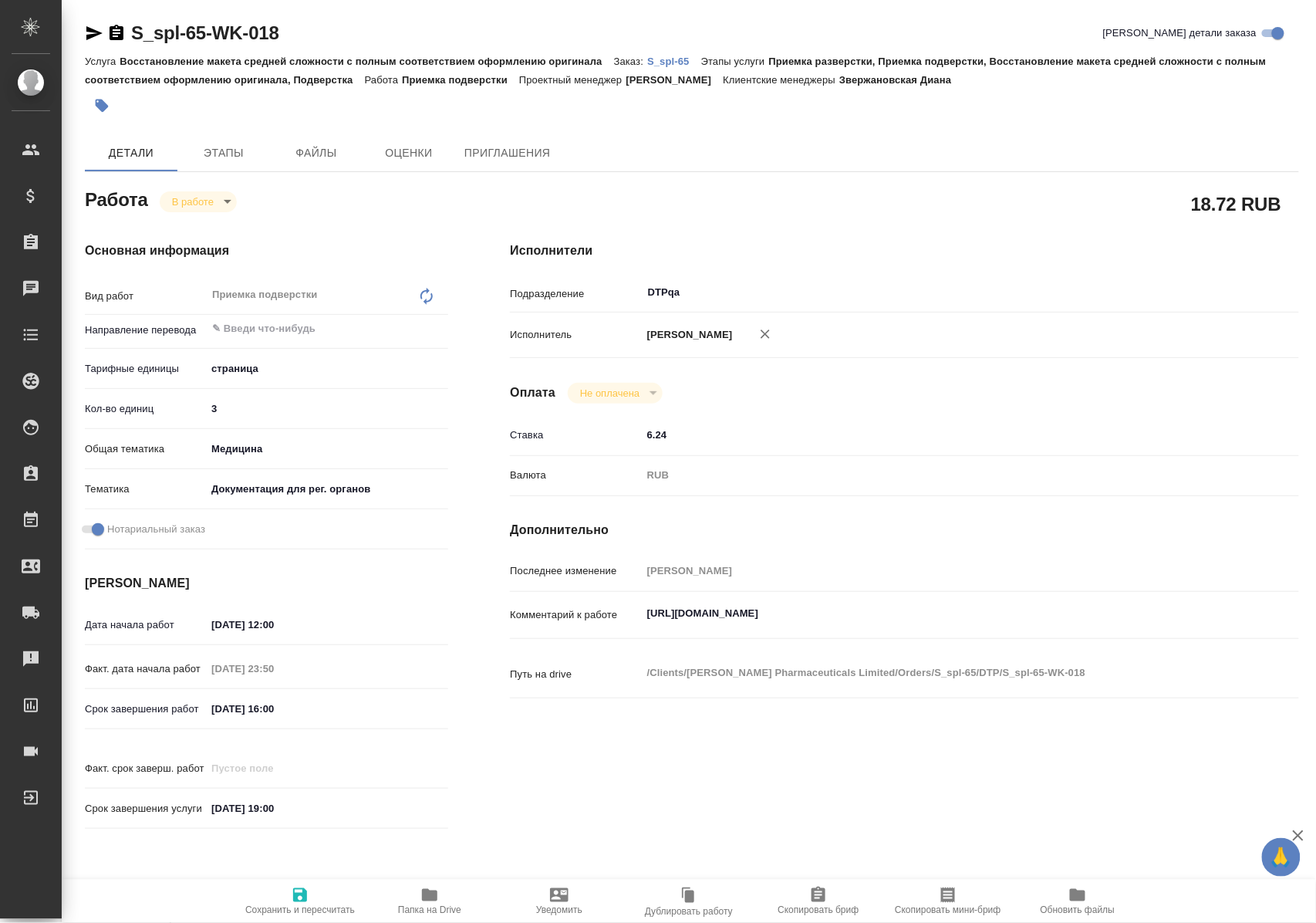
type textarea "x"
drag, startPoint x: 300, startPoint y: 887, endPoint x: 310, endPoint y: 854, distance: 34.5
click at [301, 888] on icon "button" at bounding box center [299, 894] width 14 height 14
type textarea "x"
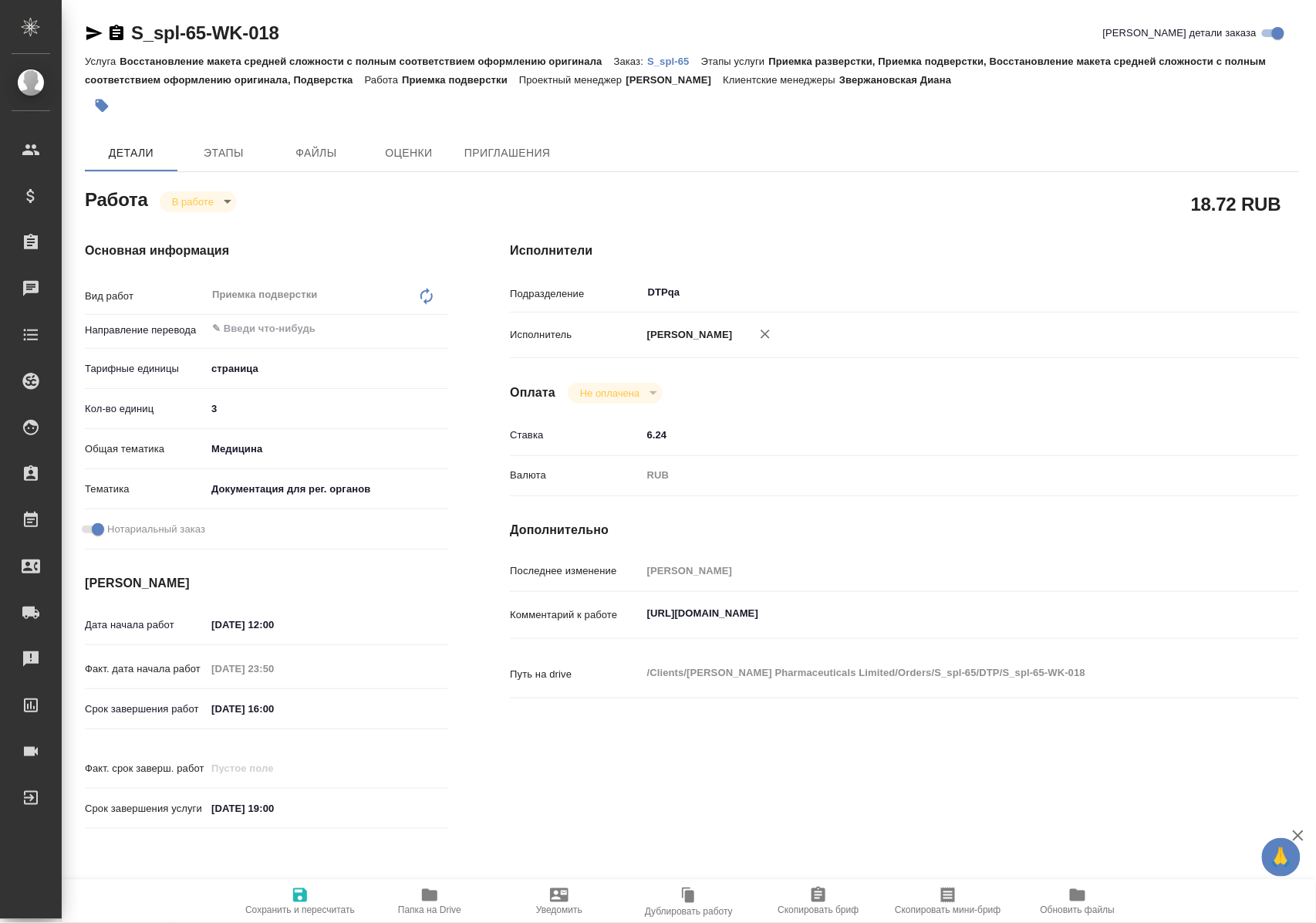
type textarea "x"
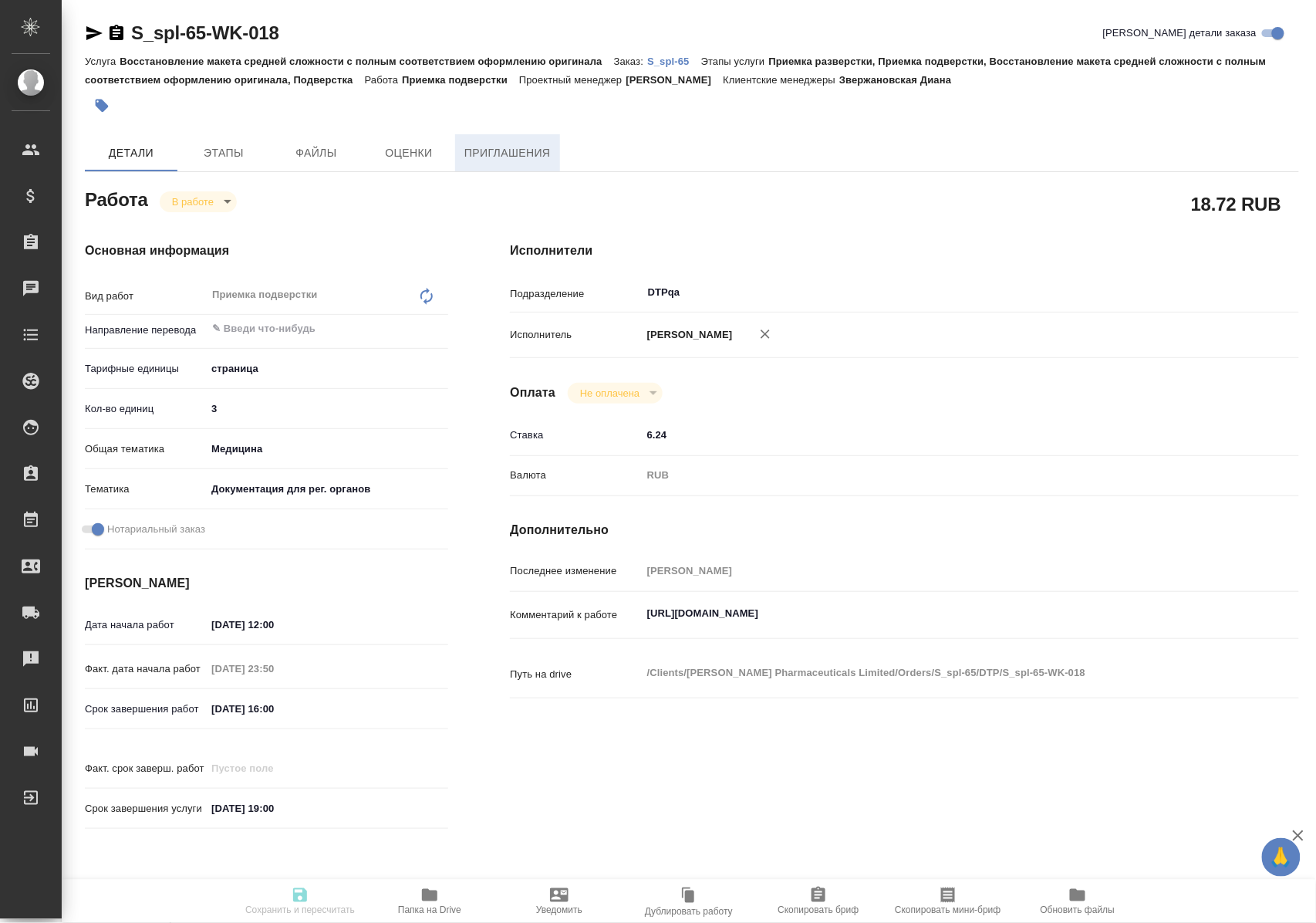
type textarea "x"
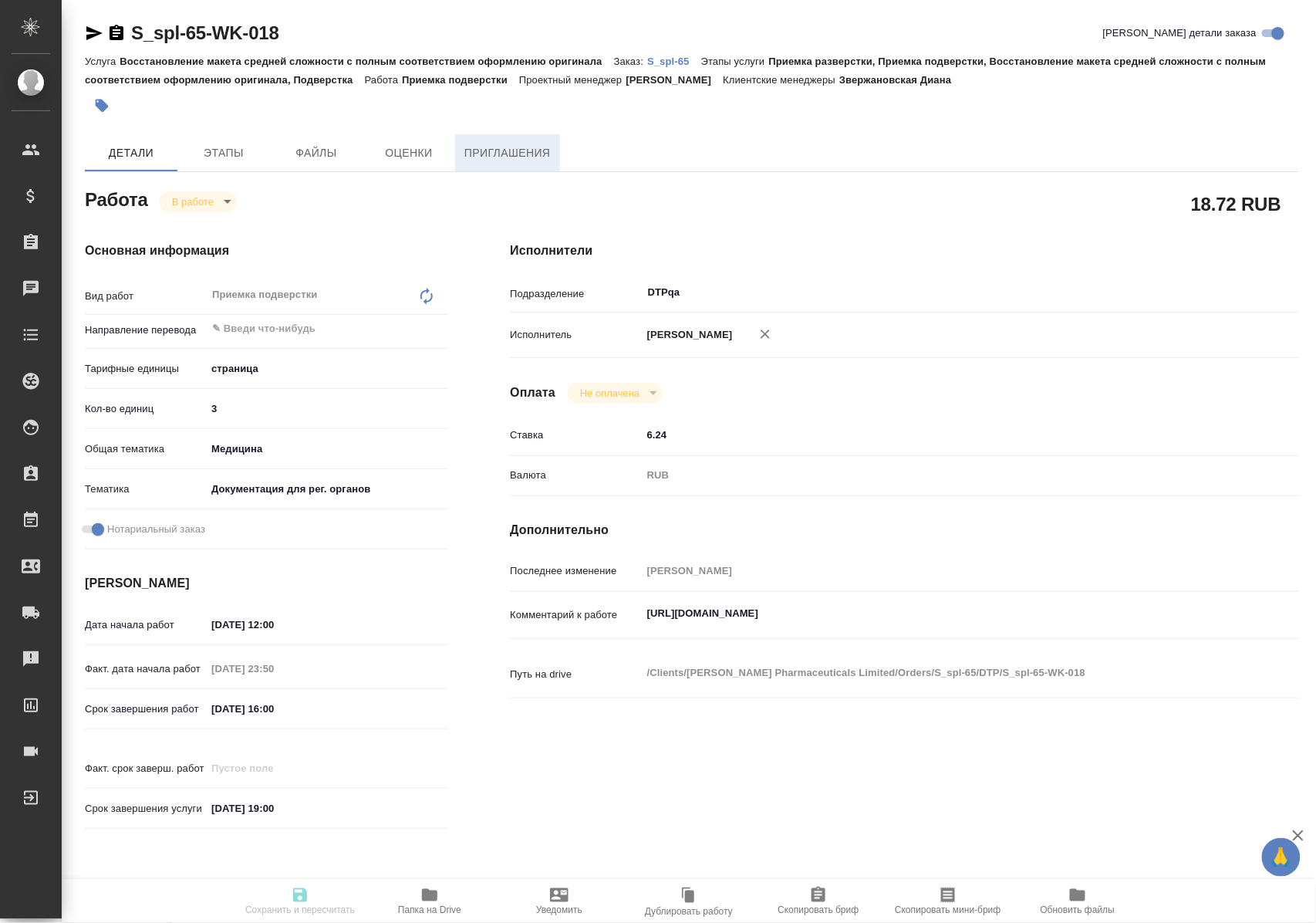
type textarea "x"
type input "inProgress"
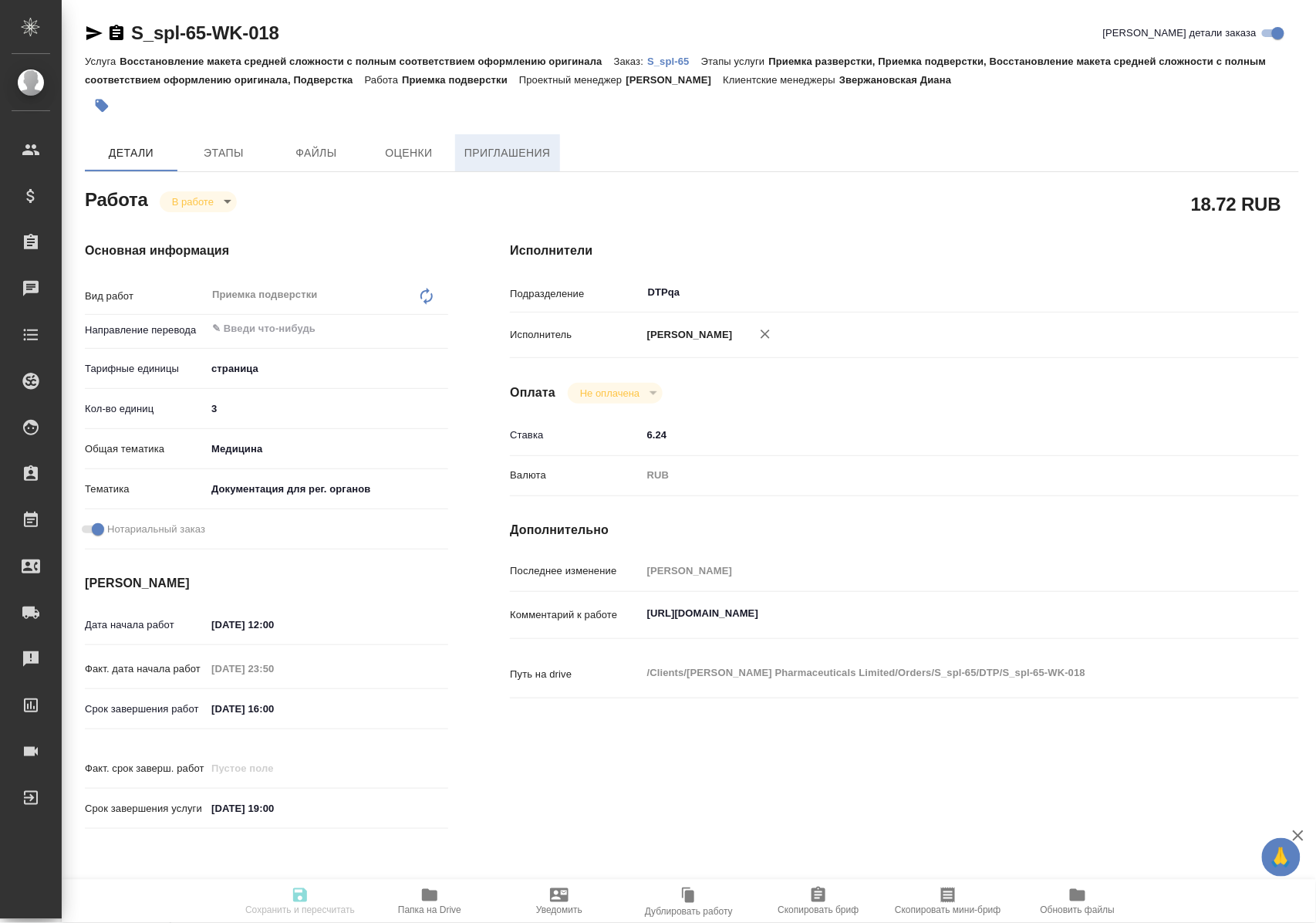
type textarea "Приемка подверстки"
type textarea "x"
type input "5a8b1489cc6b4906c91bfdb2"
type input "3"
type input "med"
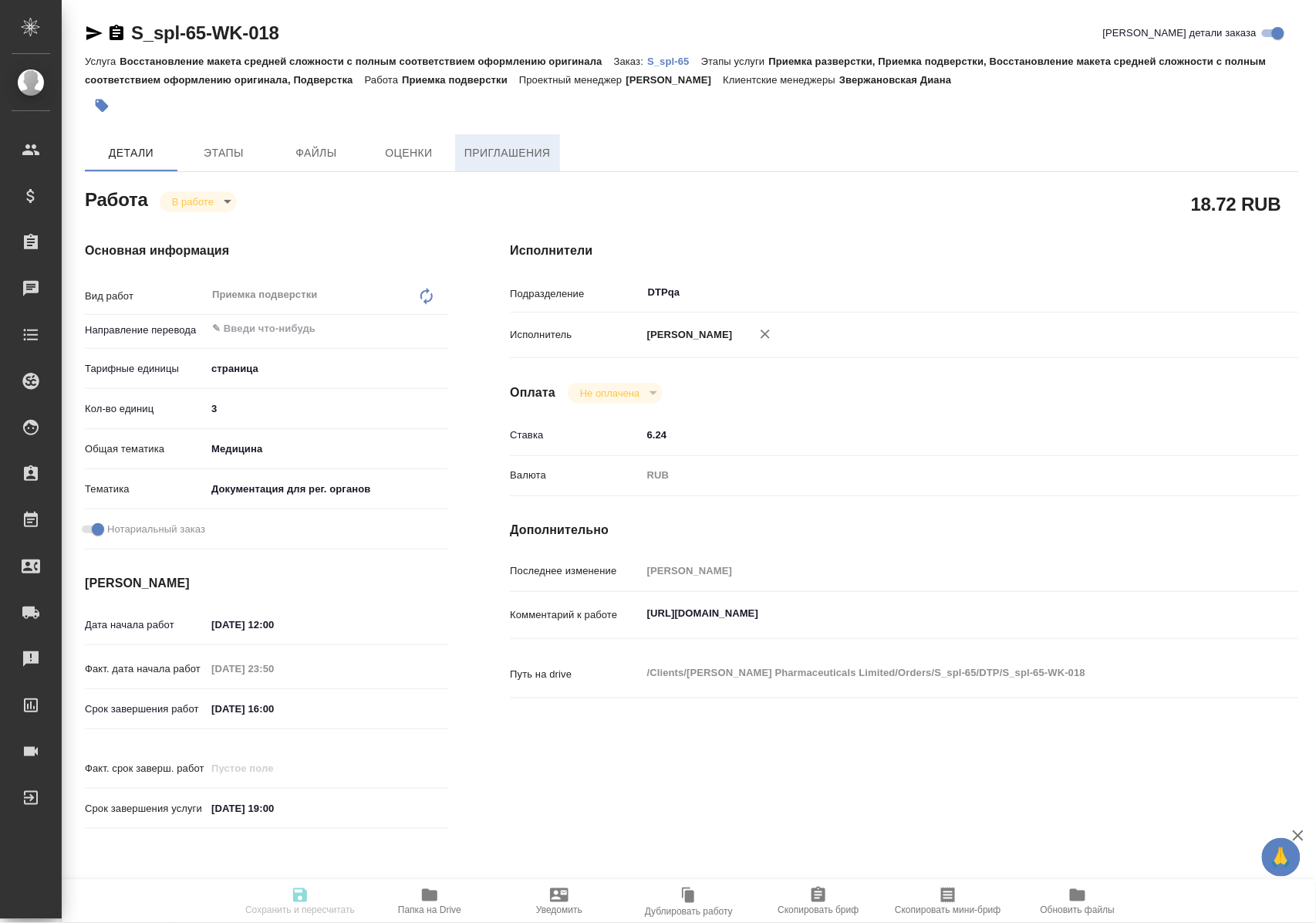
type input "5f647205b73bc97568ca66c6"
checkbox input "true"
type input "17.09.2025 12:00"
type input "16.09.2025 23:50"
type input "17.09.2025 16:00"
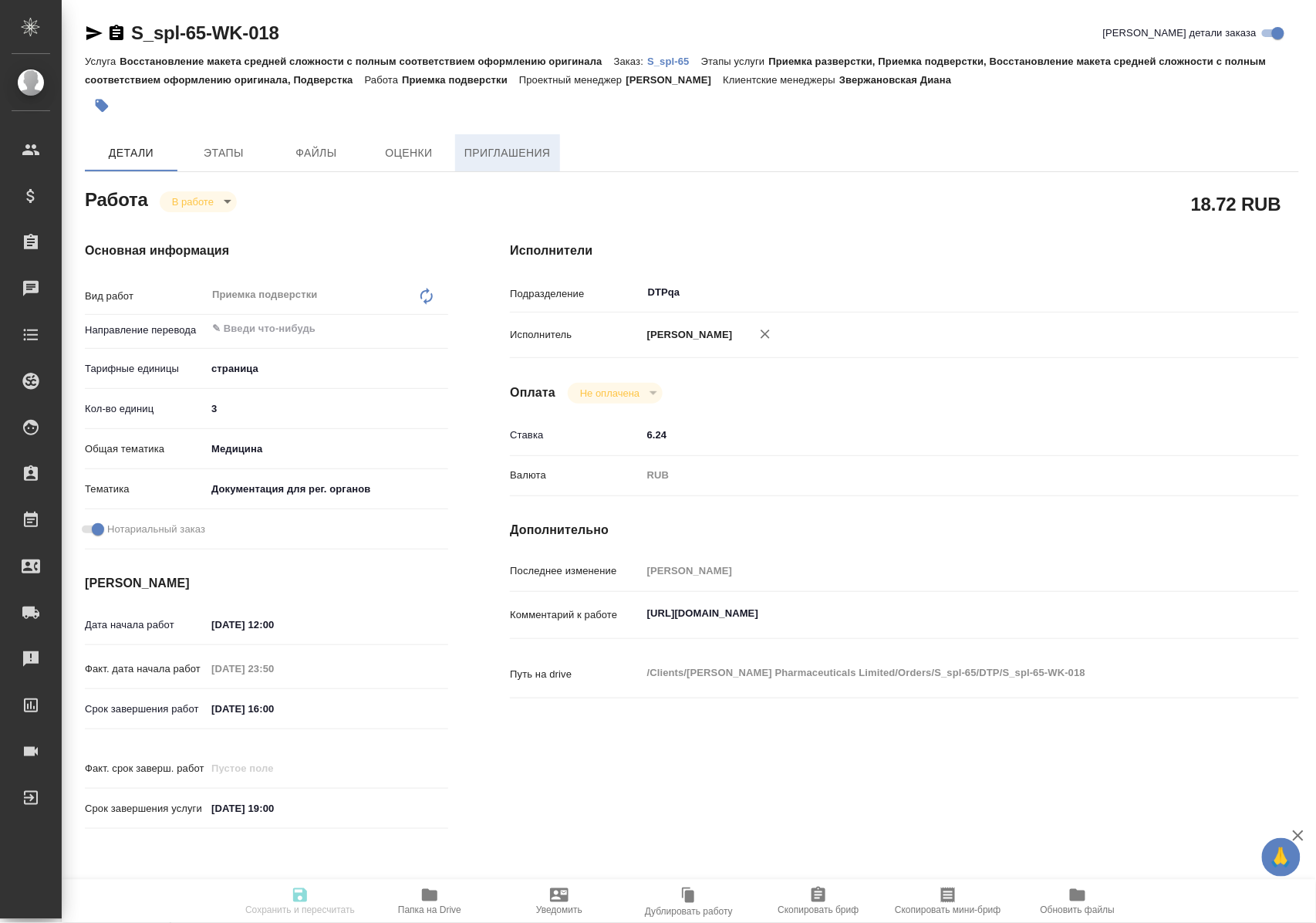
type input "17.09.2025 19:00"
type input "DTPqa"
type input "notPayed"
type input "6.24"
type input "RUB"
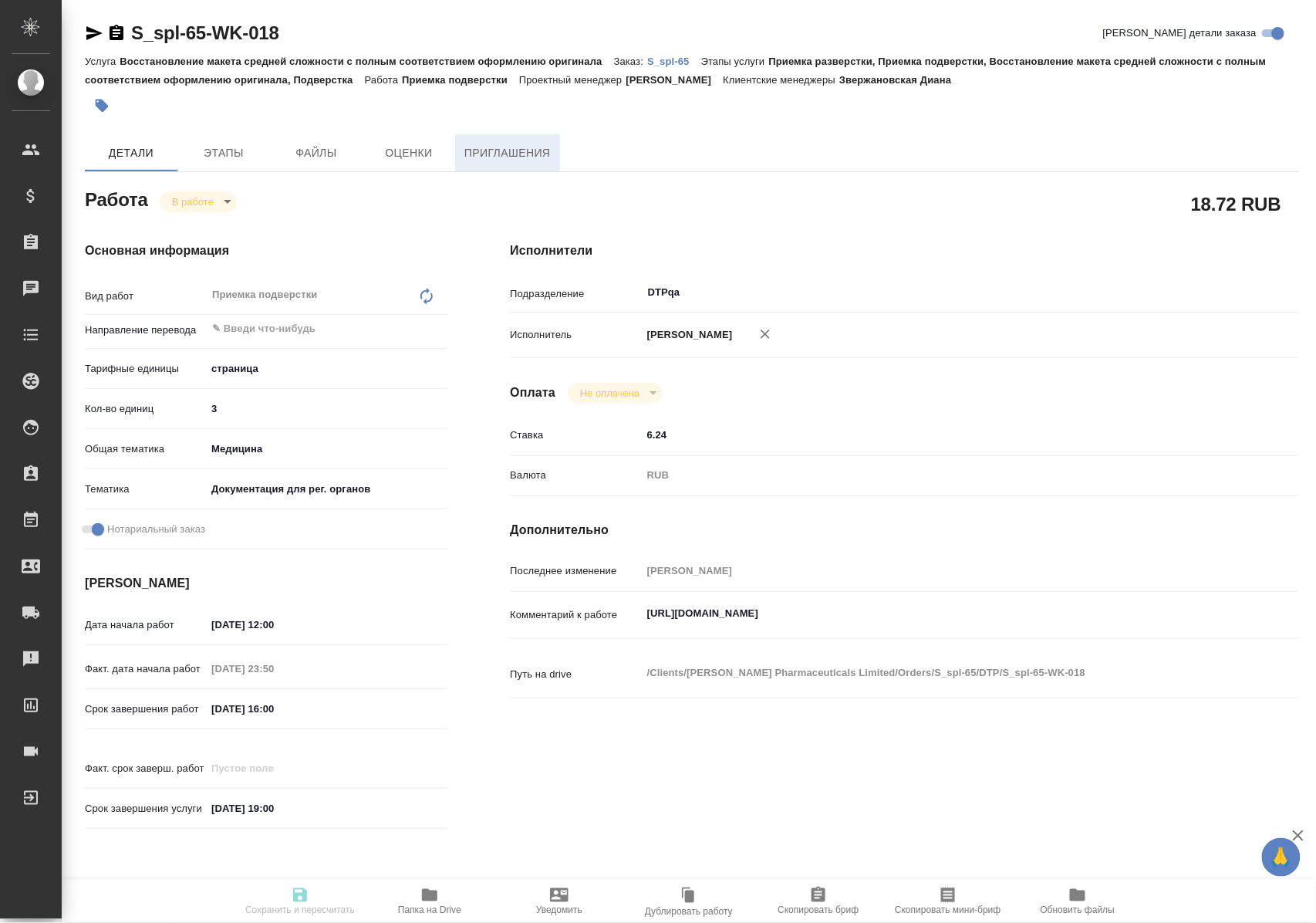
type input "Полушина Алена"
type textarea "https://tera.awatera.com/Work/68a6e5677e92628b2e580b6e/"
type textarea "x"
type textarea "/Clients/Sinclair Pharmaceuticals Limited/Orders/S_spl-65/DTP/S_spl-65-WK-018"
type textarea "x"
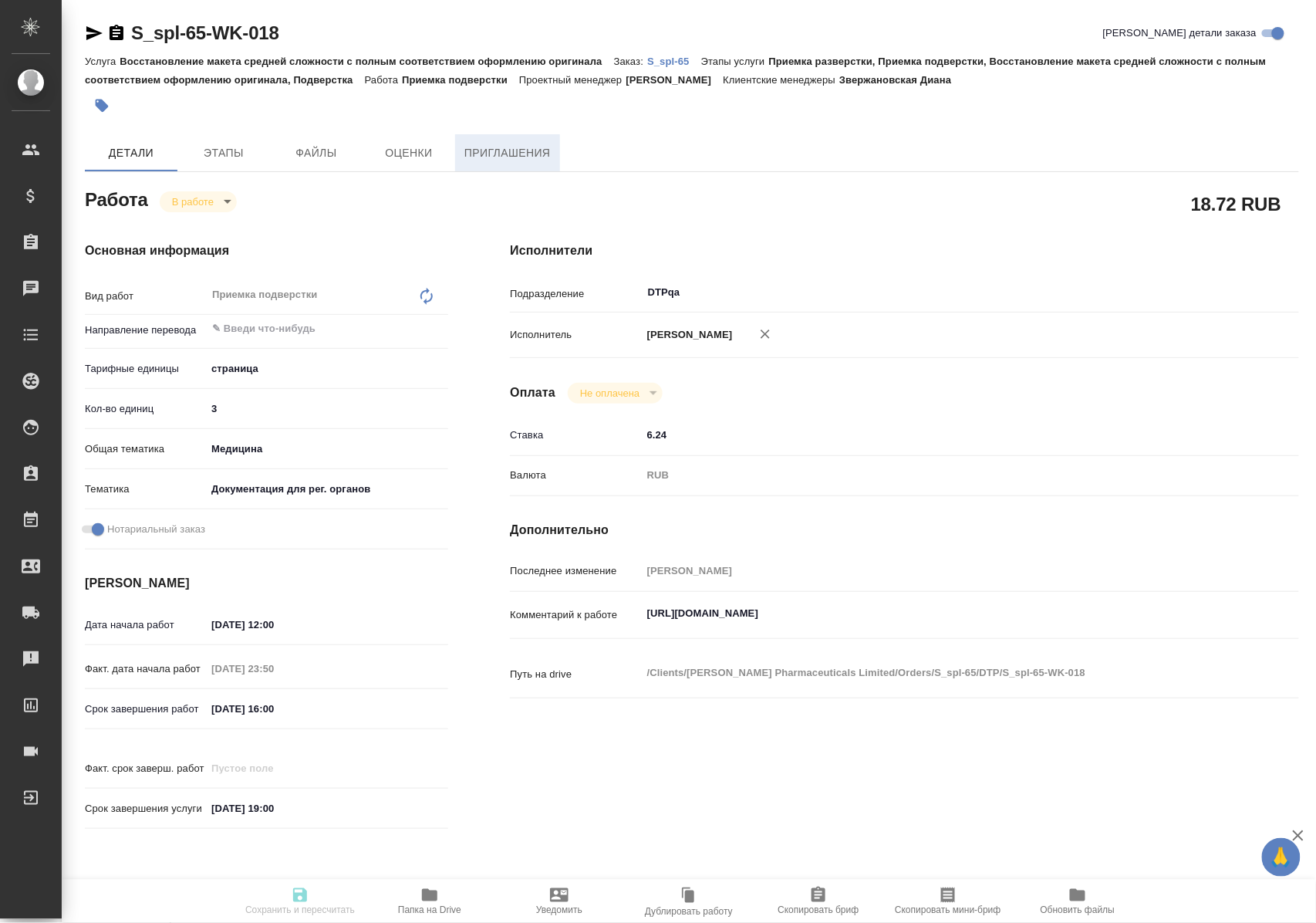
type input "S_spl-65"
type input "Восстановление макета средней сложности с полным соответствием оформлению ориги…"
type input "Приемка разверстки, Приемка подверстки, Восстановление макета средней сложности…"
type input "Звержановская Диана"
type input "Арсеньева Вера"
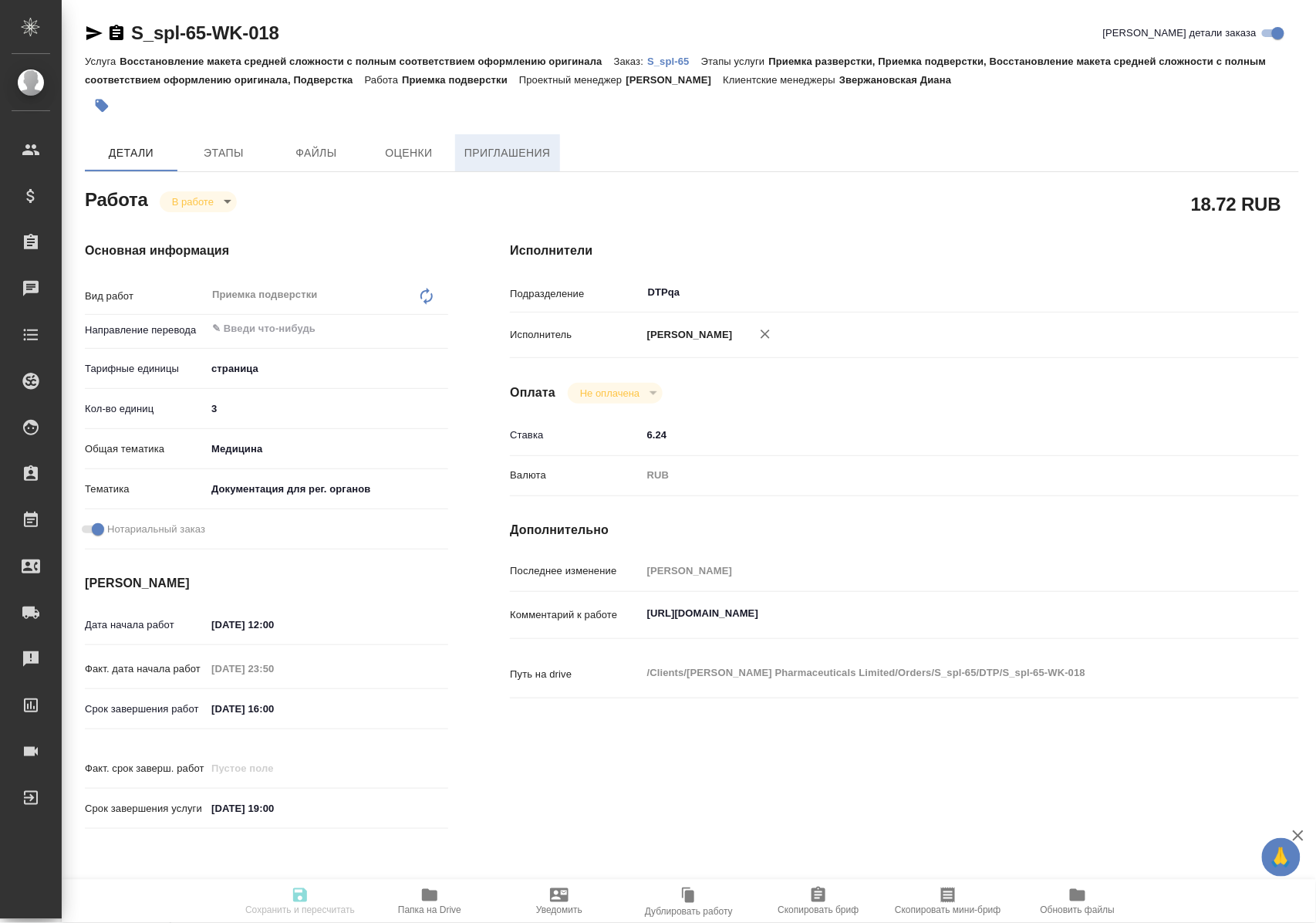
type input "/Clients/Sinclair Pharmaceuticals Limited/Orders/S_spl-65"
type textarea "x"
type textarea "Please I would like to receive information of cost and deadline to have the tra…"
type textarea "x"
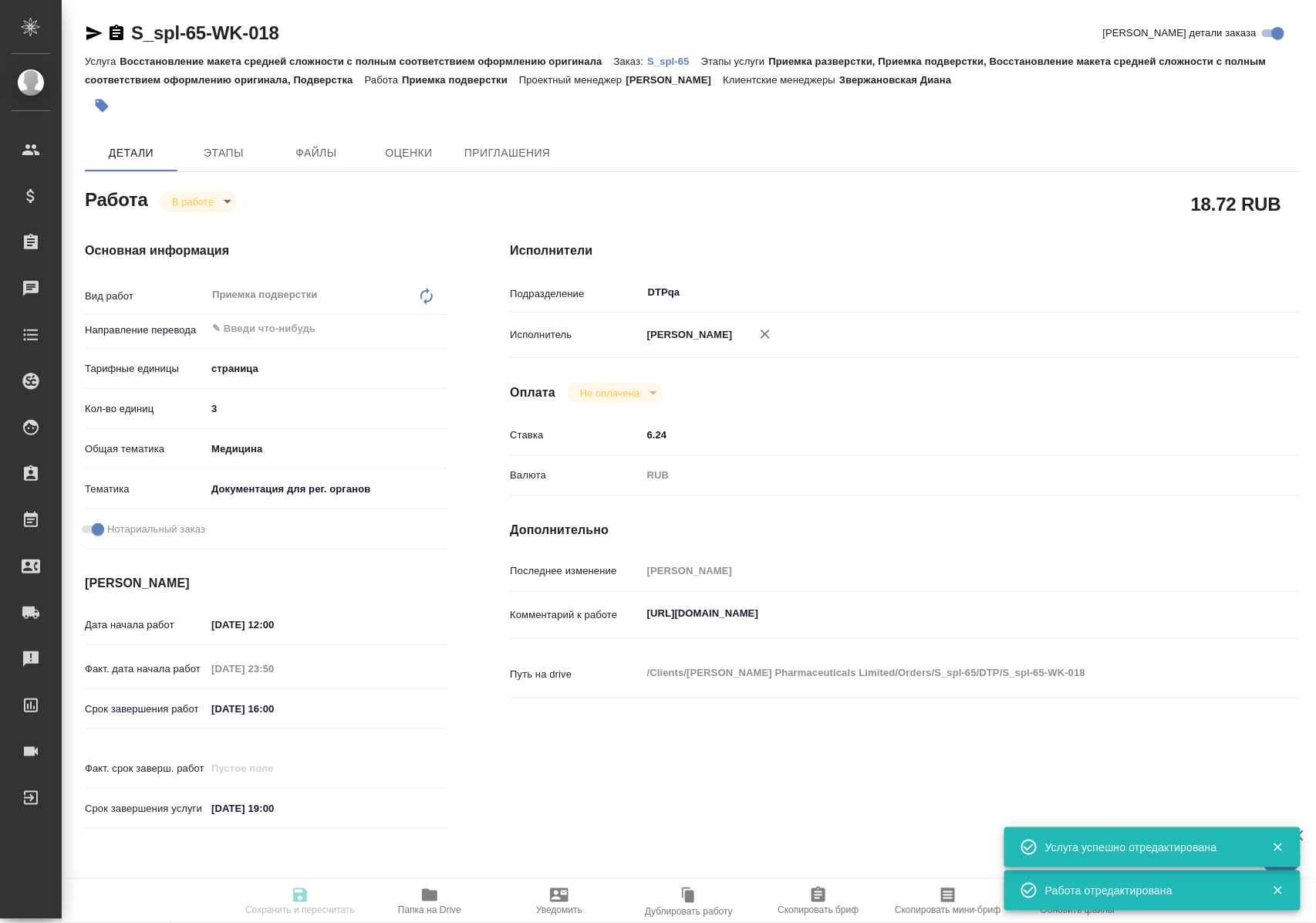
type textarea "x"
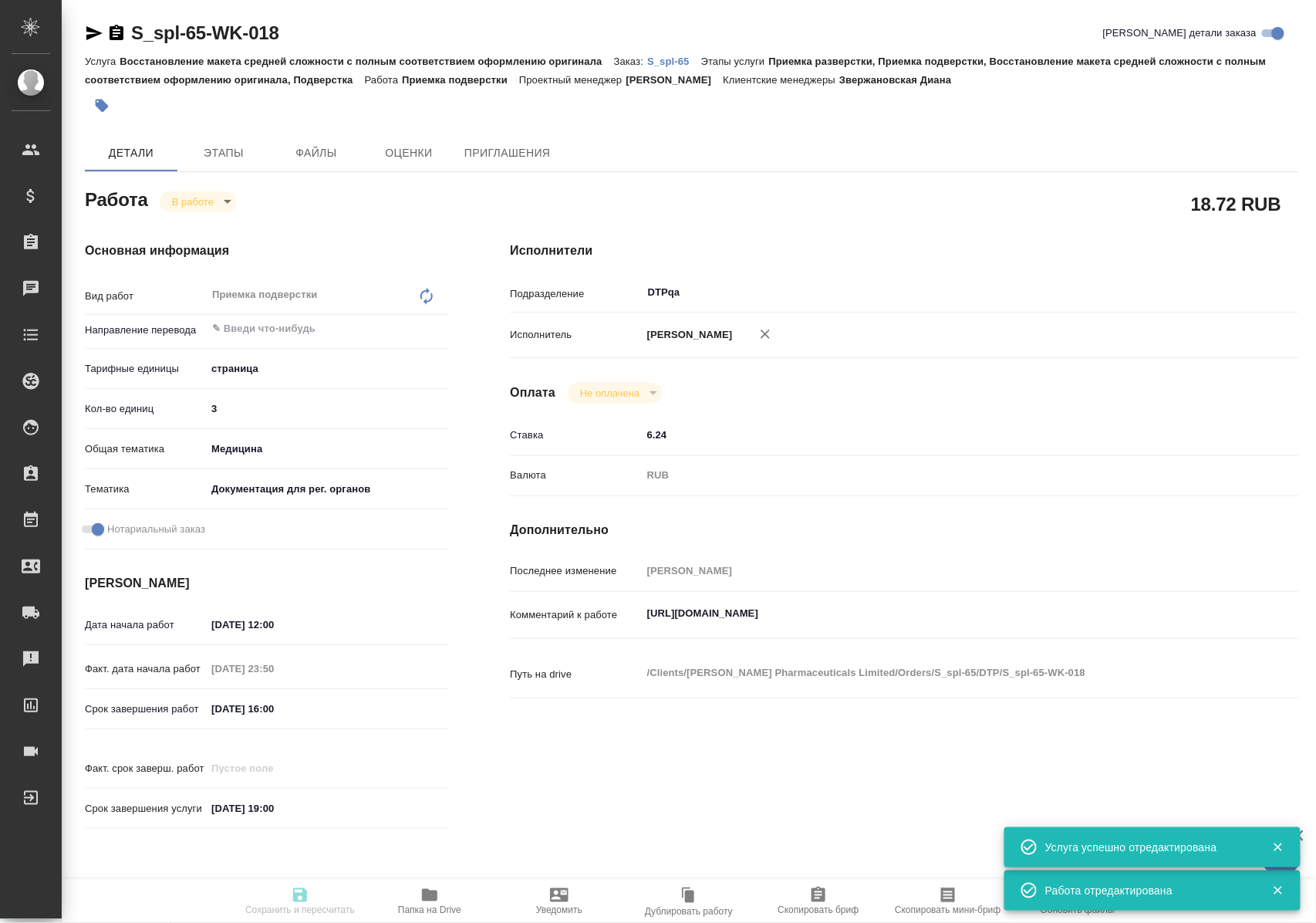
type textarea "x"
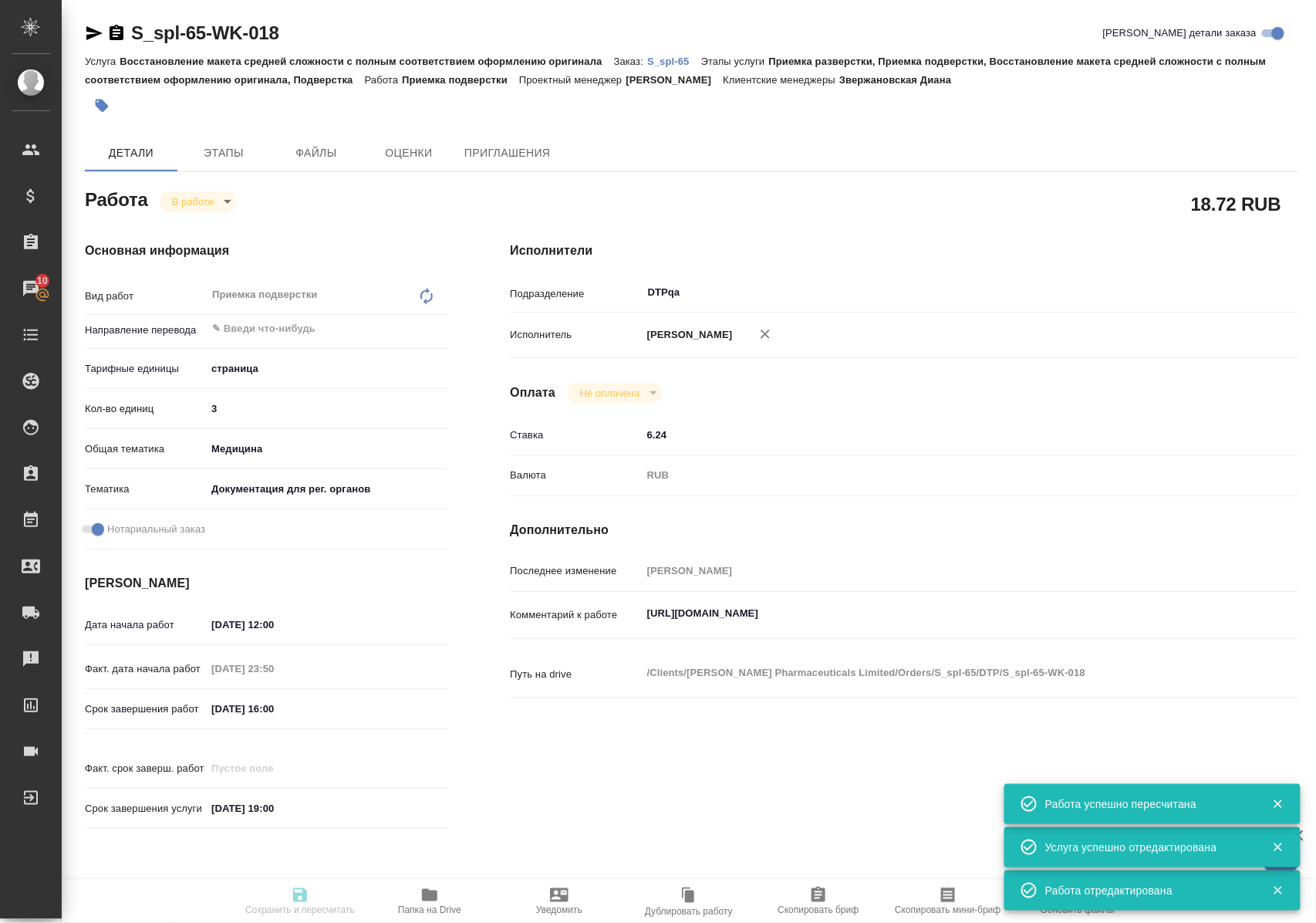
type input "inProgress"
type textarea "Приемка подверстки"
type textarea "x"
type input "5a8b1489cc6b4906c91bfdb2"
type input "3"
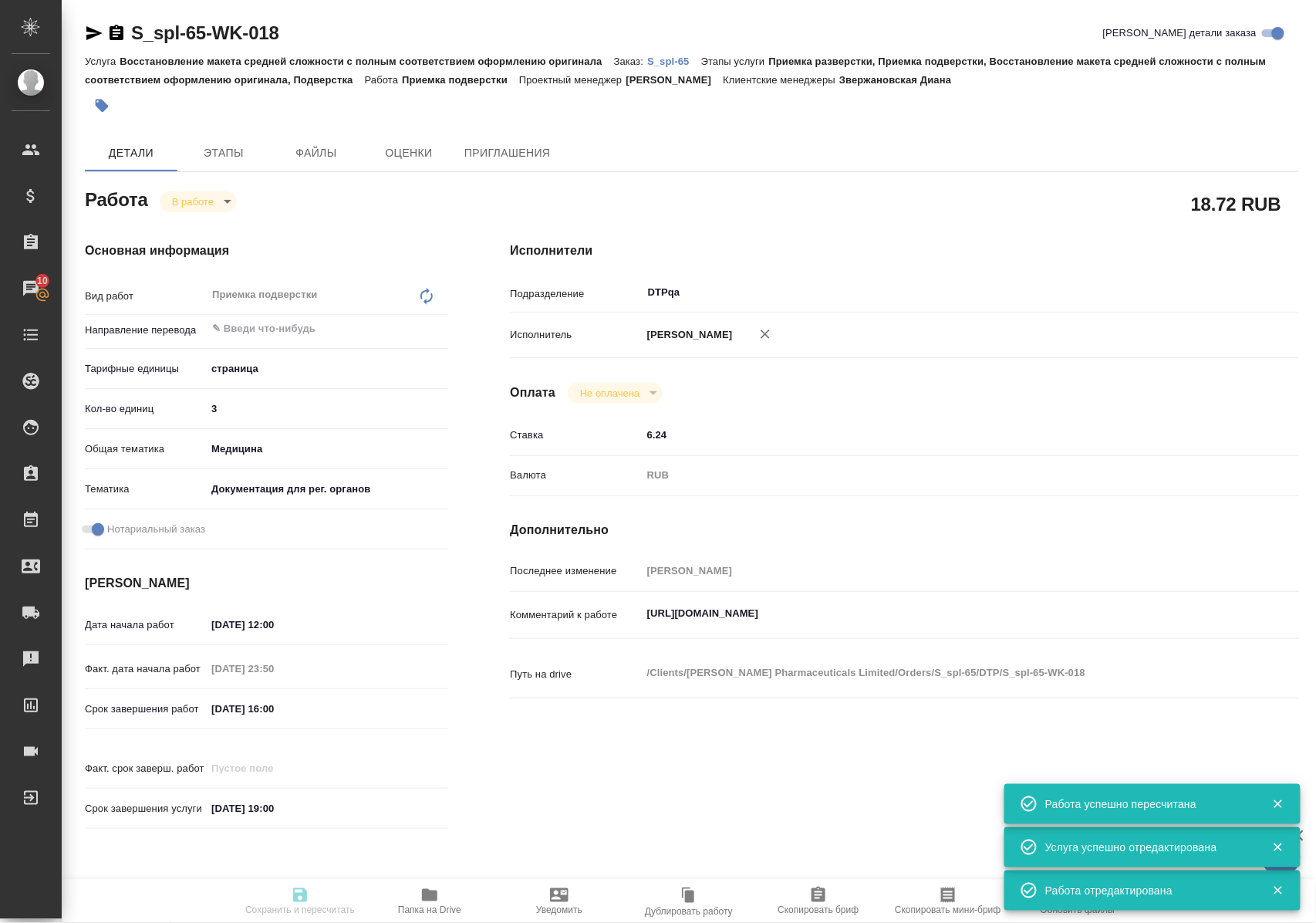
type input "med"
type input "5f647205b73bc97568ca66c6"
checkbox input "true"
type input "17.09.2025 12:00"
type input "16.09.2025 23:50"
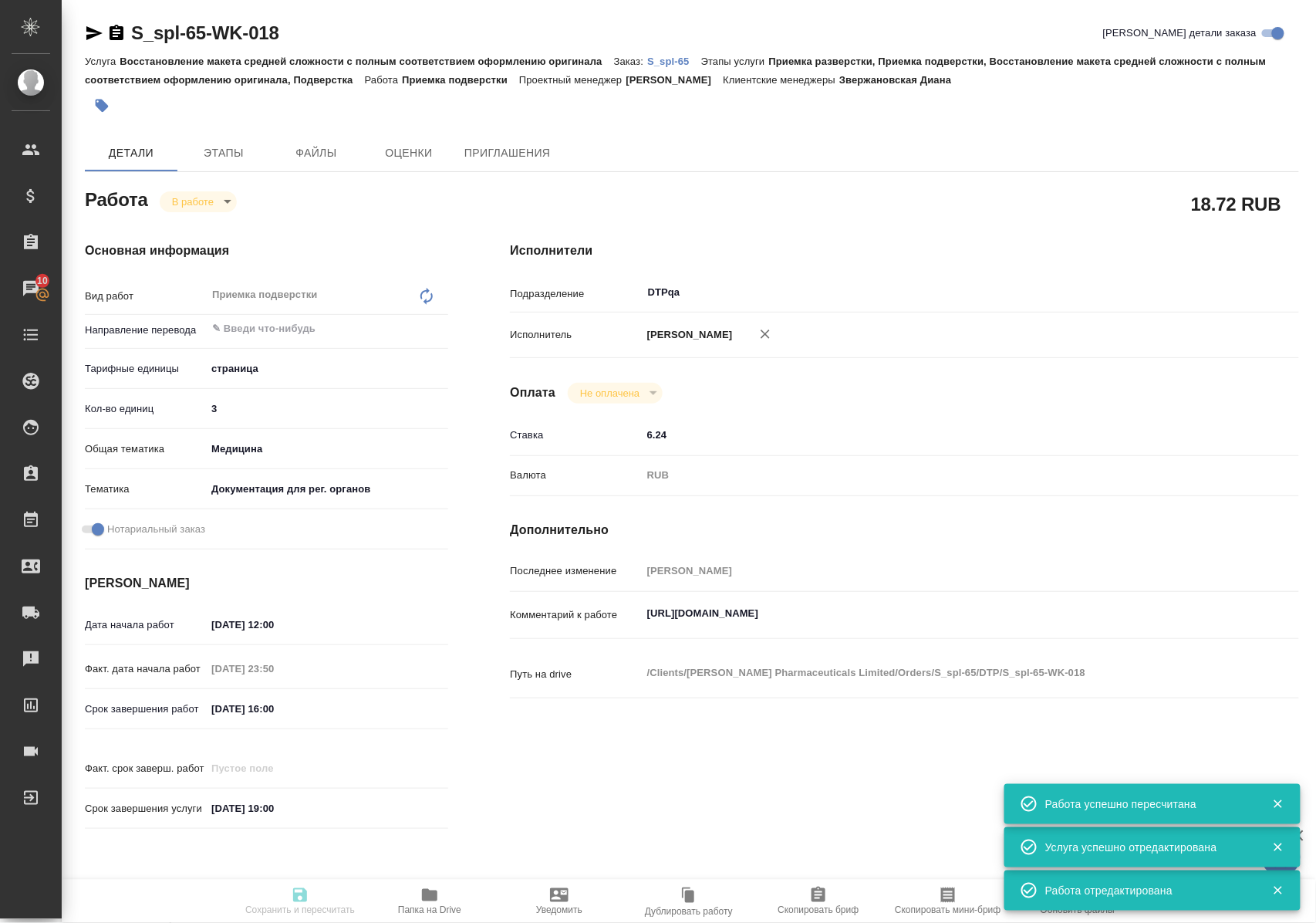
type input "17.09.2025 16:00"
type input "17.09.2025 19:00"
type input "DTPqa"
type input "notPayed"
type input "6.24"
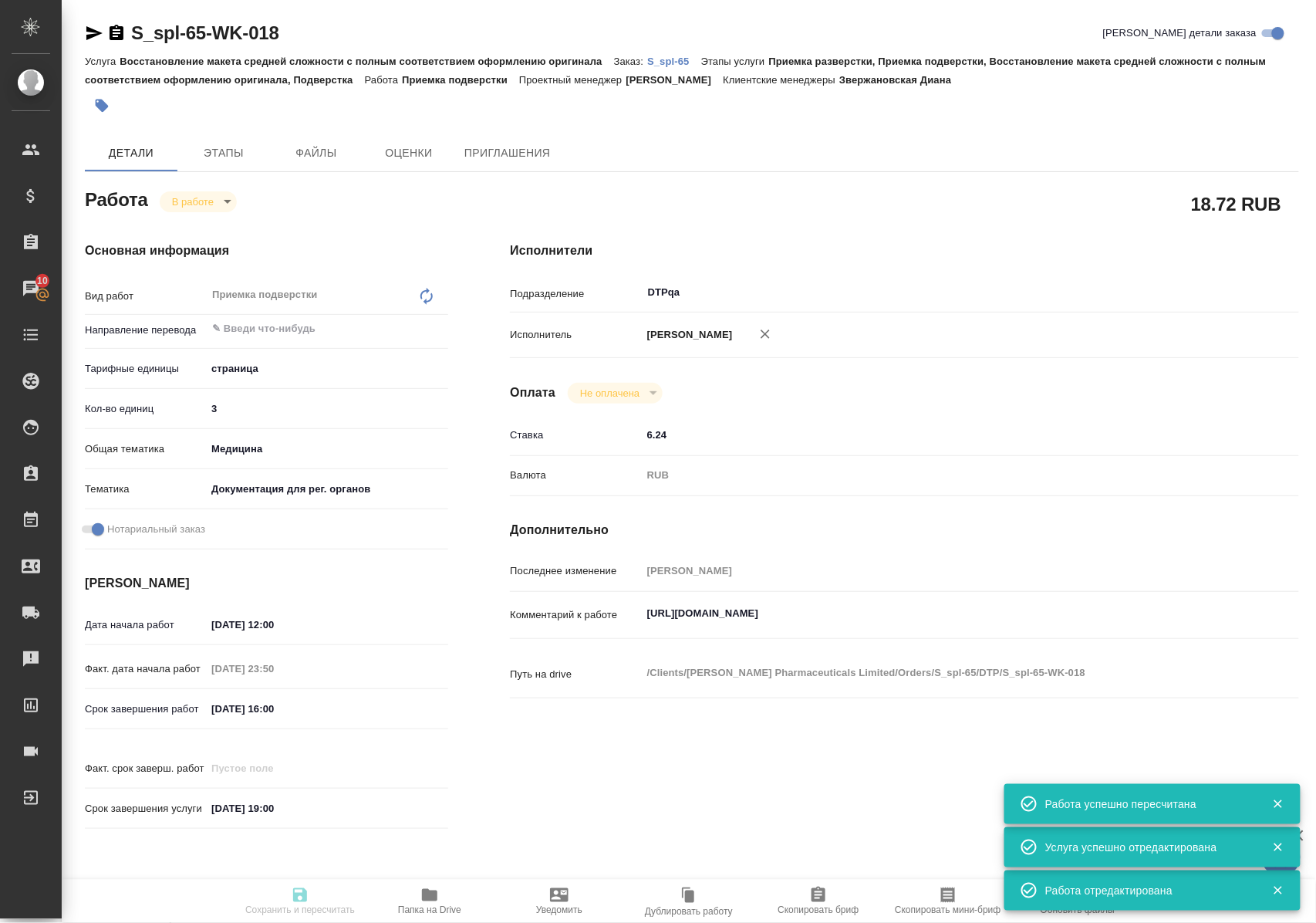
type input "RUB"
type input "Полушина Алена"
type textarea "https://tera.awatera.com/Work/68a6e5677e92628b2e580b6e/"
type textarea "x"
type textarea "/Clients/Sinclair Pharmaceuticals Limited/Orders/S_spl-65/DTP/S_spl-65-WK-018"
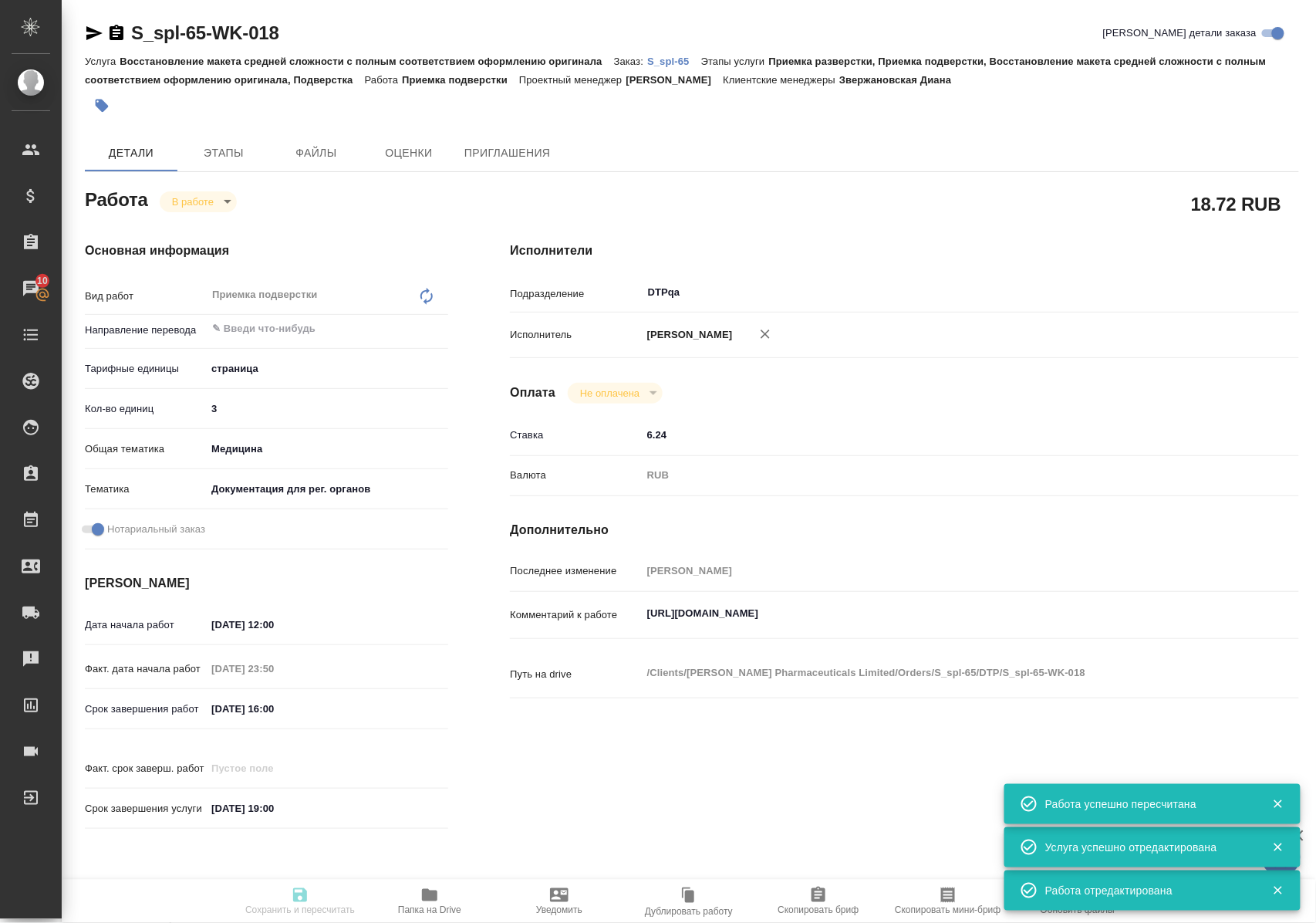
type textarea "x"
type input "S_spl-65"
type input "Восстановление макета средней сложности с полным соответствием оформлению ориги…"
type input "Приемка разверстки, Приемка подверстки, Восстановление макета средней сложности…"
type input "Звержановская Диана"
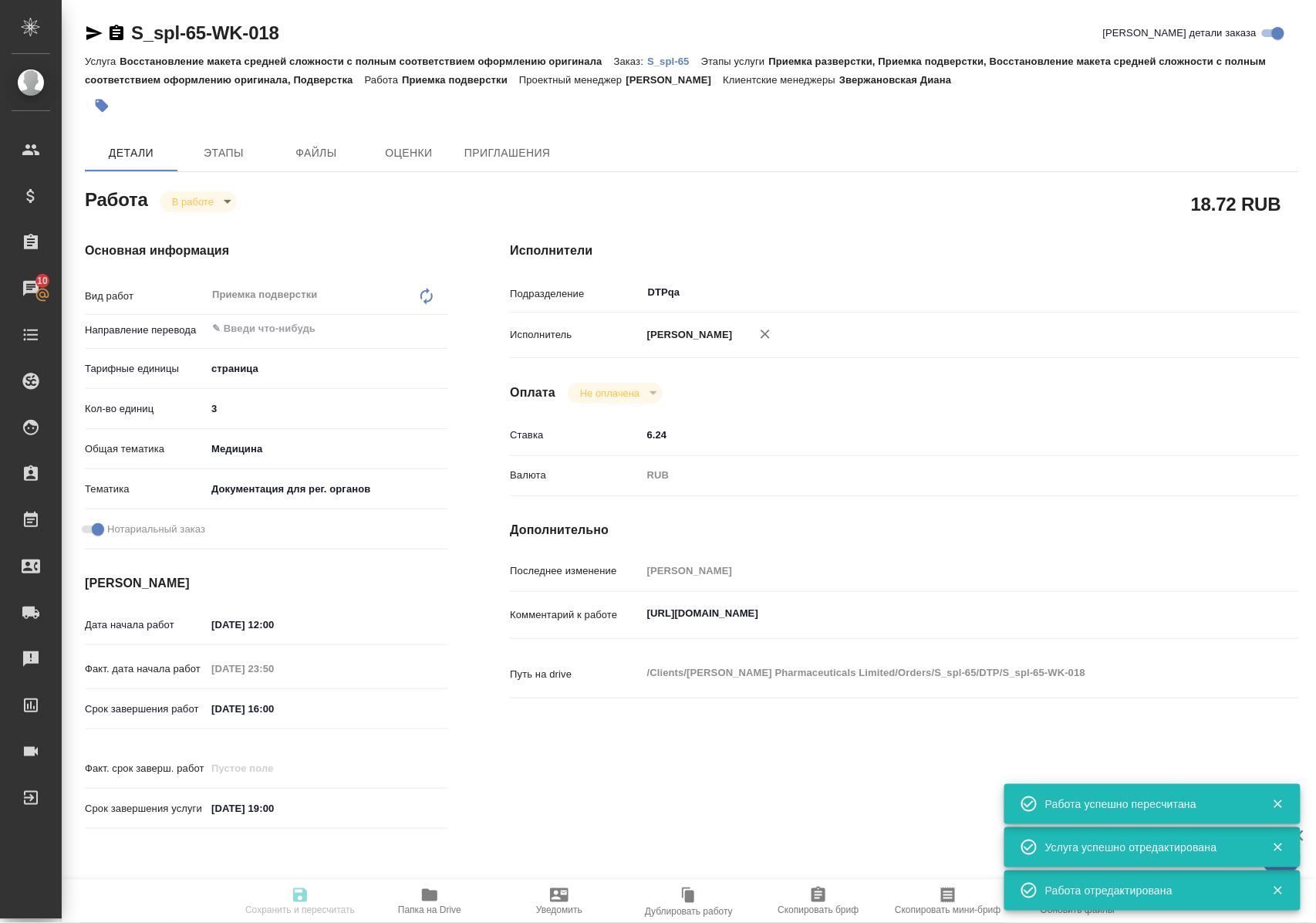
type input "Арсеньева Вера"
type input "/Clients/Sinclair Pharmaceuticals Limited/Orders/S_spl-65"
type textarea "x"
type textarea "Please I would like to receive information of cost and deadline to have the tra…"
type textarea "x"
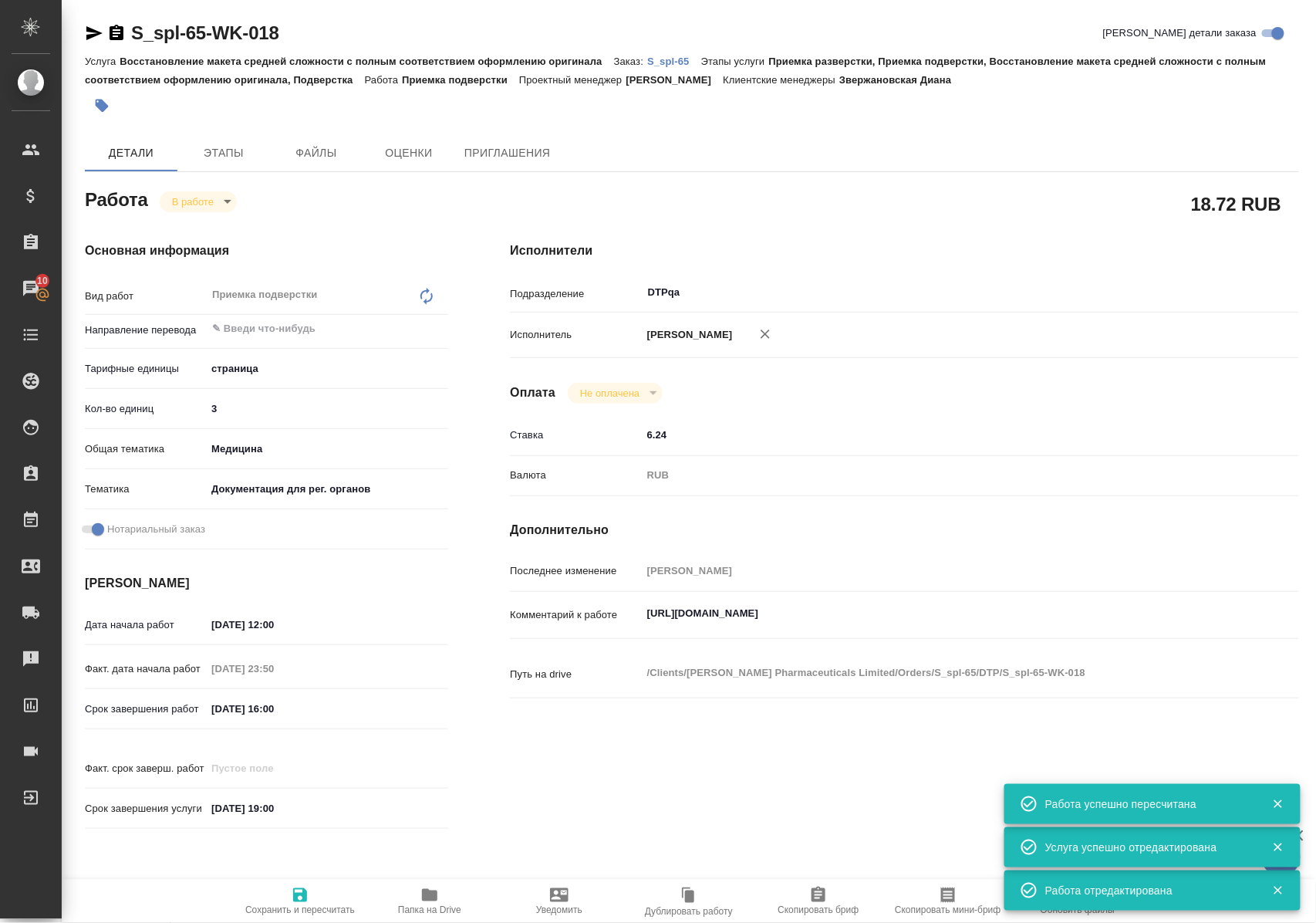
type textarea "x"
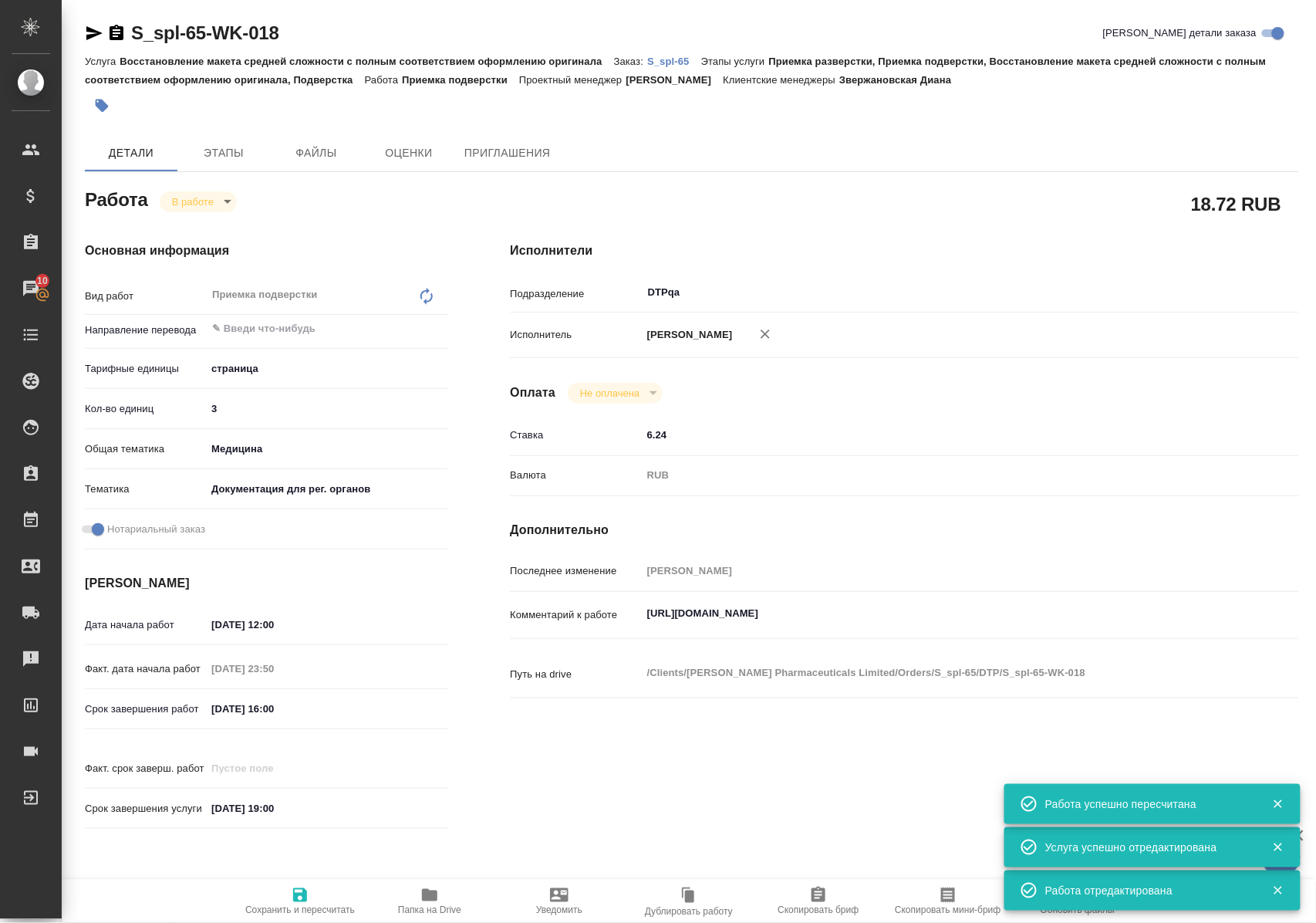
type textarea "x"
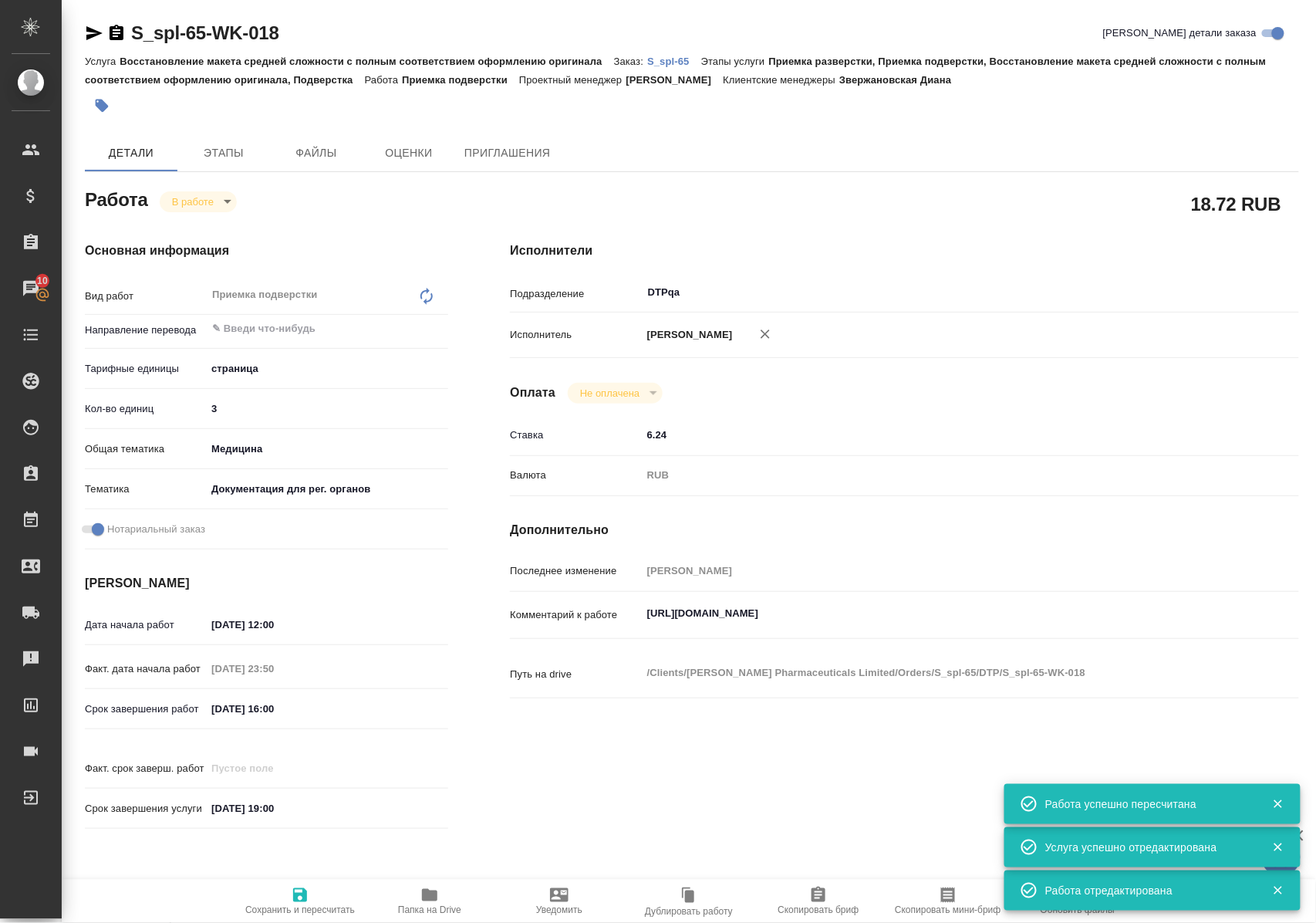
type textarea "x"
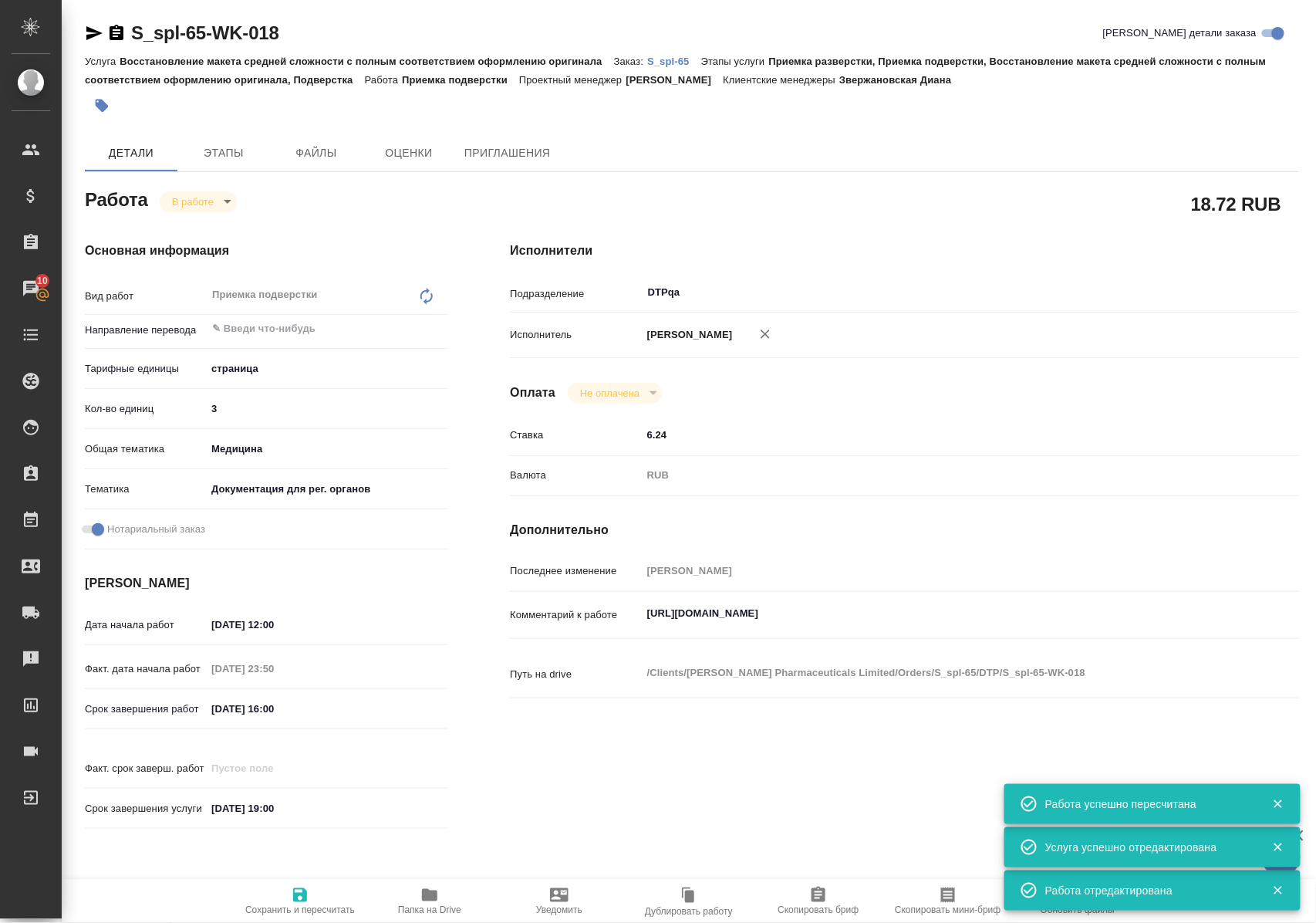
type textarea "x"
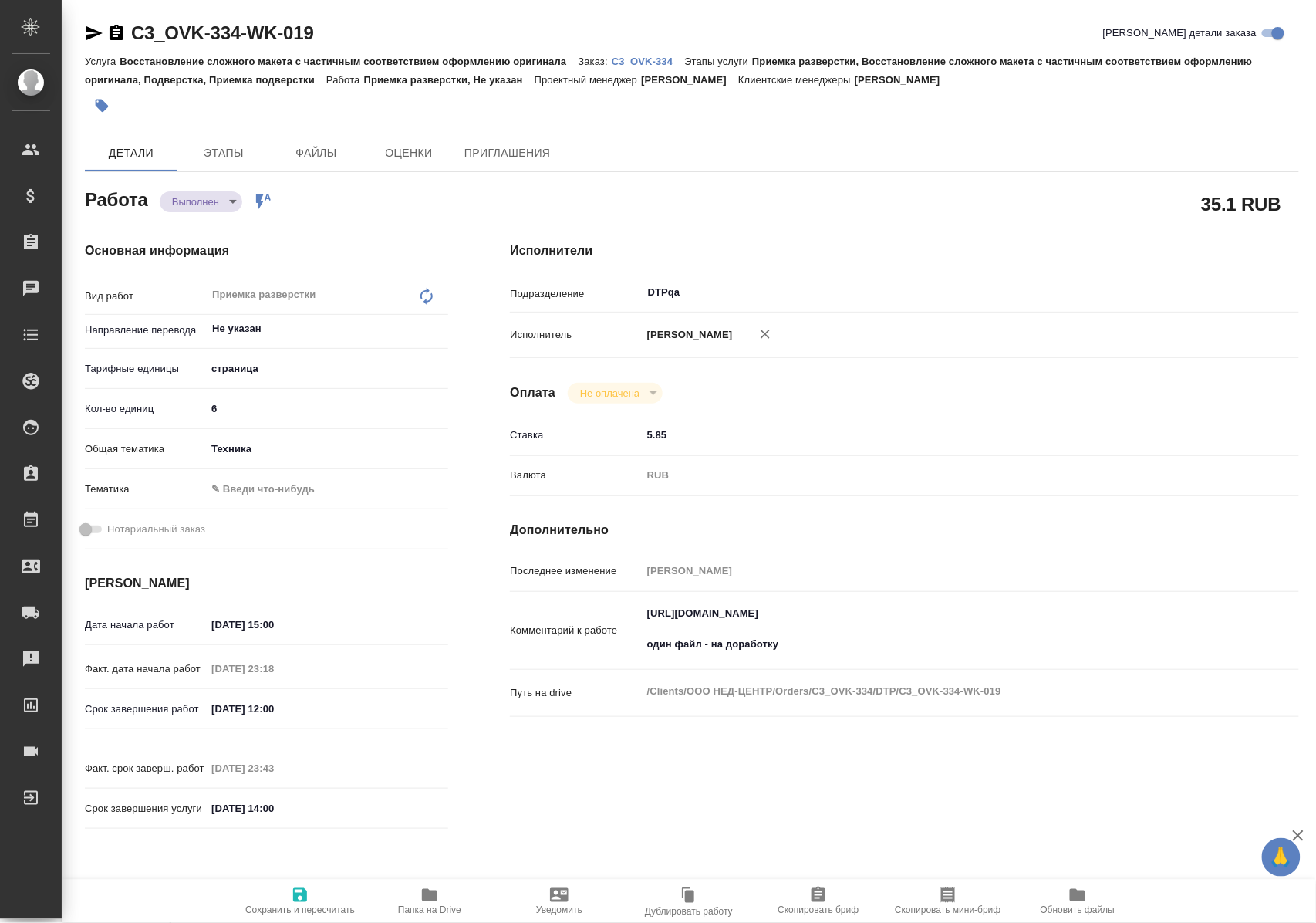
click at [428, 896] on icon "button" at bounding box center [429, 894] width 16 height 12
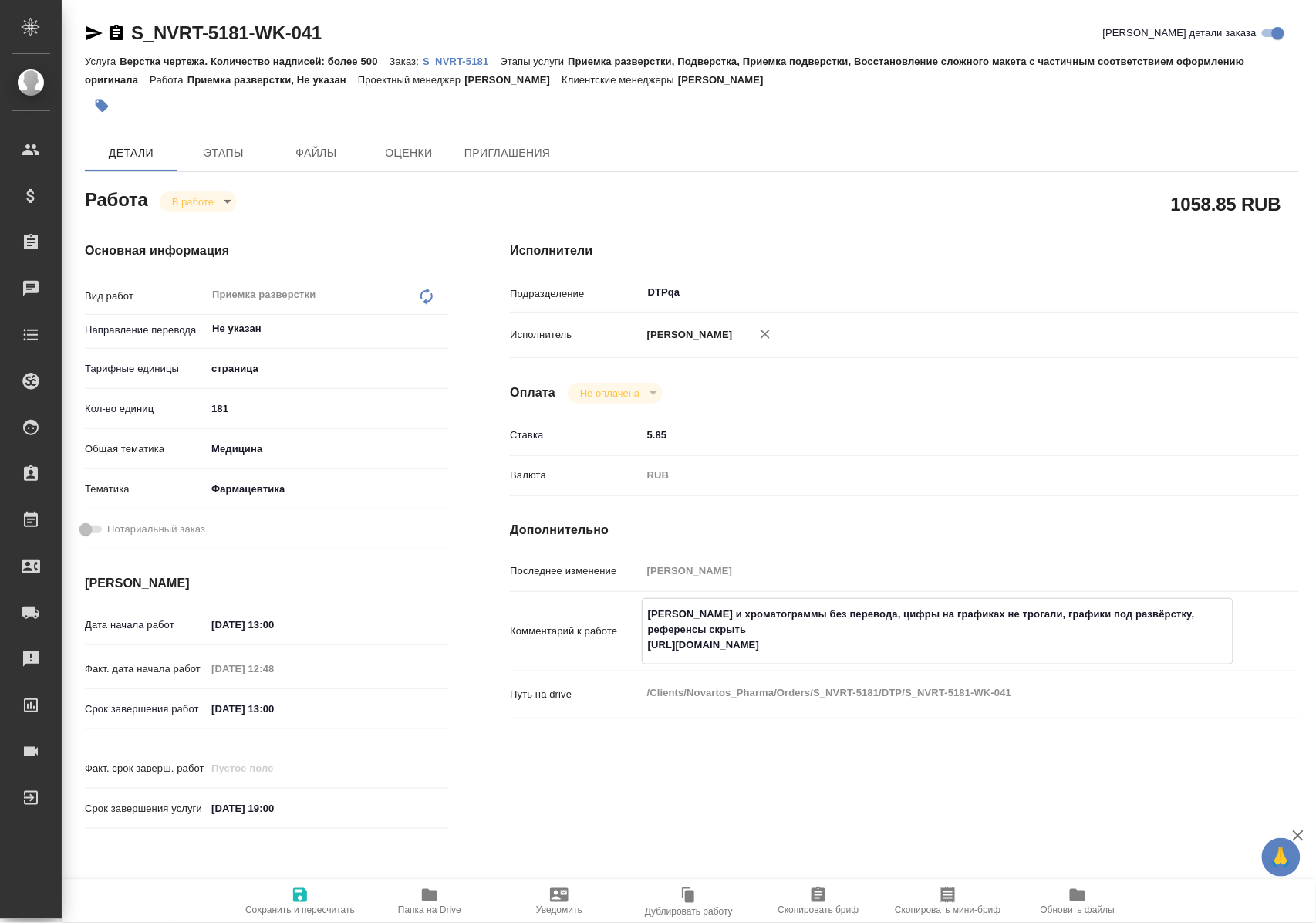
drag, startPoint x: 646, startPoint y: 658, endPoint x: 1036, endPoint y: 658, distance: 390.0
click at [1036, 658] on textarea "[PERSON_NAME] и хроматограммы без перевода, цифры на графиках не трогали, графи…" at bounding box center [937, 630] width 590 height 57
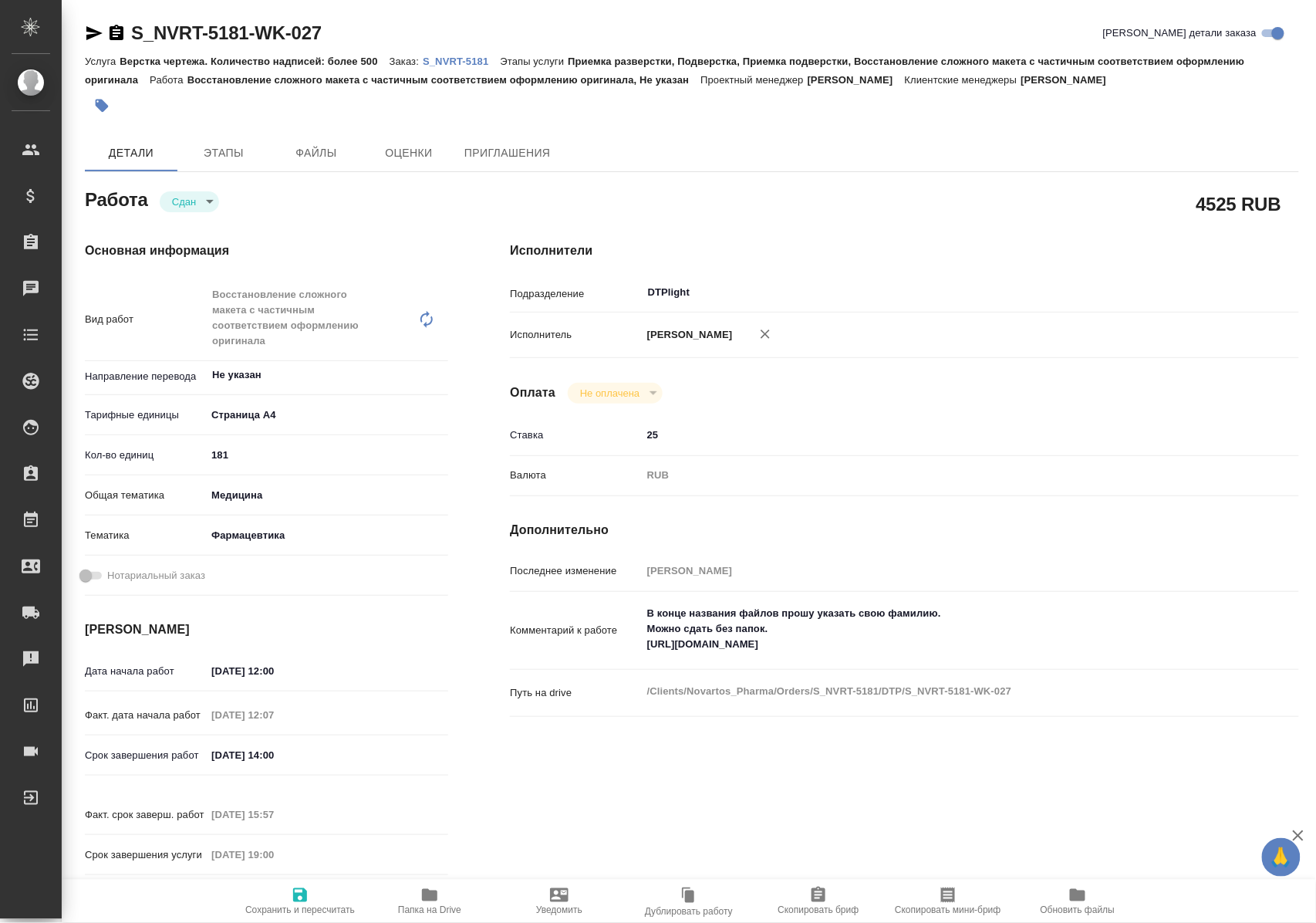
click at [427, 893] on icon "button" at bounding box center [429, 894] width 16 height 12
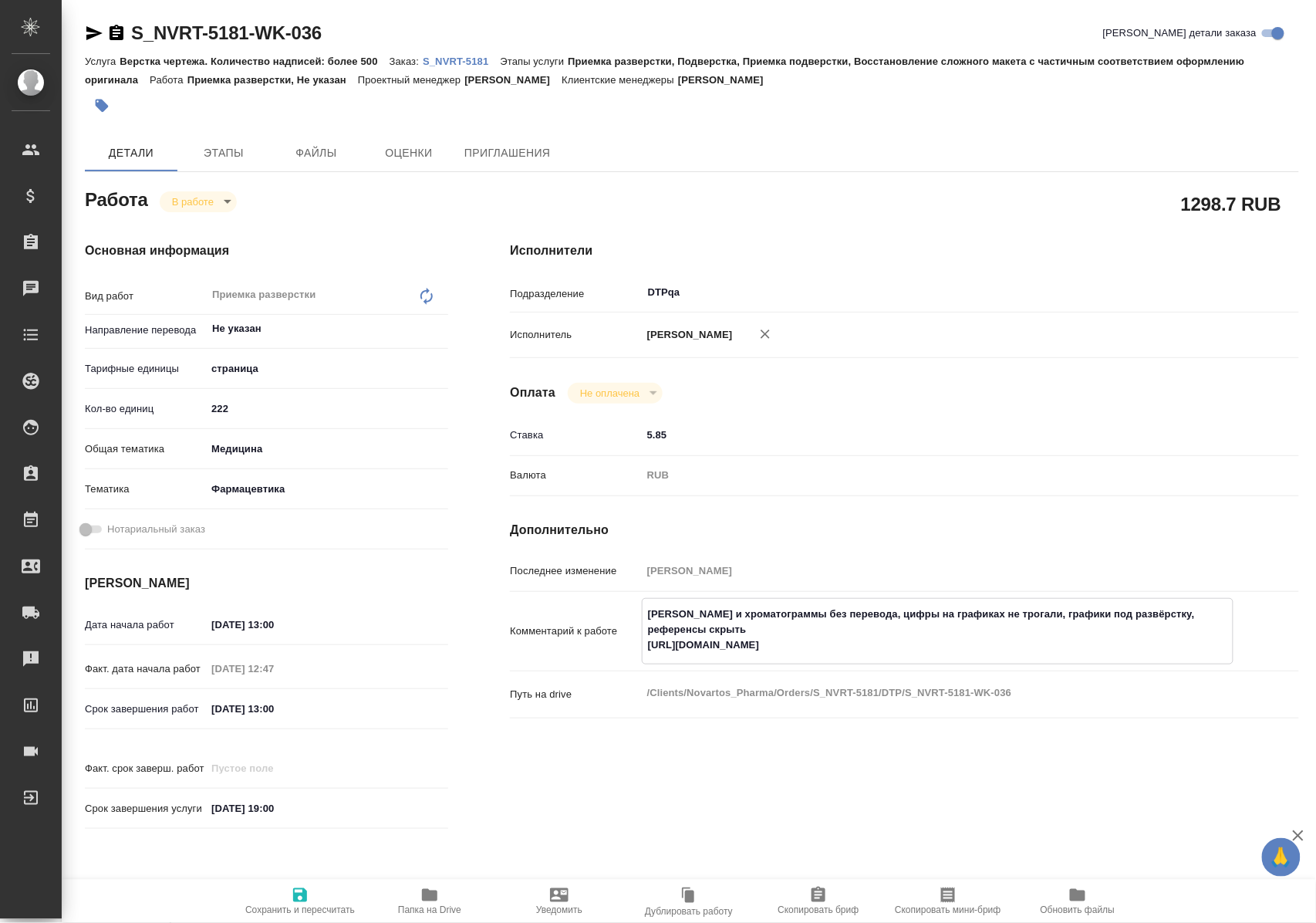
drag, startPoint x: 642, startPoint y: 659, endPoint x: 978, endPoint y: 662, distance: 336.0
click at [978, 658] on textarea "[PERSON_NAME] и хроматограммы без перевода, цифры на графиках не трогали, графи…" at bounding box center [937, 630] width 590 height 57
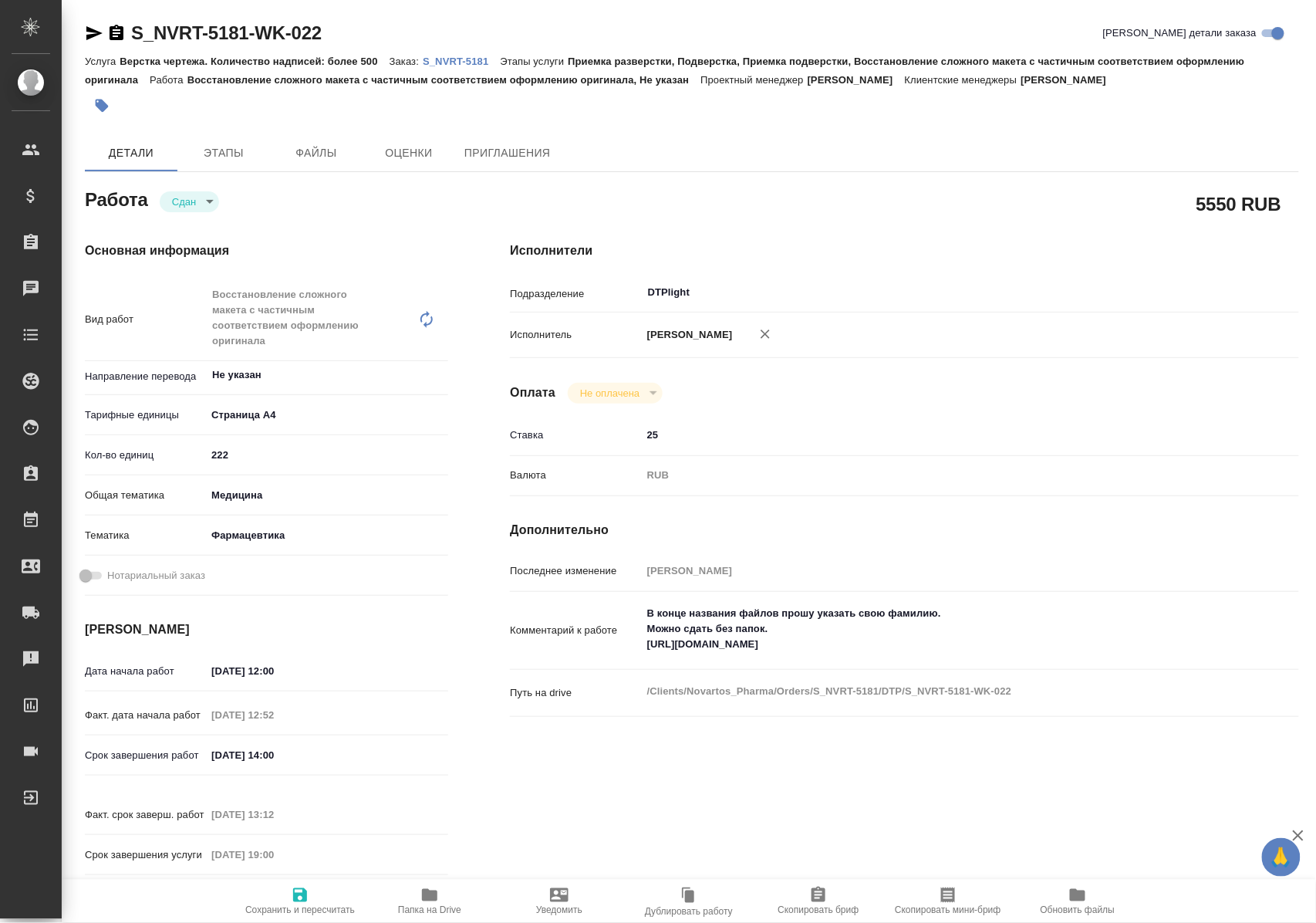
click at [429, 902] on span "Папка на Drive" at bounding box center [429, 901] width 111 height 30
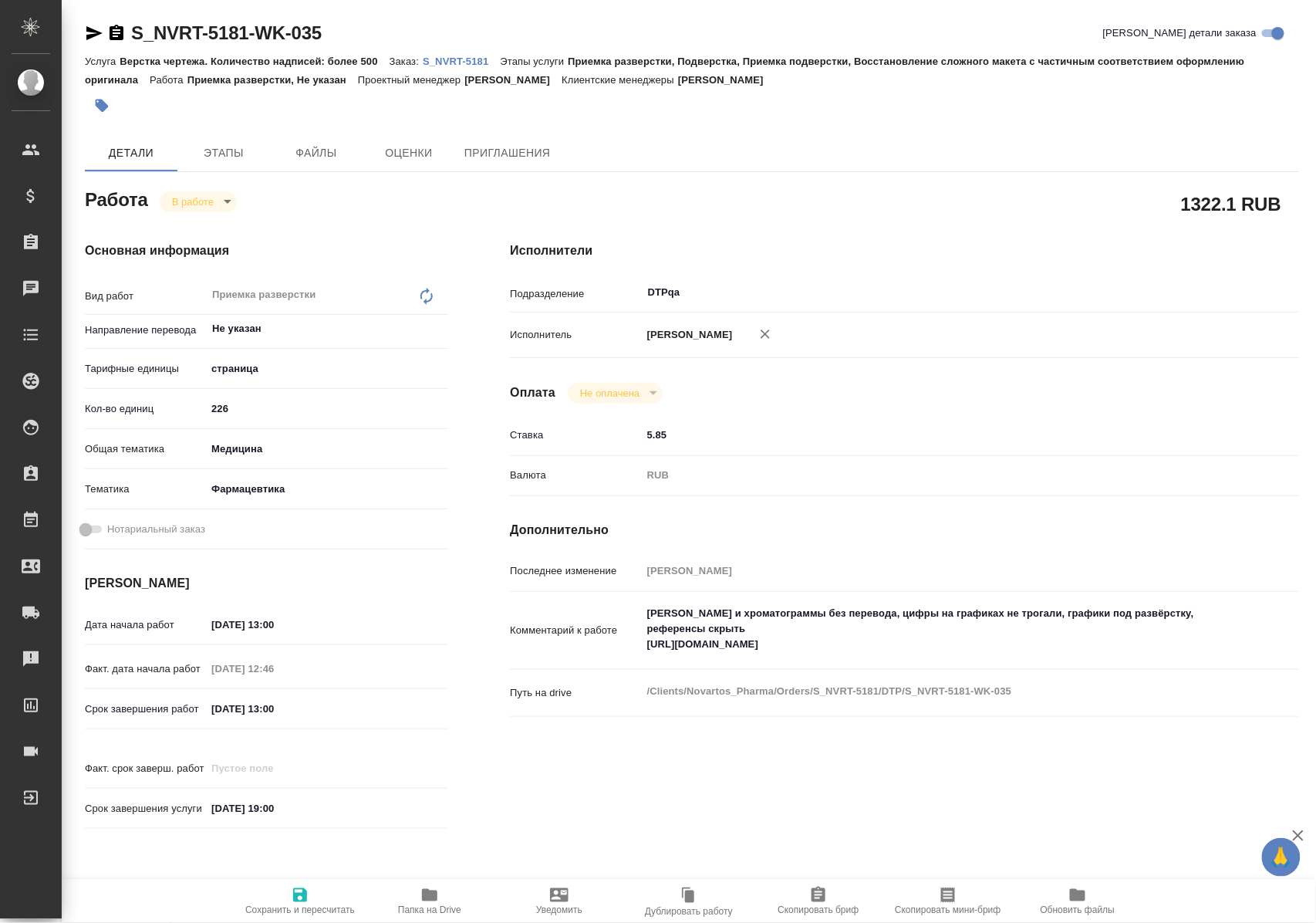
type textarea "x"
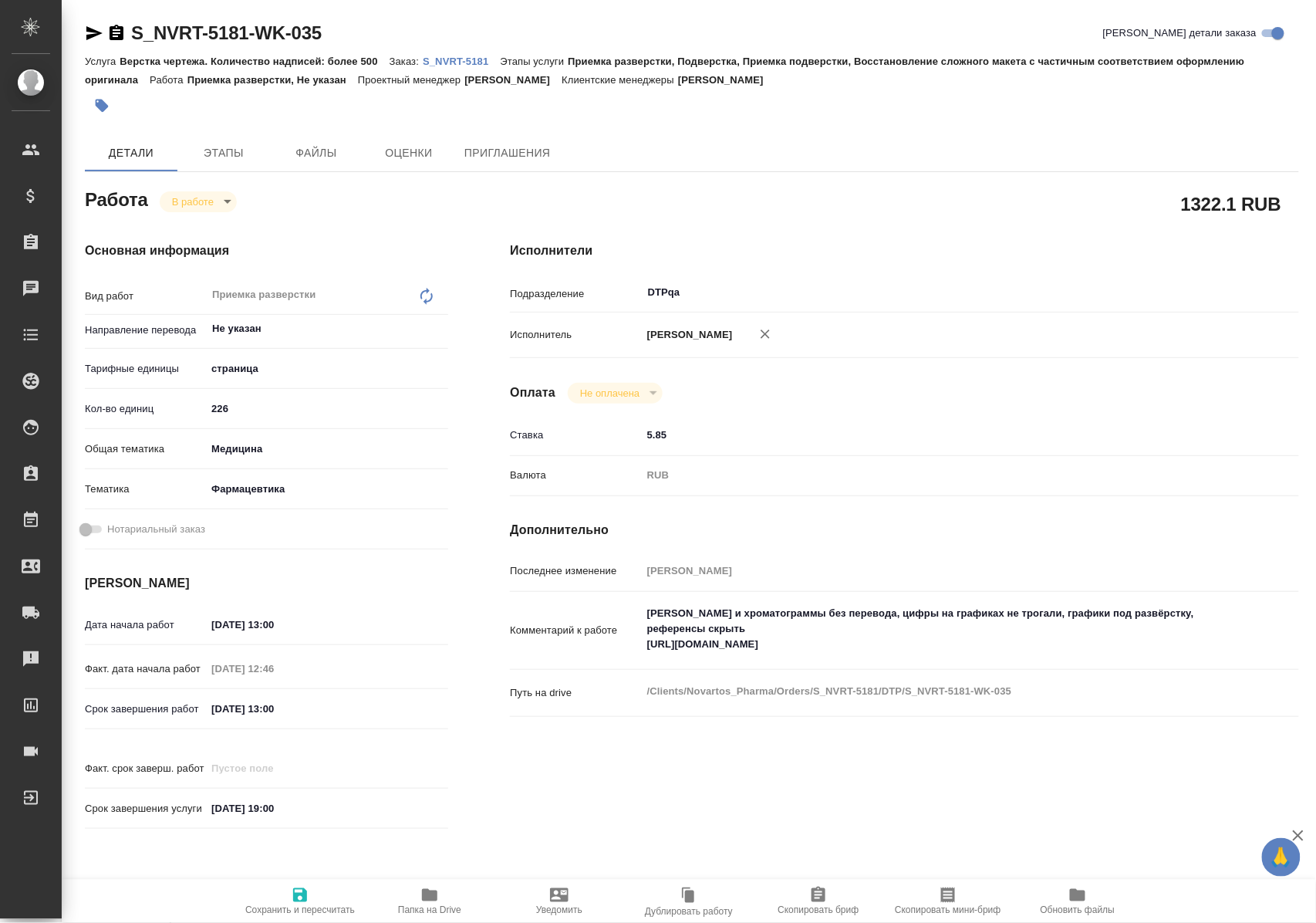
type textarea "x"
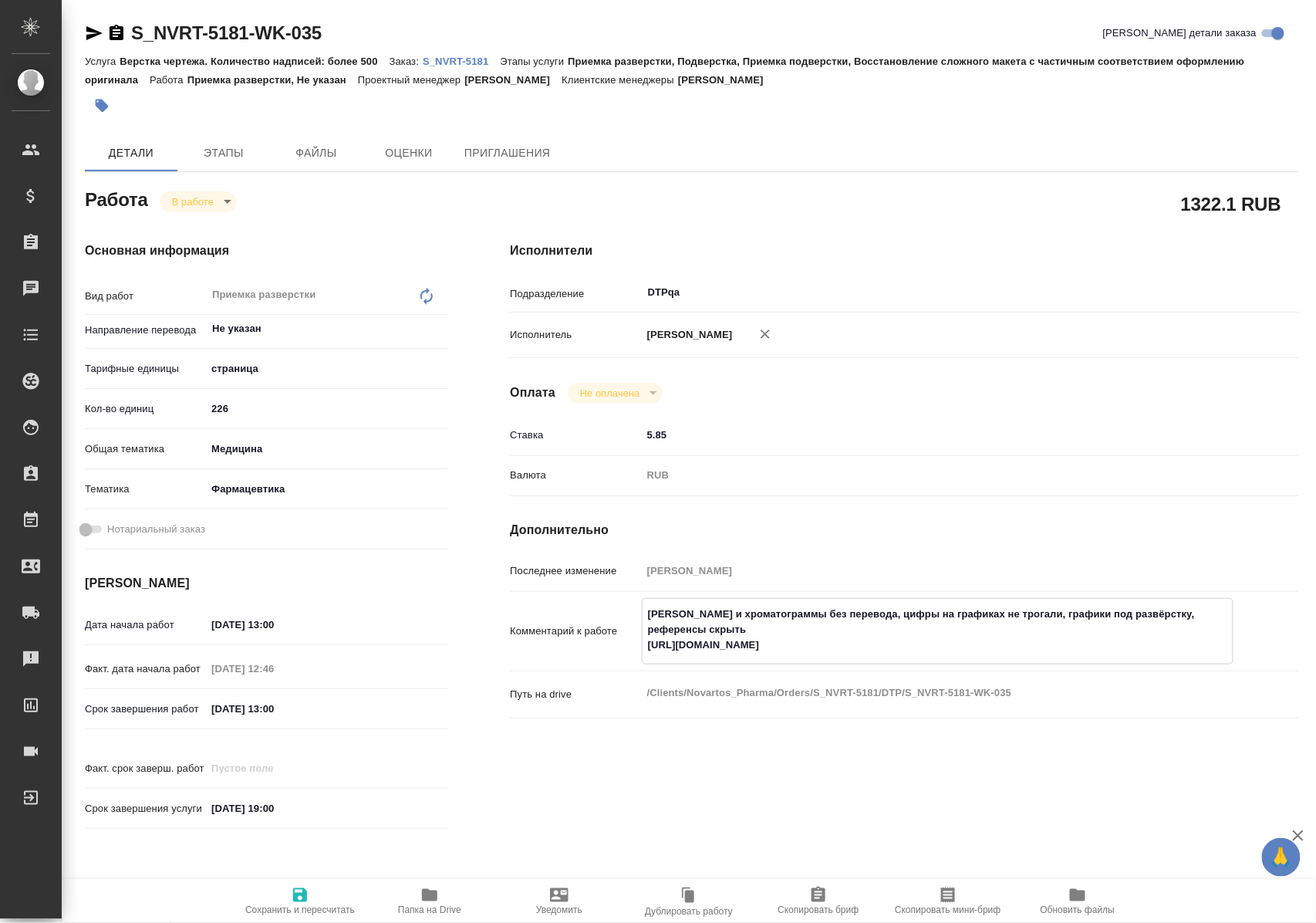
type textarea "x"
drag, startPoint x: 645, startPoint y: 658, endPoint x: 988, endPoint y: 661, distance: 343.0
click at [988, 658] on textarea "[PERSON_NAME] и хроматограммы без перевода, цифры на графиках не трогали, графи…" at bounding box center [937, 630] width 590 height 57
type textarea "x"
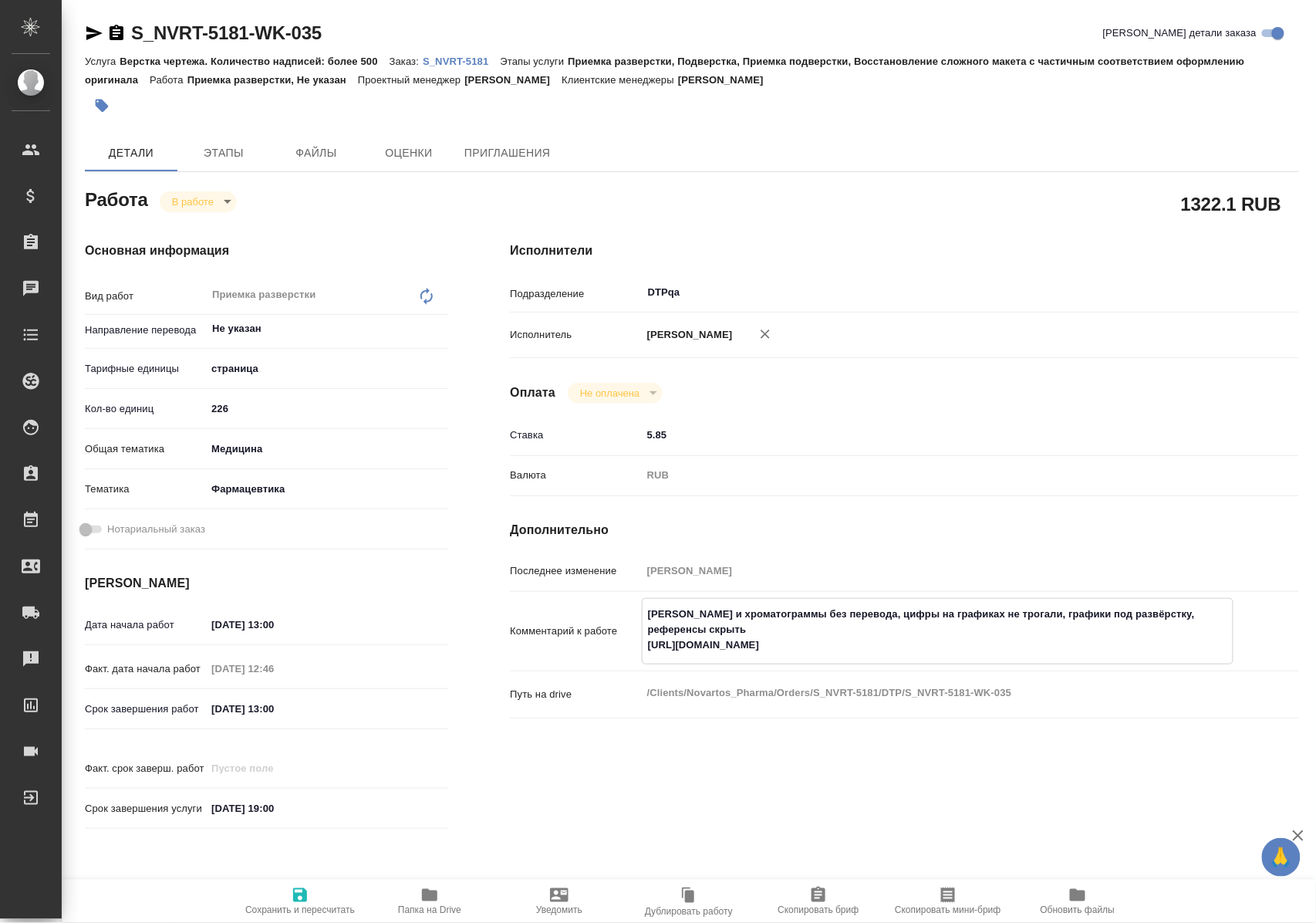
type textarea "x"
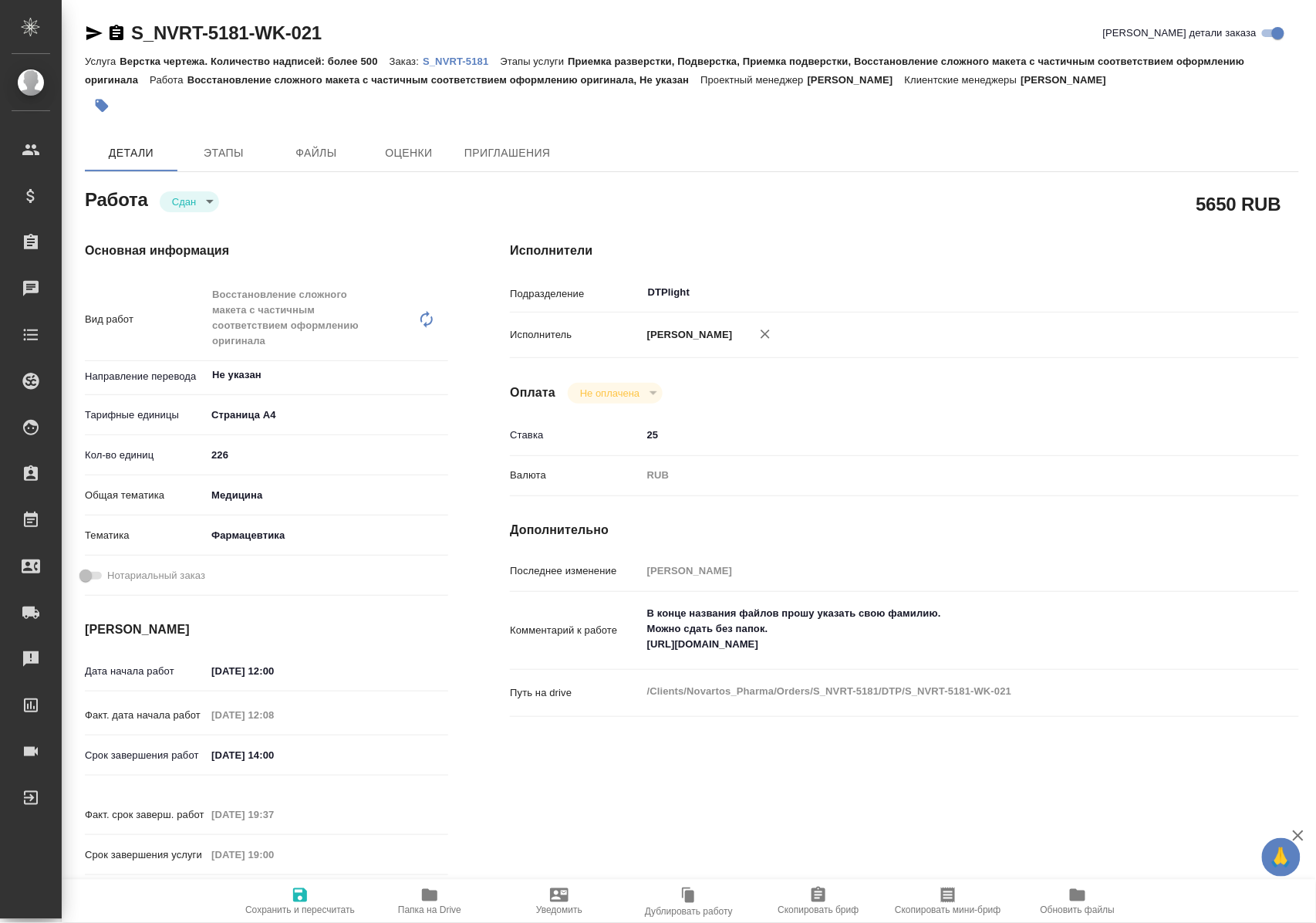
drag, startPoint x: 433, startPoint y: 905, endPoint x: 470, endPoint y: 753, distance: 156.4
click at [433, 905] on span "Папка на Drive" at bounding box center [429, 910] width 63 height 11
